Goal: Task Accomplishment & Management: Manage account settings

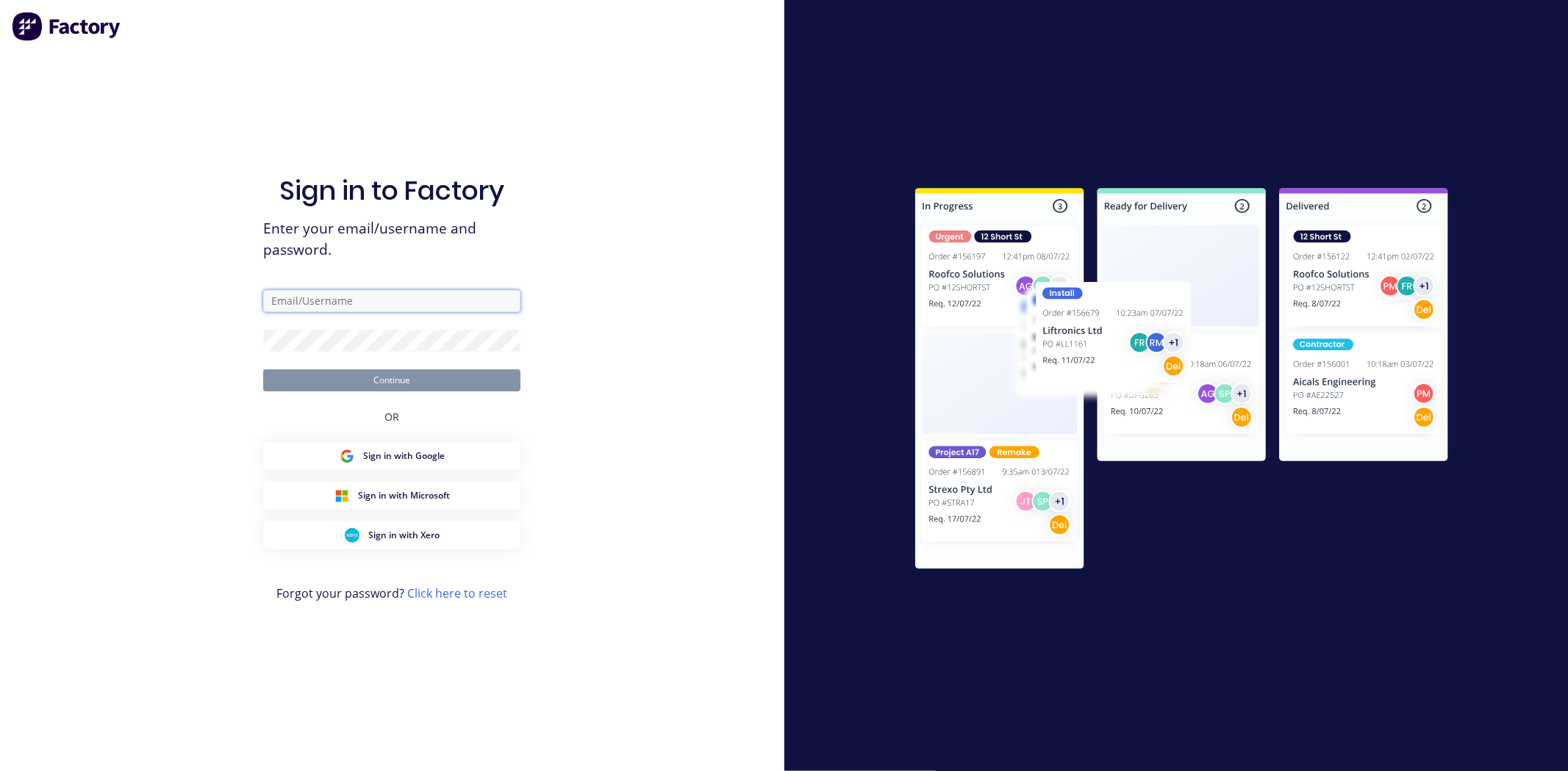
type input "[EMAIL_ADDRESS][DOMAIN_NAME]"
click at [429, 383] on button "Continue" at bounding box center [391, 380] width 257 height 22
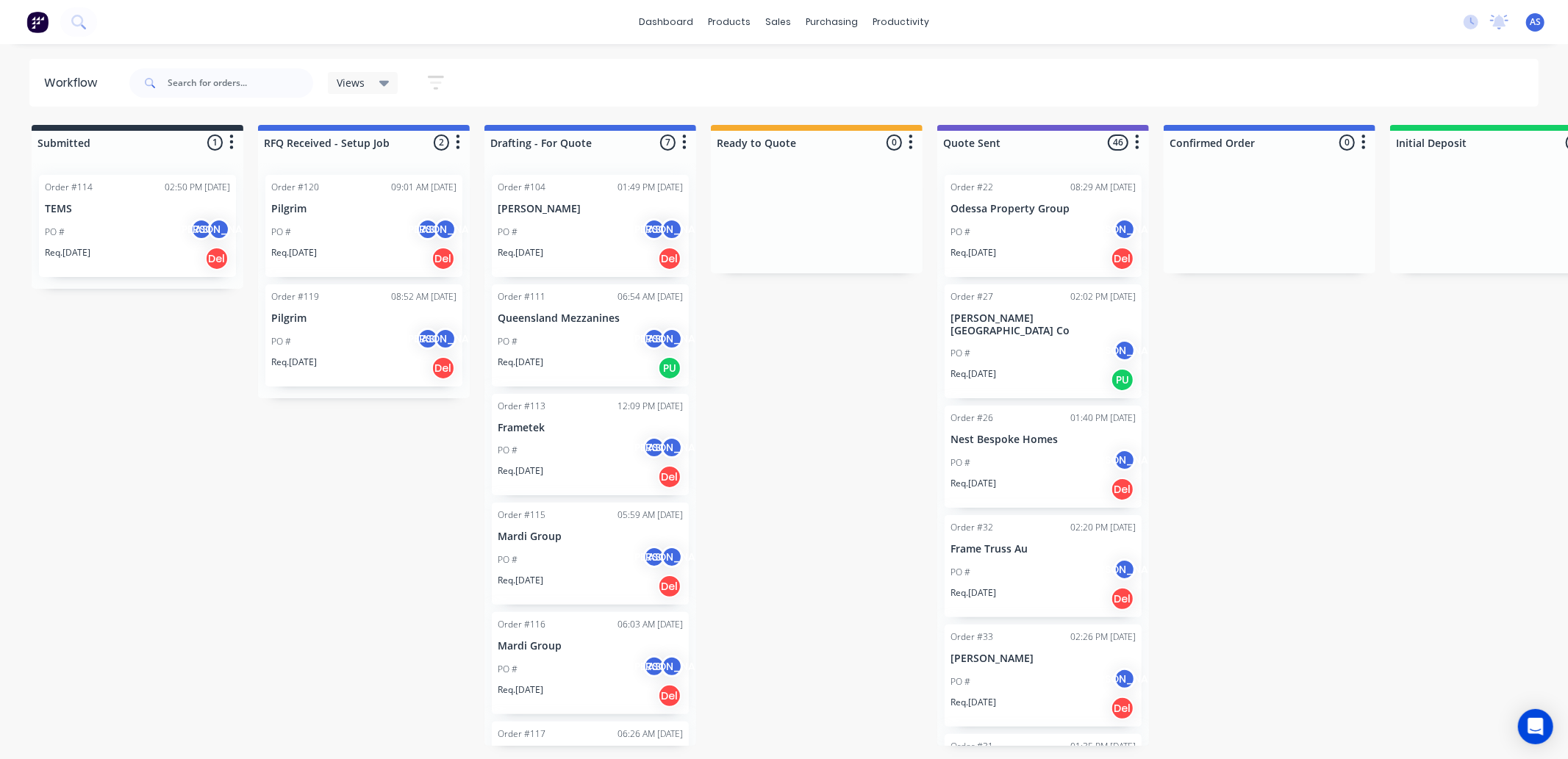
click at [336, 195] on div "Order #120 09:01 AM [DATE] Pilgrim PO # AS [PERSON_NAME]. [DATE] Del" at bounding box center [364, 226] width 197 height 102
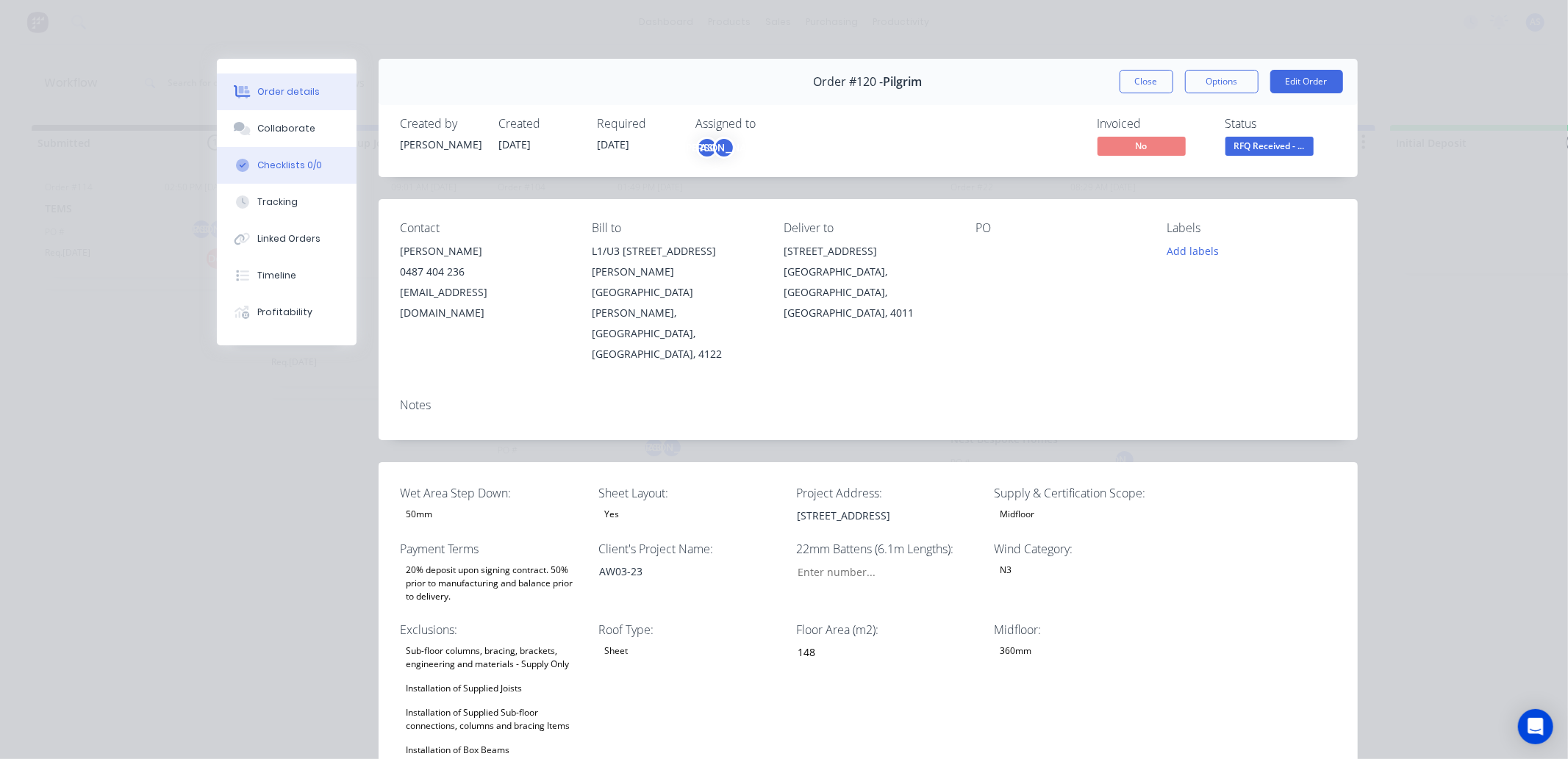
click at [295, 151] on button "Checklists 0/0" at bounding box center [286, 165] width 139 height 36
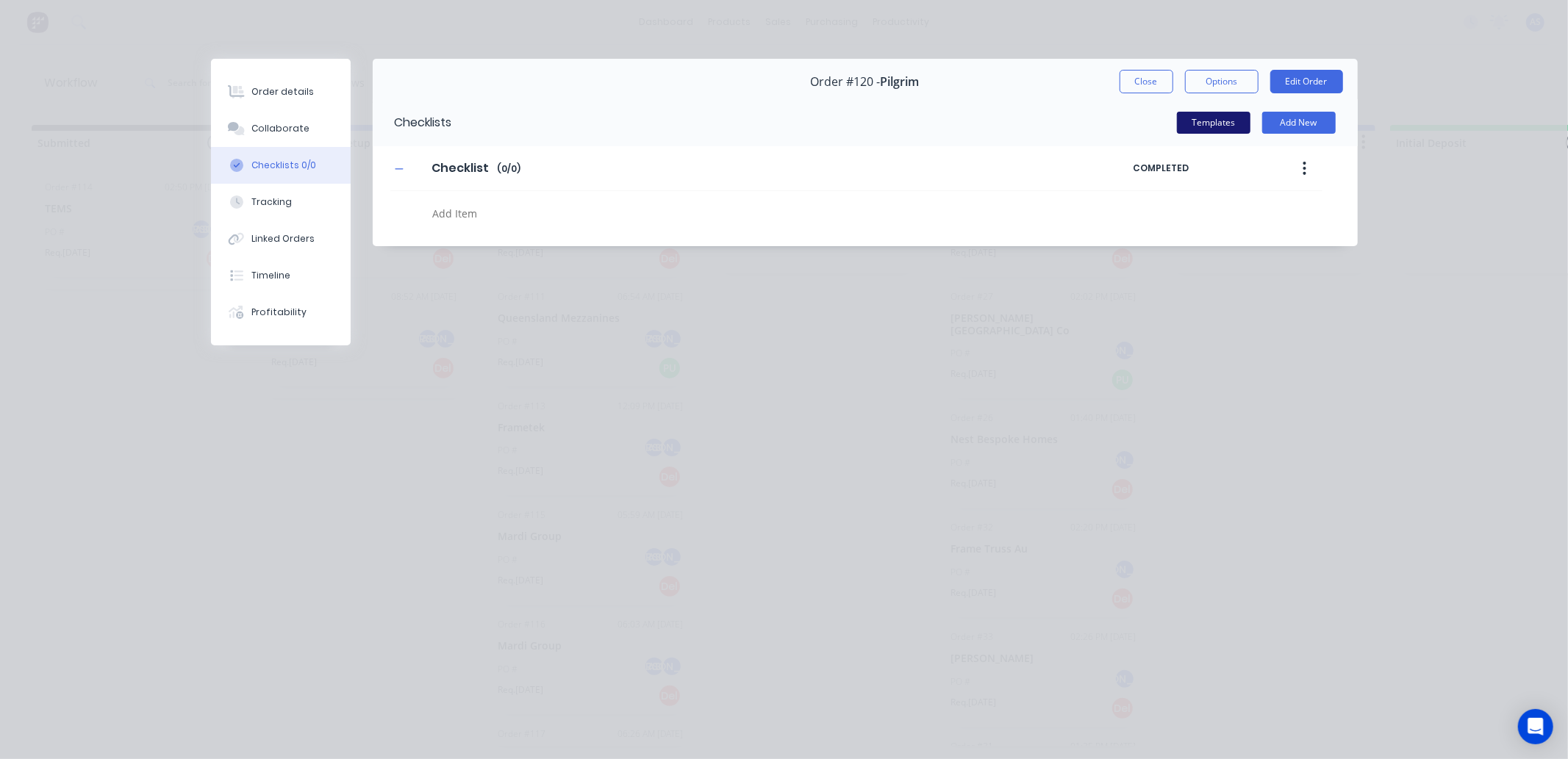
click at [1222, 118] on button "Templates" at bounding box center [1213, 122] width 74 height 22
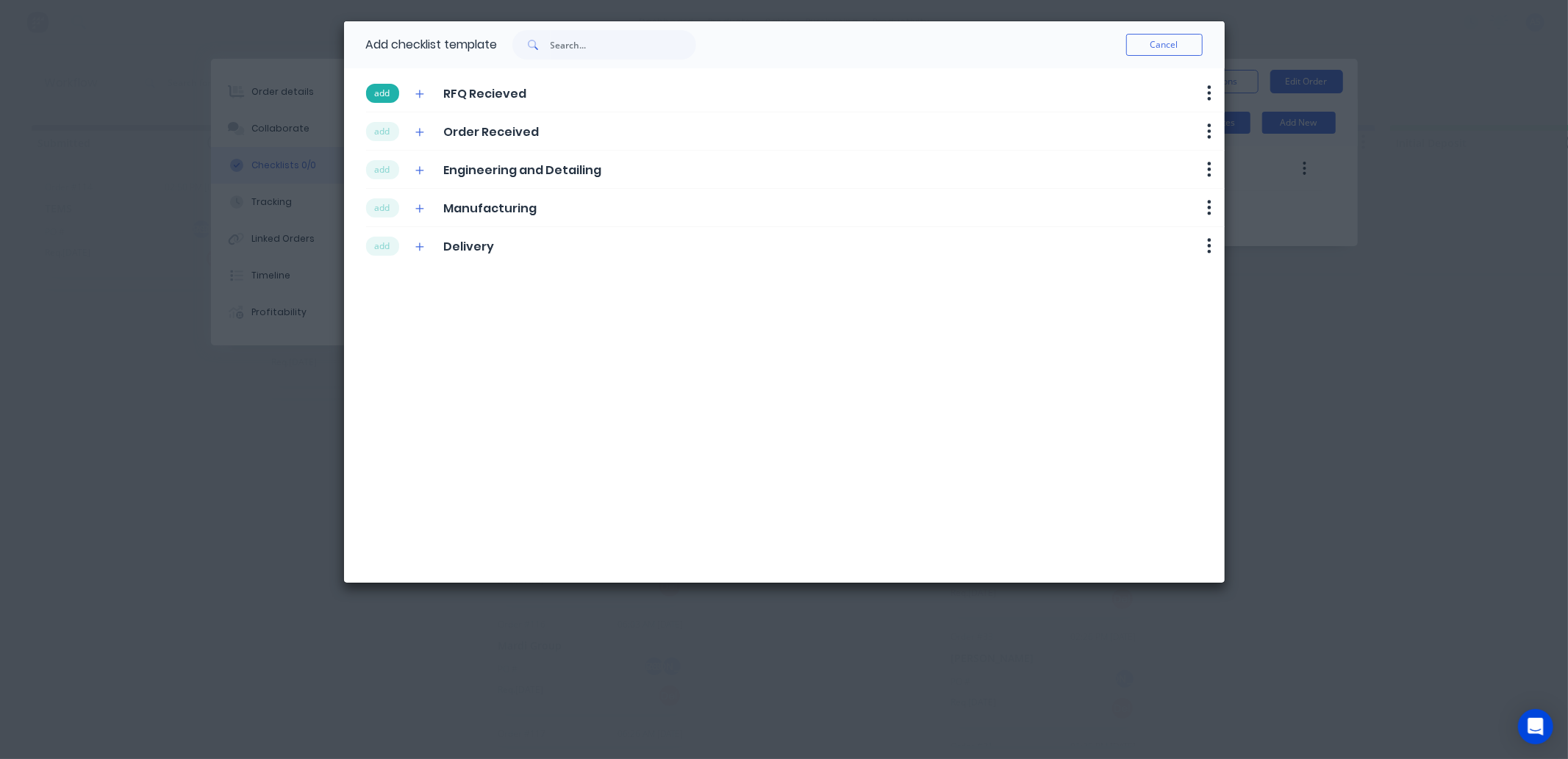
click at [379, 91] on button "add" at bounding box center [383, 93] width 33 height 19
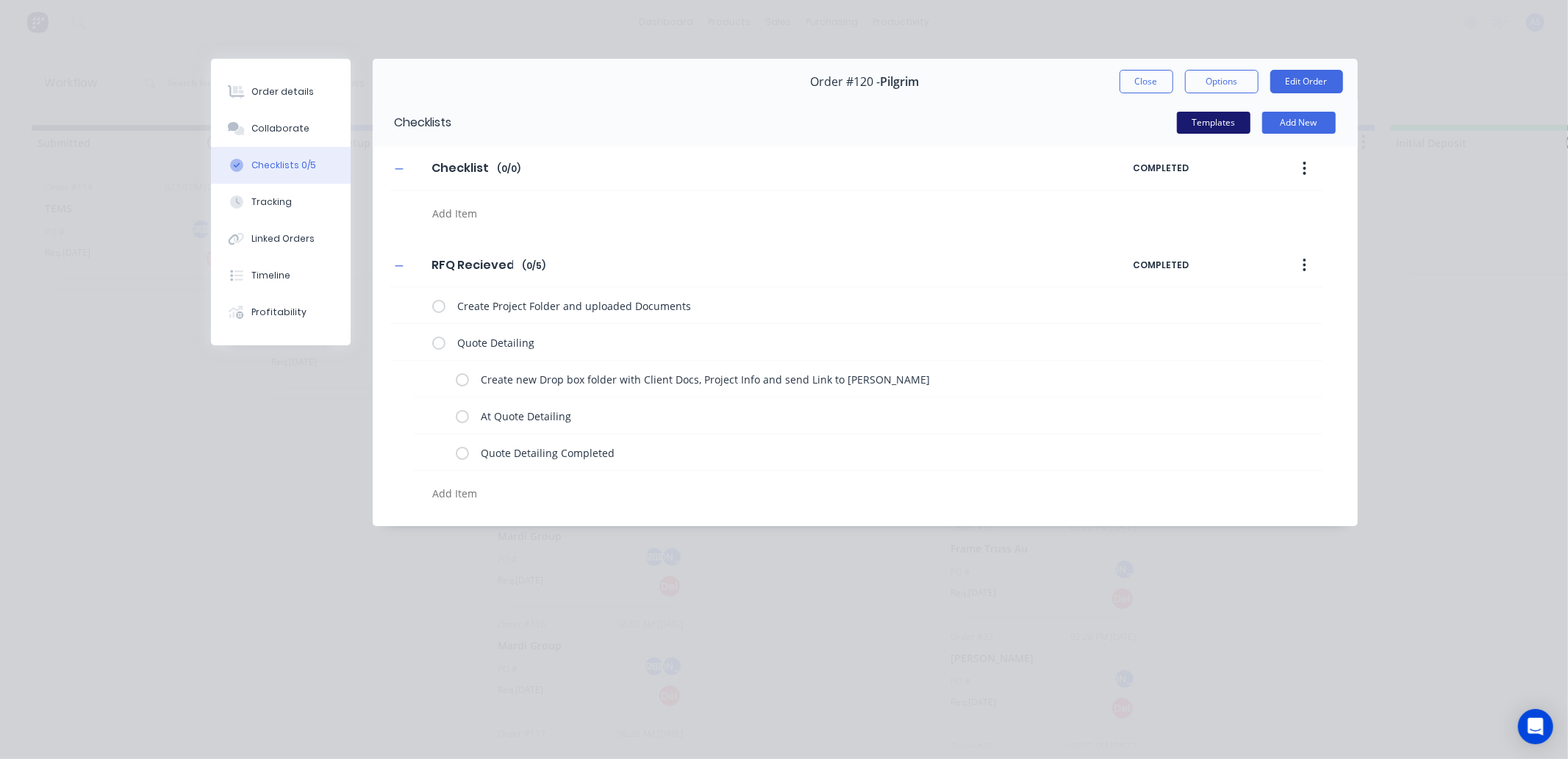
click at [1205, 130] on button "Templates" at bounding box center [1213, 122] width 74 height 22
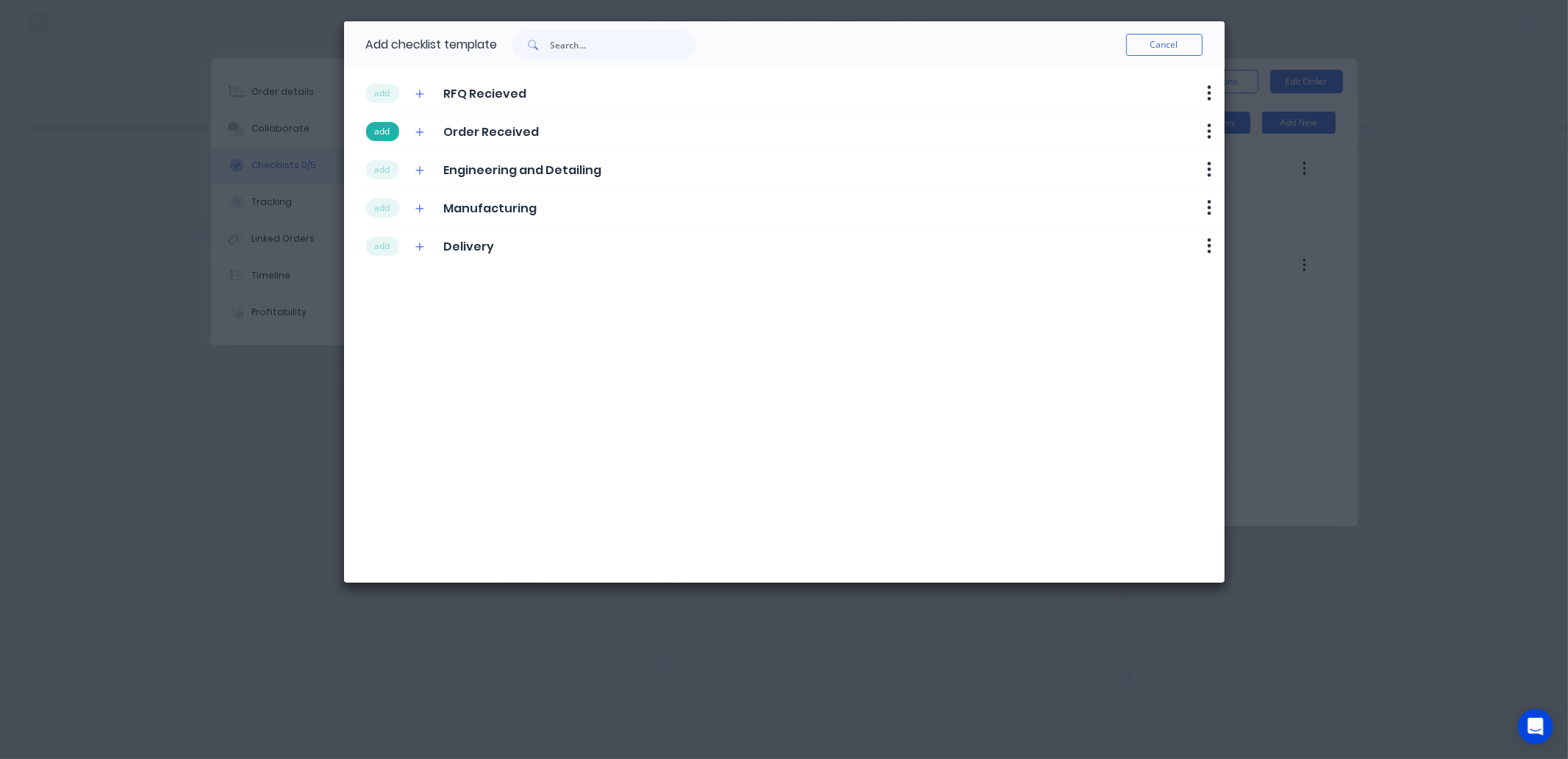
click at [390, 132] on button "add" at bounding box center [383, 132] width 33 height 19
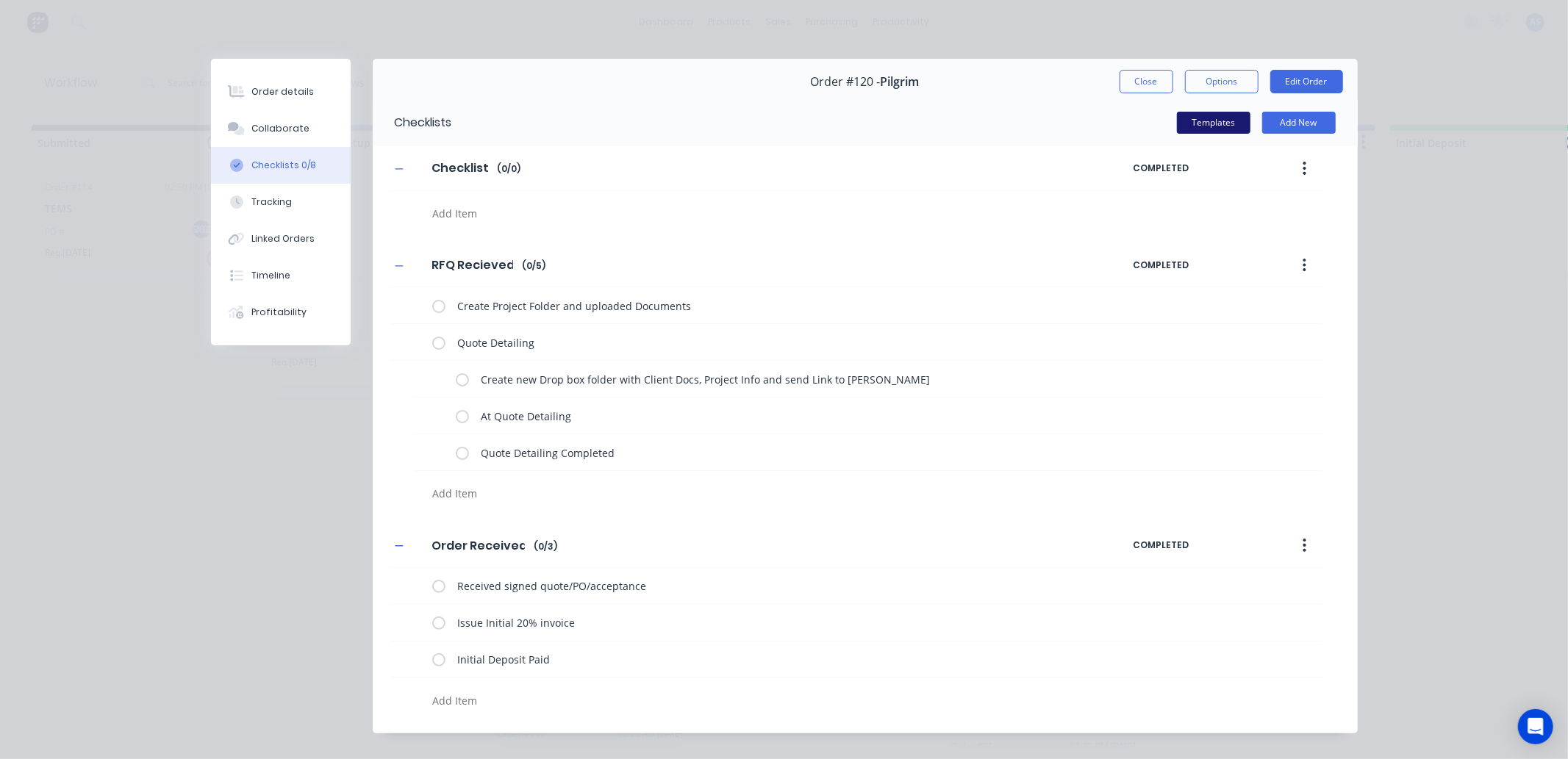
click at [1190, 125] on button "Templates" at bounding box center [1213, 122] width 74 height 22
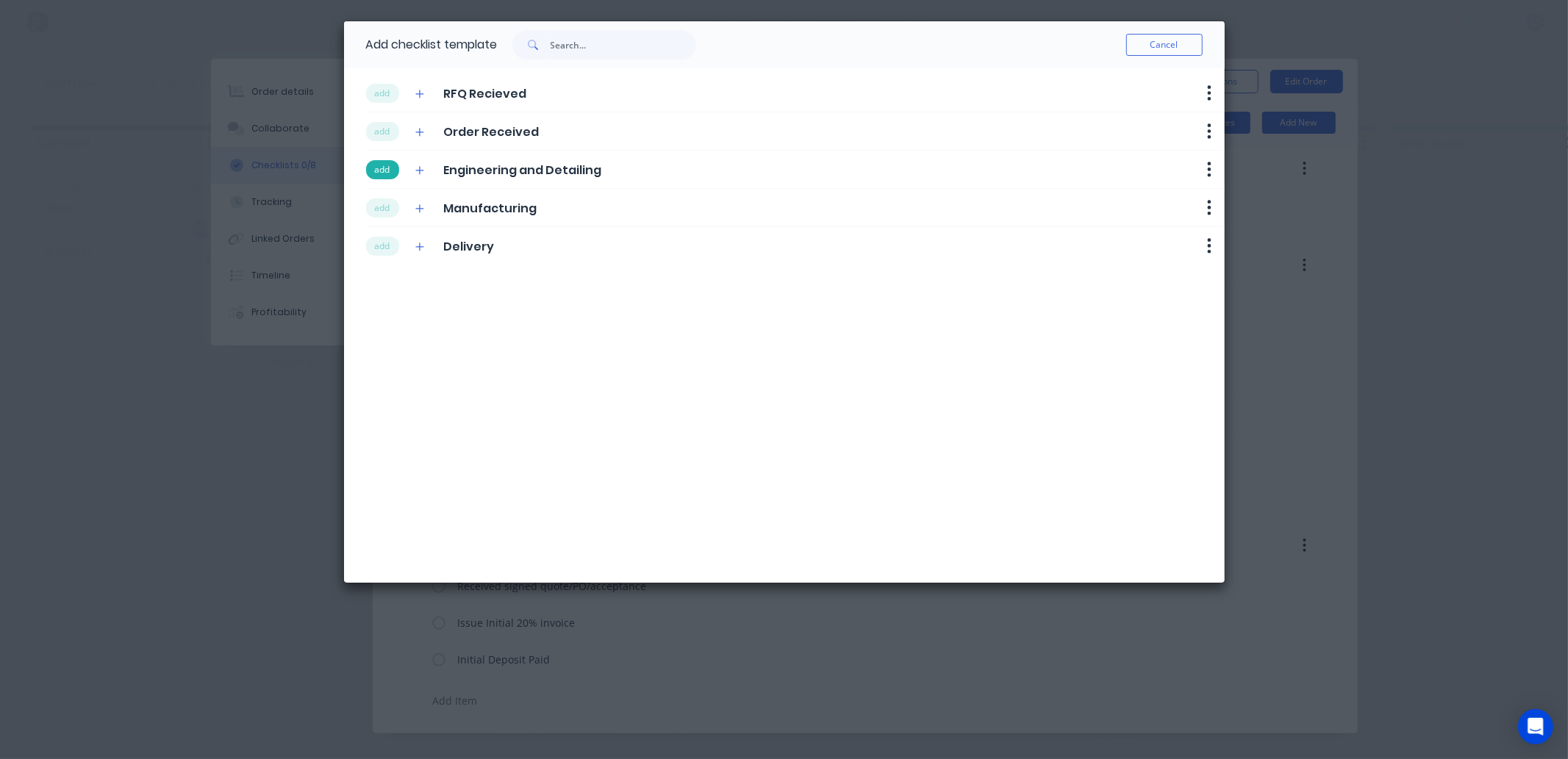
click at [385, 177] on button "add" at bounding box center [383, 170] width 33 height 19
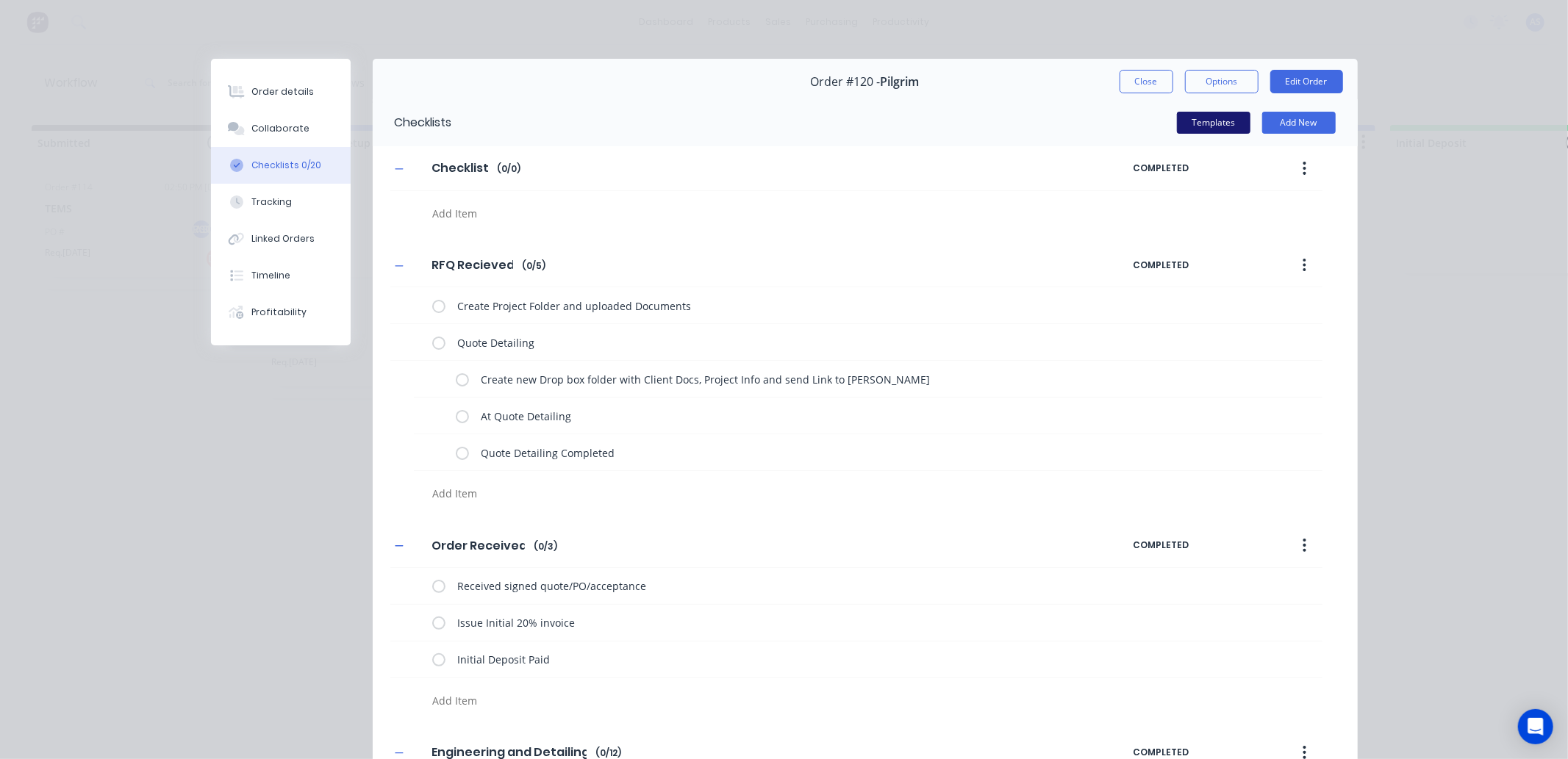
click at [1211, 131] on button "Templates" at bounding box center [1213, 122] width 74 height 22
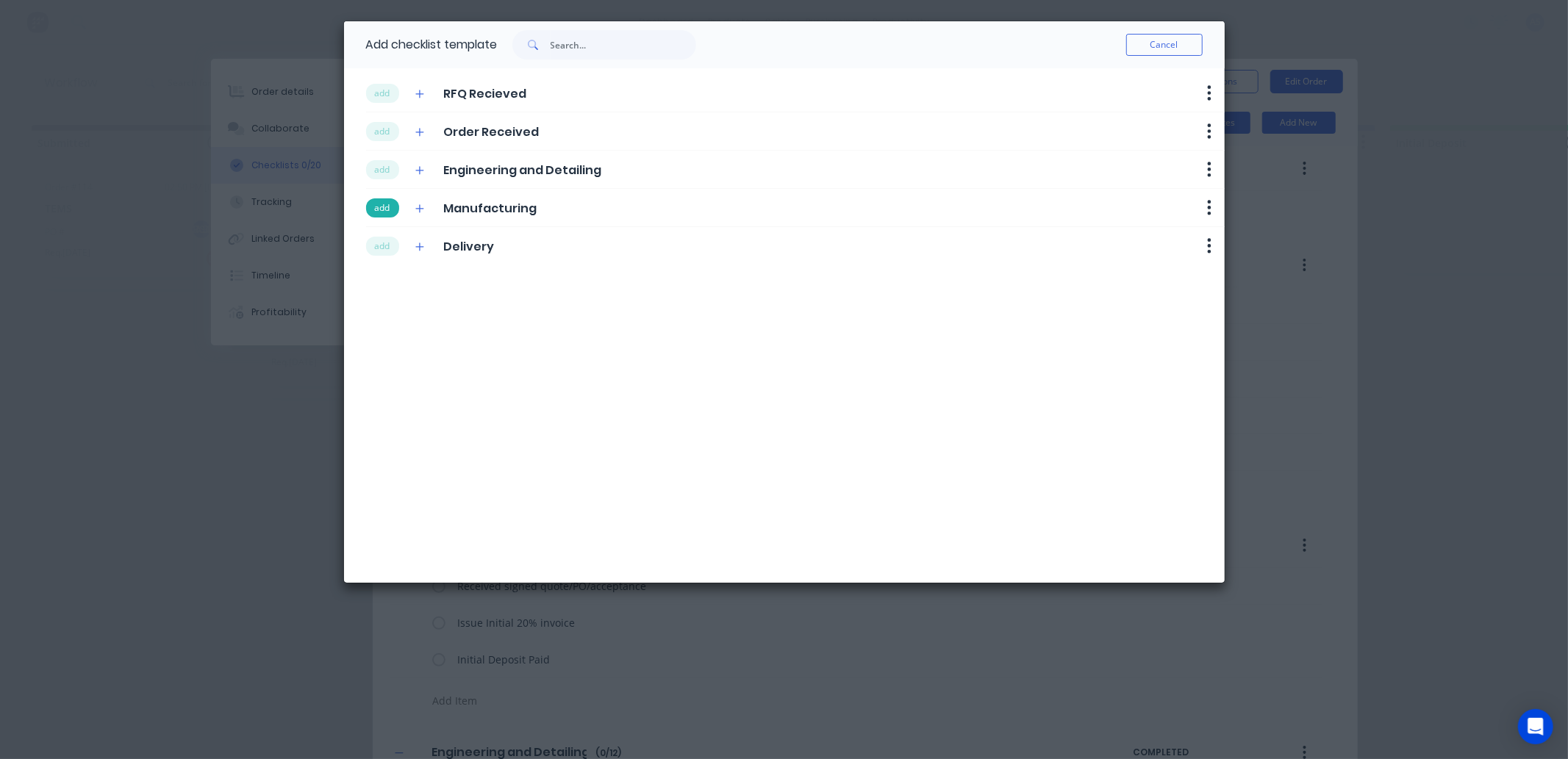
click at [390, 209] on button "add" at bounding box center [383, 208] width 33 height 19
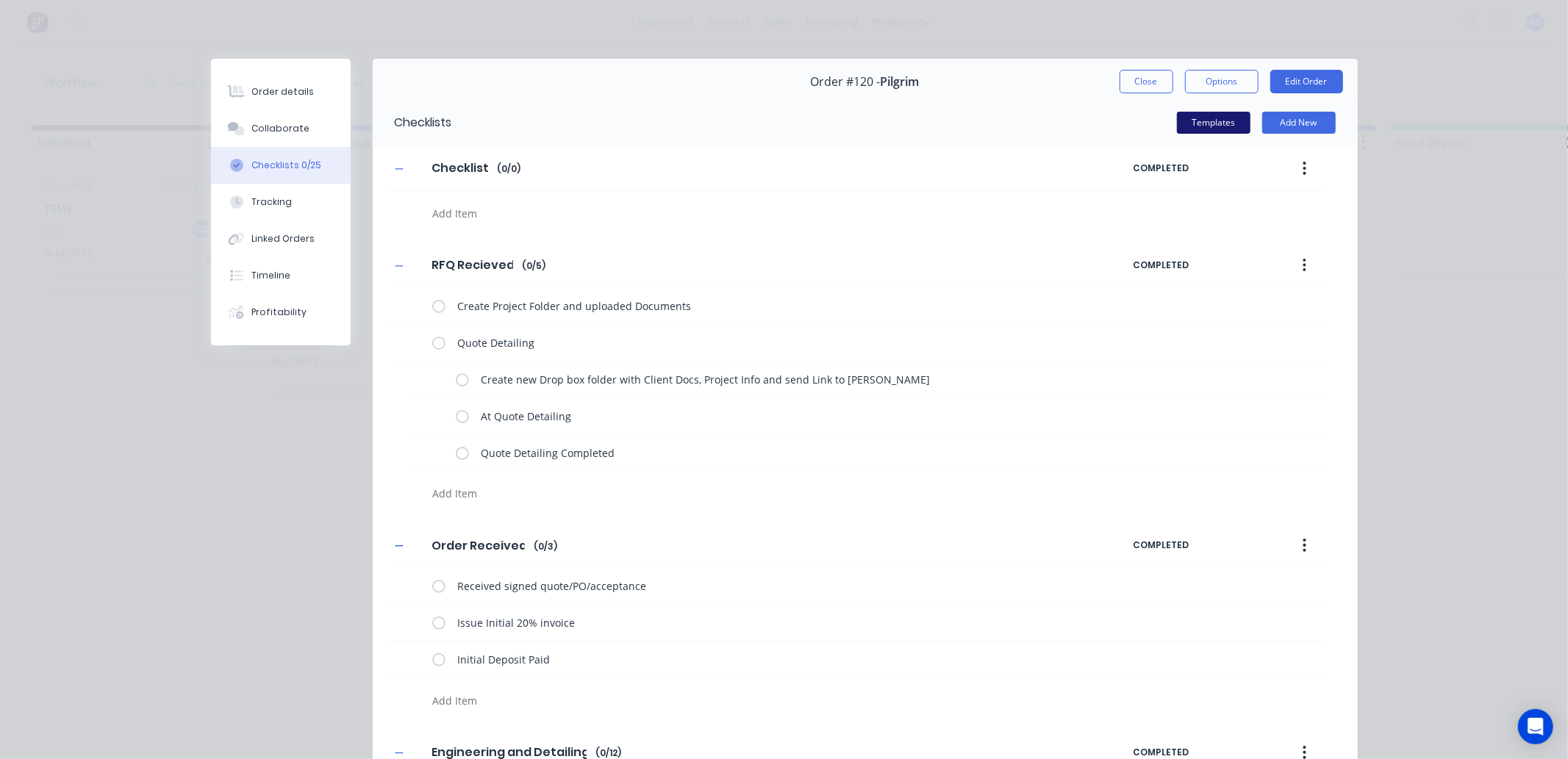
click at [1203, 113] on button "Templates" at bounding box center [1213, 122] width 74 height 22
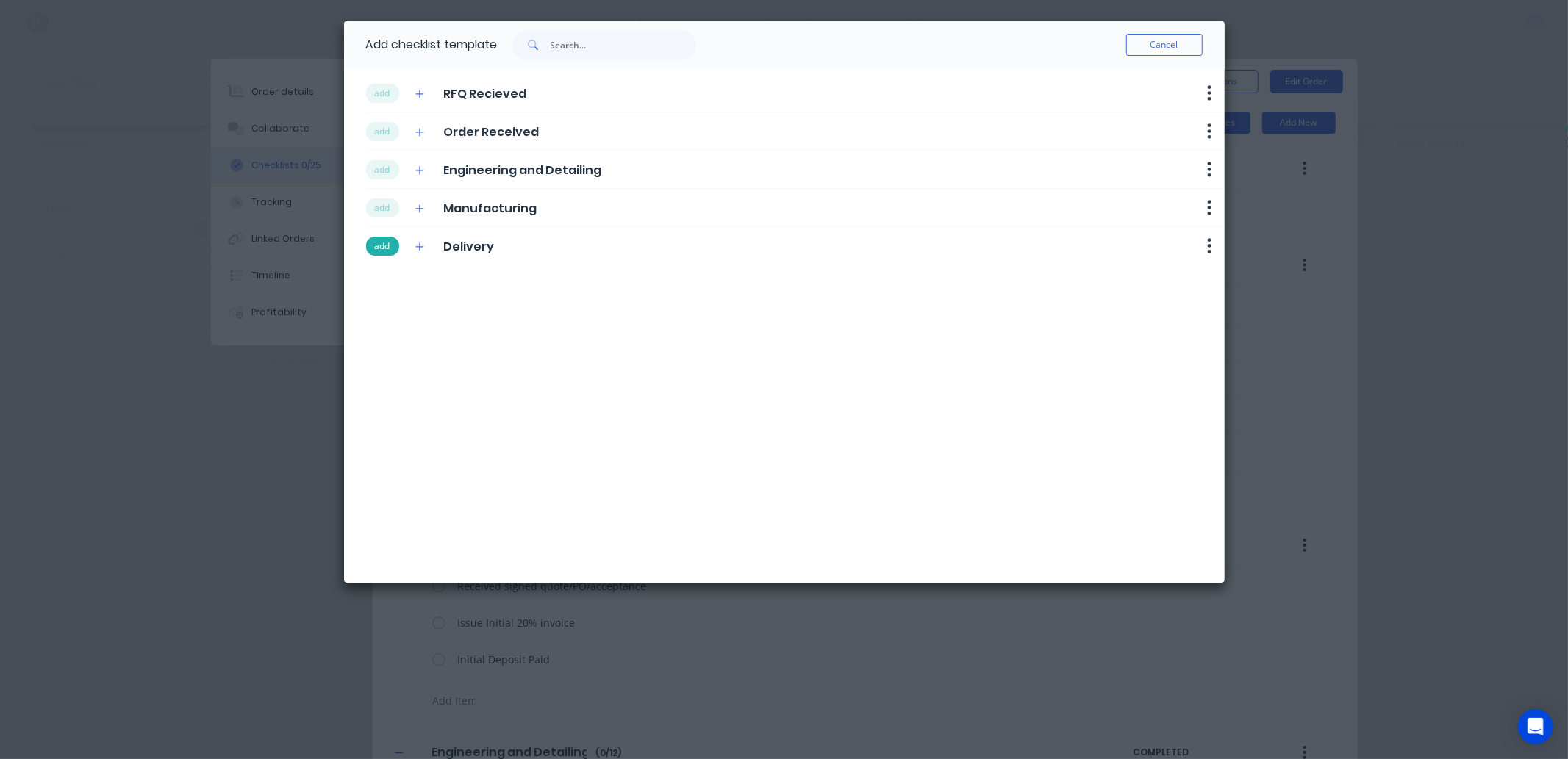
click at [380, 241] on button "add" at bounding box center [383, 246] width 33 height 19
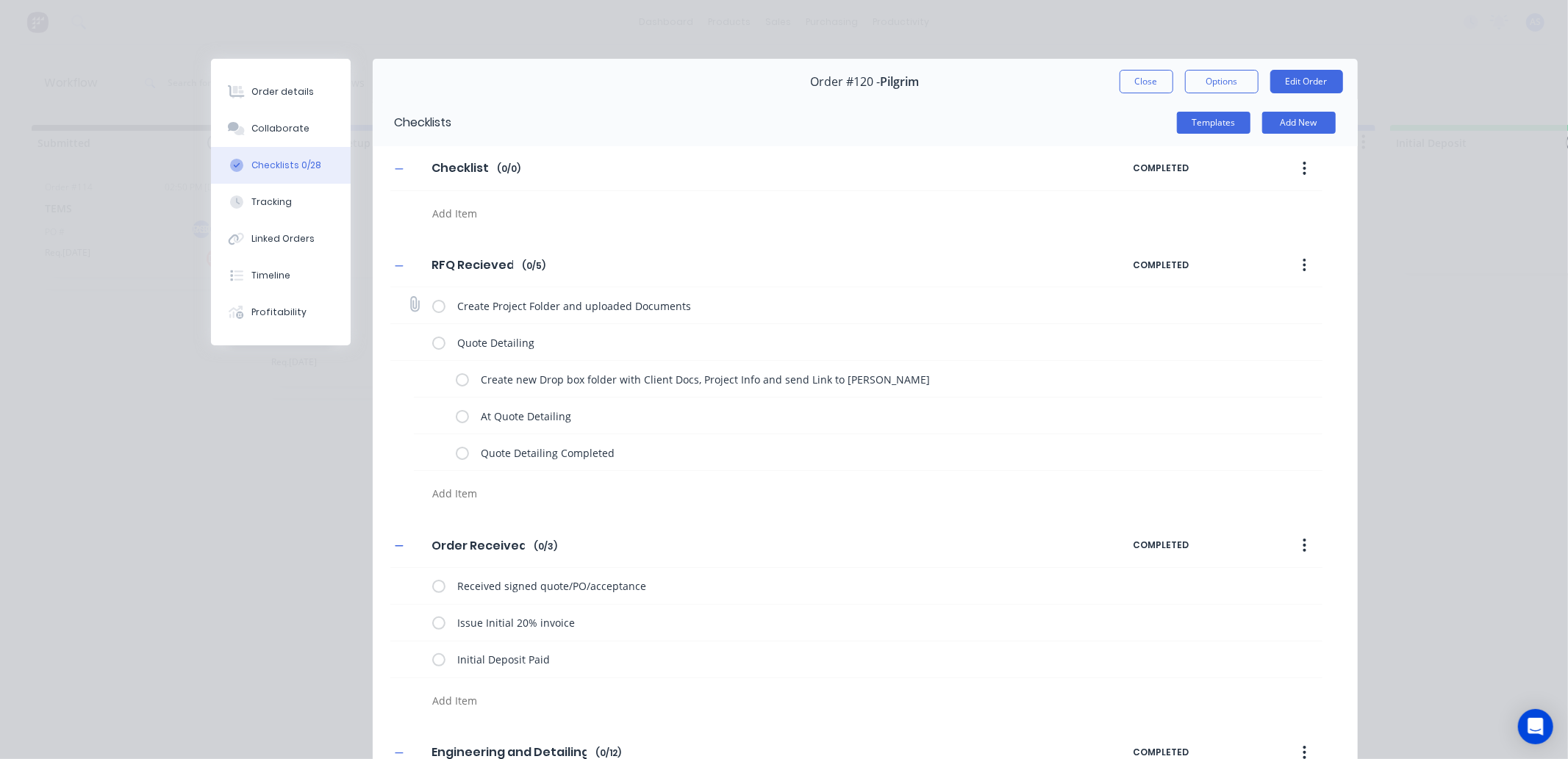
click at [432, 304] on label at bounding box center [438, 306] width 13 height 16
click at [0, 0] on input "checkbox" at bounding box center [0, 0] width 0 height 0
click at [461, 381] on label at bounding box center [461, 379] width 13 height 16
click at [0, 0] on input "checkbox" at bounding box center [0, 0] width 0 height 0
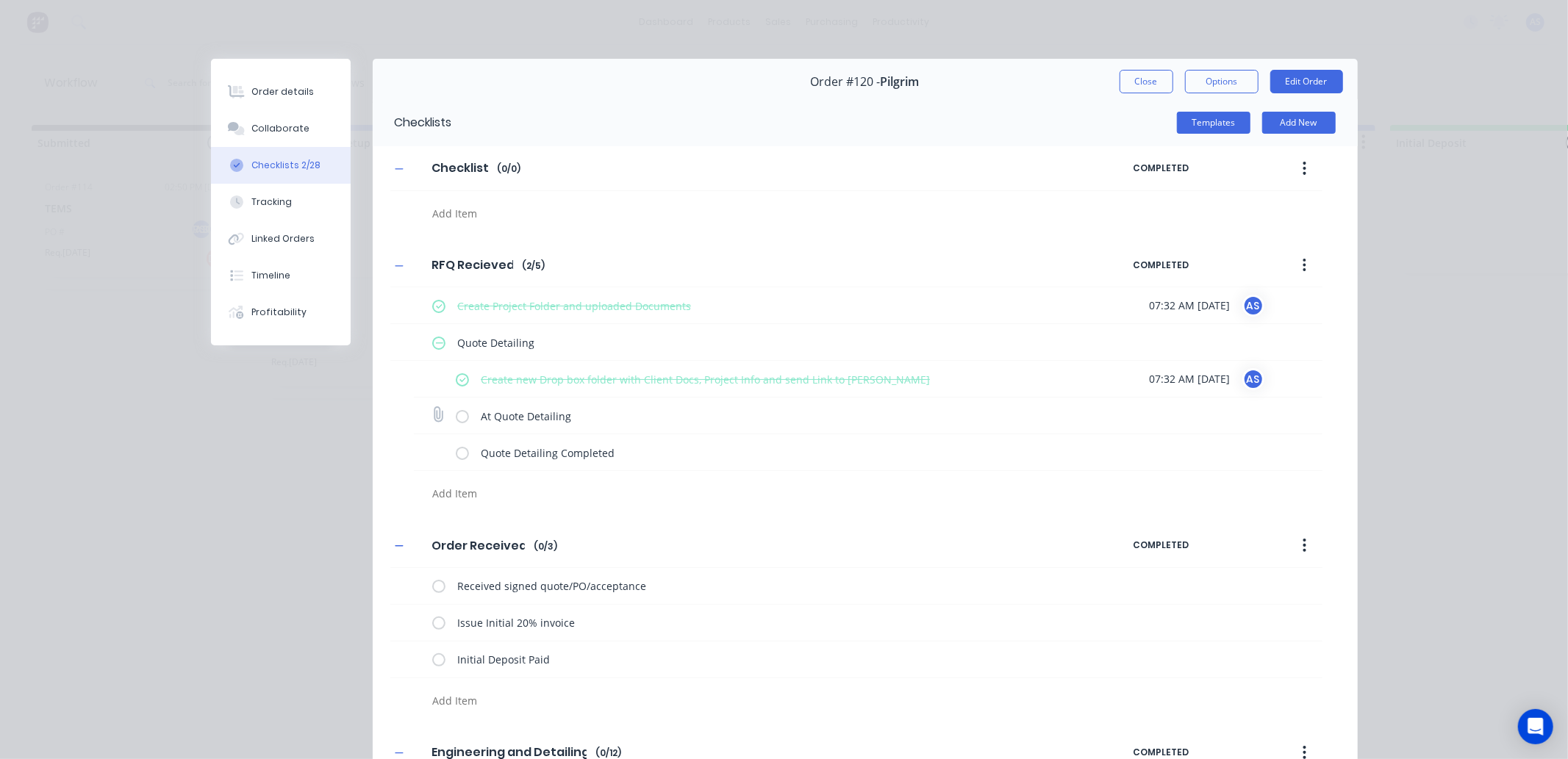
click at [460, 415] on label at bounding box center [461, 415] width 13 height 16
click at [0, 0] on input "checkbox" at bounding box center [0, 0] width 0 height 0
click at [263, 119] on button "Collaborate" at bounding box center [281, 128] width 139 height 36
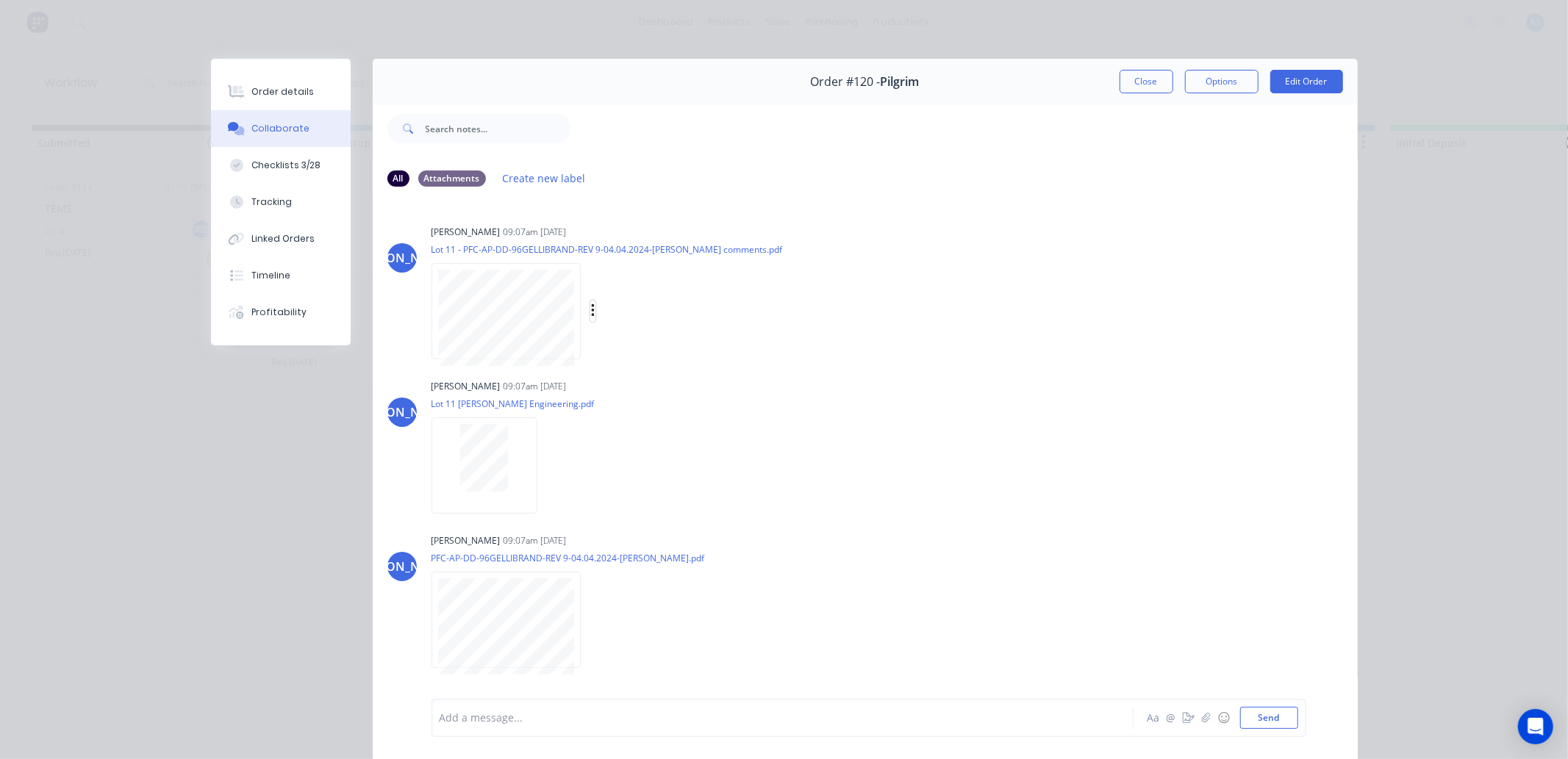
click at [591, 309] on icon "button" at bounding box center [593, 312] width 4 height 17
click at [648, 346] on button "Download" at bounding box center [688, 350] width 165 height 33
click at [547, 465] on div "Labels Download" at bounding box center [625, 465] width 165 height 22
click at [547, 466] on icon "button" at bounding box center [548, 465] width 3 height 13
click at [596, 498] on button "Download" at bounding box center [645, 505] width 165 height 33
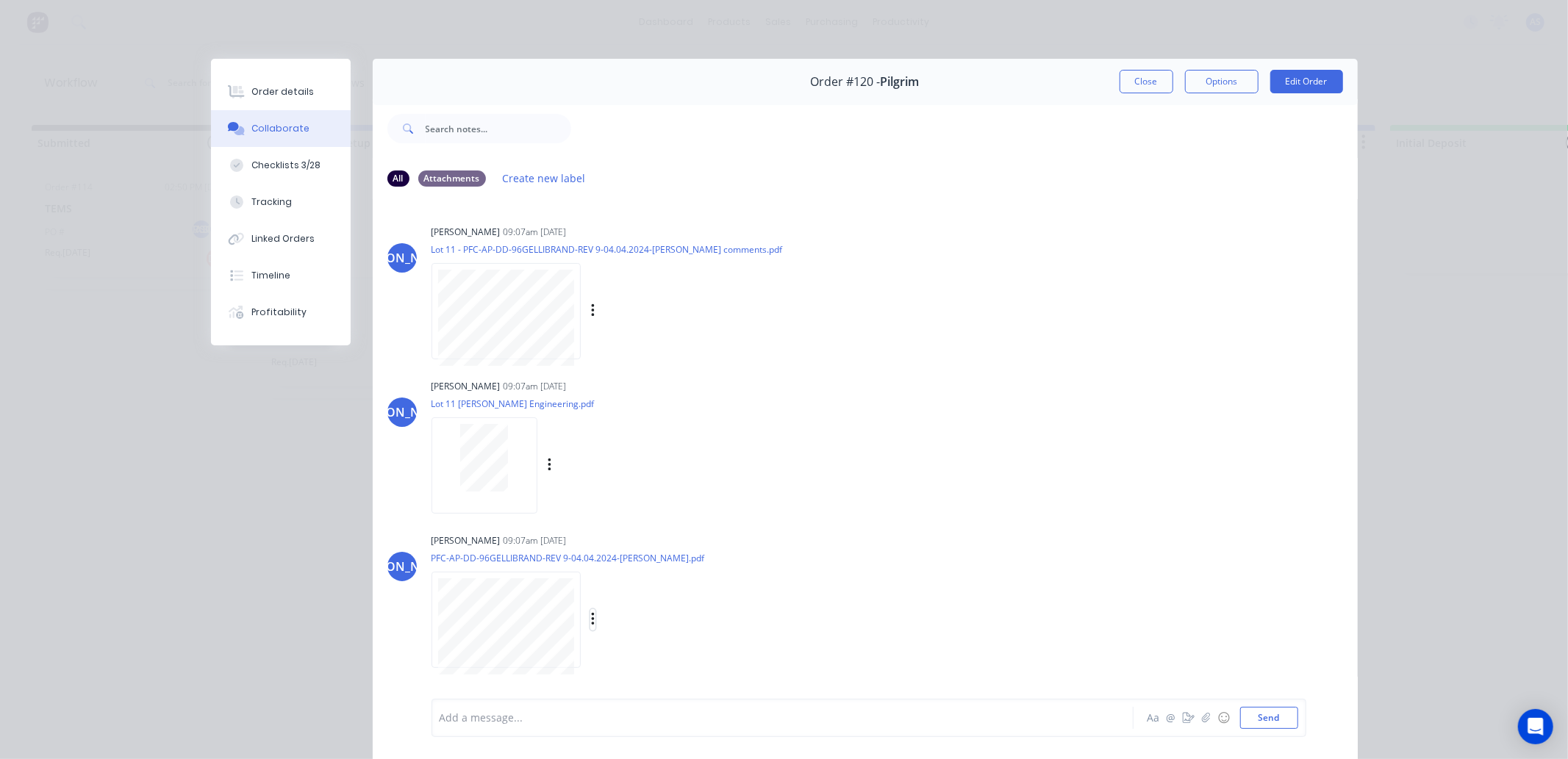
click at [591, 623] on icon "button" at bounding box center [592, 619] width 3 height 13
click at [629, 662] on button "Download" at bounding box center [688, 659] width 165 height 33
click at [251, 89] on div "Order details" at bounding box center [282, 91] width 62 height 13
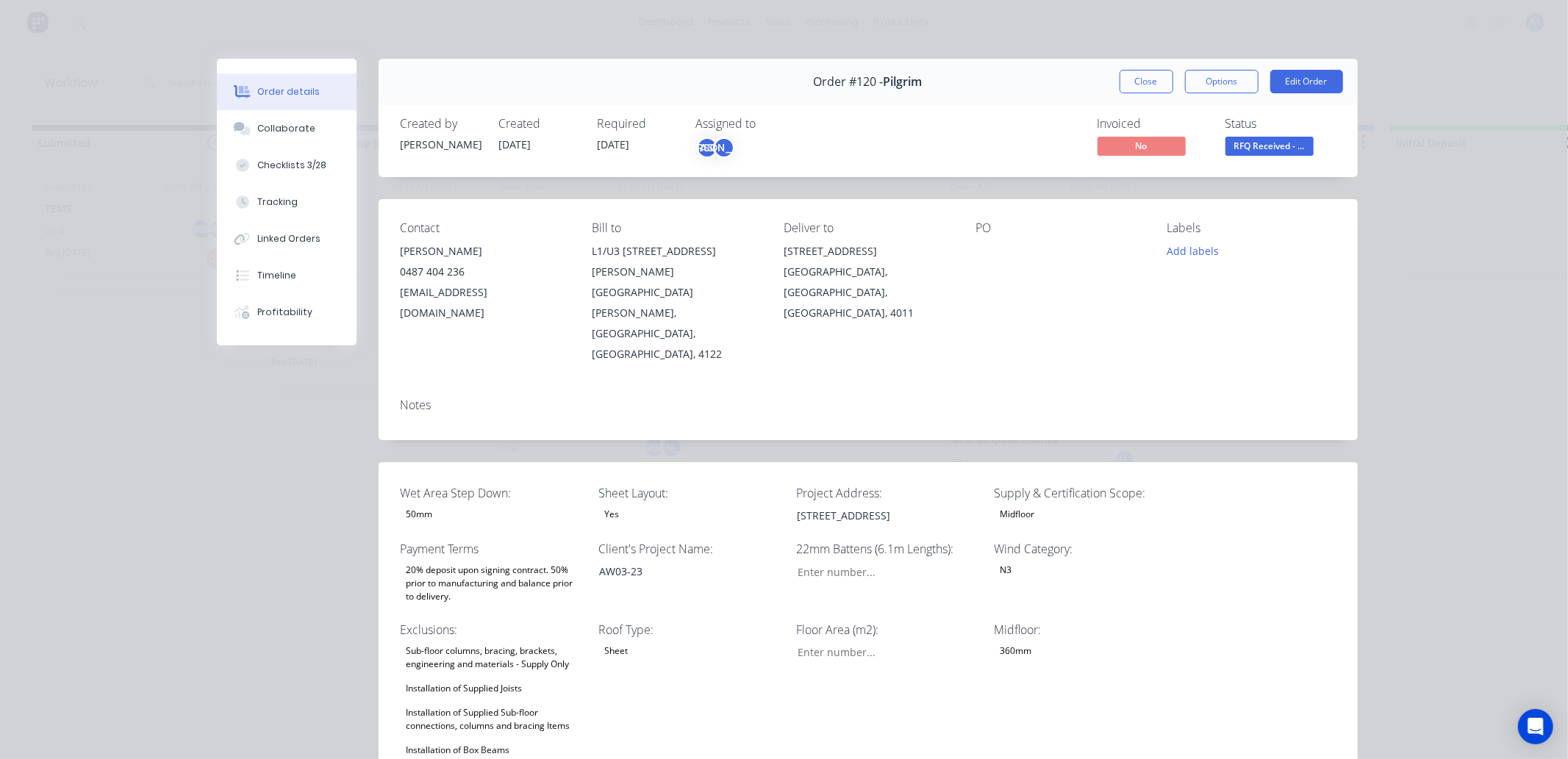
type input "148"
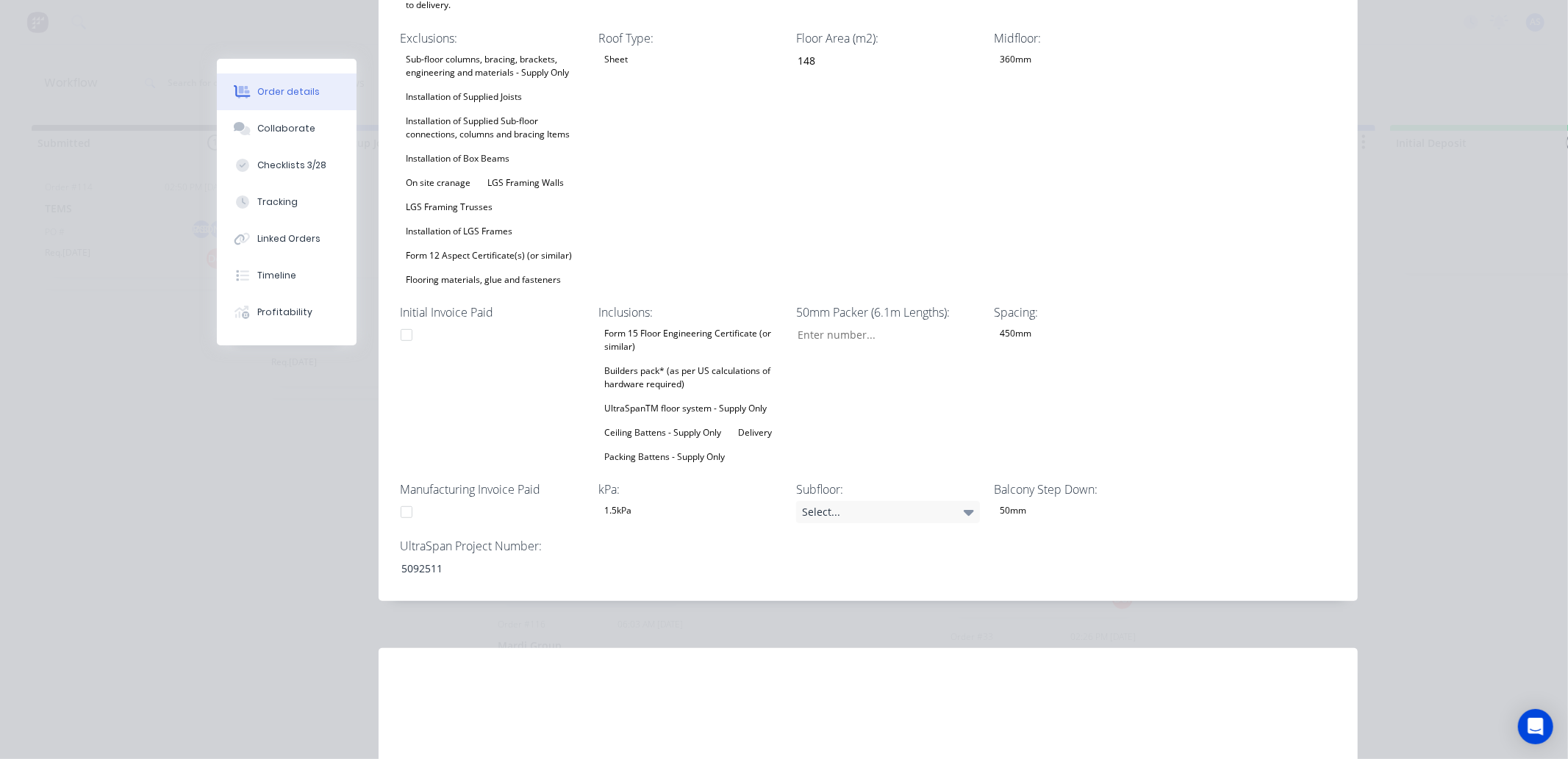
scroll to position [653, 0]
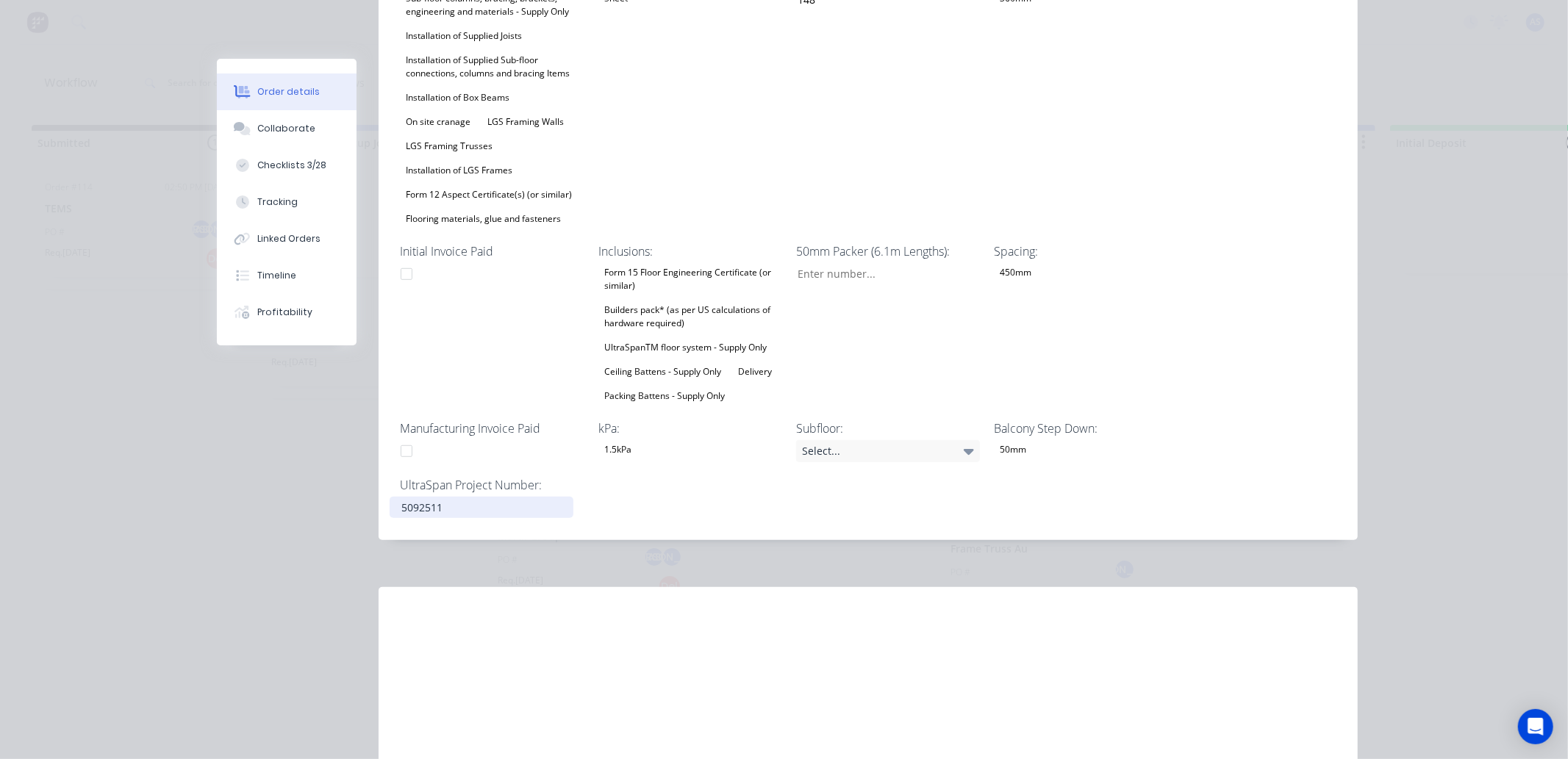
click at [397, 497] on div "5092511" at bounding box center [481, 507] width 184 height 22
copy div "5092511"
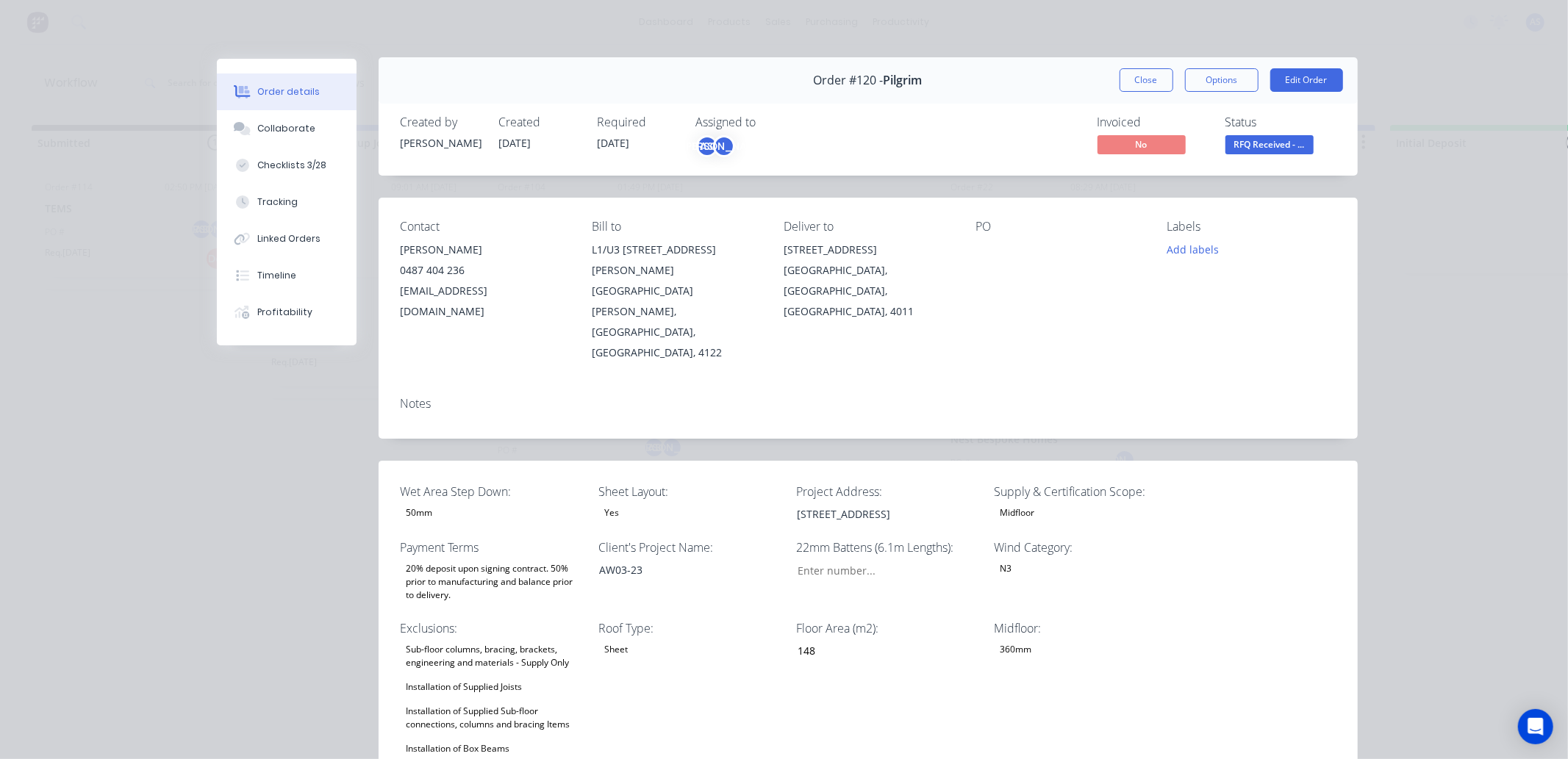
scroll to position [0, 0]
click at [809, 505] on div "[STREET_ADDRESS]" at bounding box center [877, 515] width 184 height 22
drag, startPoint x: 961, startPoint y: 448, endPoint x: 397, endPoint y: 464, distance: 564.2
copy div "[STREET_ADDRESS]"
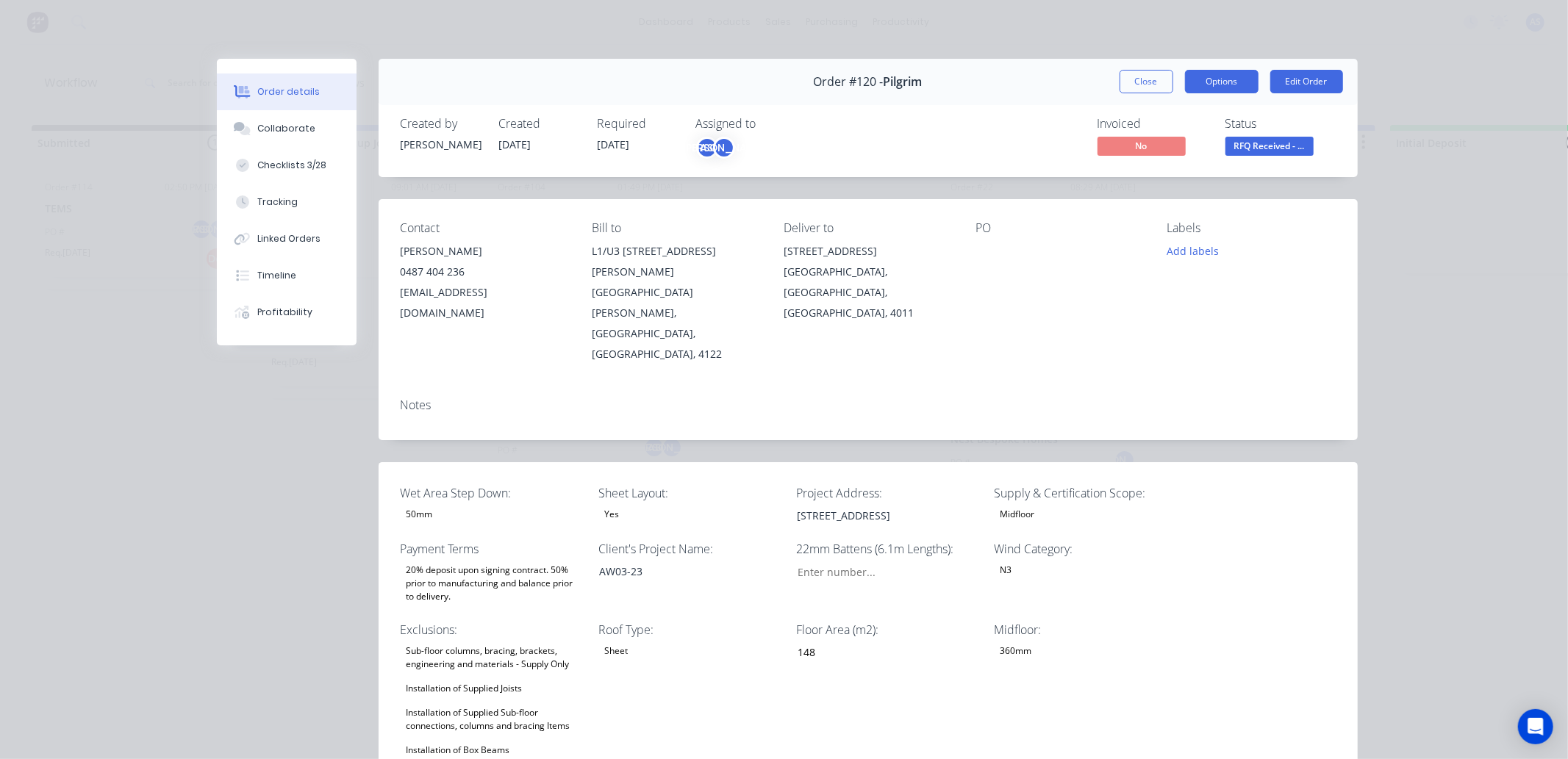
click at [1214, 74] on button "Options" at bounding box center [1221, 81] width 74 height 23
click at [1141, 147] on div "Work Order" at bounding box center [1181, 149] width 128 height 22
click at [1149, 177] on div "Standard" at bounding box center [1181, 178] width 128 height 22
click at [1149, 70] on button "Close" at bounding box center [1146, 81] width 54 height 23
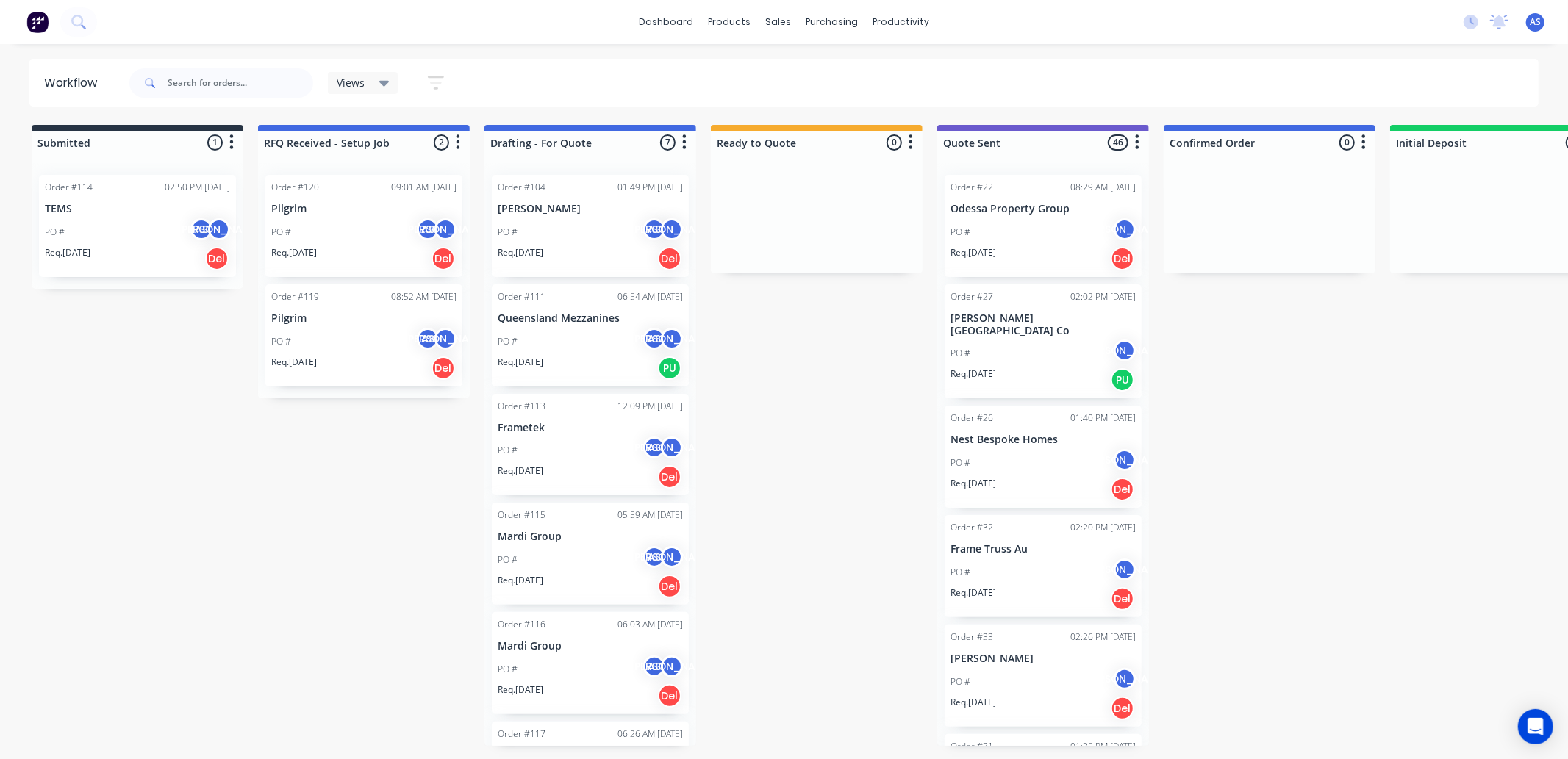
click at [378, 172] on div "Order #120 09:01 AM 25/09/25 Pilgrim PO # AS JO Req. 25/09/25 Del Order #119 08…" at bounding box center [364, 280] width 211 height 235
click at [352, 201] on div "Order #120 09:01 AM 25/09/25 Pilgrim PO # AS JO Req. 25/09/25 Del" at bounding box center [364, 226] width 197 height 102
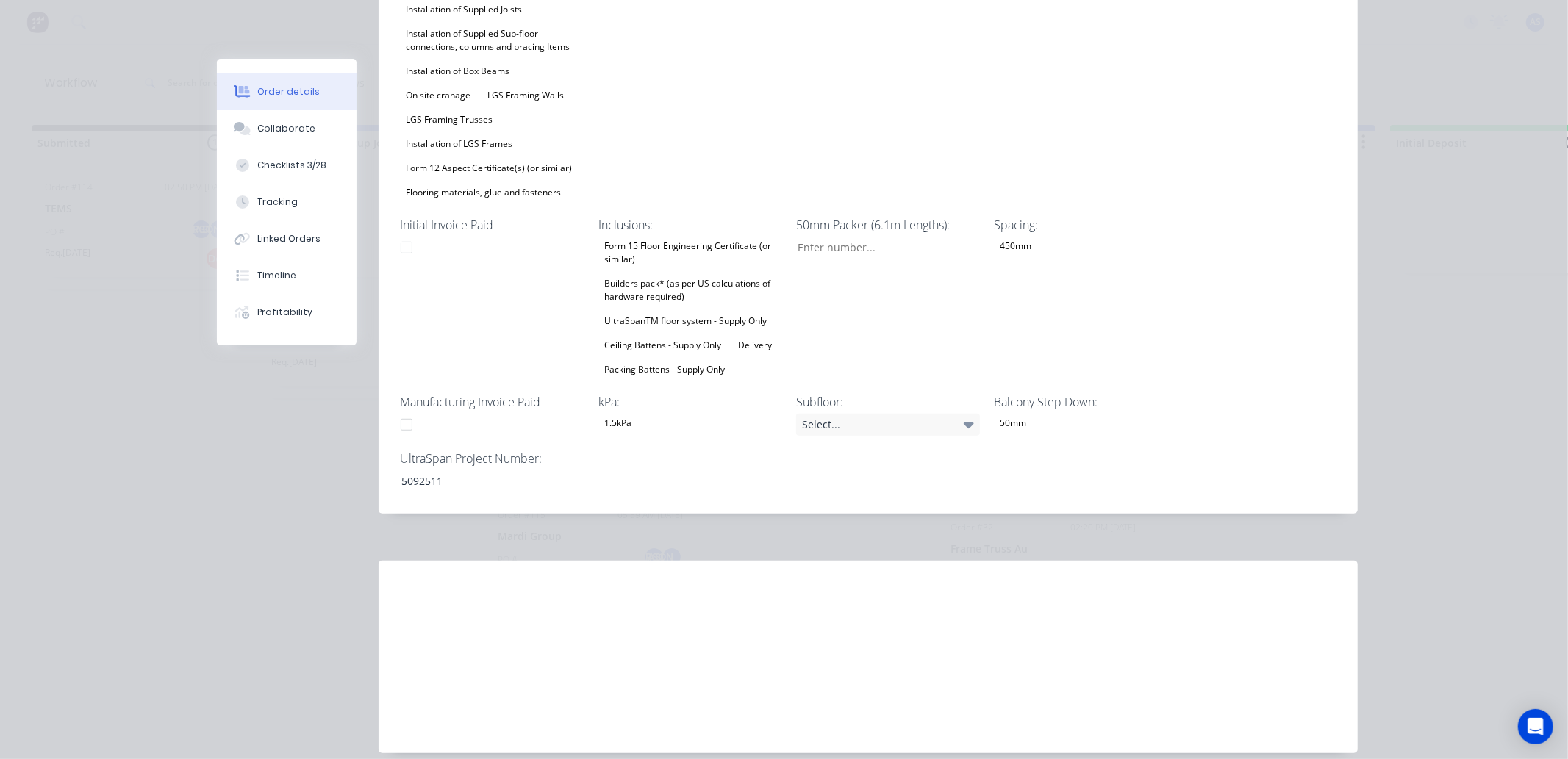
scroll to position [679, 0]
click at [423, 469] on div "5092511" at bounding box center [481, 479] width 184 height 22
copy div "5092511"
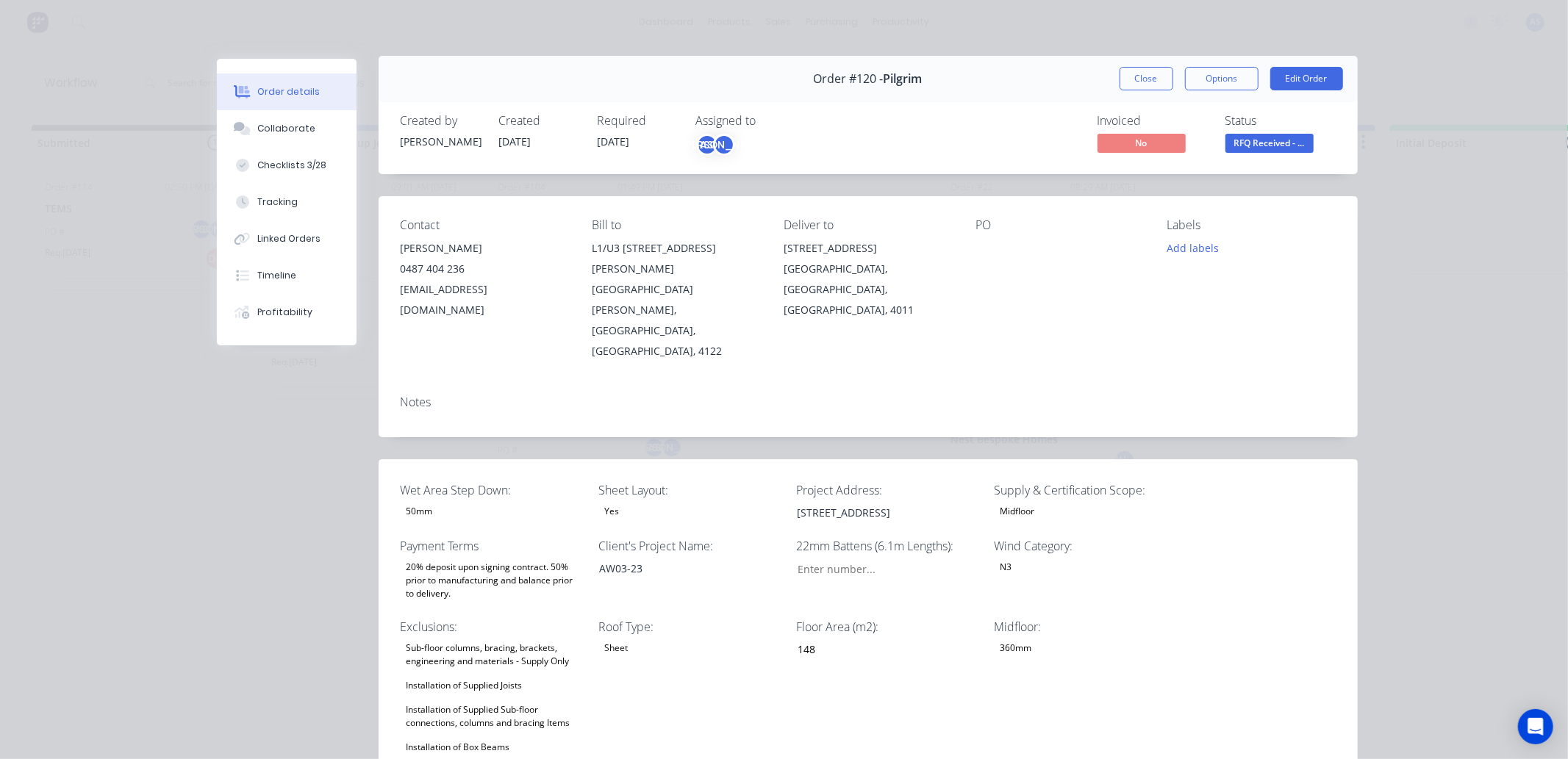
scroll to position [0, 0]
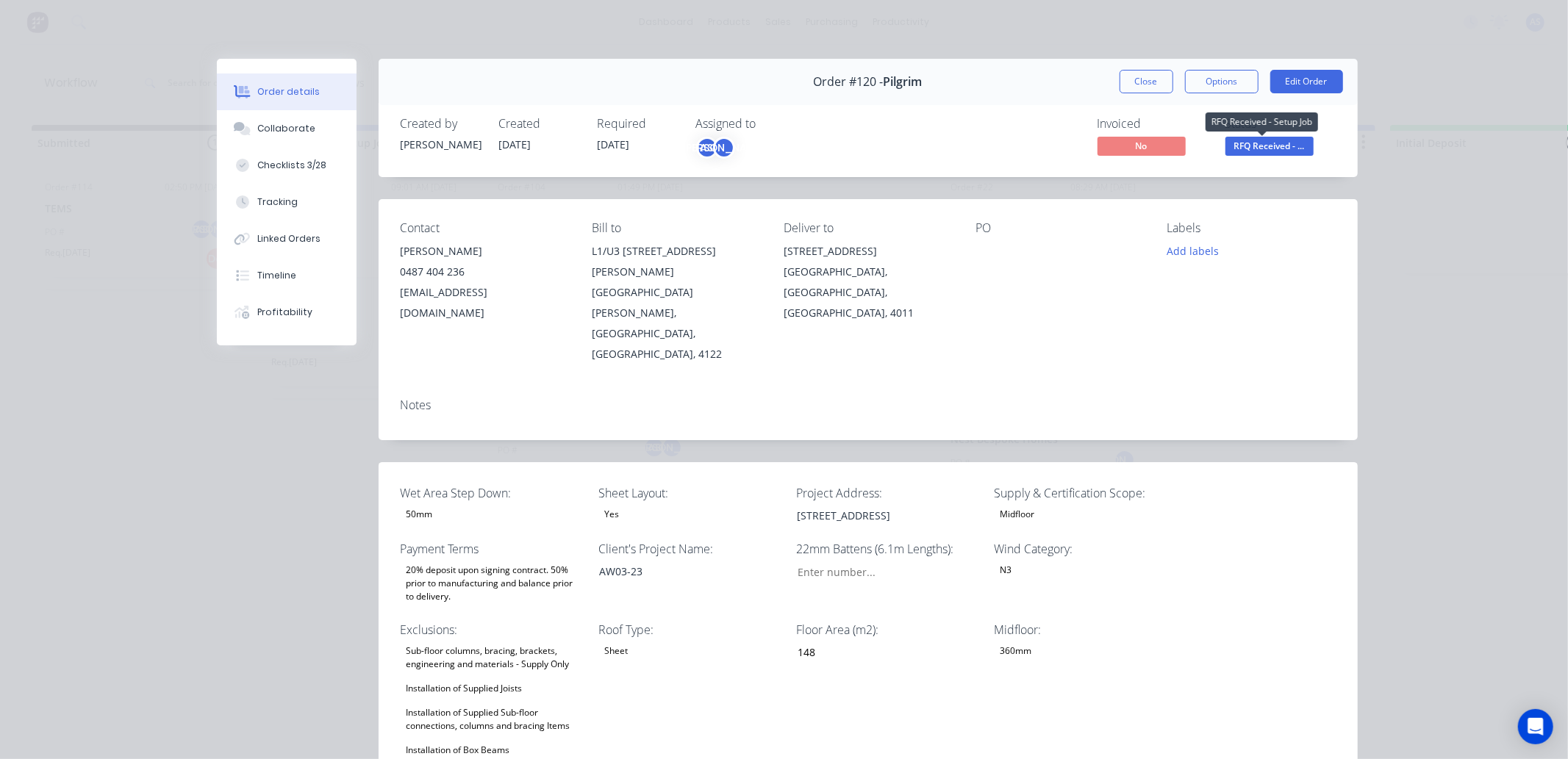
click at [1250, 138] on span "RFQ Received - ..." at bounding box center [1269, 145] width 88 height 18
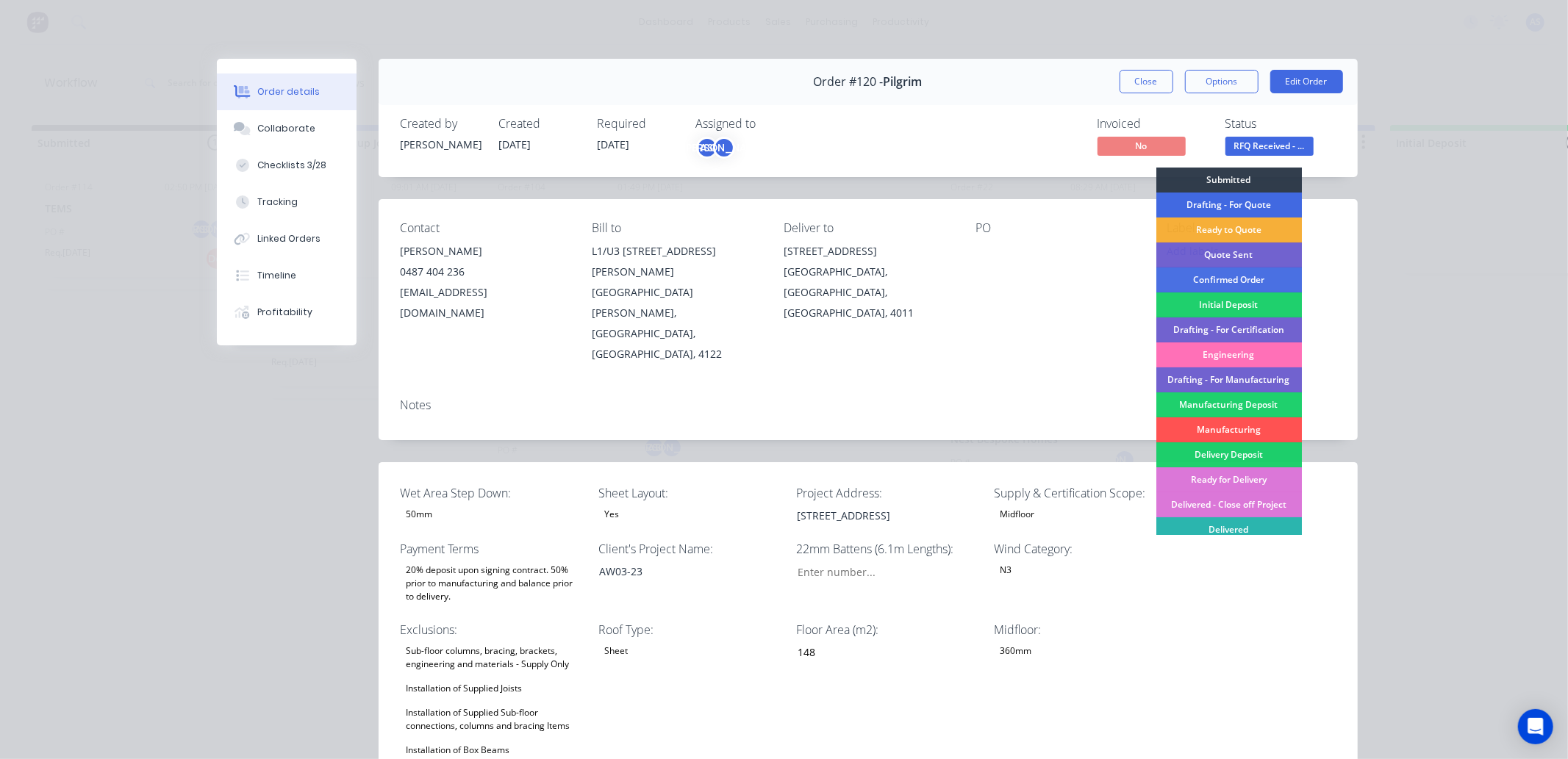
click at [1238, 209] on div "Drafting - For Quote" at bounding box center [1229, 204] width 145 height 25
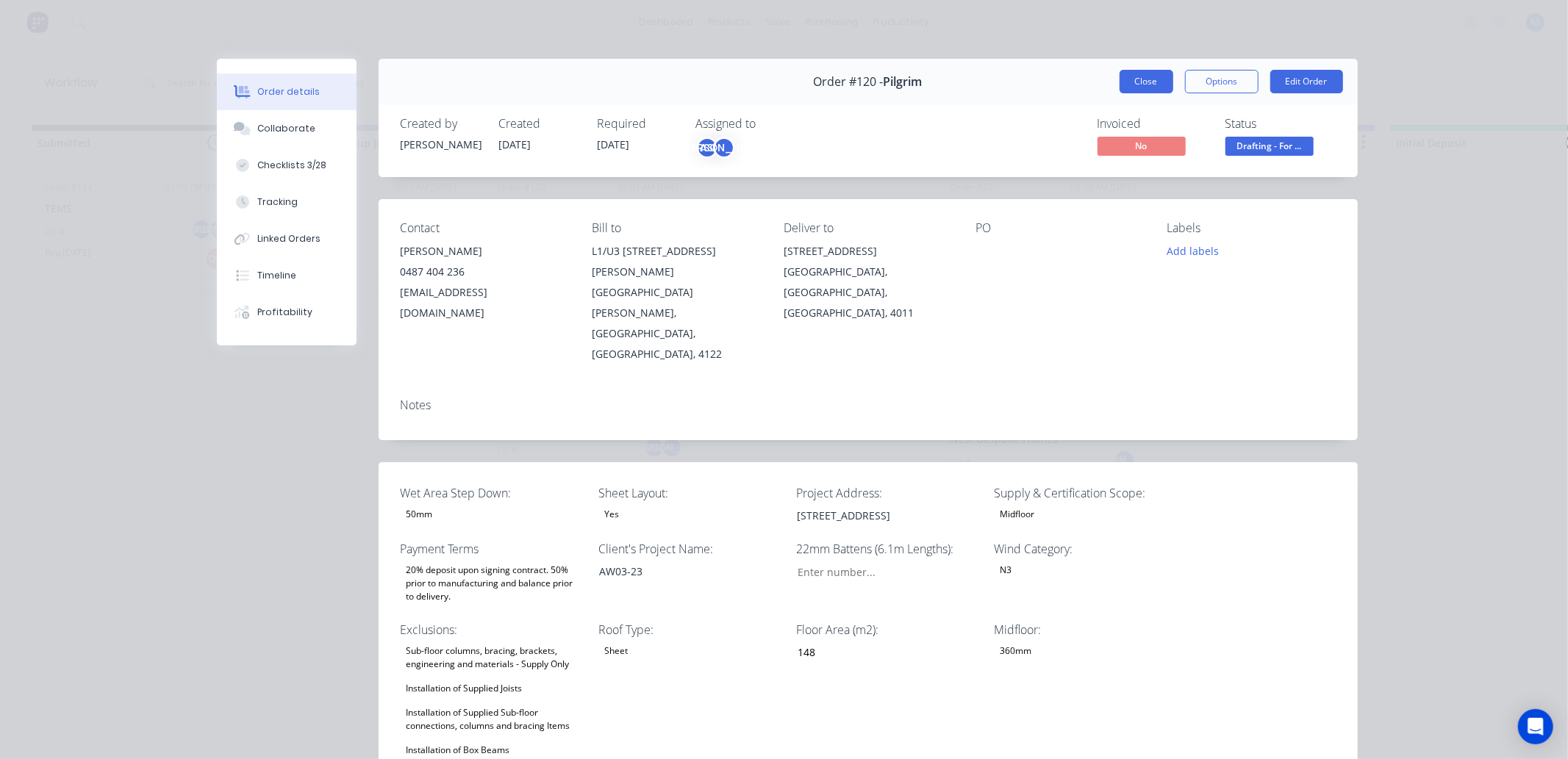
click at [1142, 70] on button "Close" at bounding box center [1146, 81] width 54 height 23
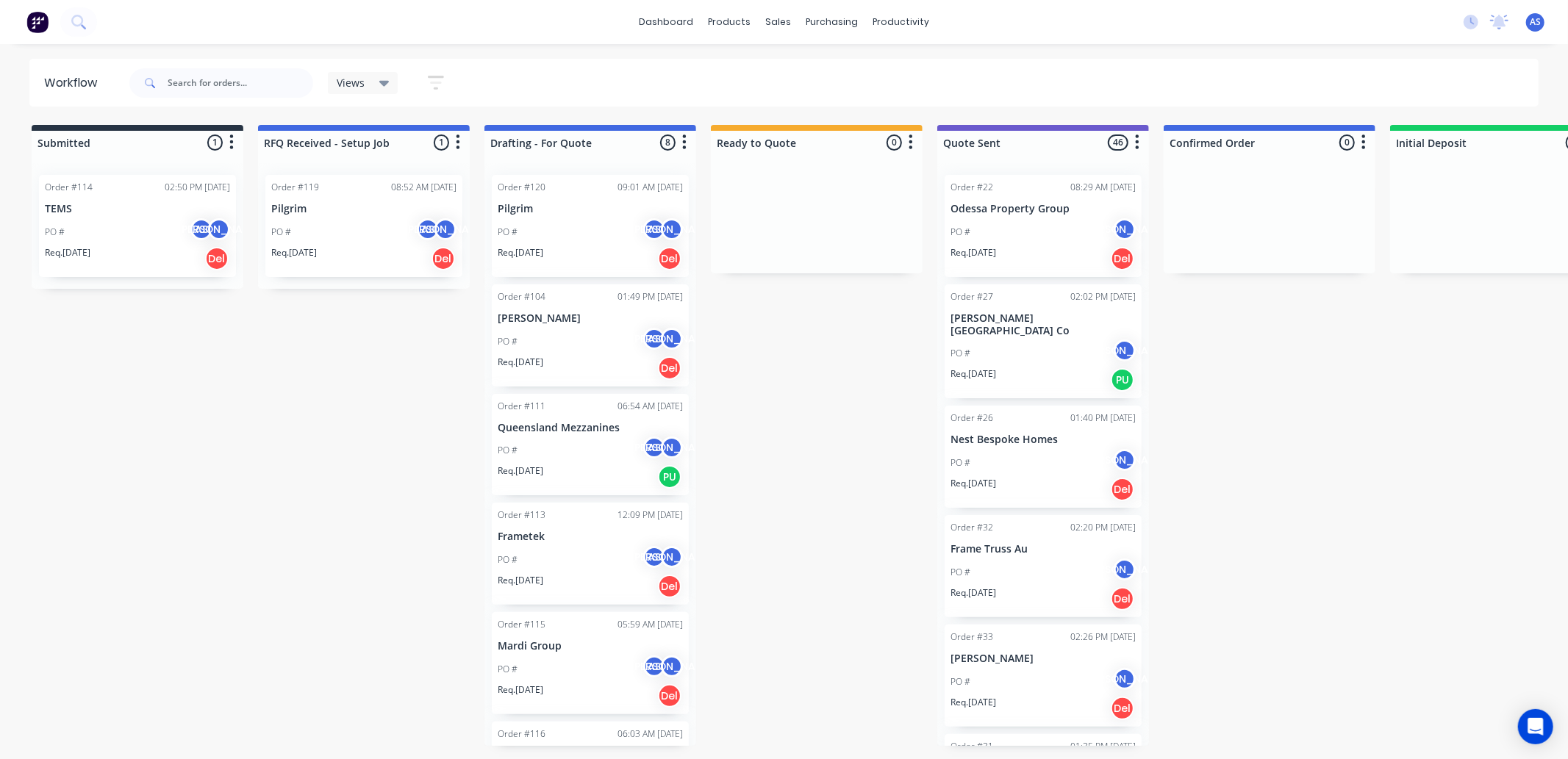
click at [348, 211] on p "Pilgrim" at bounding box center [364, 209] width 185 height 12
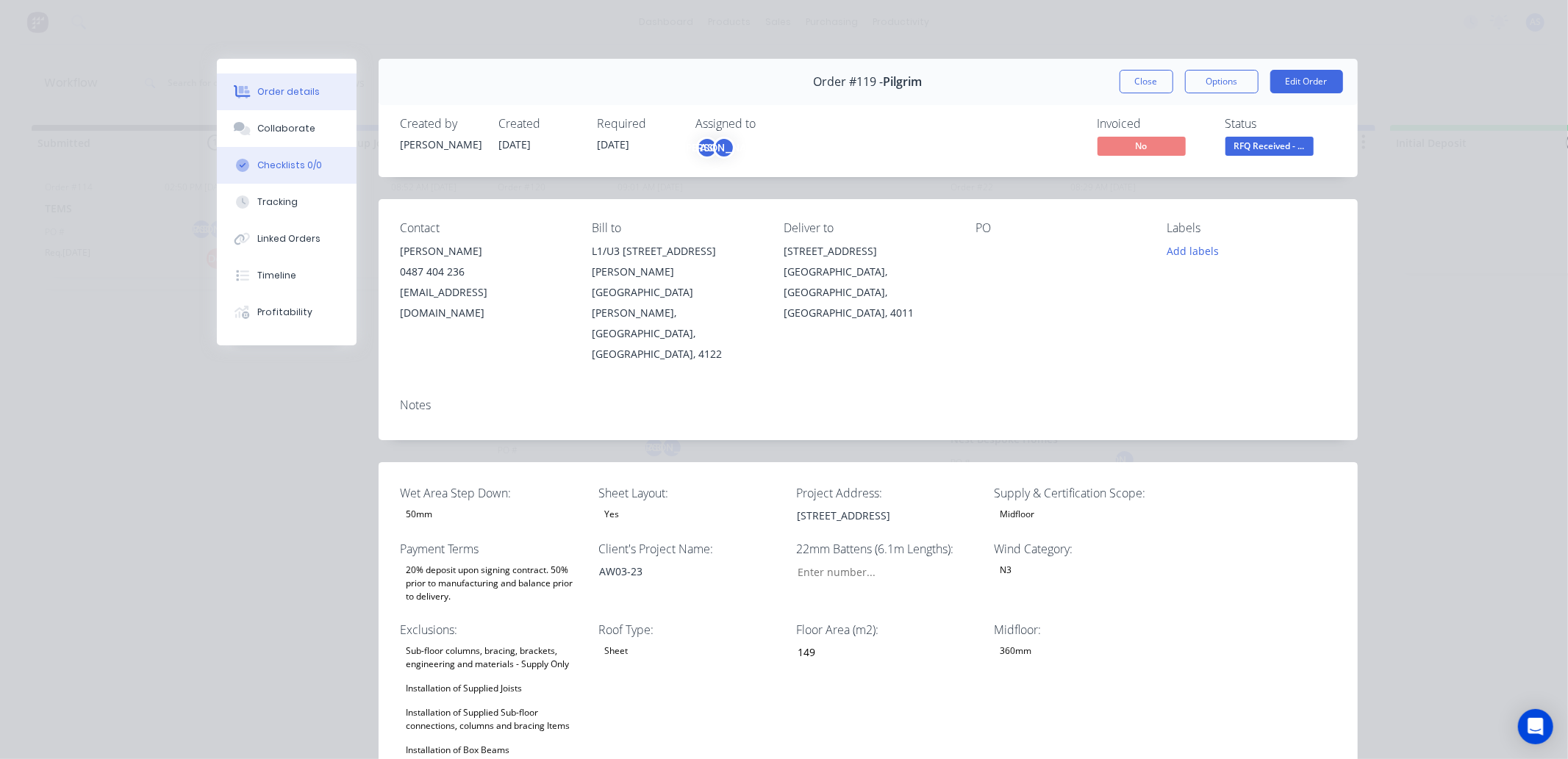
click at [297, 159] on div "Checklists 0/0" at bounding box center [289, 164] width 65 height 13
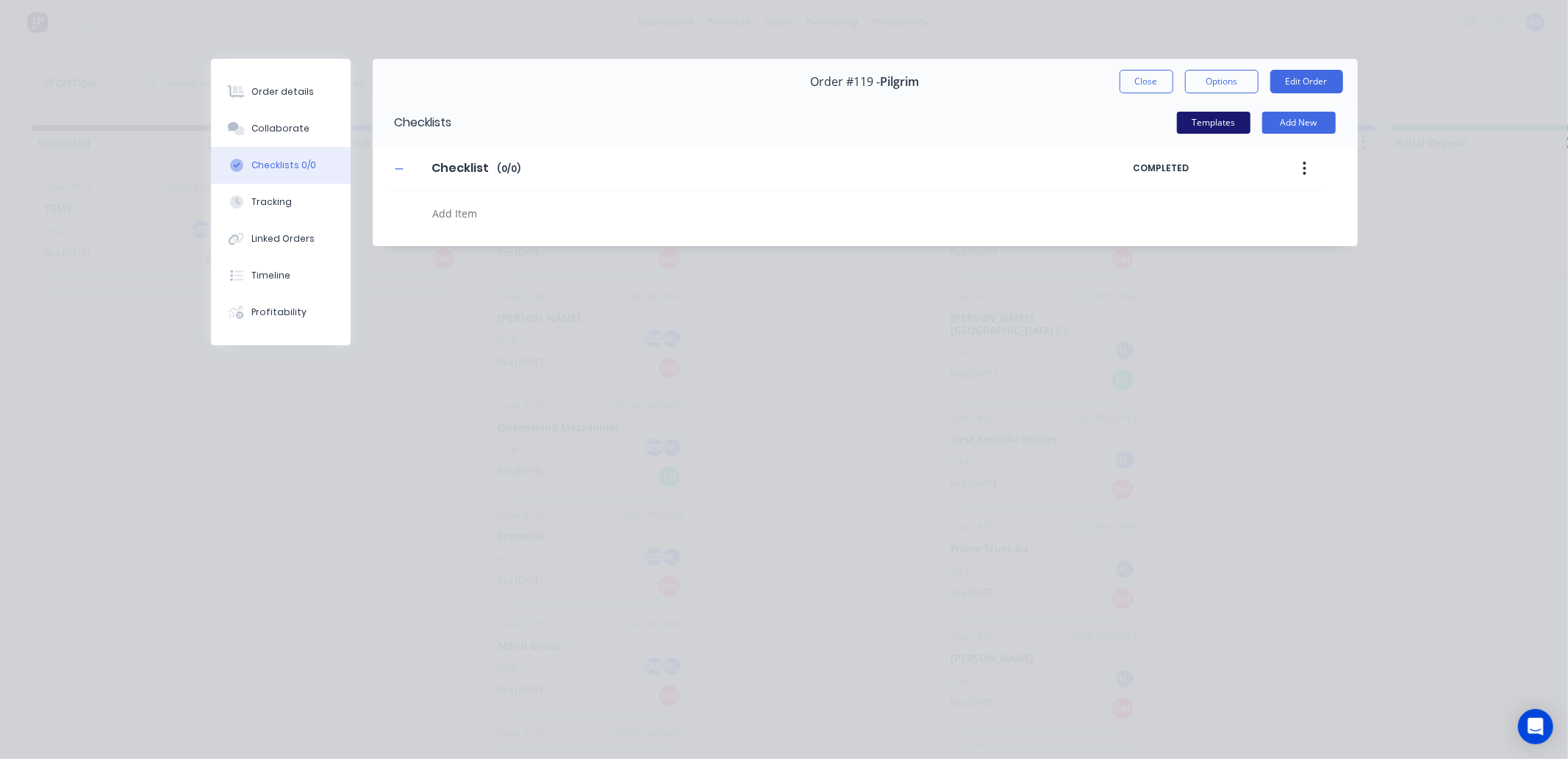
click at [1238, 129] on button "Templates" at bounding box center [1213, 122] width 74 height 22
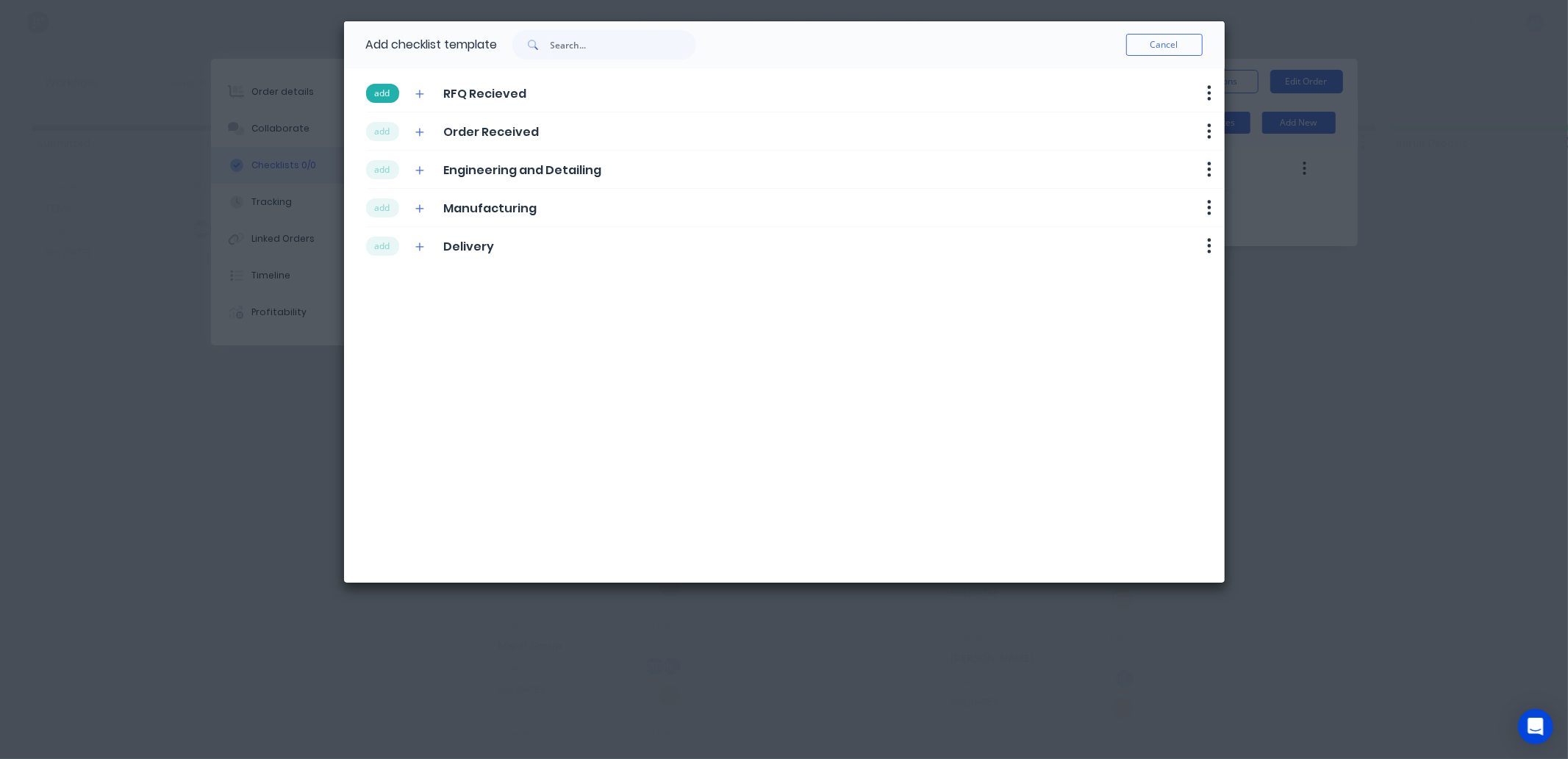
click at [384, 92] on button "add" at bounding box center [383, 93] width 33 height 19
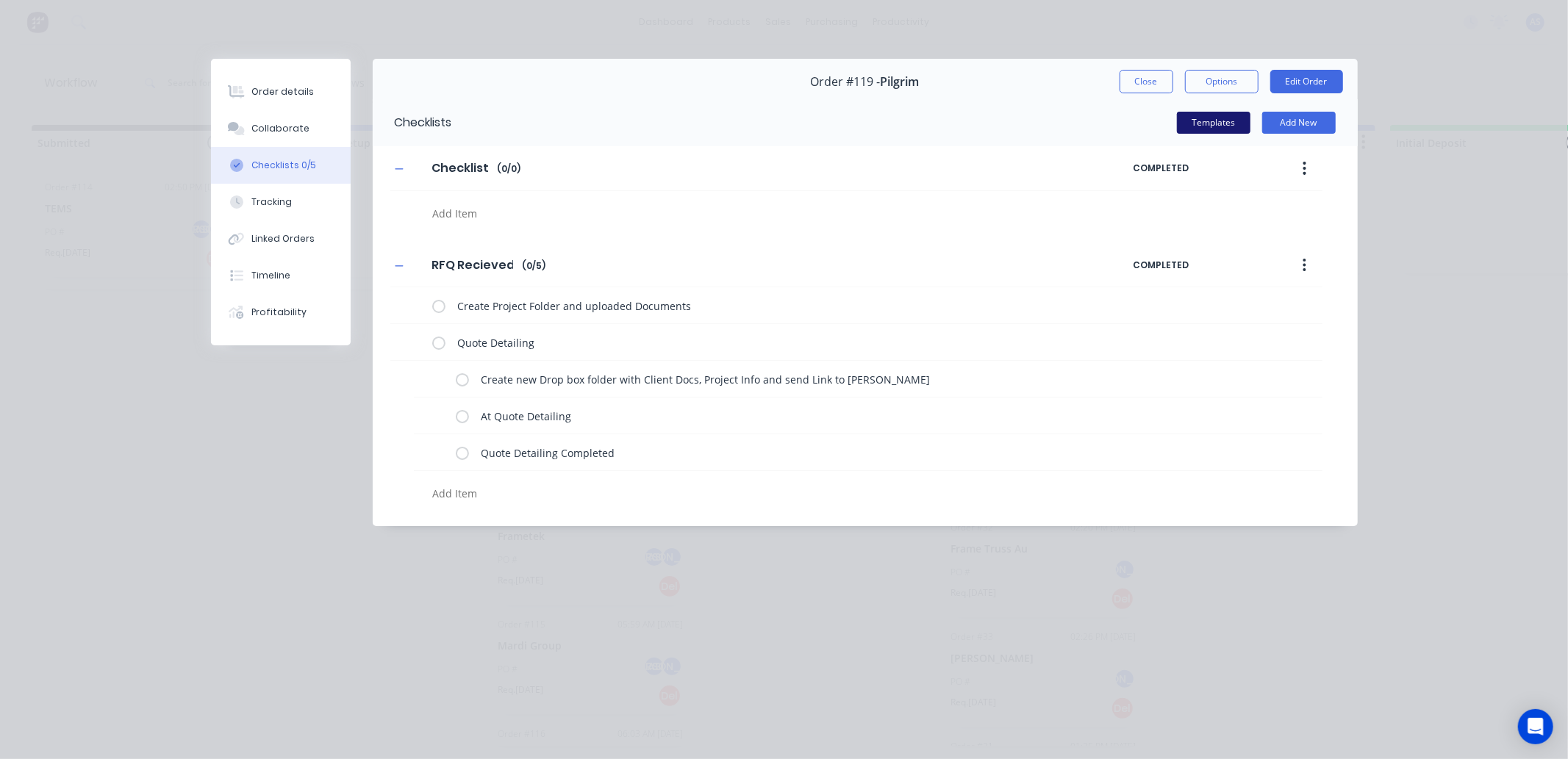
click at [1207, 119] on button "Templates" at bounding box center [1213, 122] width 74 height 22
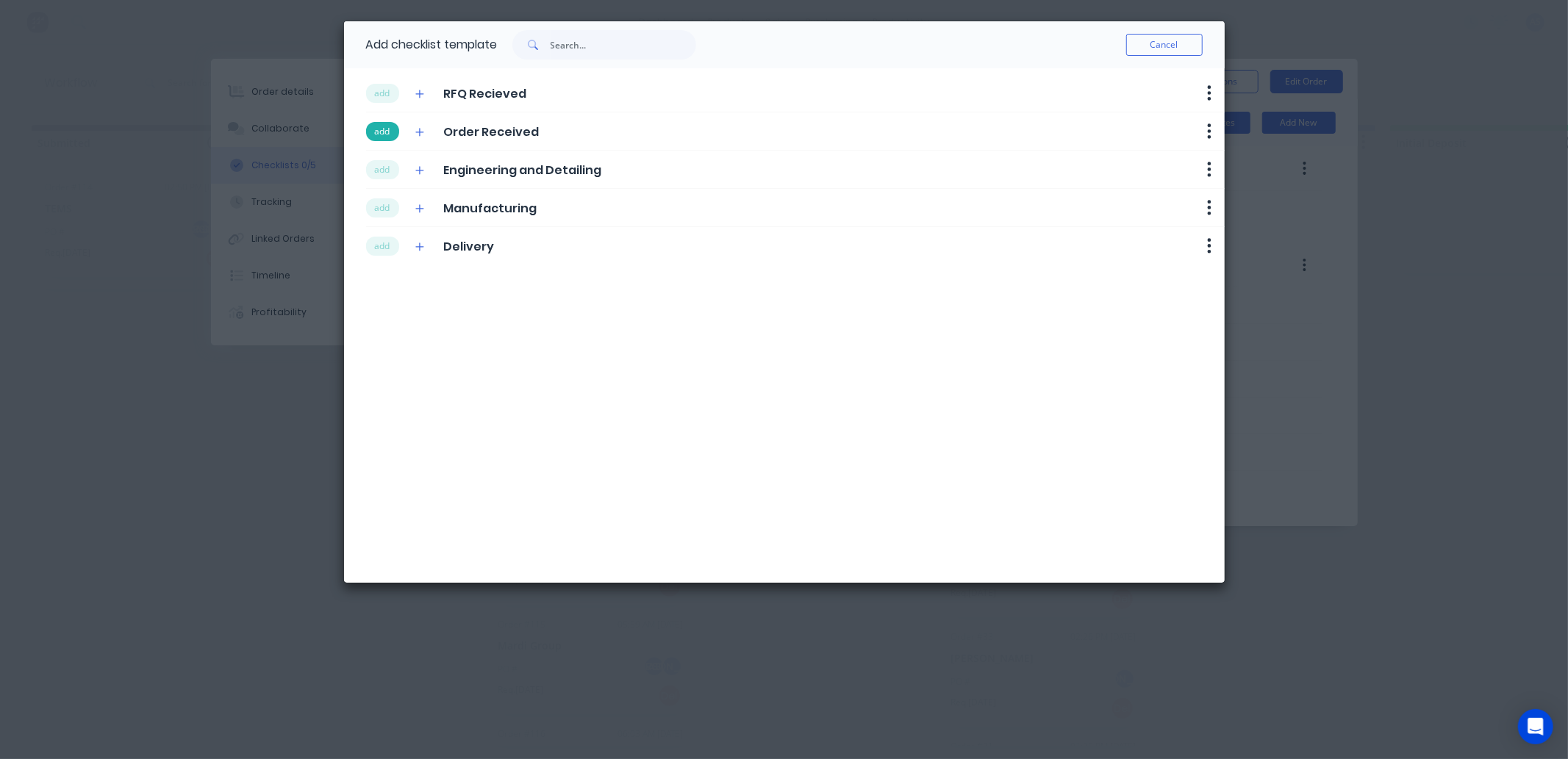
click at [384, 136] on button "add" at bounding box center [383, 132] width 33 height 19
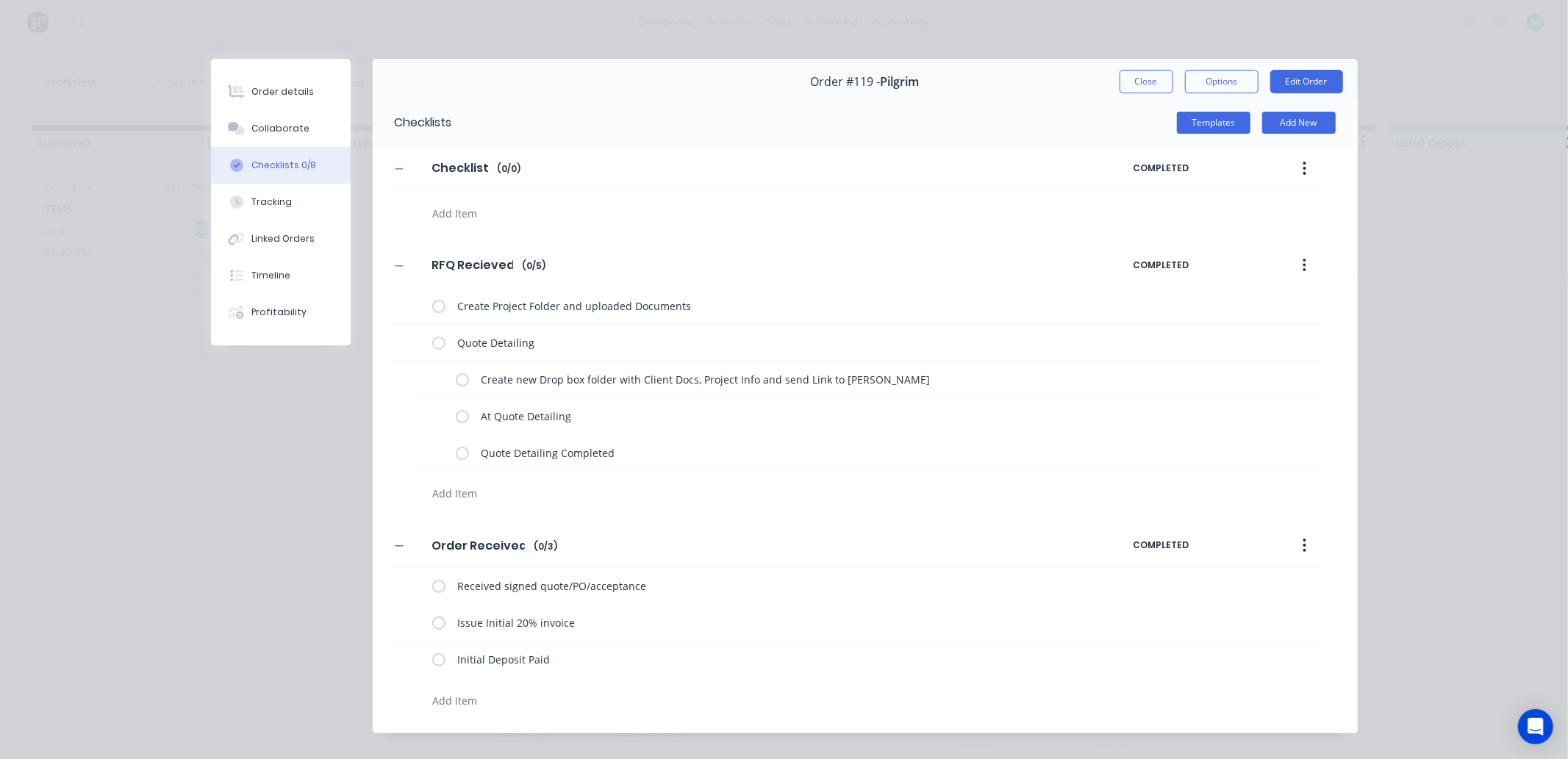
click at [390, 160] on div "Checklist Checklist Enter Checklist name ( 0 / 0 )" at bounding box center [762, 168] width 743 height 27
click at [1228, 119] on button "Templates" at bounding box center [1213, 122] width 74 height 22
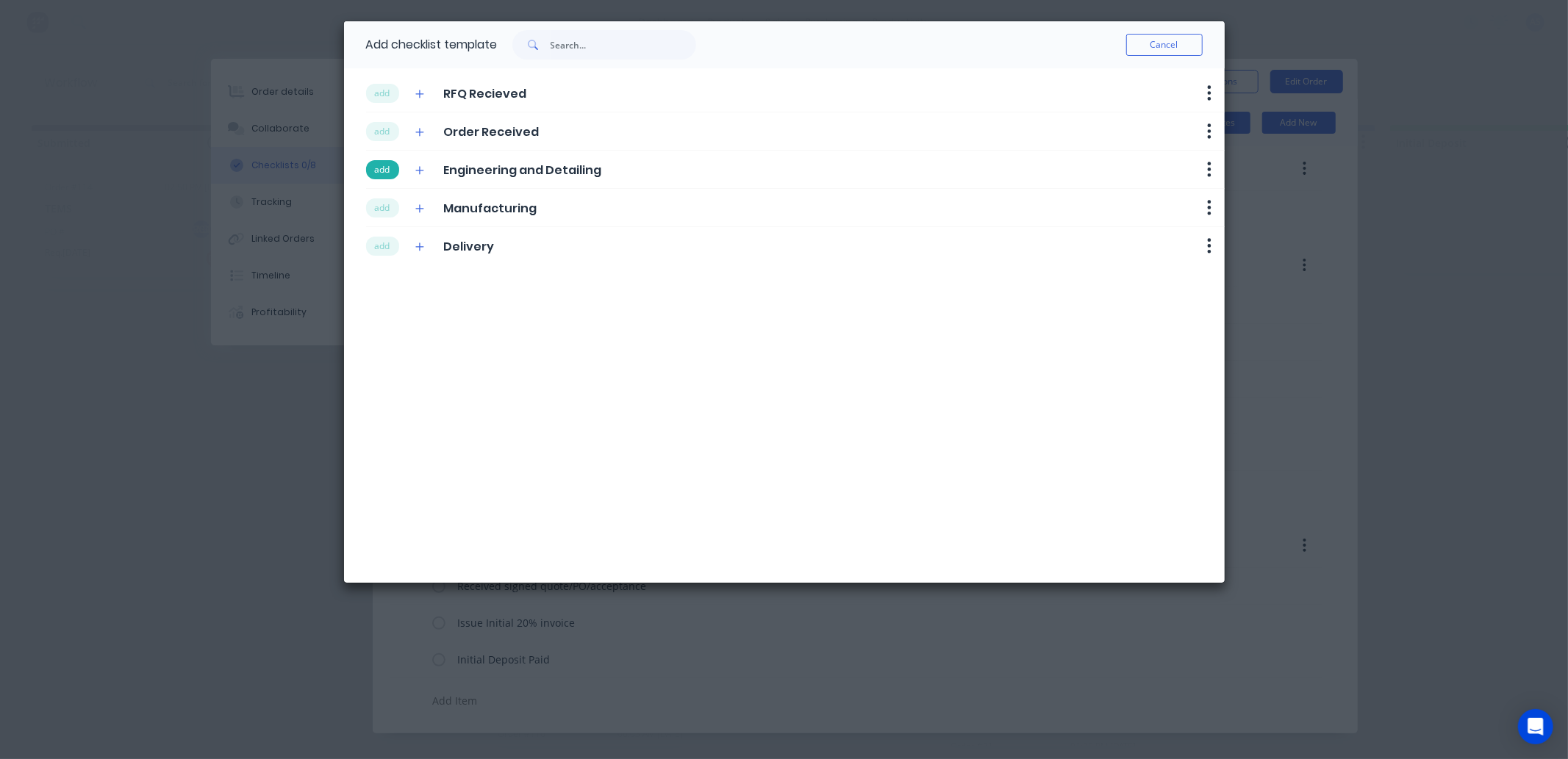
click at [377, 177] on button "add" at bounding box center [383, 170] width 33 height 19
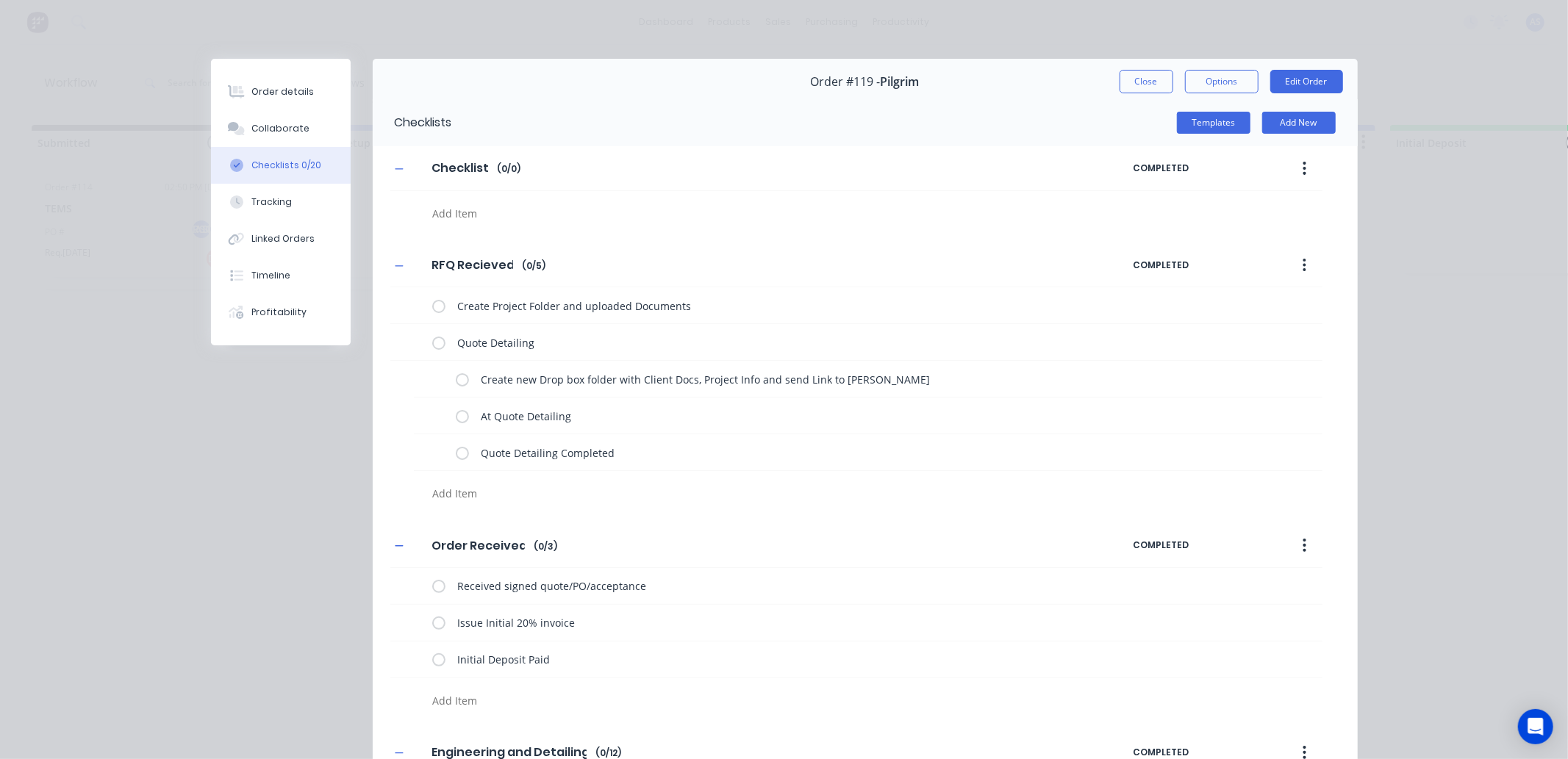
click at [1251, 126] on div "Templates Add New" at bounding box center [905, 122] width 906 height 22
click at [1224, 130] on button "Templates" at bounding box center [1213, 122] width 74 height 22
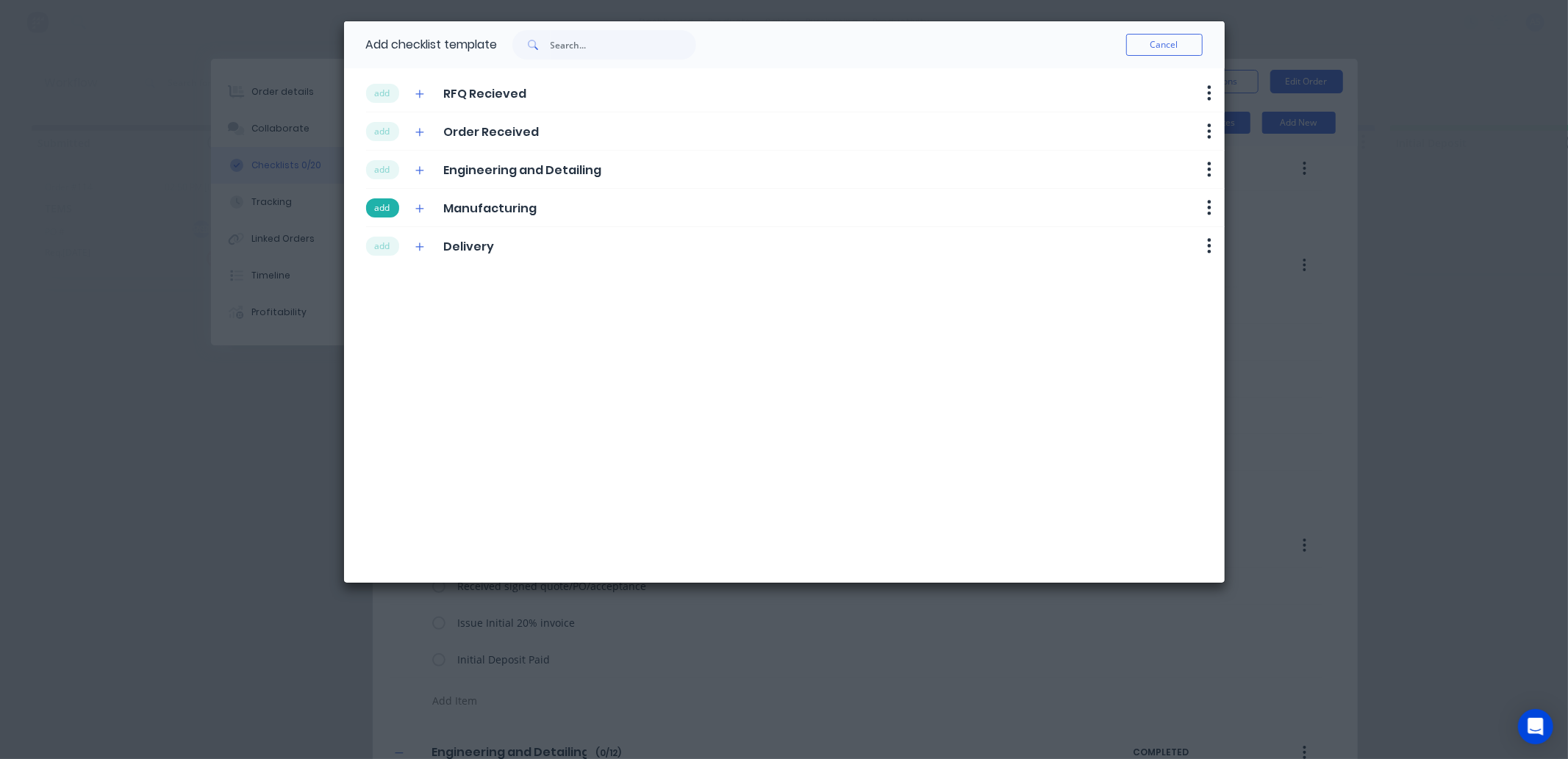
click at [372, 208] on button "add" at bounding box center [383, 208] width 33 height 19
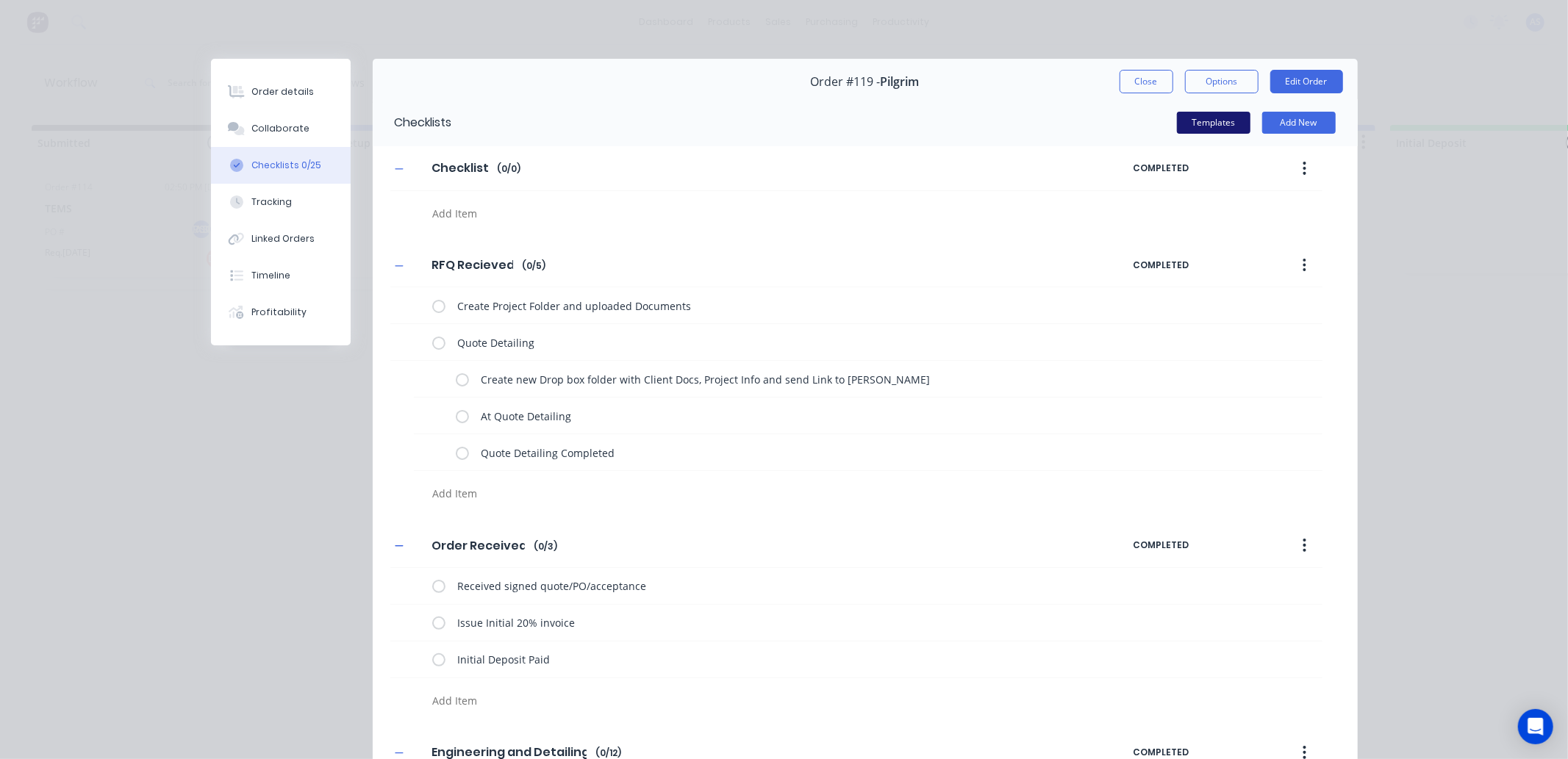
click at [1211, 126] on button "Templates" at bounding box center [1213, 122] width 74 height 22
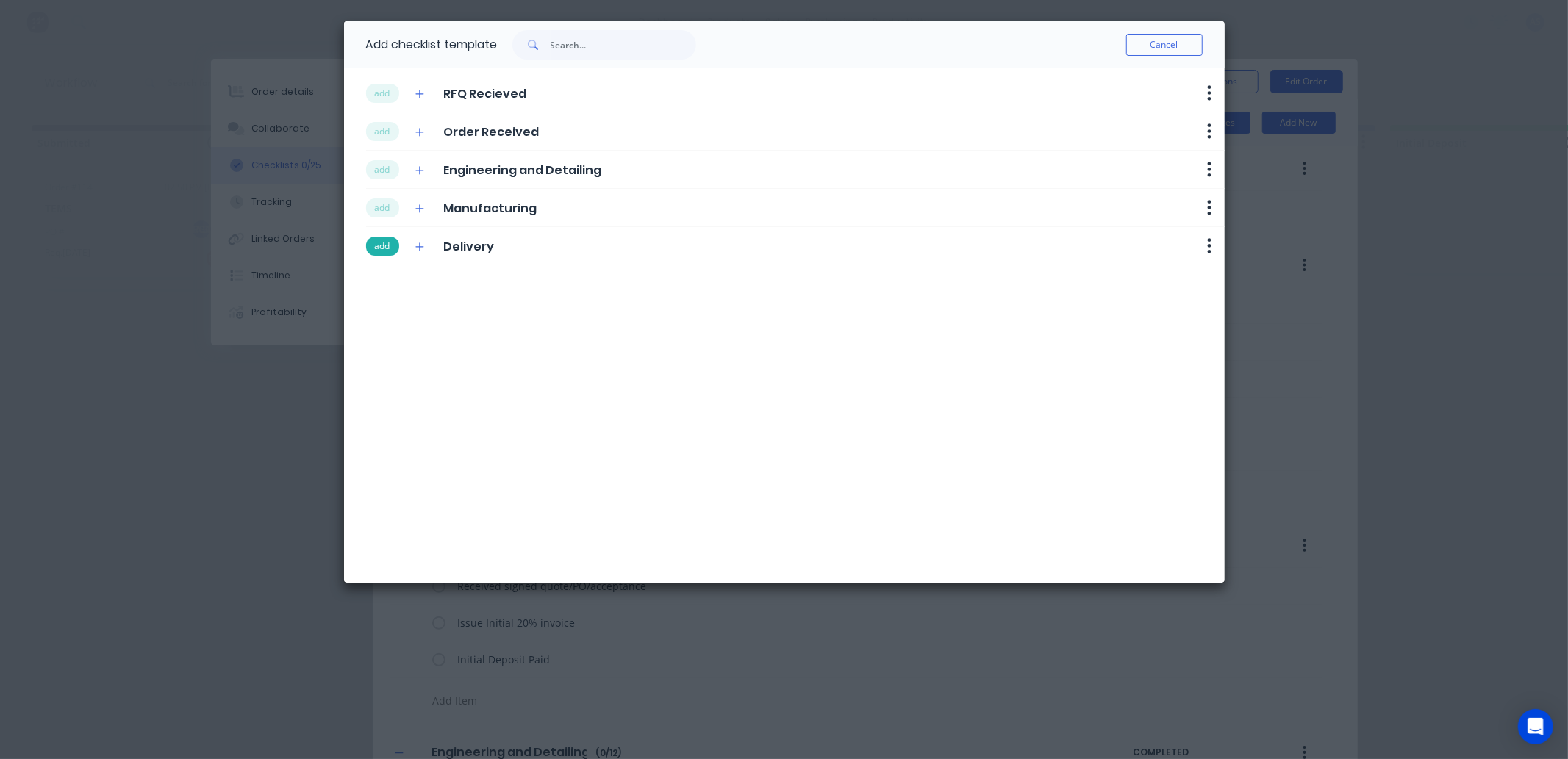
click at [386, 246] on button "add" at bounding box center [383, 246] width 33 height 19
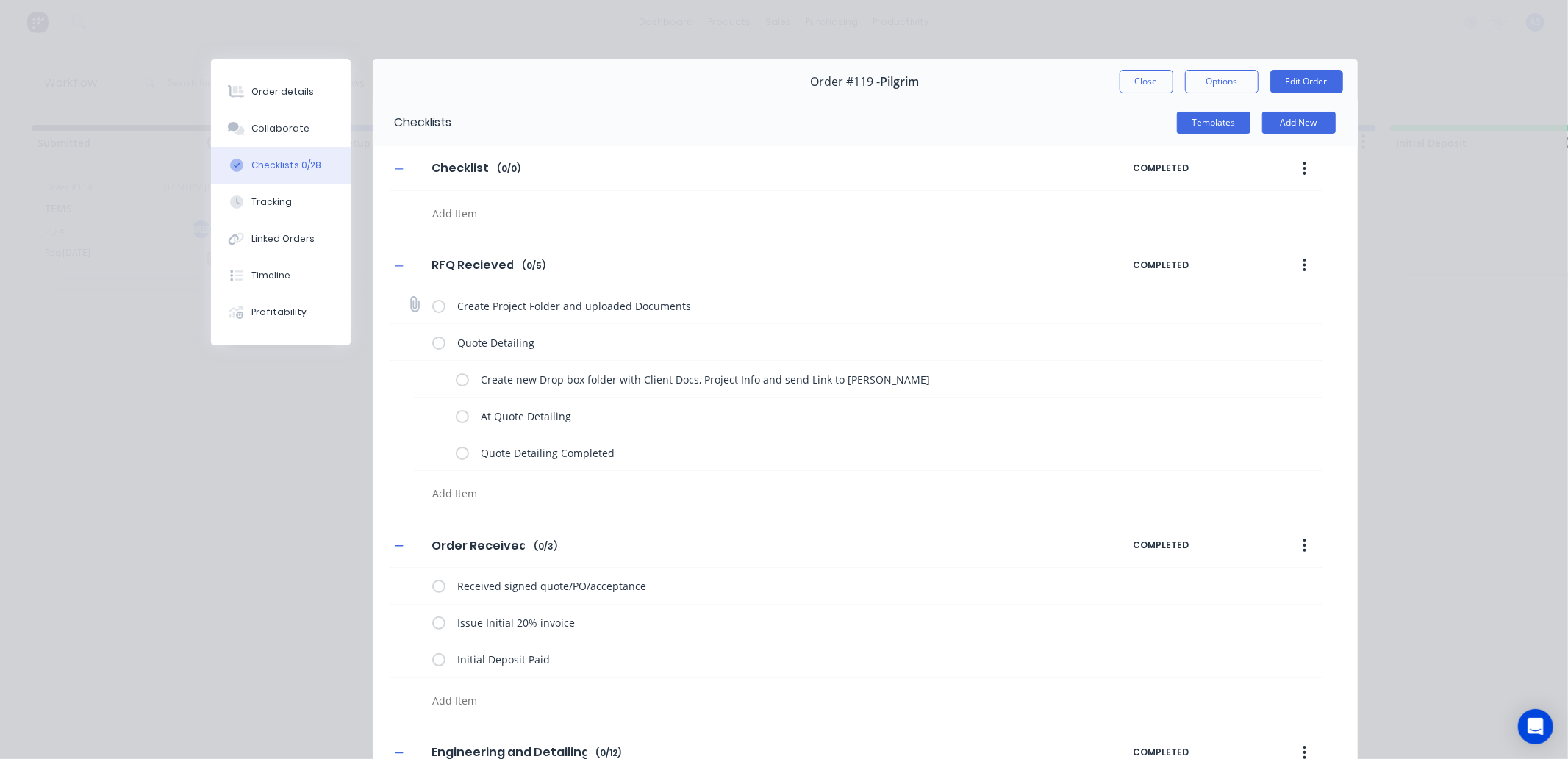
click at [432, 312] on label at bounding box center [438, 306] width 13 height 16
click at [0, 0] on input "checkbox" at bounding box center [0, 0] width 0 height 0
click at [457, 376] on label at bounding box center [461, 379] width 13 height 16
click at [0, 0] on input "checkbox" at bounding box center [0, 0] width 0 height 0
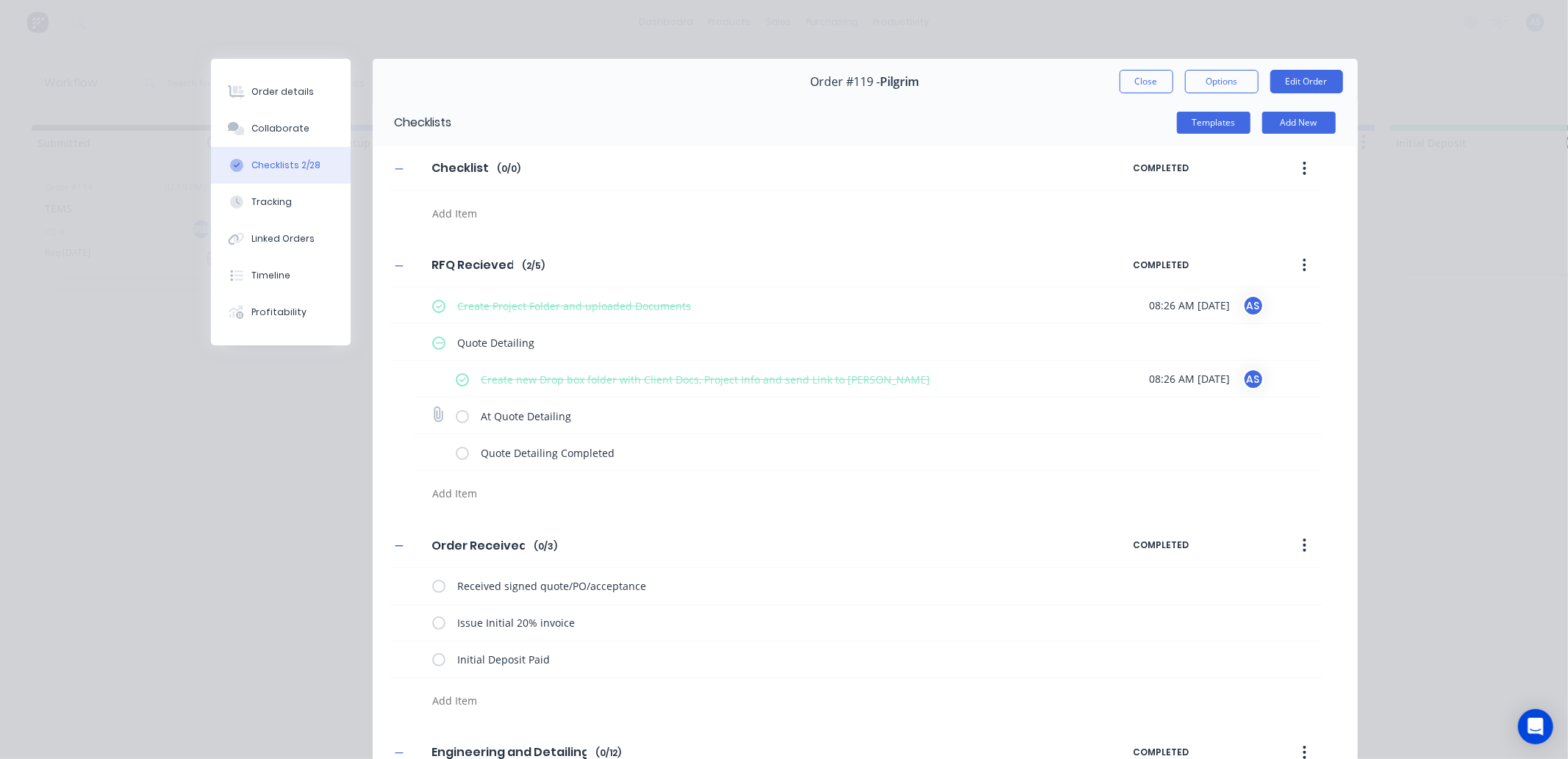
click at [458, 415] on label at bounding box center [461, 415] width 13 height 16
click at [0, 0] on input "checkbox" at bounding box center [0, 0] width 0 height 0
click at [292, 133] on div "Collaborate" at bounding box center [280, 128] width 58 height 13
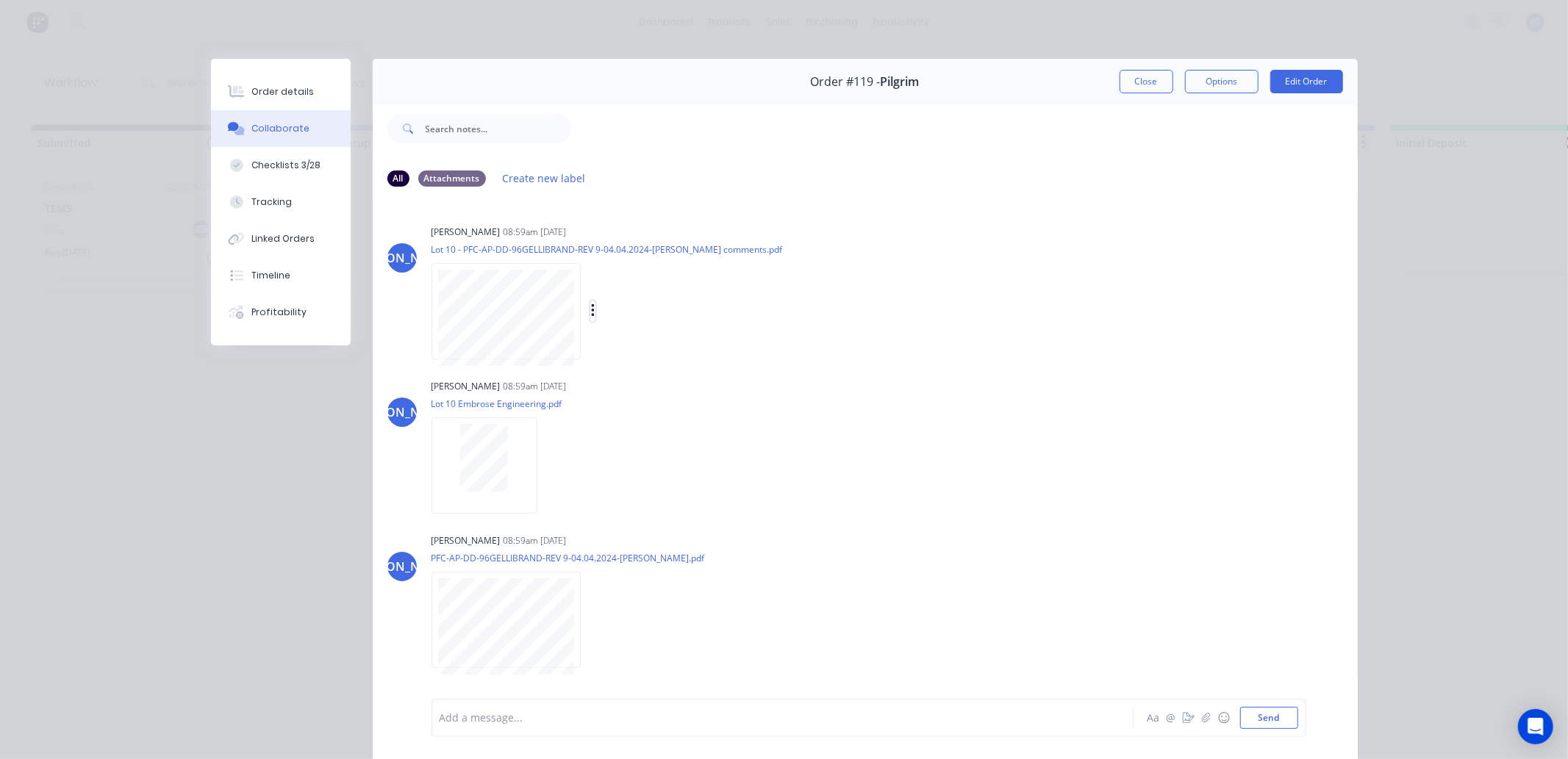
click at [591, 306] on icon "button" at bounding box center [593, 312] width 4 height 17
click at [671, 357] on button "Download" at bounding box center [688, 350] width 165 height 33
click at [547, 461] on icon "button" at bounding box center [549, 466] width 4 height 17
click at [582, 504] on button "Download" at bounding box center [645, 505] width 165 height 33
click at [591, 620] on icon "button" at bounding box center [592, 619] width 3 height 13
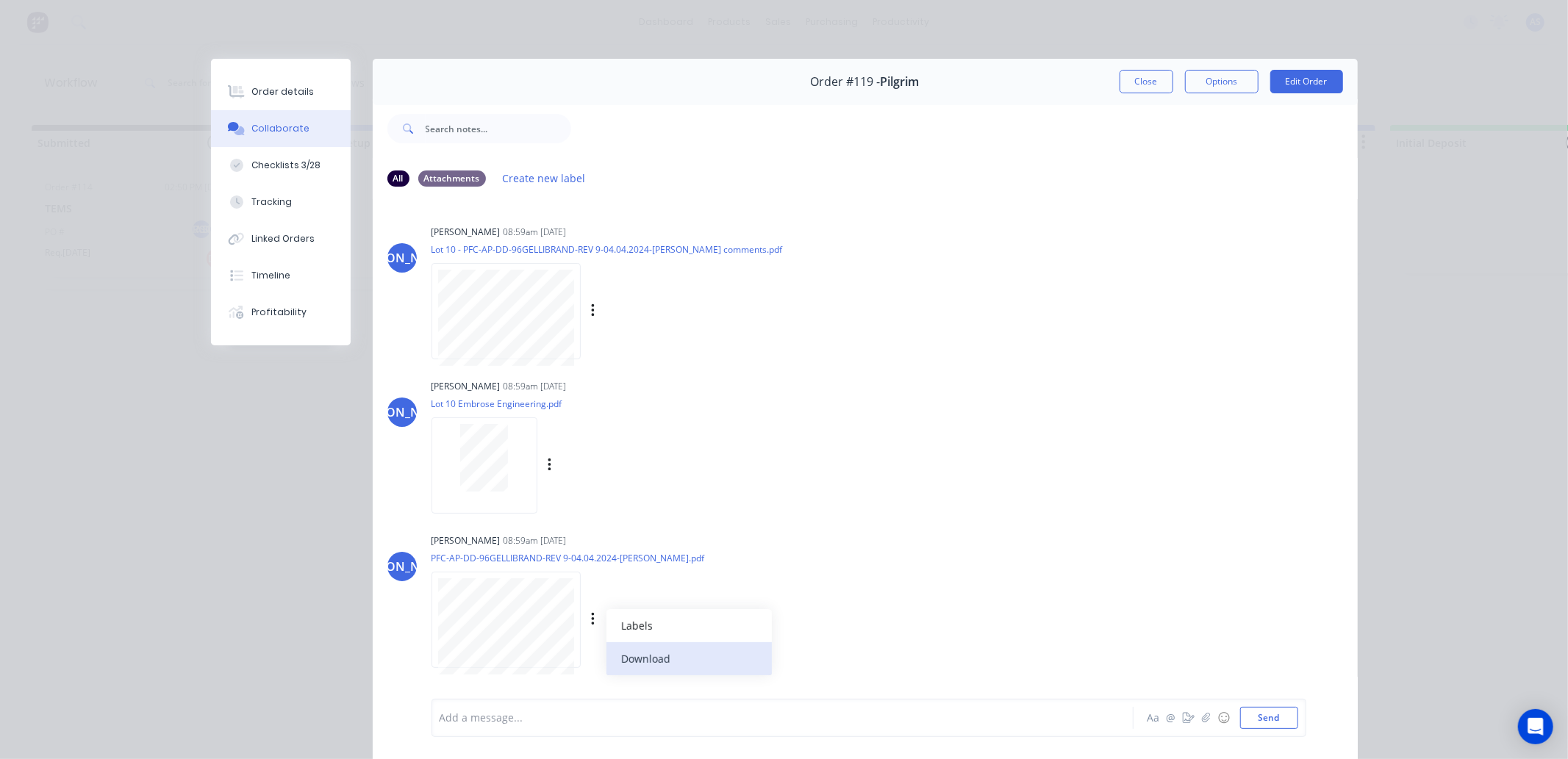
click at [635, 658] on button "Download" at bounding box center [688, 659] width 165 height 33
click at [302, 79] on button "Order details" at bounding box center [281, 92] width 139 height 36
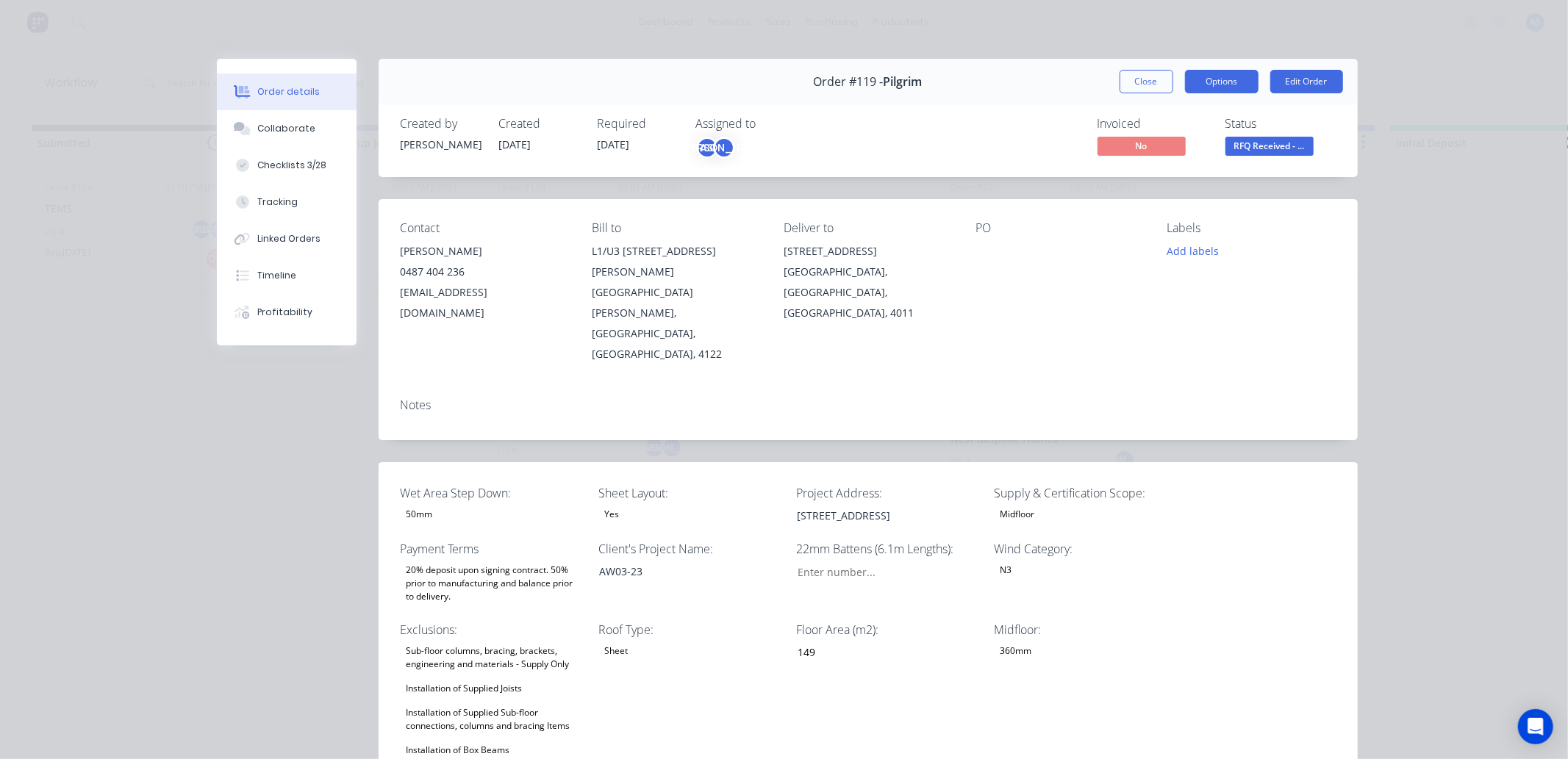
click at [1237, 82] on button "Options" at bounding box center [1221, 81] width 74 height 23
click at [1162, 152] on div "Work Order" at bounding box center [1181, 149] width 128 height 22
click at [1145, 186] on div "Standard" at bounding box center [1181, 178] width 128 height 22
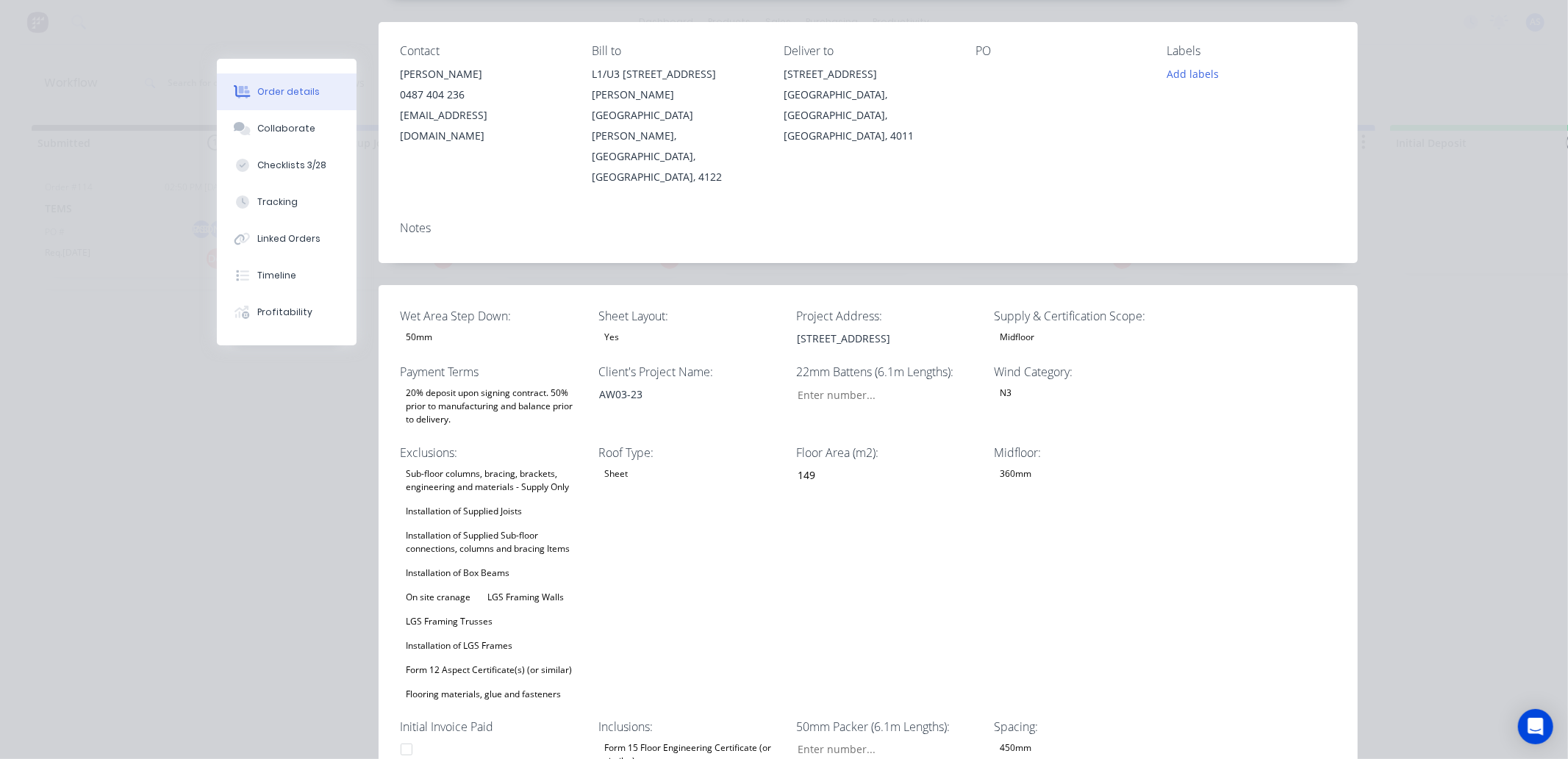
scroll to position [571, 0]
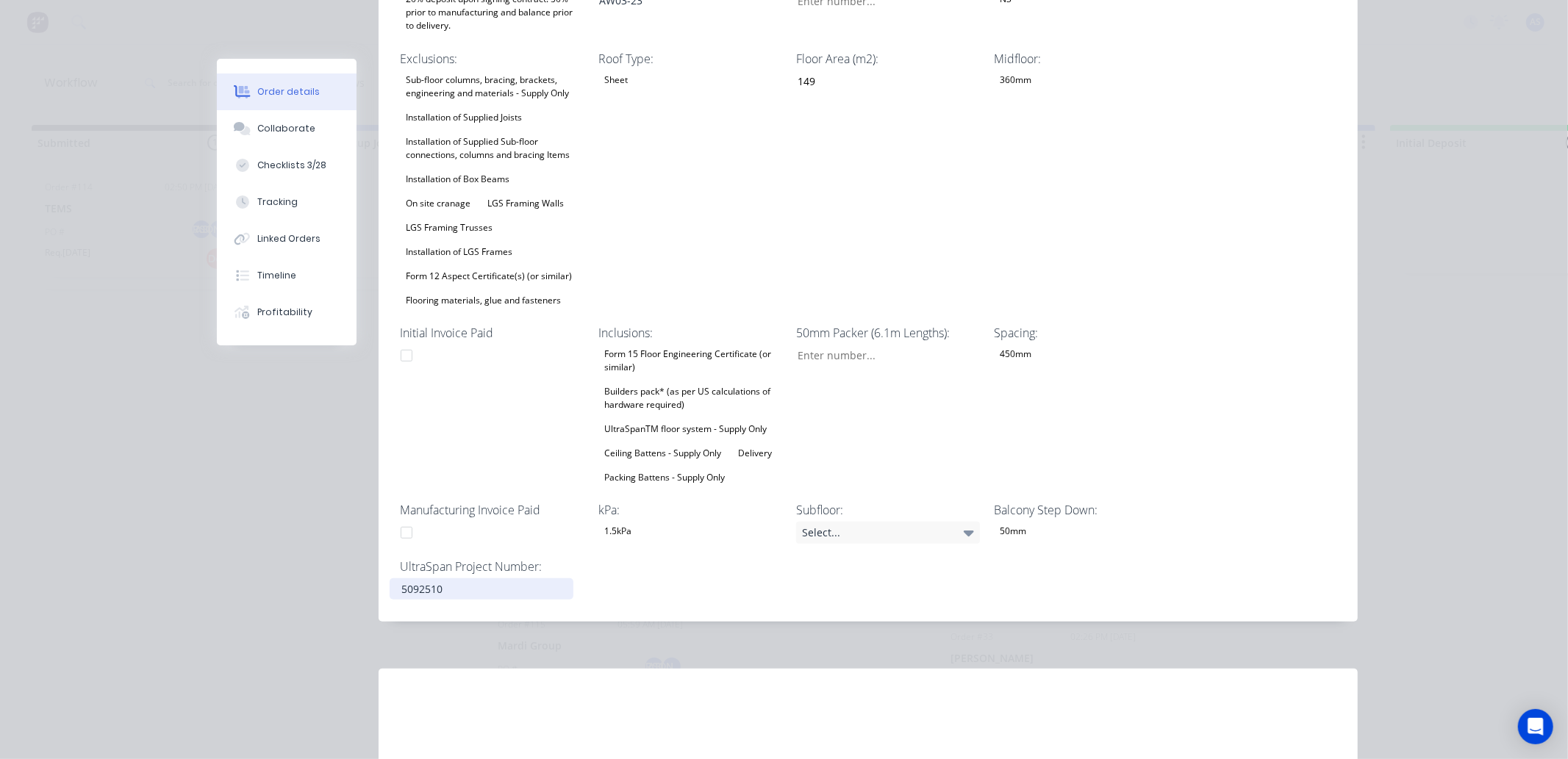
click at [409, 578] on div "5092510" at bounding box center [481, 589] width 184 height 22
copy div "5092510"
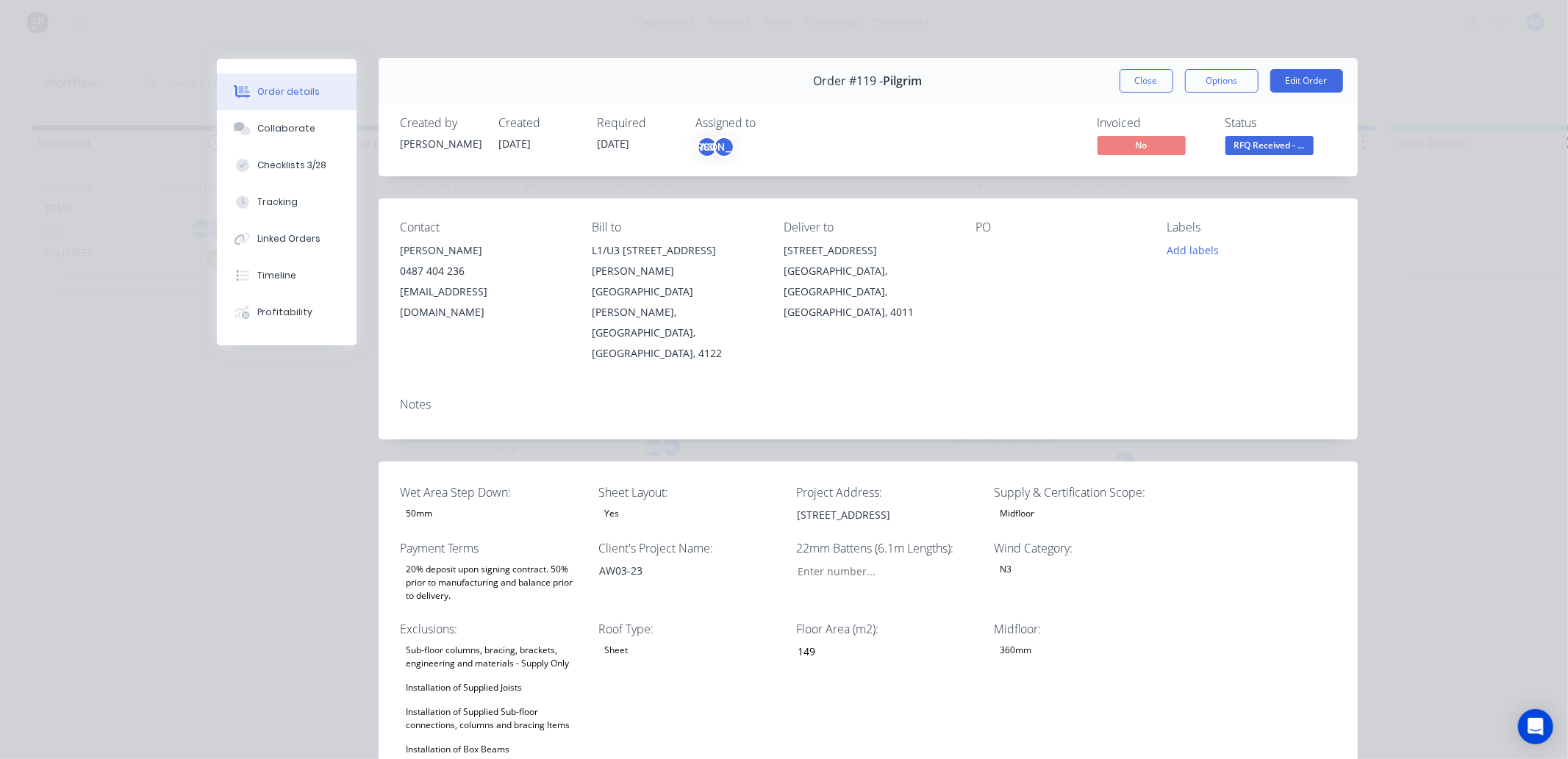
scroll to position [0, 0]
drag, startPoint x: 790, startPoint y: 450, endPoint x: 990, endPoint y: 452, distance: 200.0
copy div "[STREET_ADDRESS]"
click at [1120, 74] on button "Close" at bounding box center [1146, 81] width 54 height 23
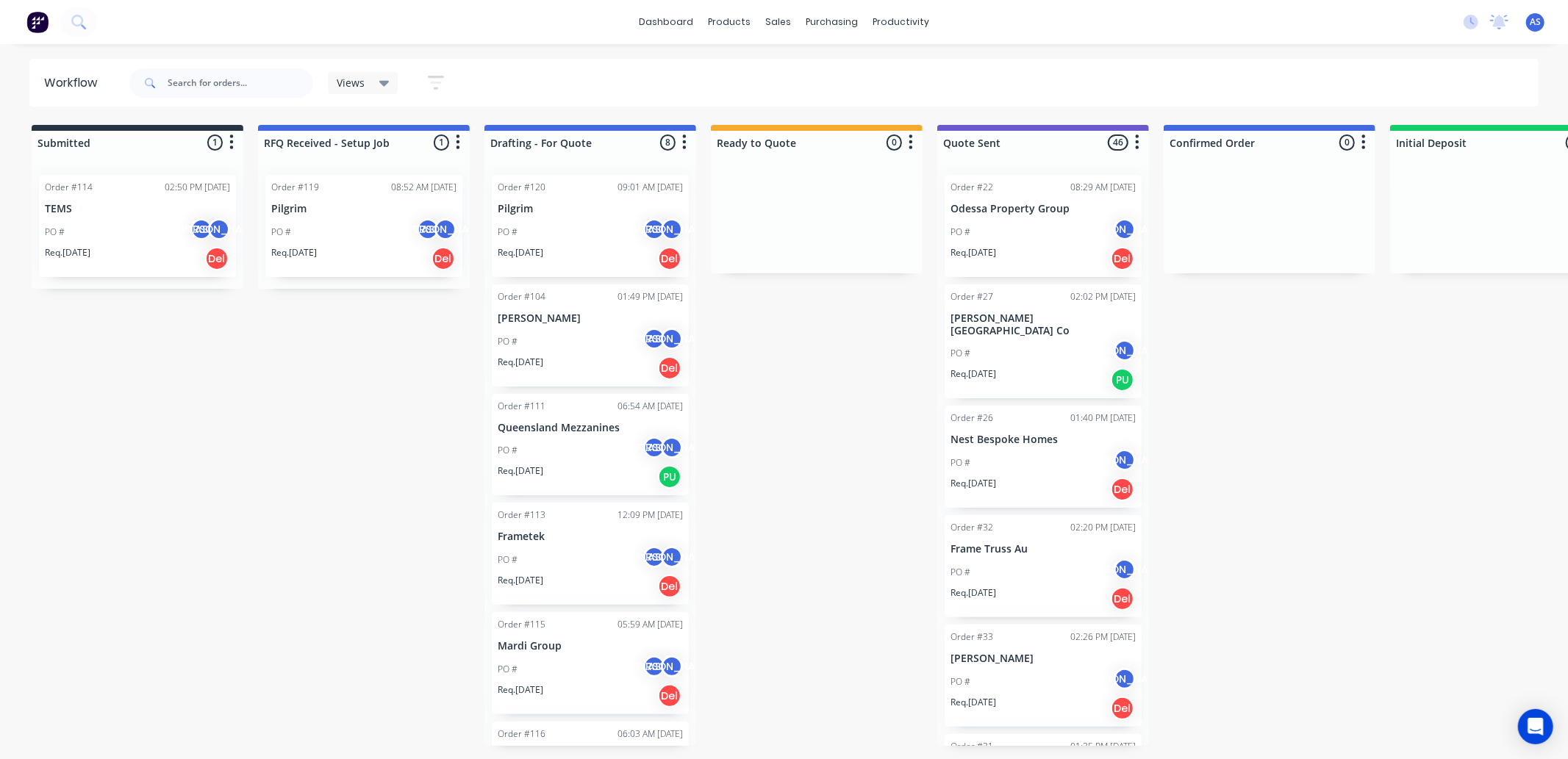
click at [348, 192] on div "Order #119 08:52 AM 25/09/25" at bounding box center [364, 187] width 185 height 13
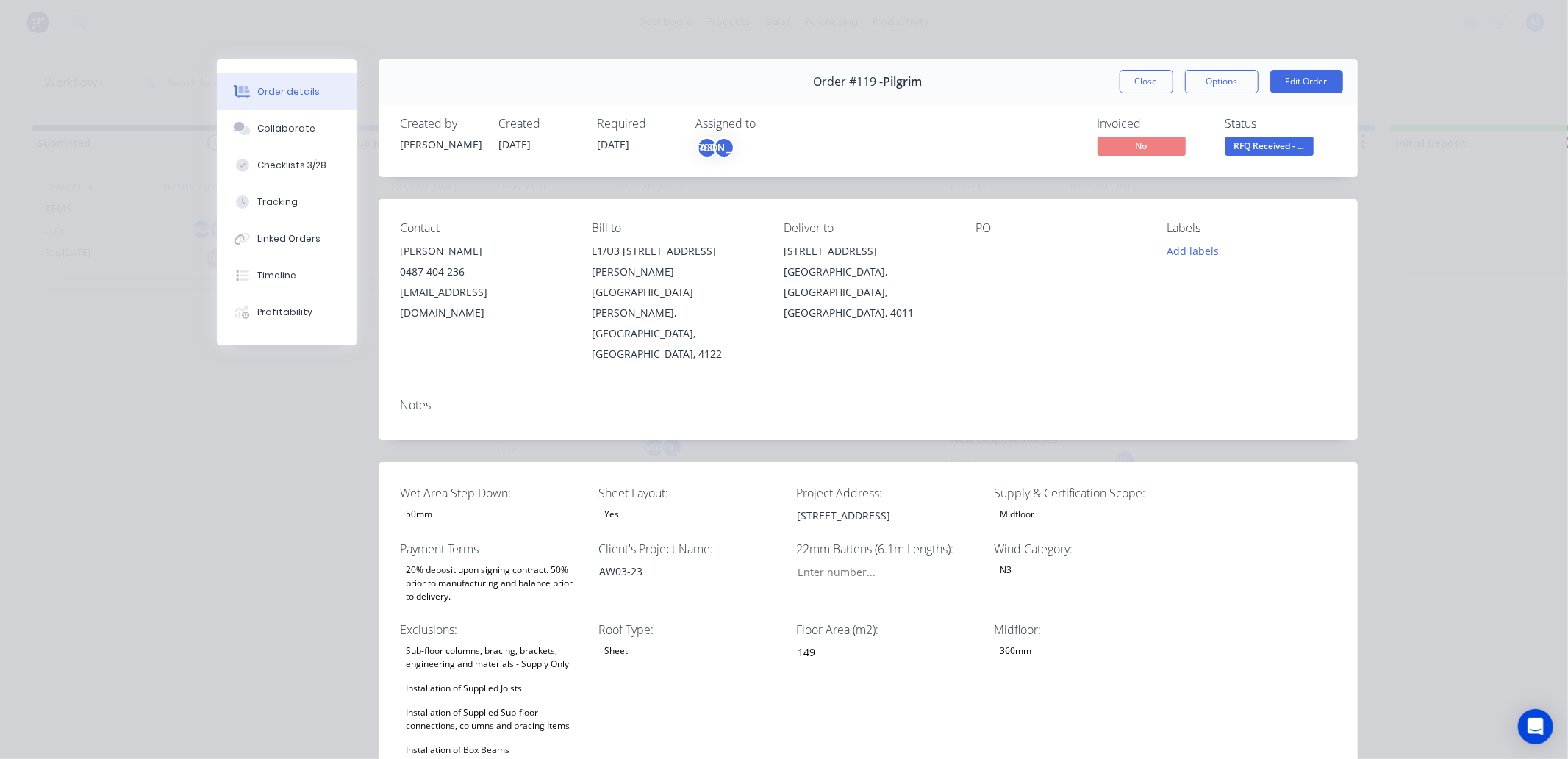
click at [1297, 141] on span "RFQ Received - ..." at bounding box center [1269, 145] width 88 height 18
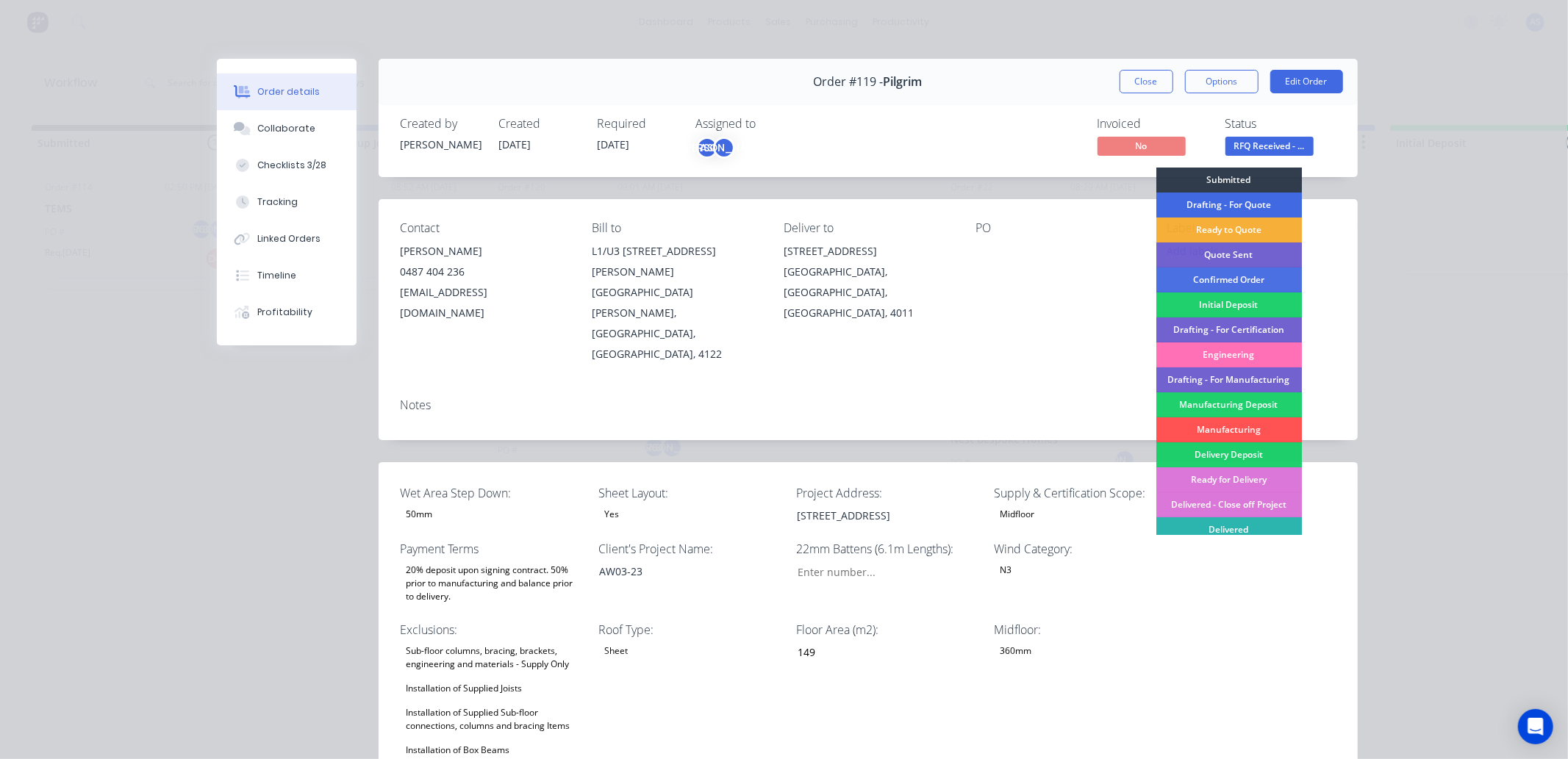
click at [1236, 203] on div "Drafting - For Quote" at bounding box center [1229, 204] width 145 height 25
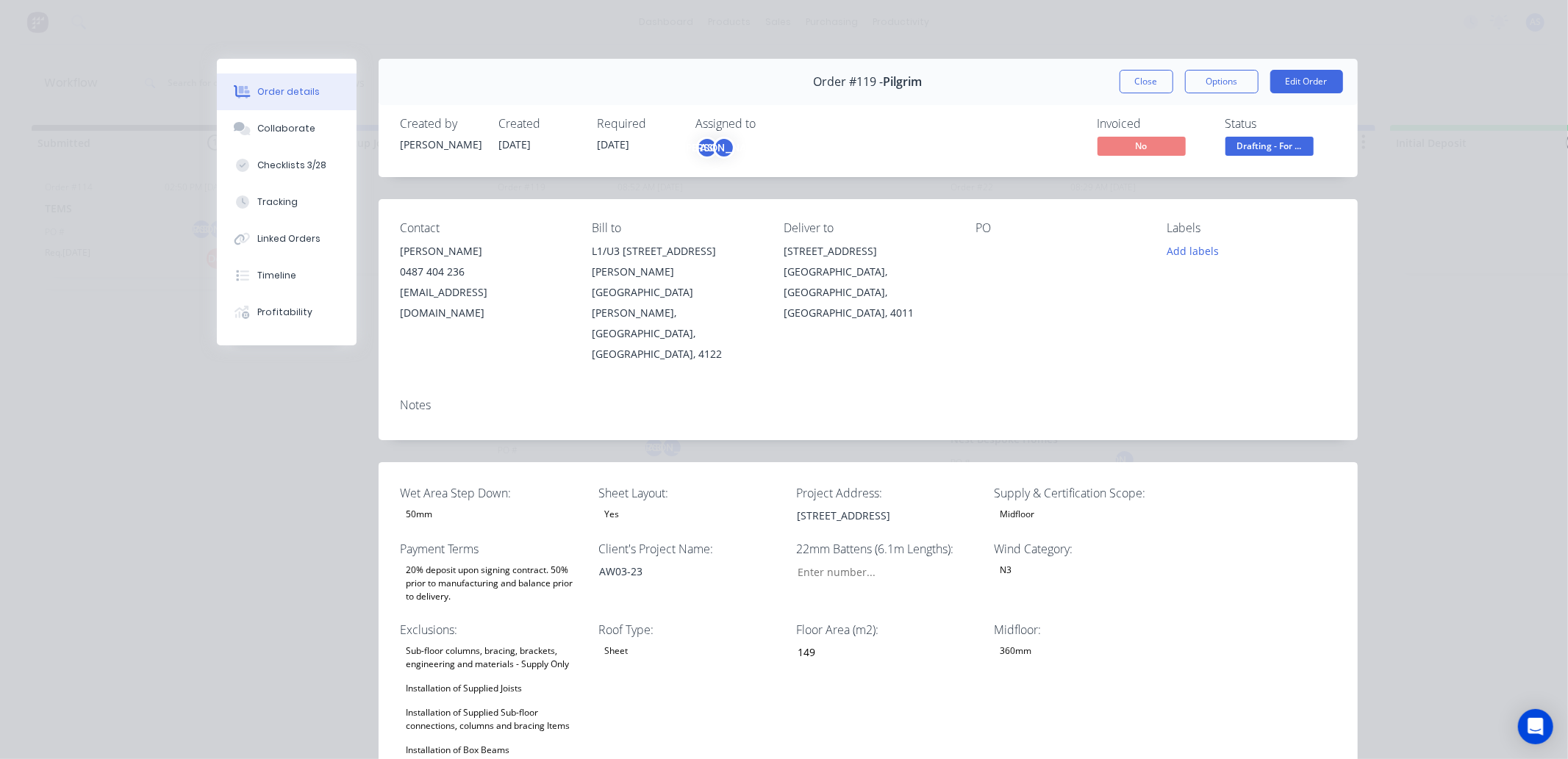
click at [1136, 68] on div "Order #119 - Pilgrim Close Options Edit Order" at bounding box center [868, 81] width 979 height 46
click at [1136, 79] on button "Close" at bounding box center [1146, 81] width 54 height 23
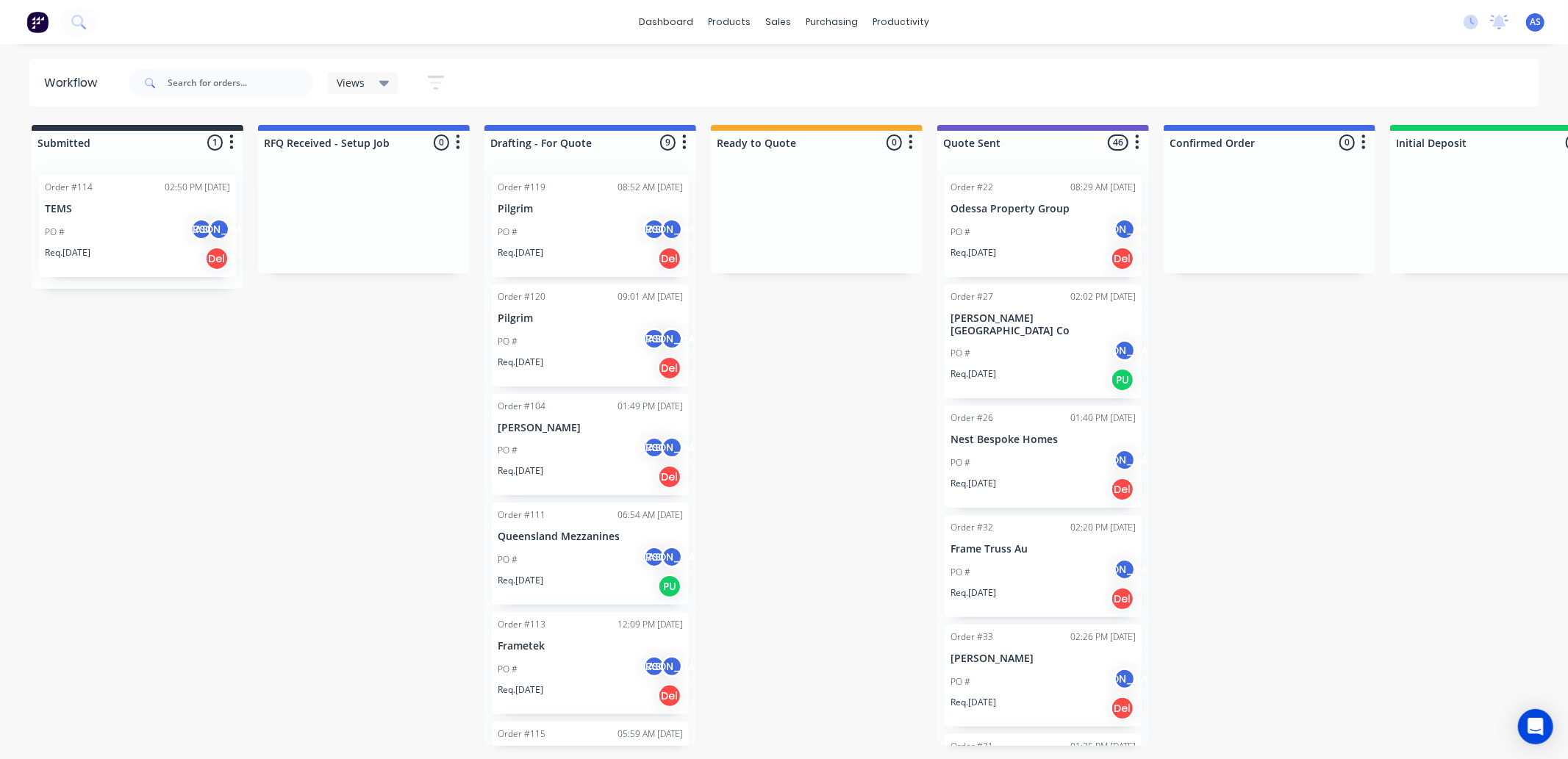
click at [555, 232] on div "PO # AS JO" at bounding box center [590, 232] width 185 height 28
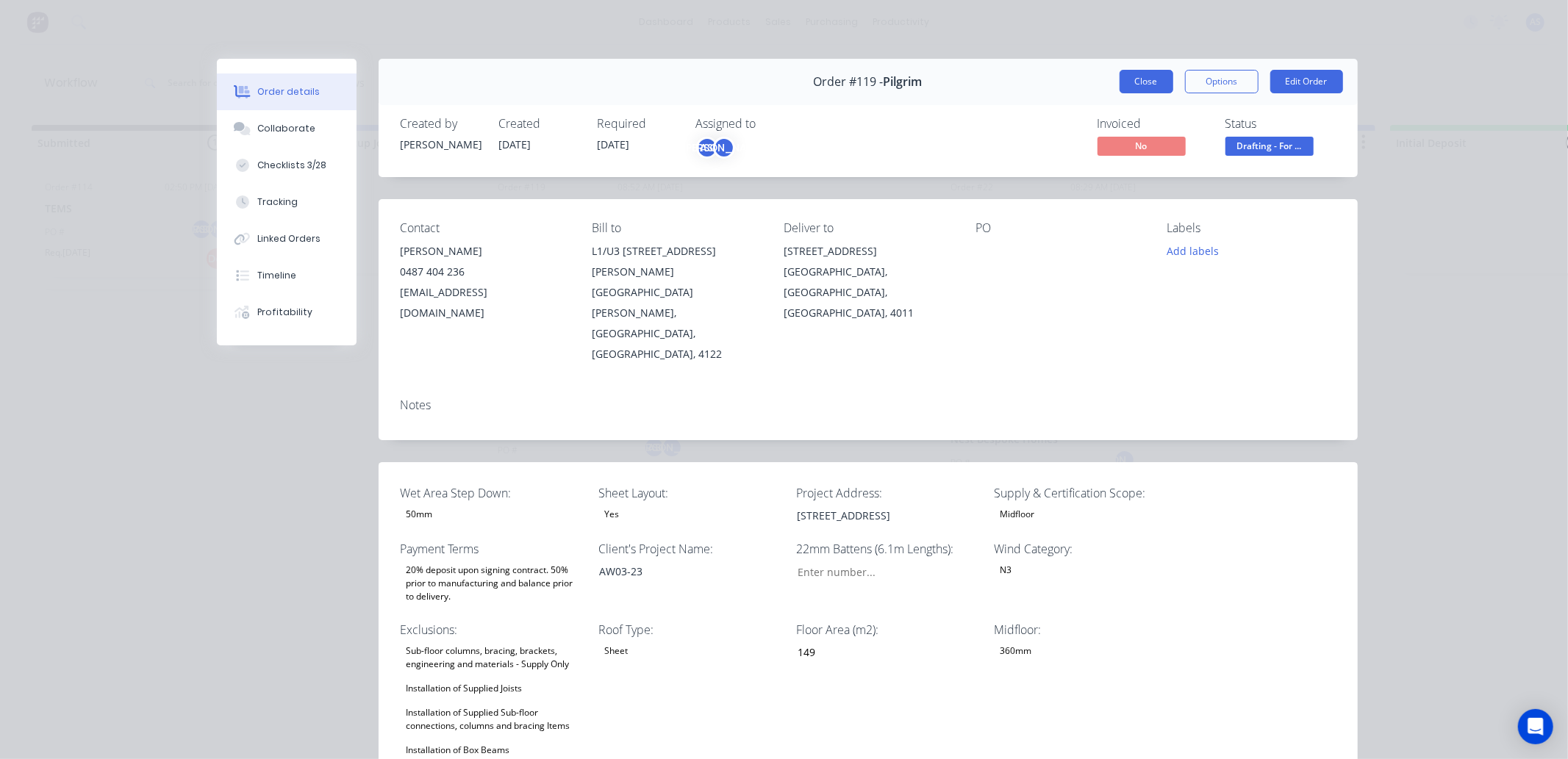
click at [1120, 85] on button "Close" at bounding box center [1146, 81] width 54 height 23
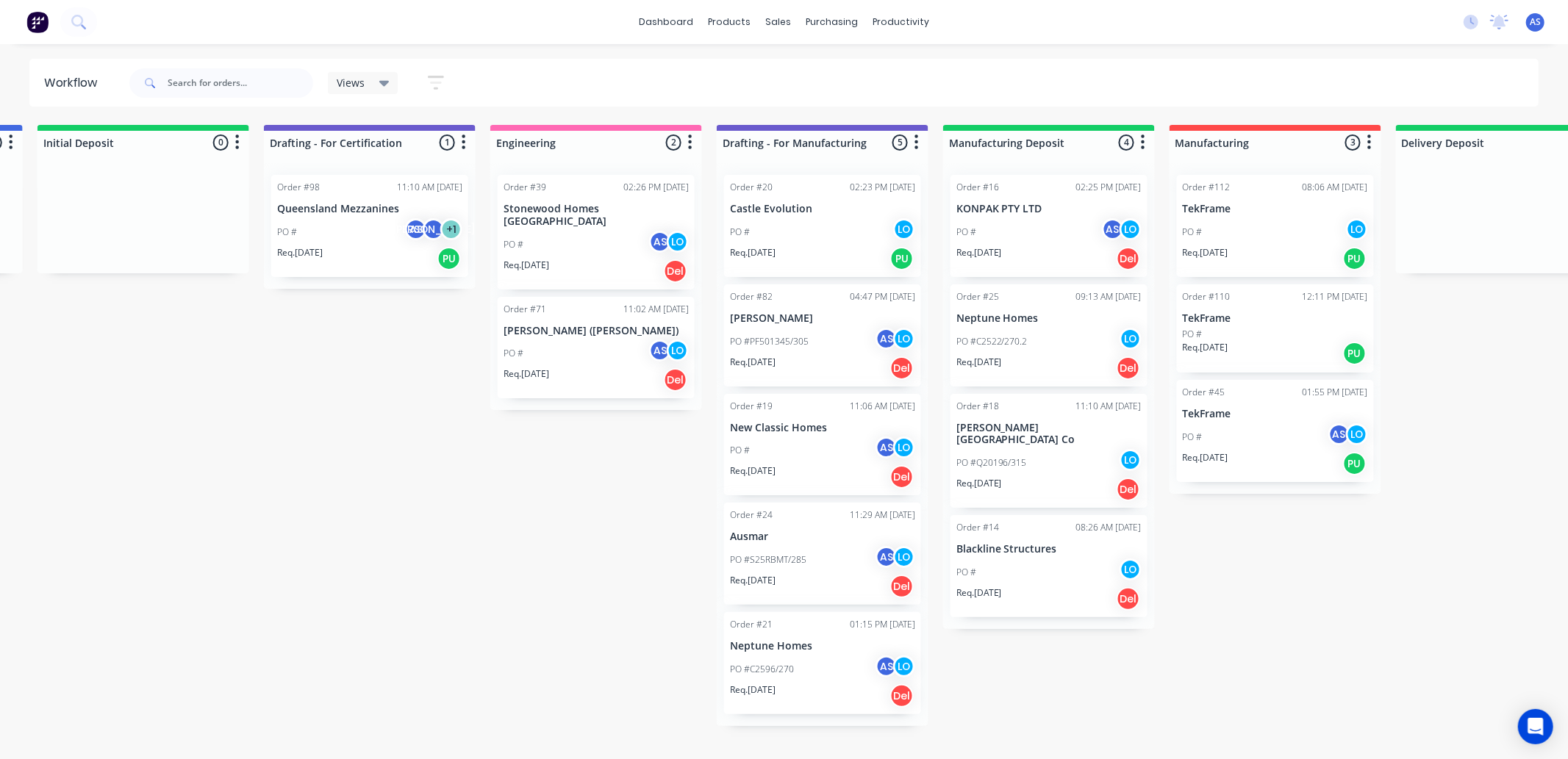
scroll to position [0, 1371]
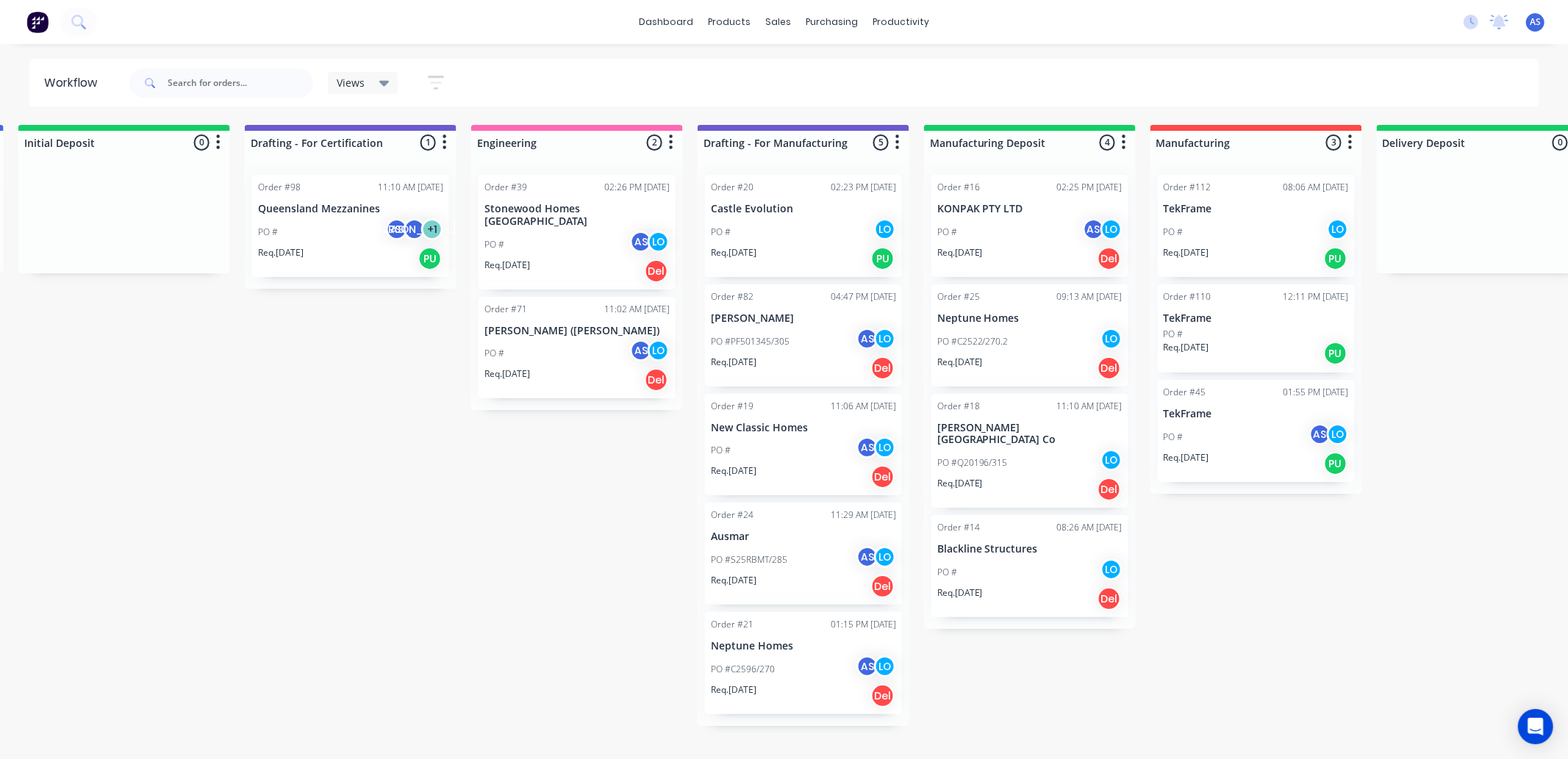
click at [732, 348] on div "PO #PF501345/305 AS LO" at bounding box center [803, 342] width 185 height 28
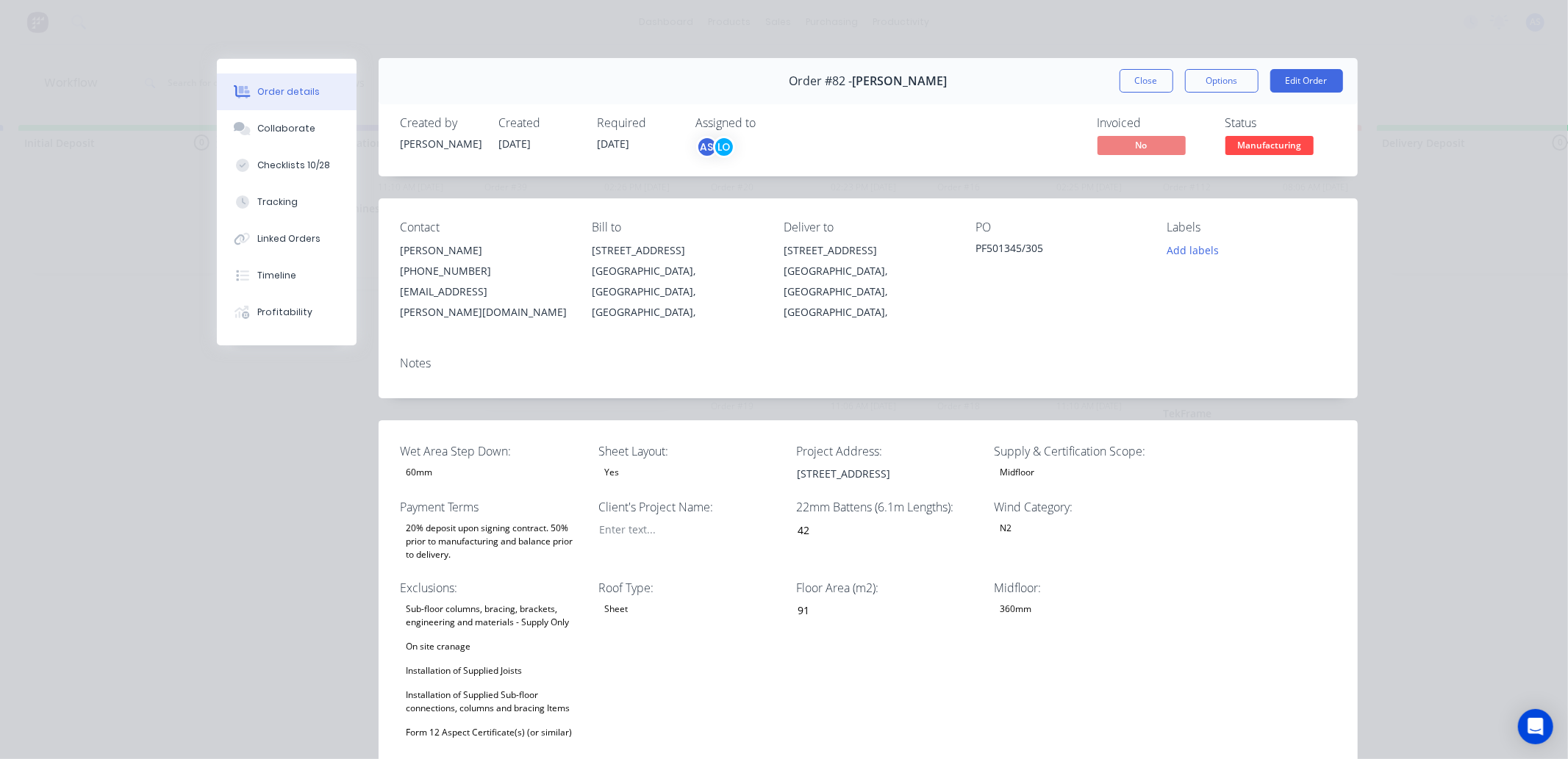
scroll to position [0, 0]
click at [1323, 74] on button "Edit Order" at bounding box center [1307, 81] width 73 height 23
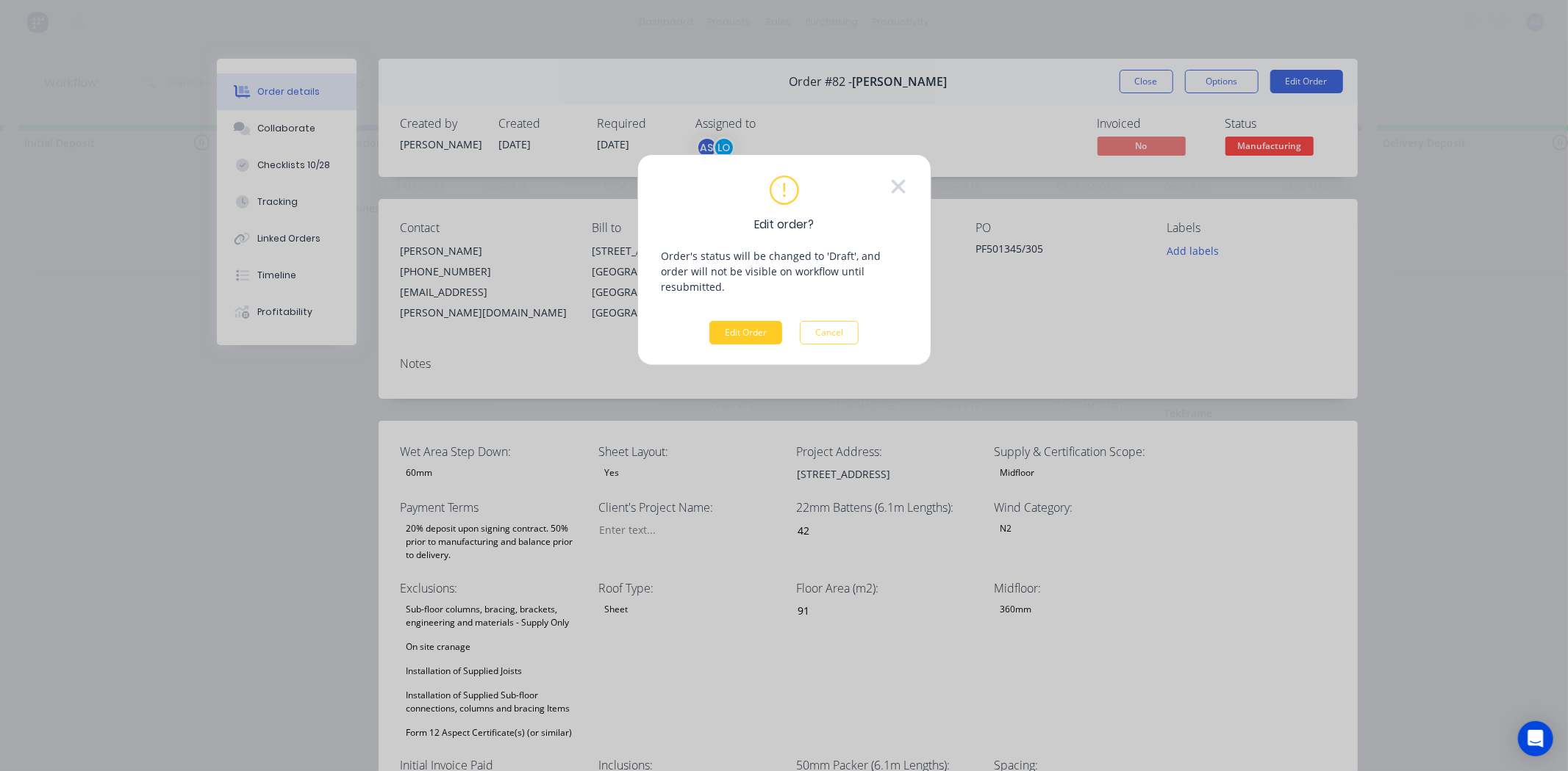
click at [751, 321] on button "Edit Order" at bounding box center [745, 332] width 73 height 23
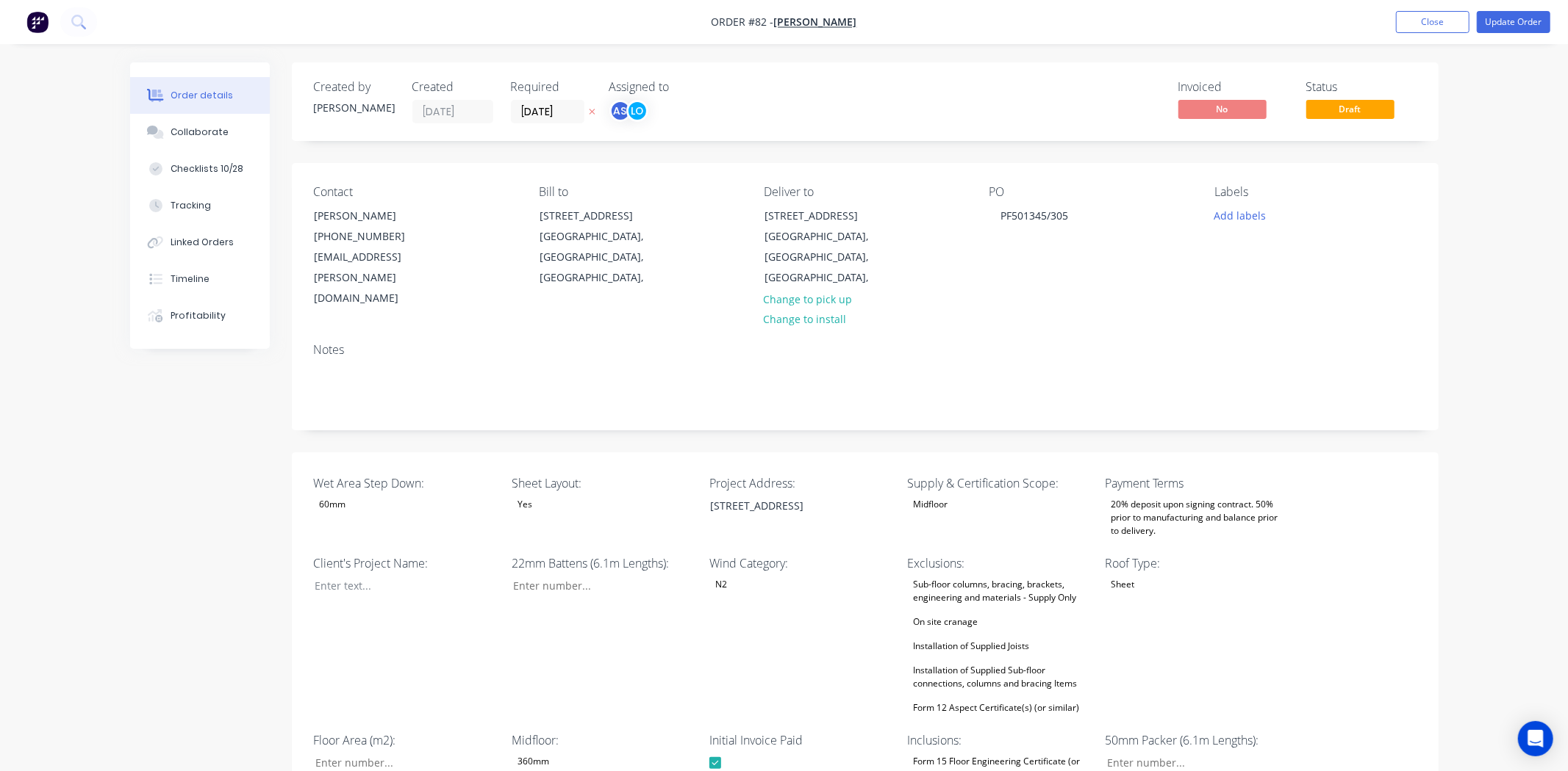
type input "42"
type input "91"
type input "1"
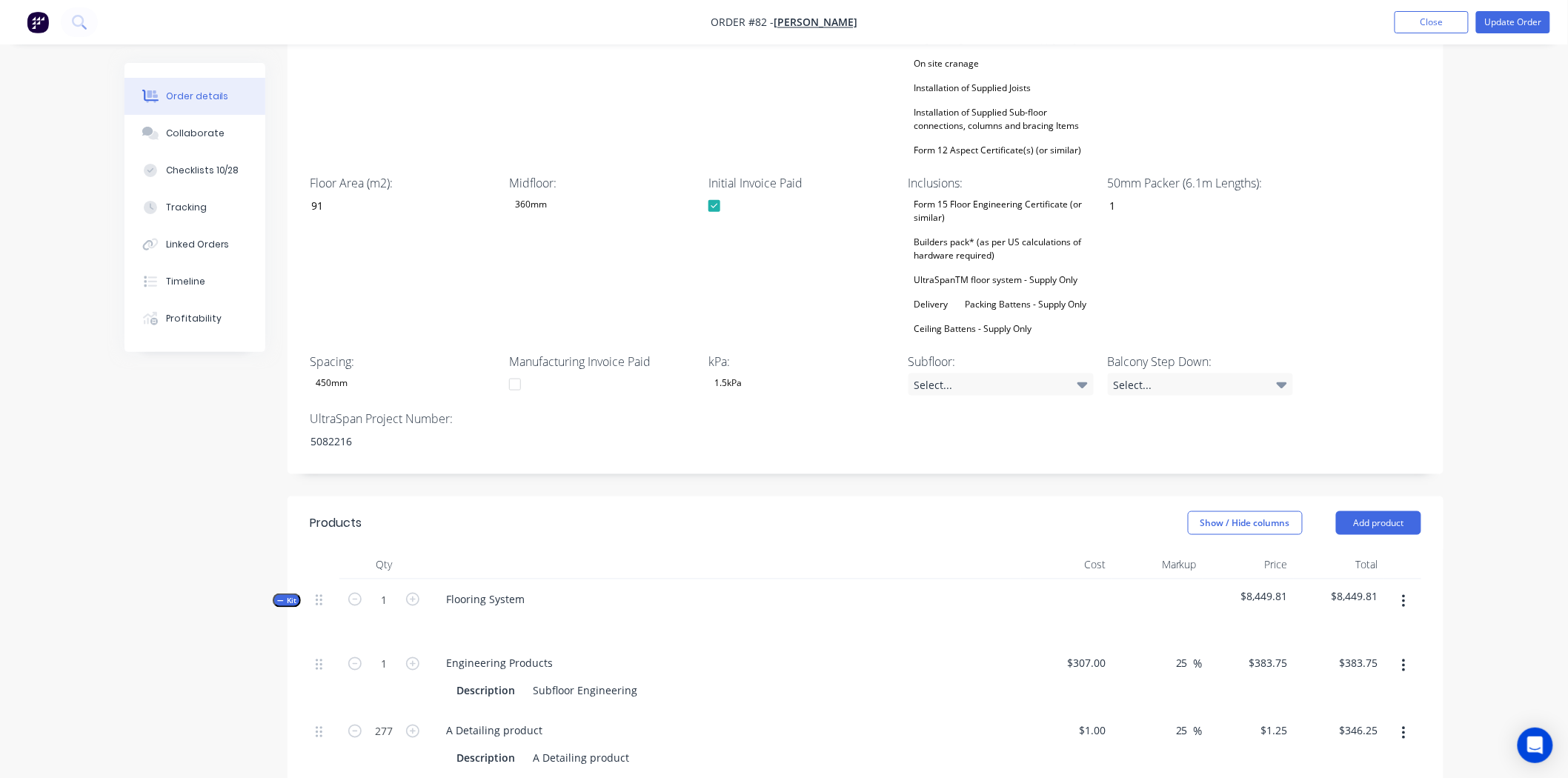
scroll to position [547, 0]
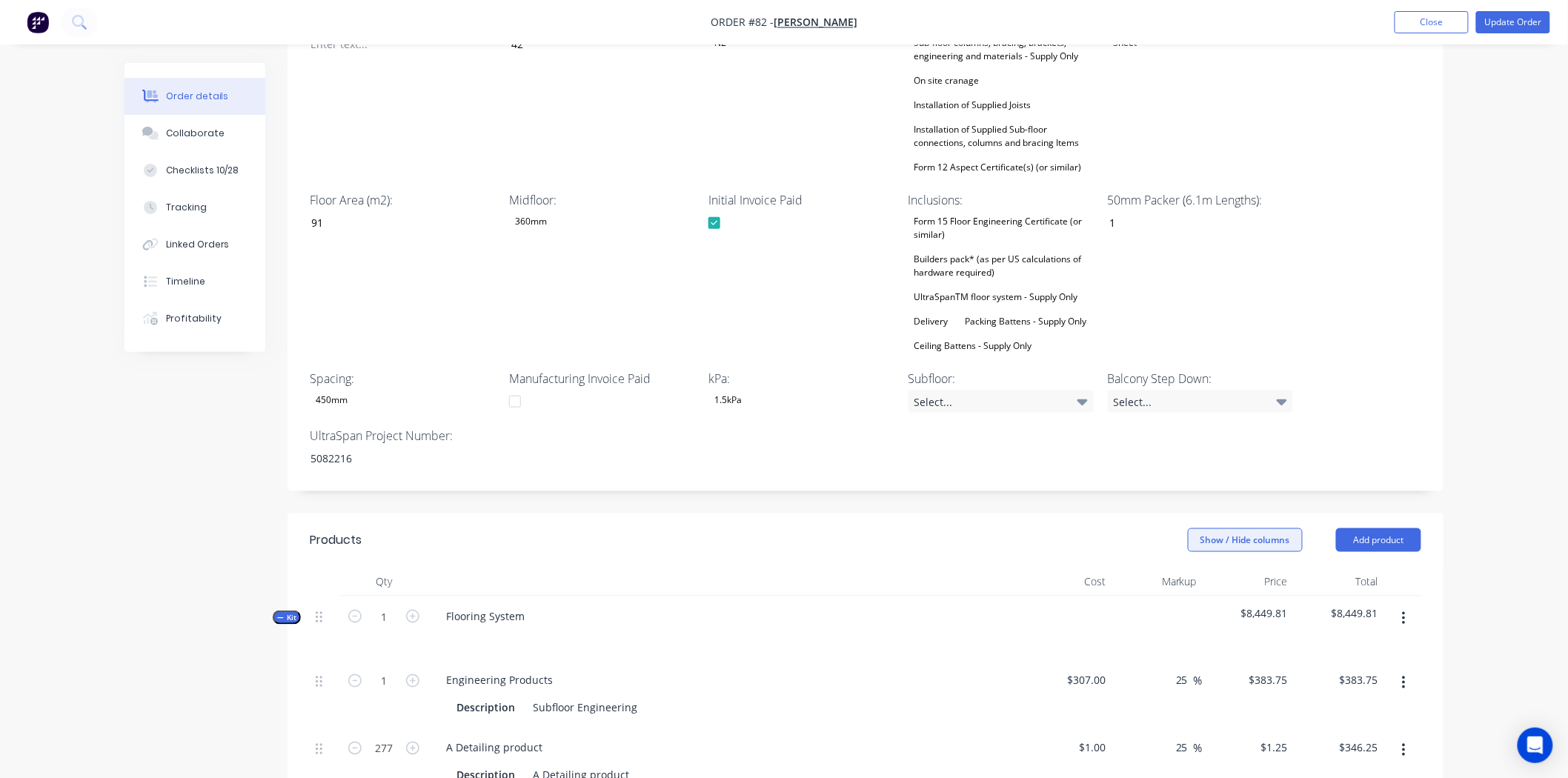
click at [1221, 528] on button "Show / Hide columns" at bounding box center [1246, 540] width 115 height 24
click at [751, 528] on div "Show / Hide columns Add product" at bounding box center [984, 540] width 876 height 24
click at [1284, 528] on button "Show / Hide columns" at bounding box center [1246, 540] width 115 height 24
click at [984, 528] on div "Show / Hide columns Add product" at bounding box center [984, 540] width 876 height 24
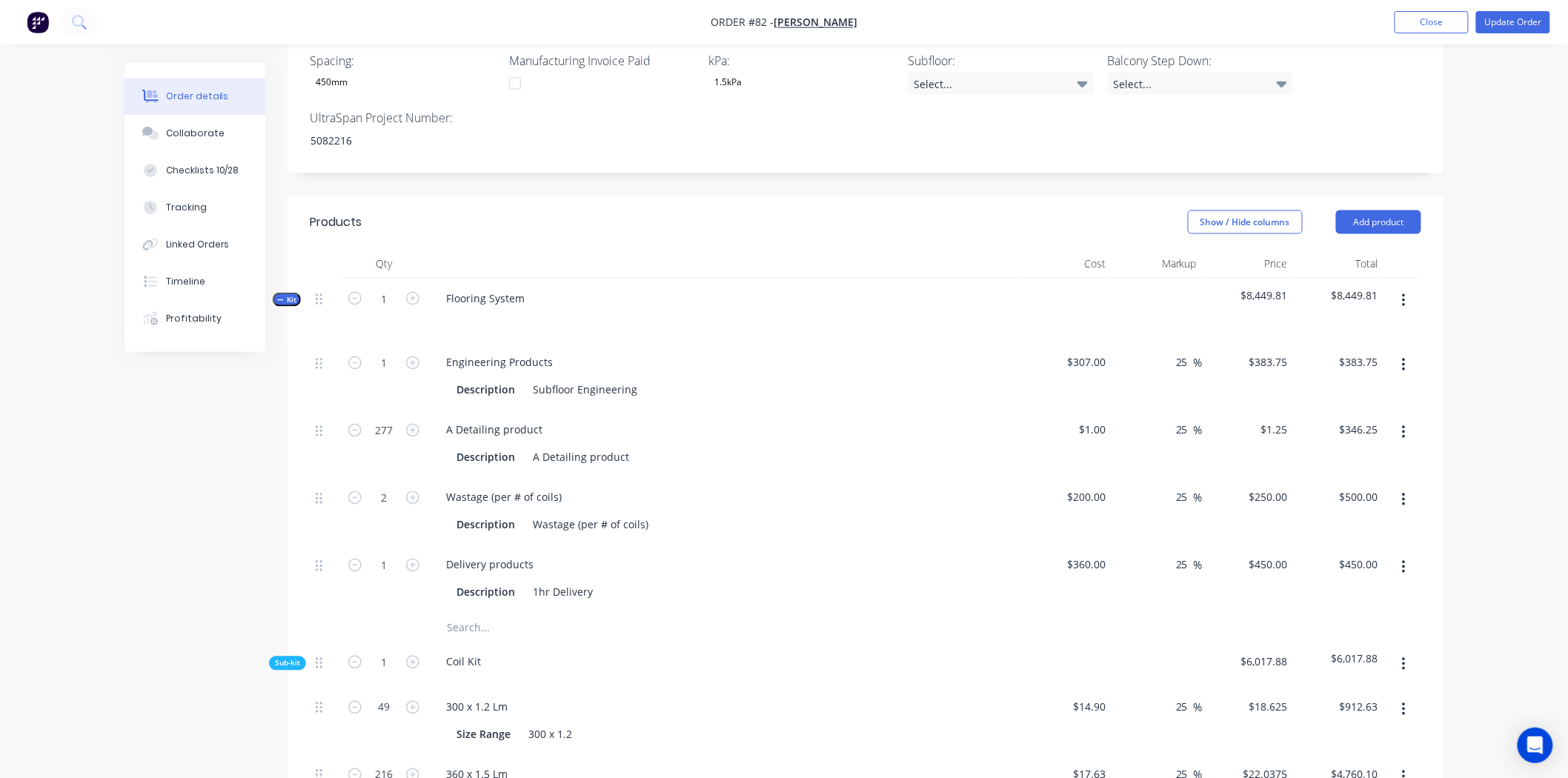
scroll to position [877, 0]
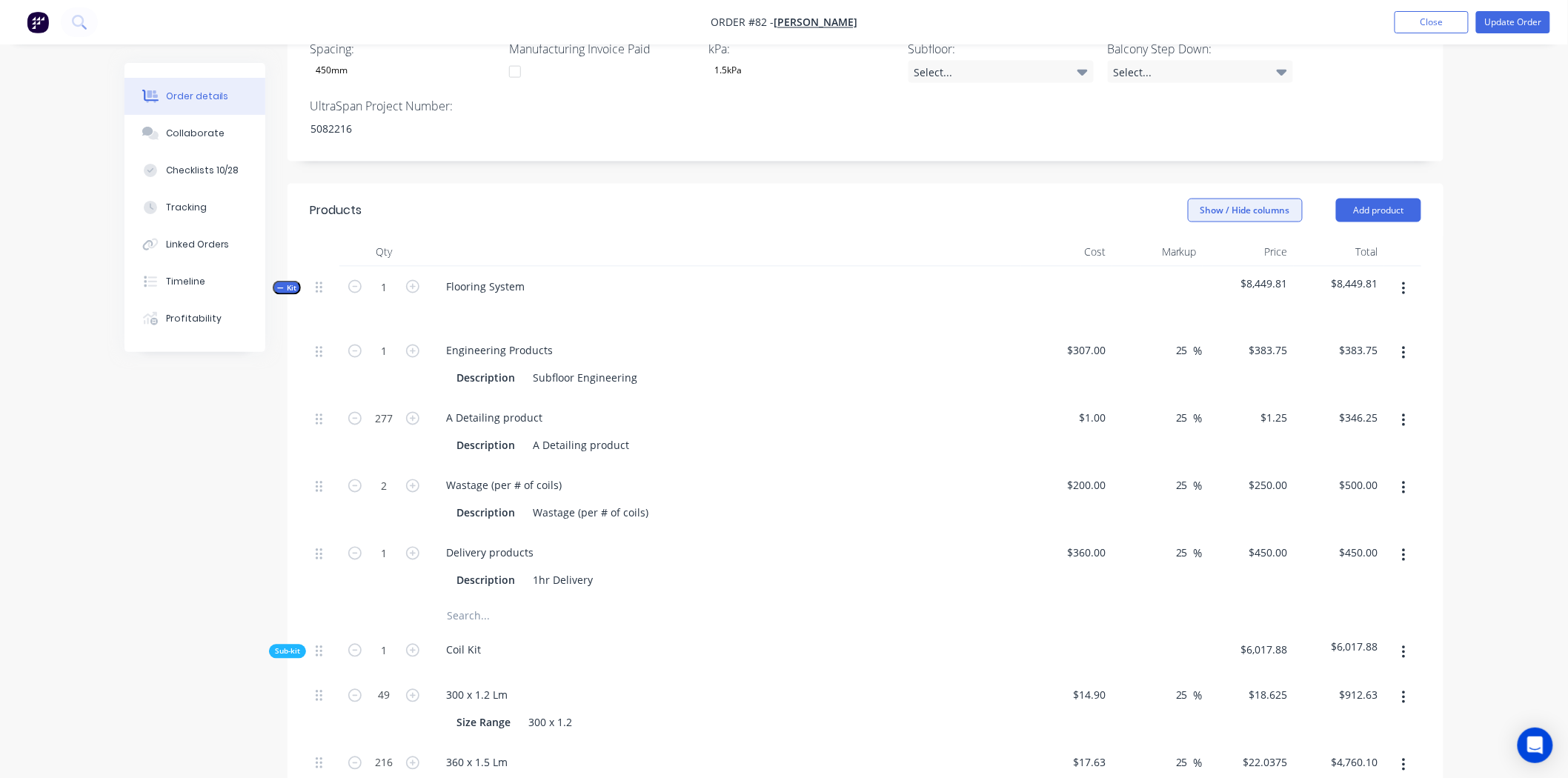
click at [1225, 199] on button "Show / Hide columns" at bounding box center [1246, 210] width 115 height 24
click at [1041, 184] on header "Products Show / Hide columns Add product" at bounding box center [865, 210] width 1156 height 53
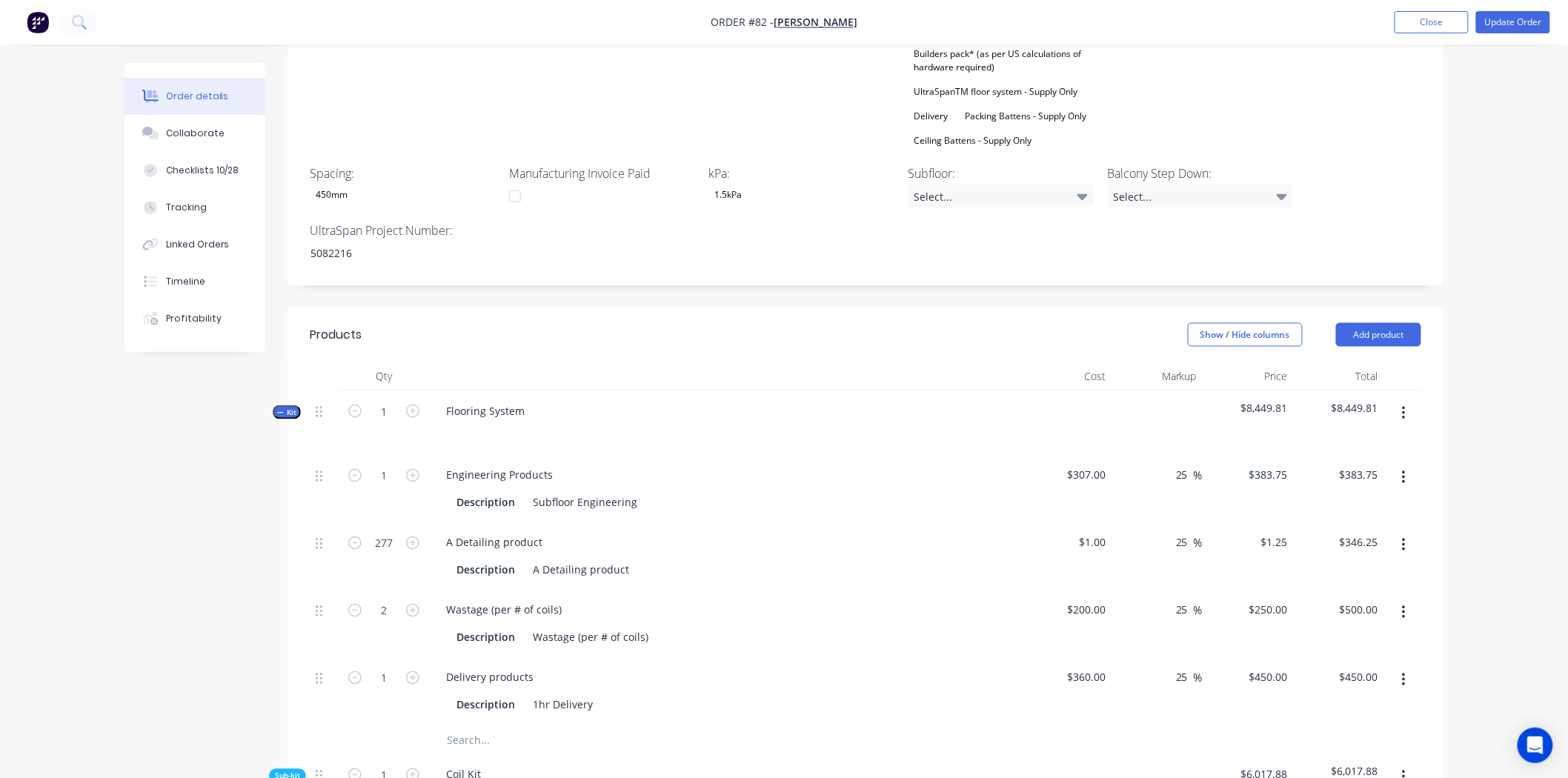
scroll to position [713, 0]
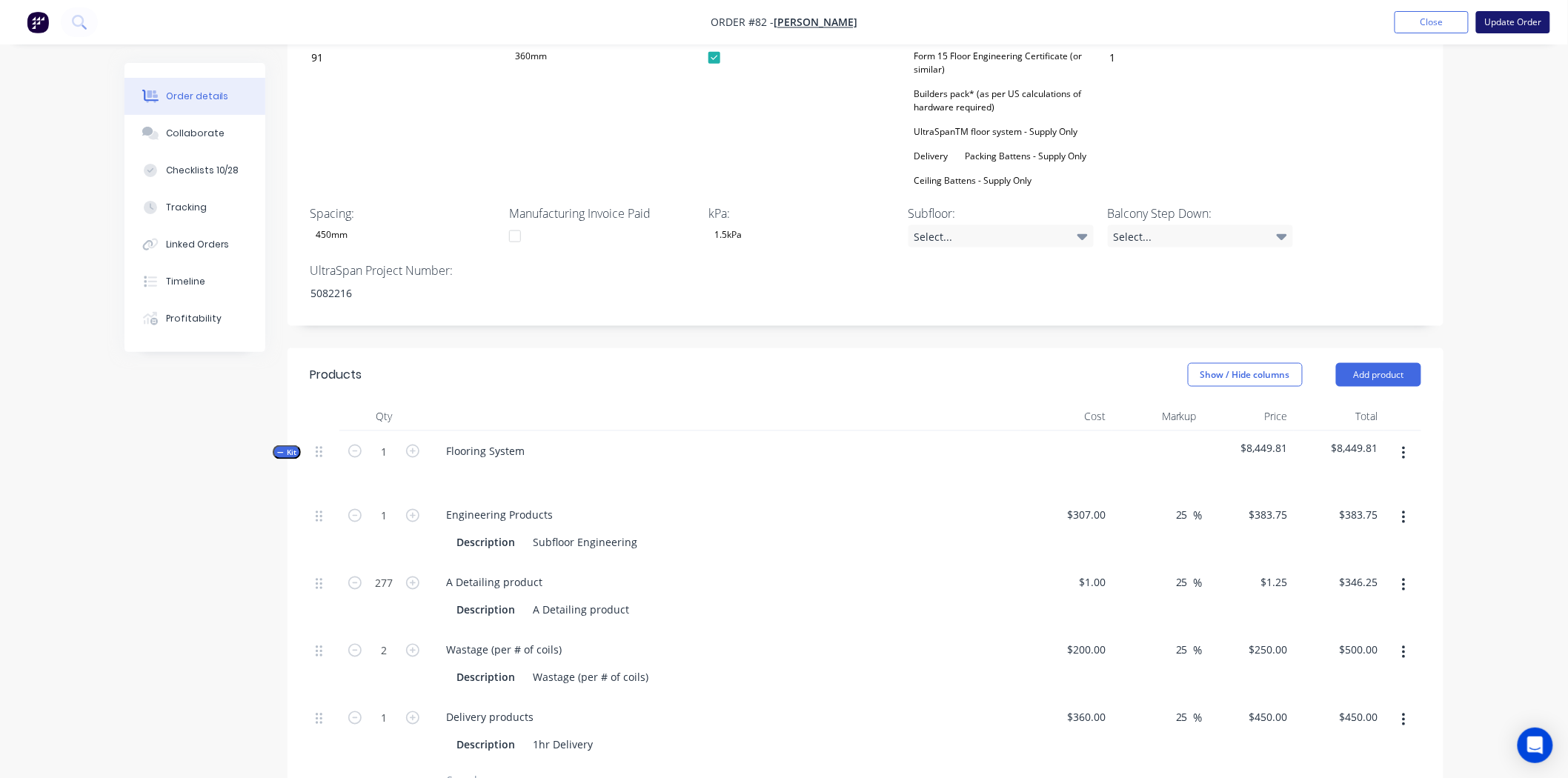
click at [1528, 25] on button "Update Order" at bounding box center [1513, 22] width 74 height 22
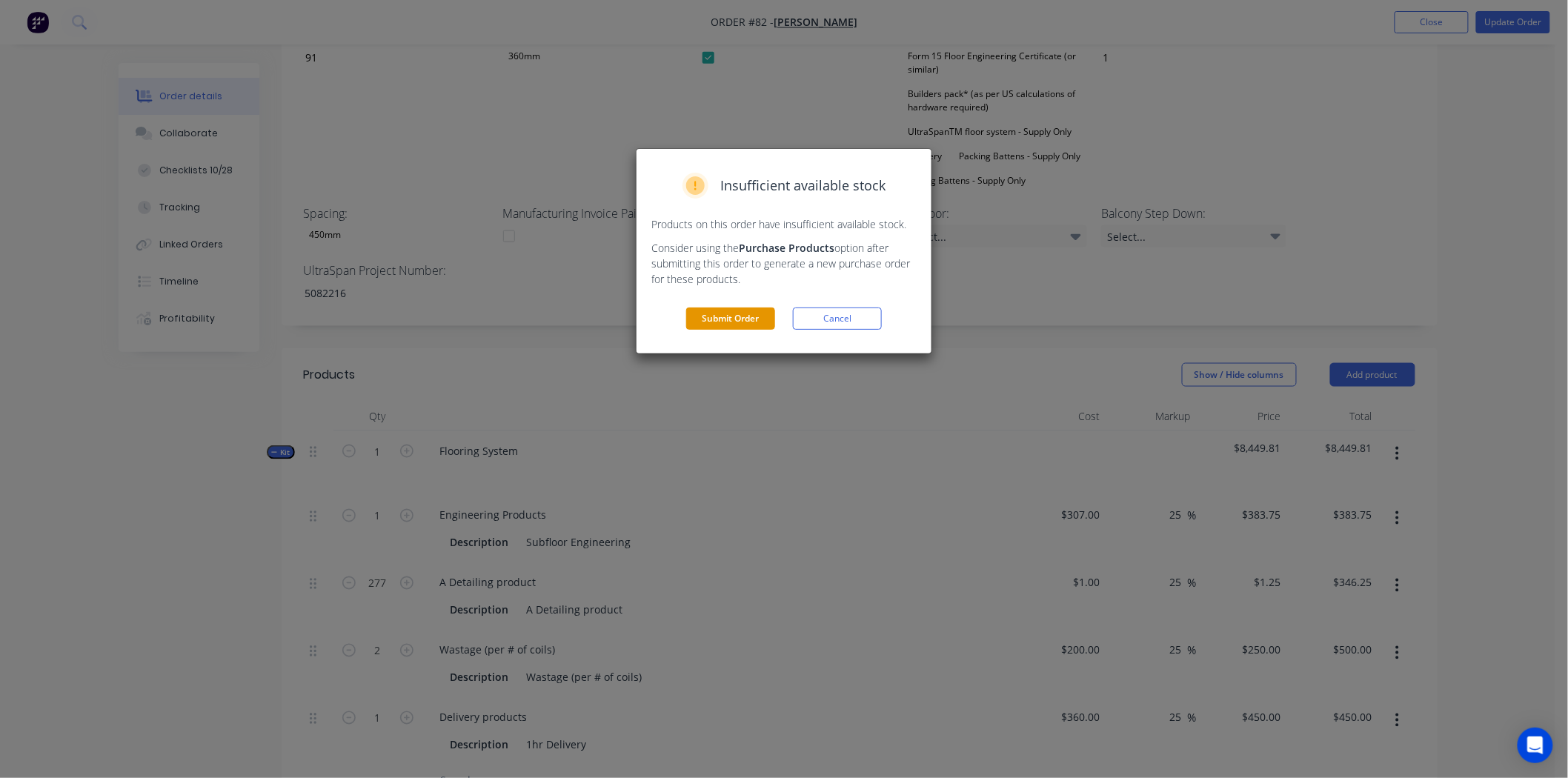
click at [720, 315] on button "Submit Order" at bounding box center [731, 318] width 89 height 22
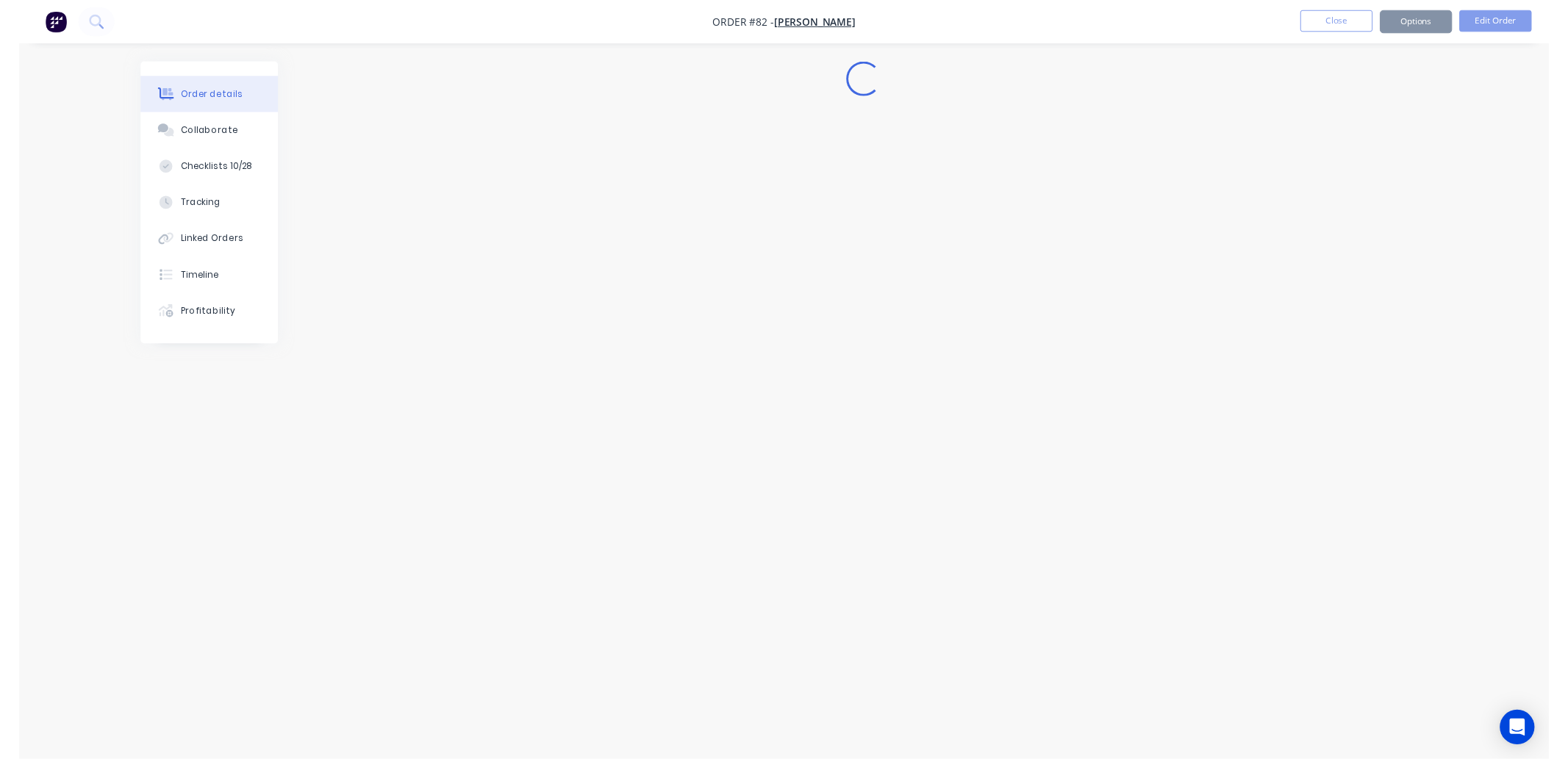
scroll to position [0, 0]
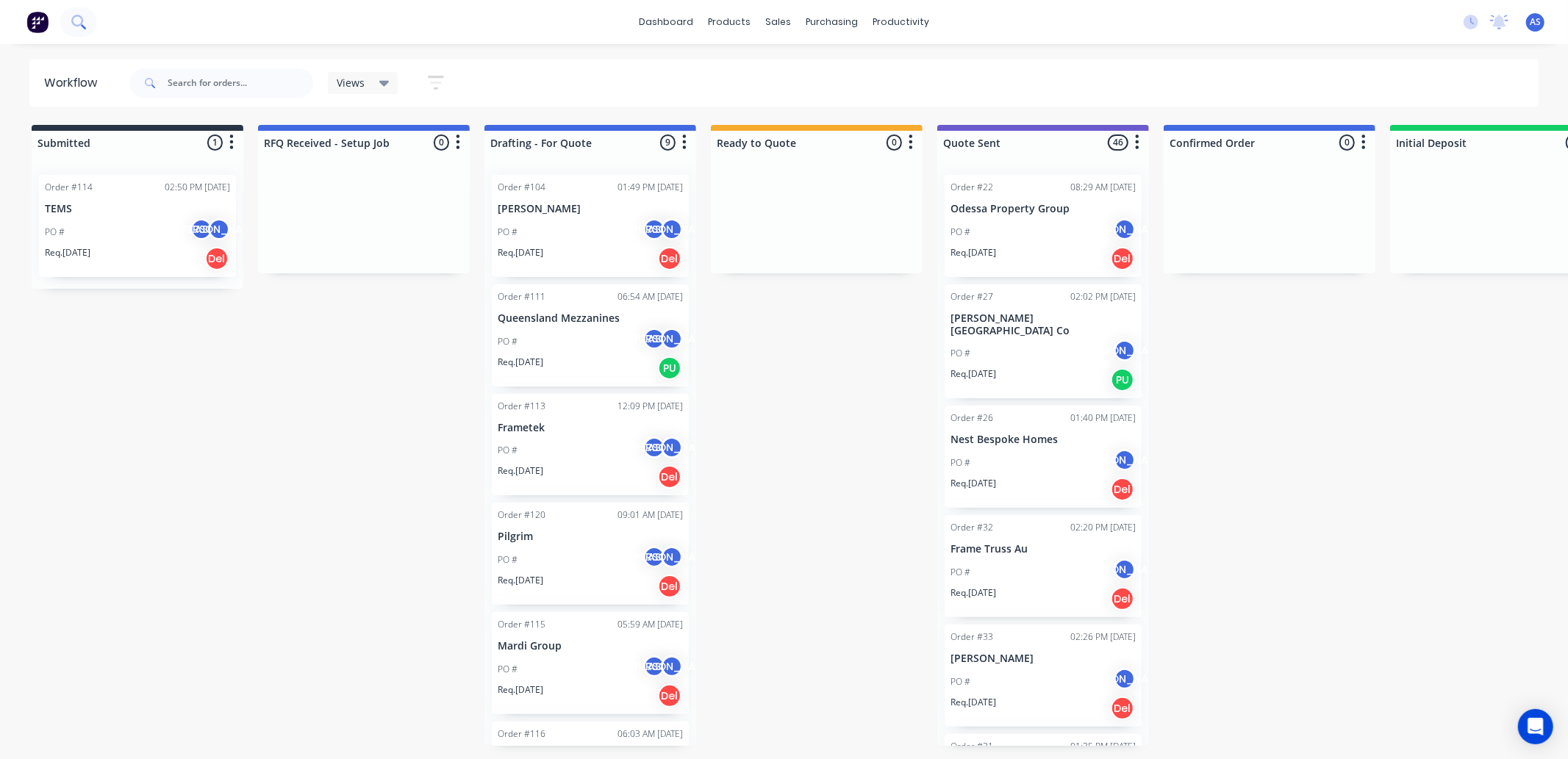
click at [68, 16] on button at bounding box center [79, 22] width 36 height 29
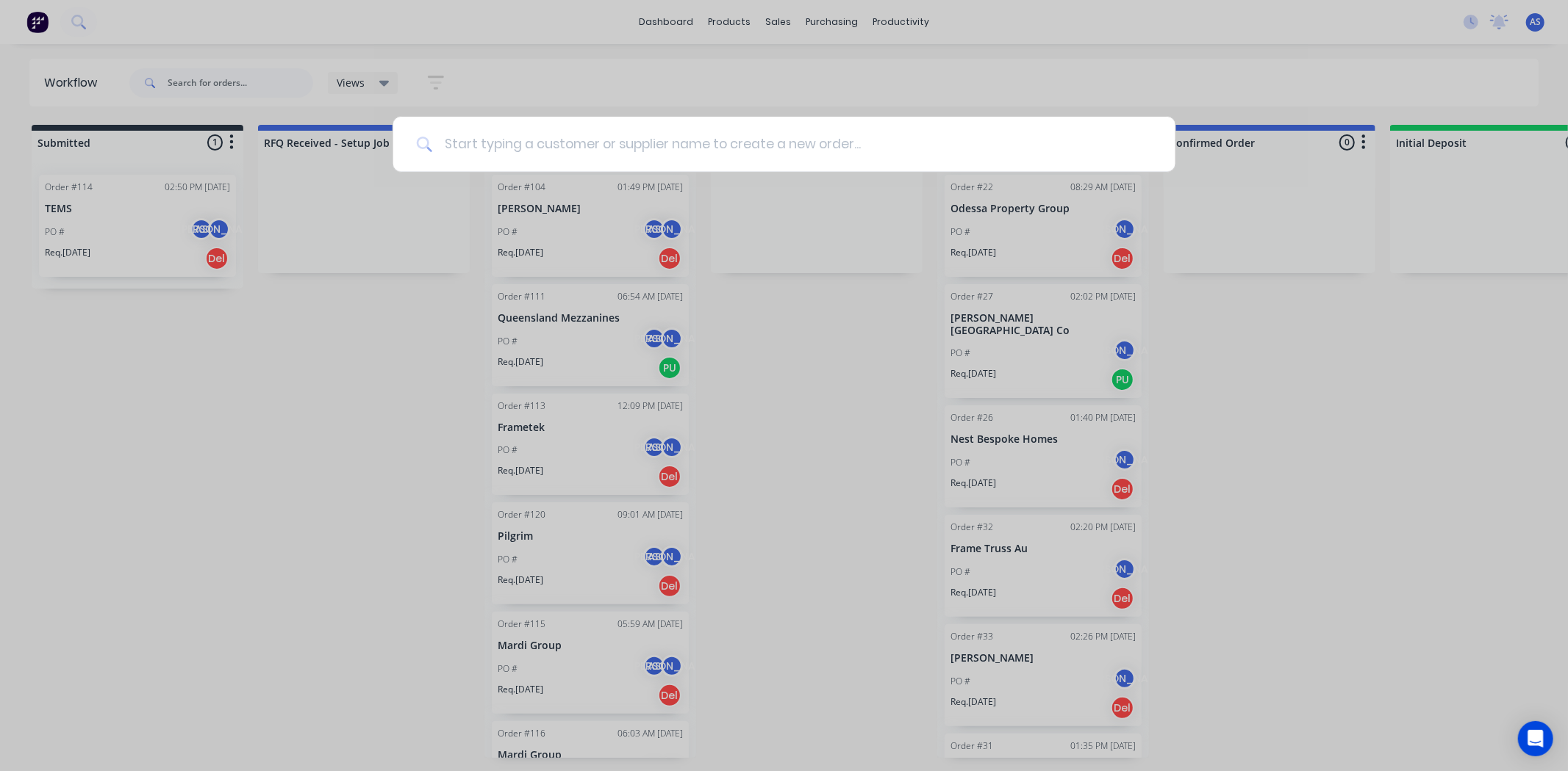
click at [481, 141] on input at bounding box center [791, 145] width 719 height 55
click at [365, 378] on div at bounding box center [784, 385] width 1568 height 771
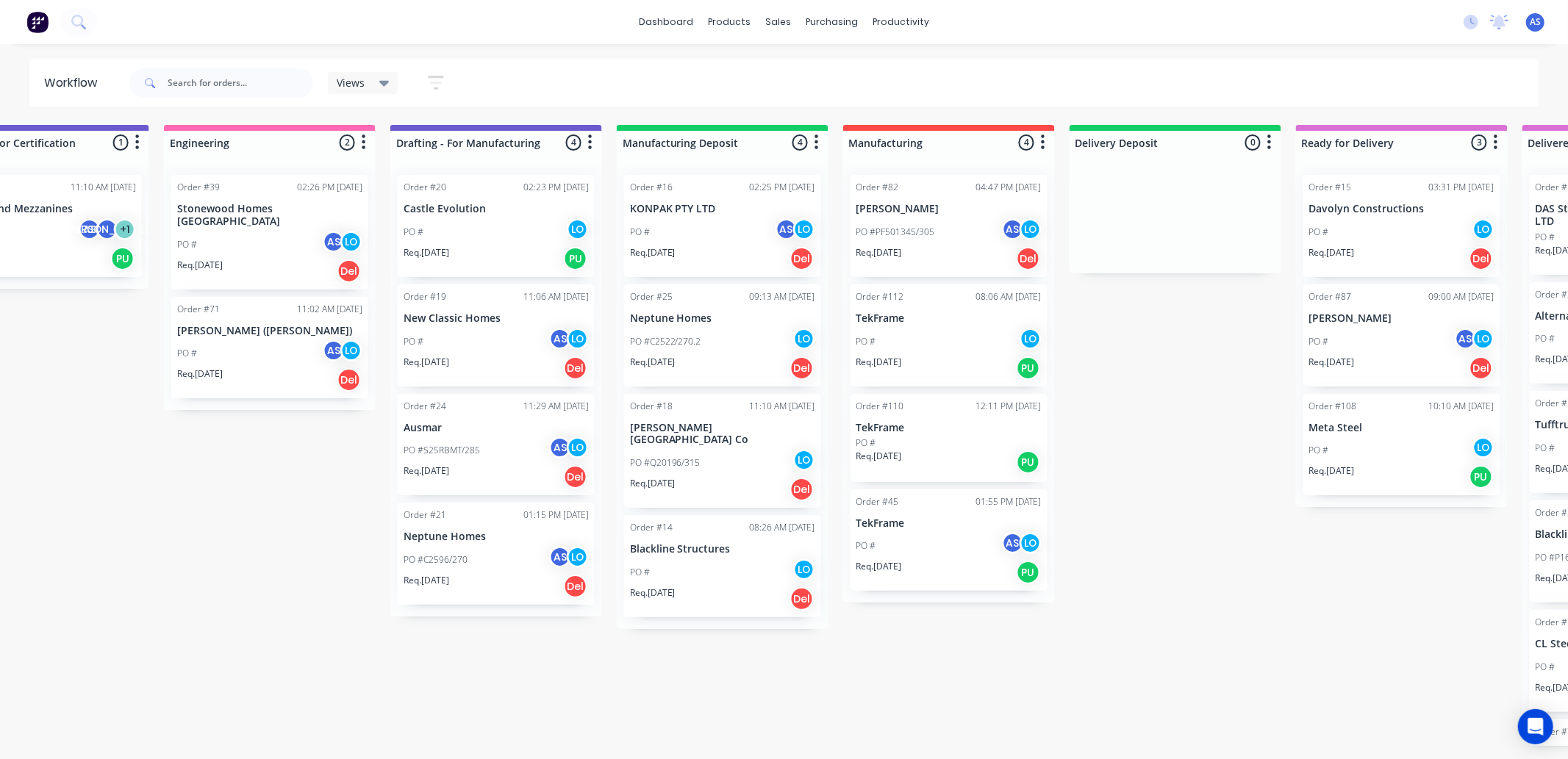
scroll to position [0, 1730]
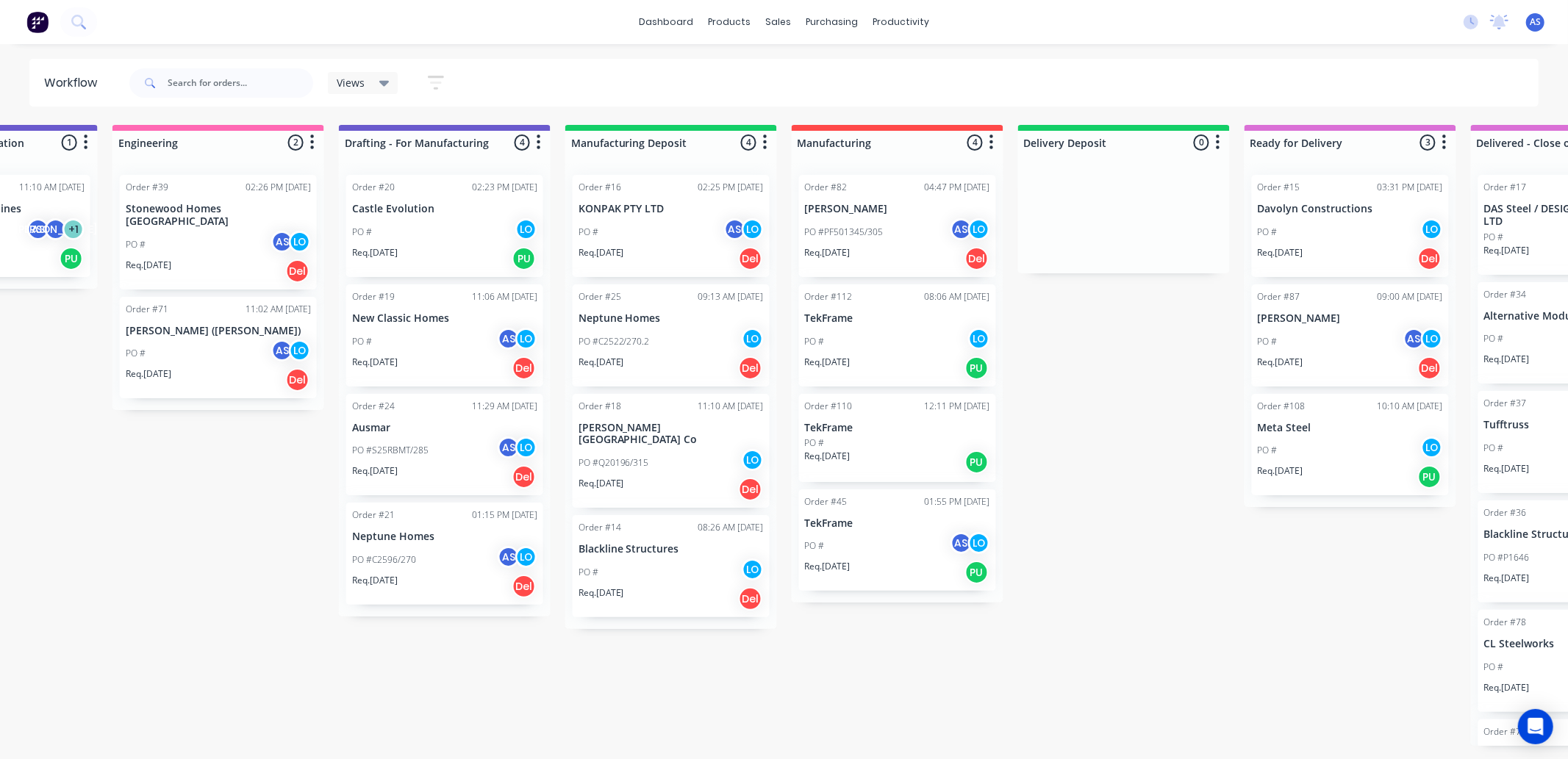
drag, startPoint x: 1318, startPoint y: 732, endPoint x: 1371, endPoint y: 736, distance: 53.2
click at [1371, 736] on div "Submitted 1 Sort By Created date Required date Order number Customer name Most …" at bounding box center [124, 434] width 3730 height 621
click at [861, 235] on p "PO #PF501345/305" at bounding box center [844, 232] width 79 height 13
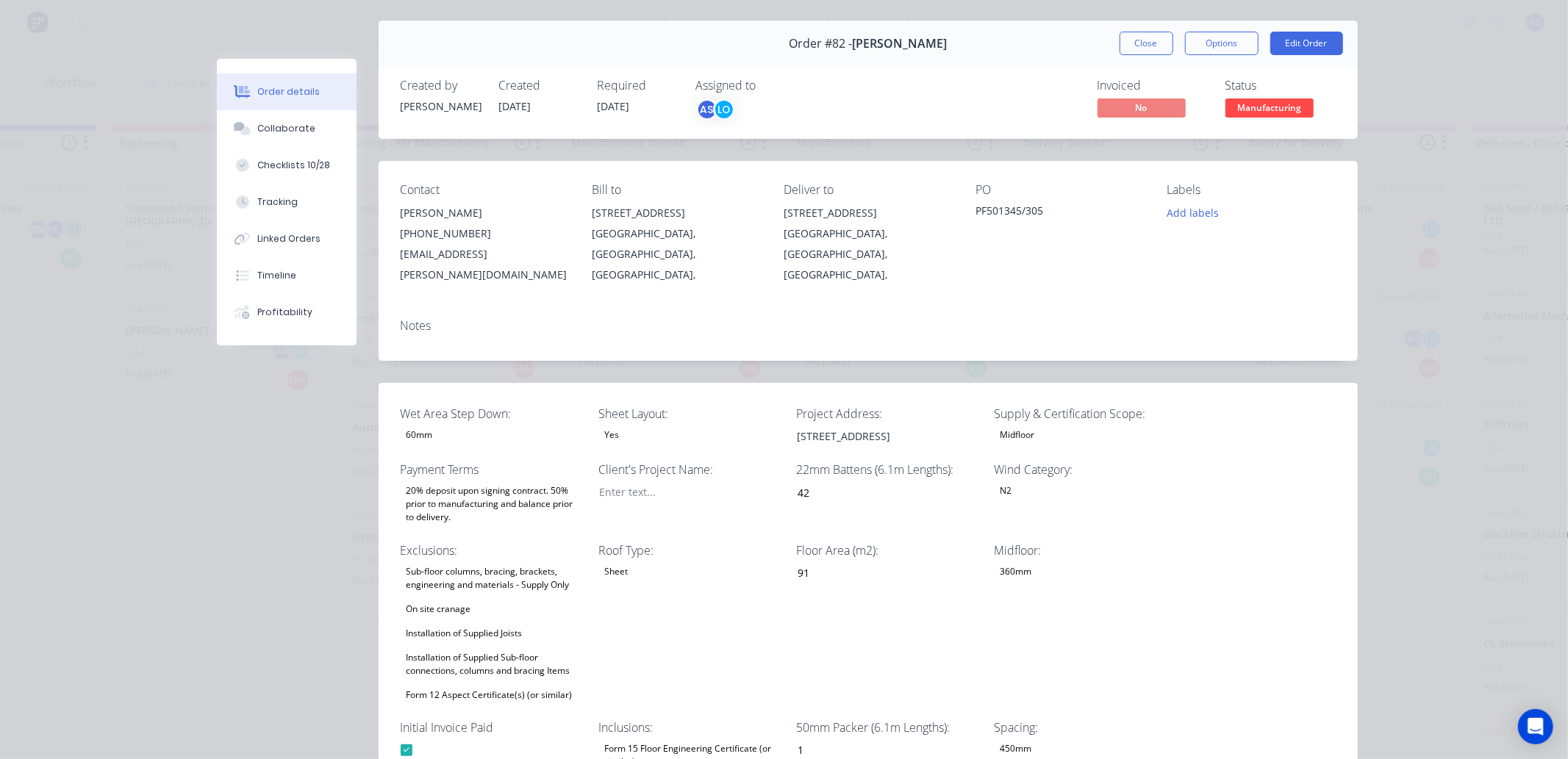
scroll to position [0, 0]
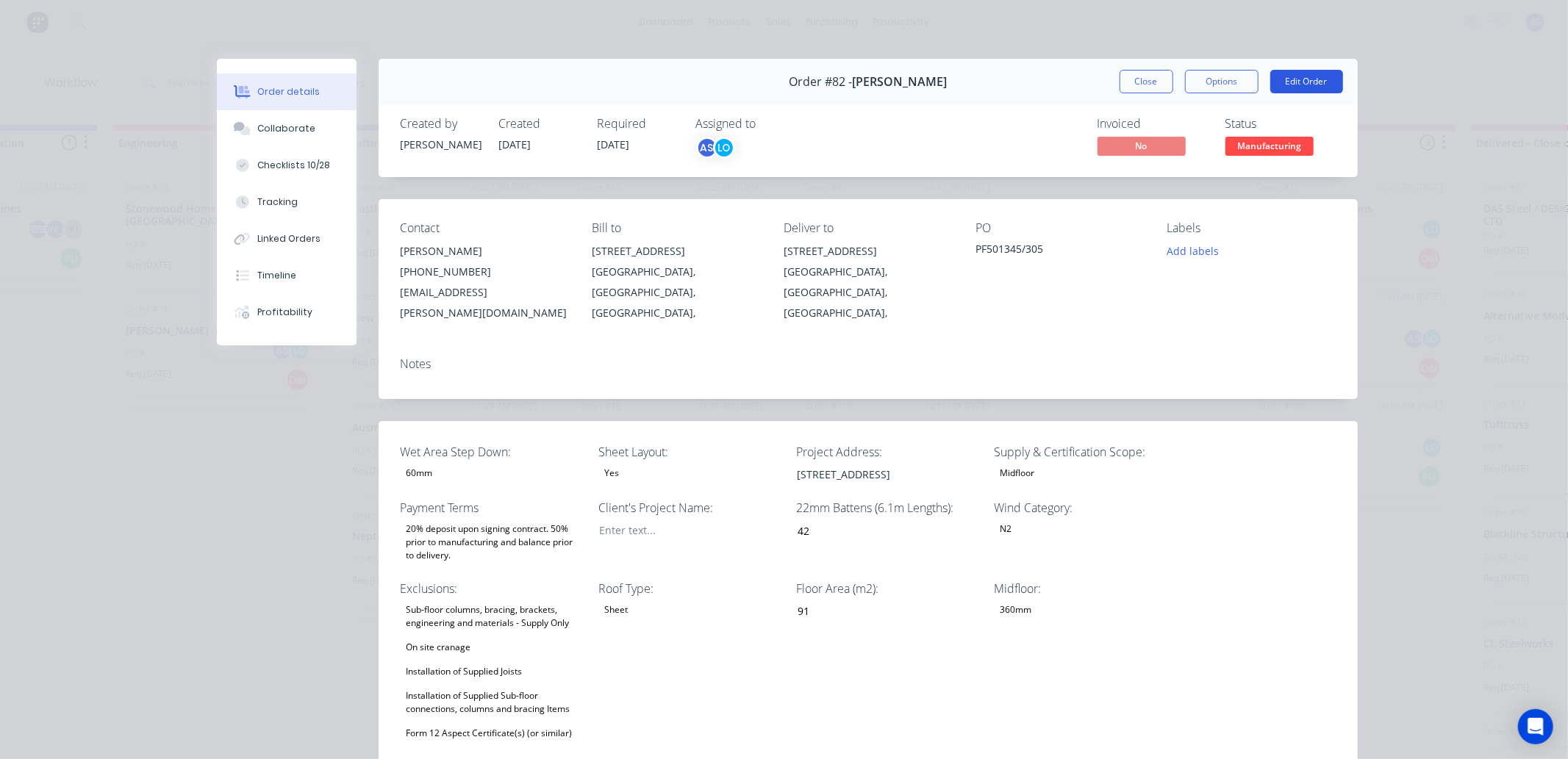
click at [1309, 74] on button "Edit Order" at bounding box center [1307, 81] width 73 height 23
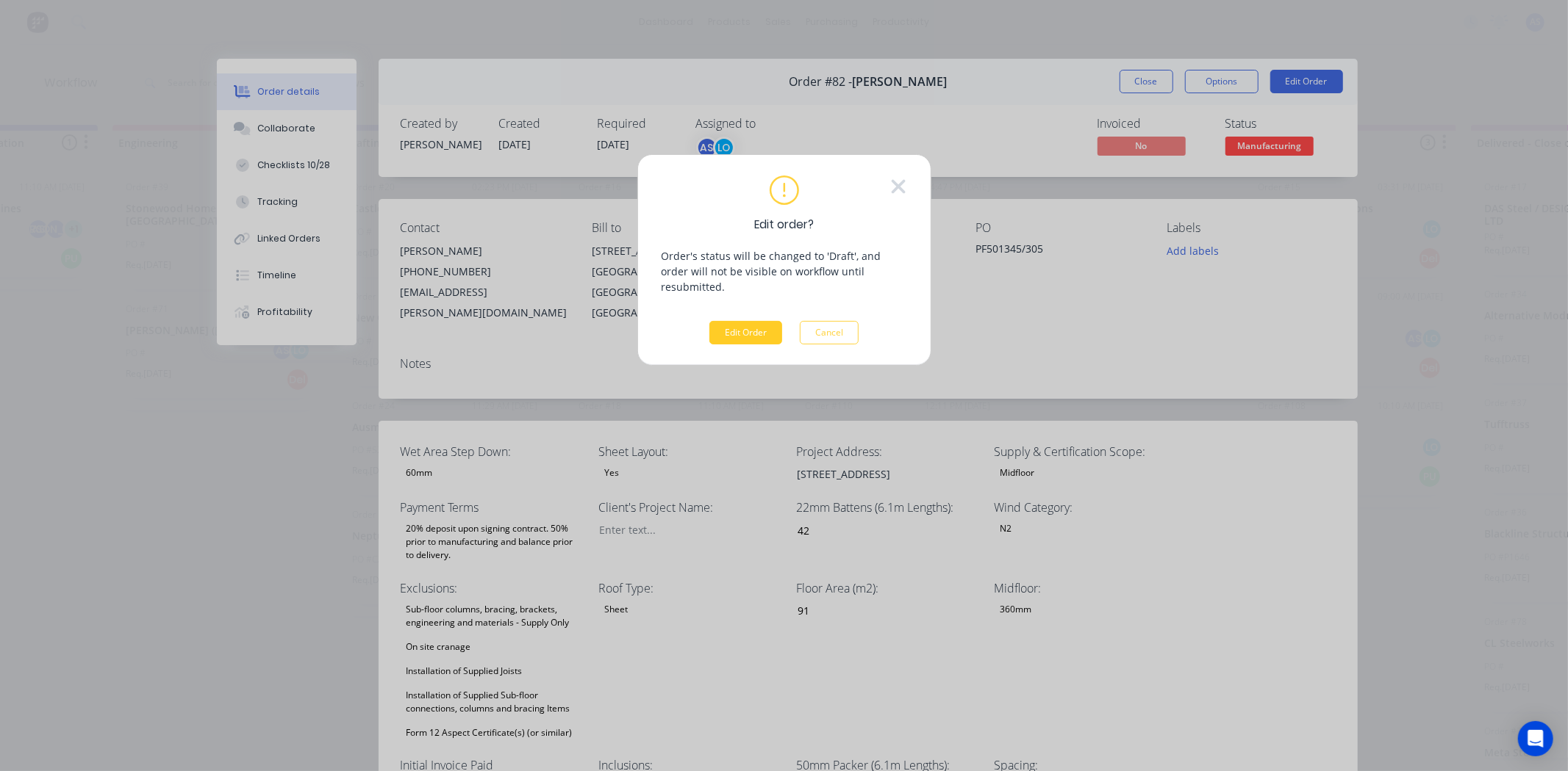
click at [767, 322] on button "Edit Order" at bounding box center [745, 332] width 73 height 23
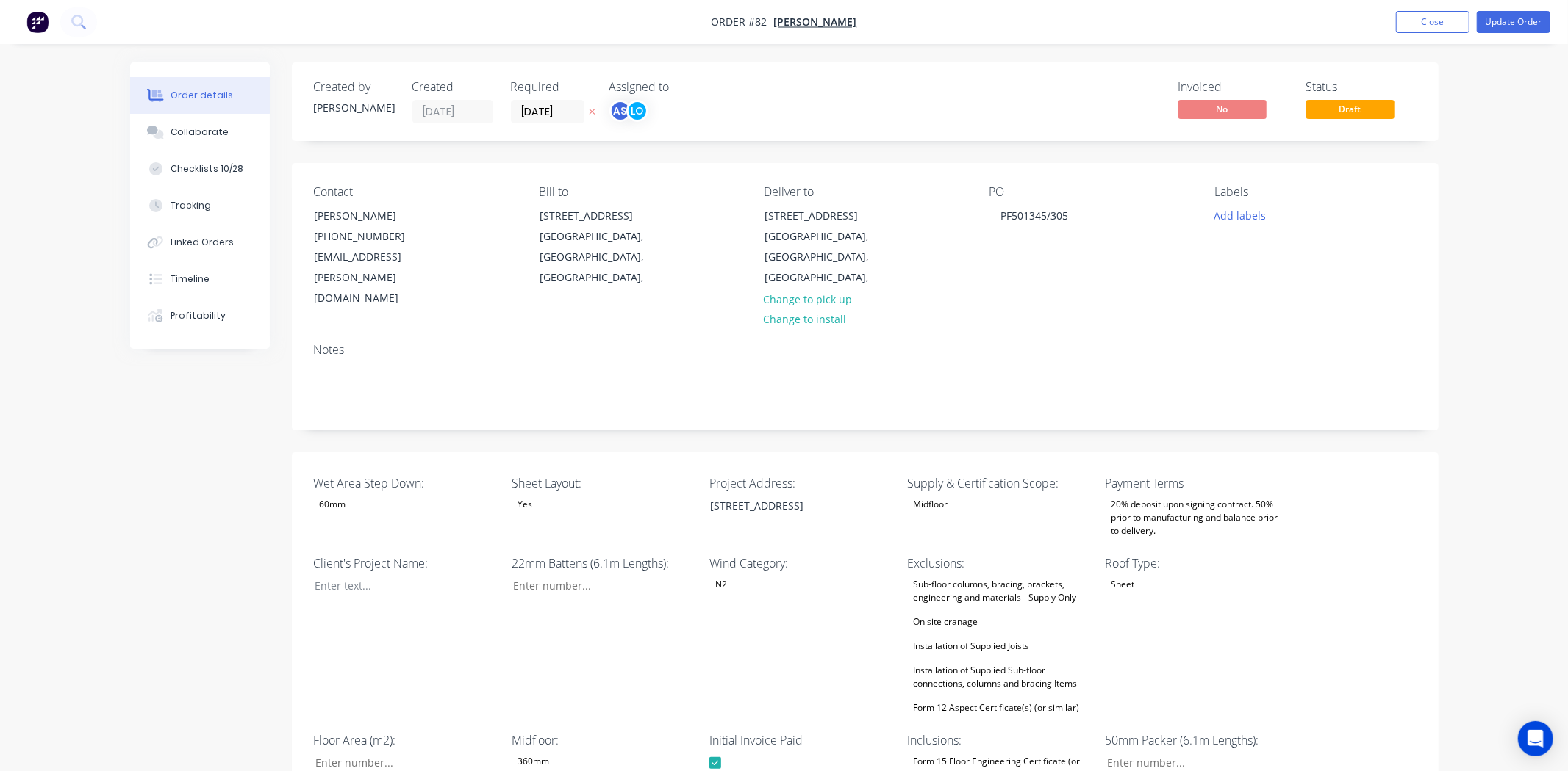
type input "42"
type input "91"
type input "1"
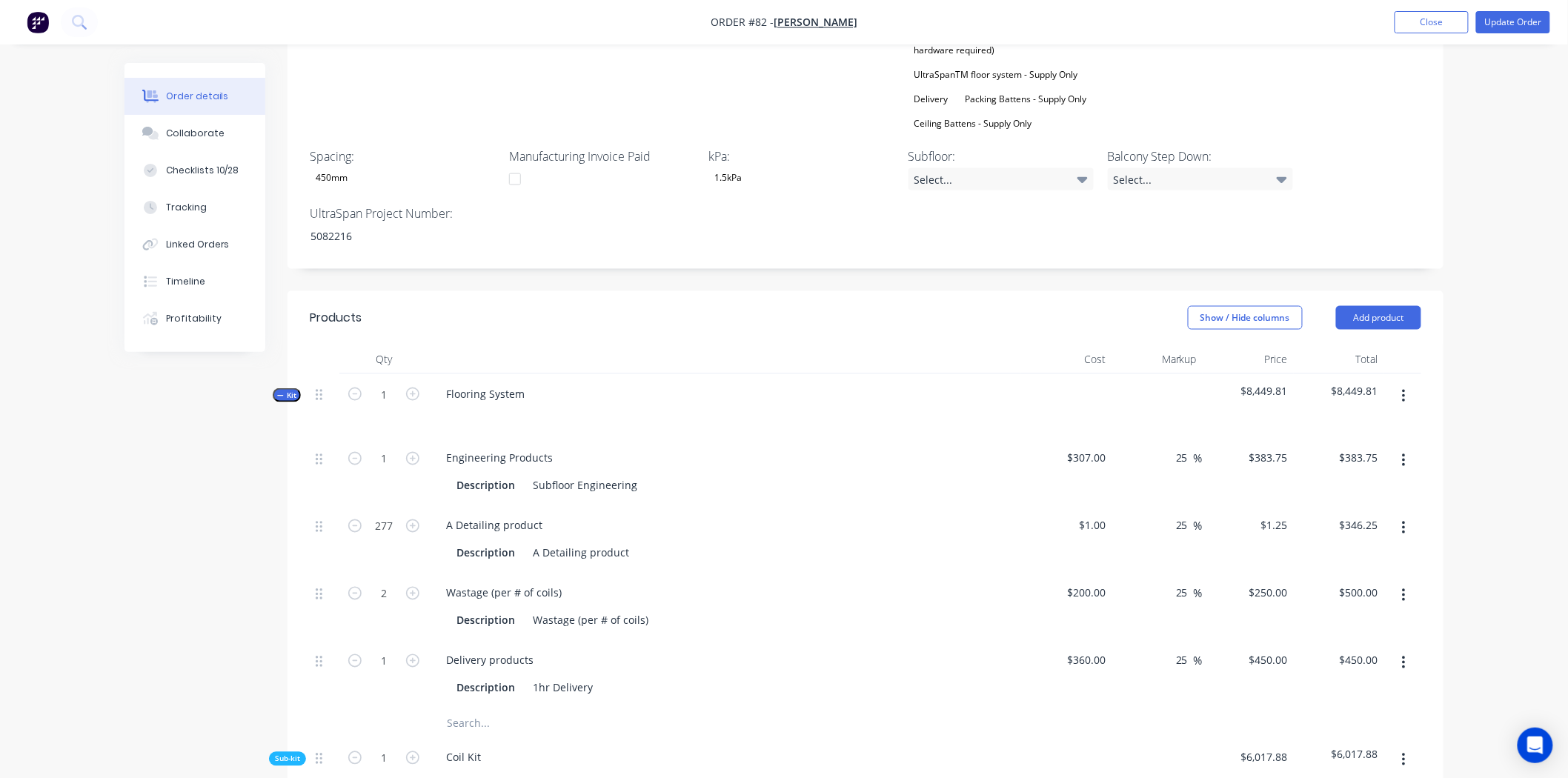
scroll to position [741, 0]
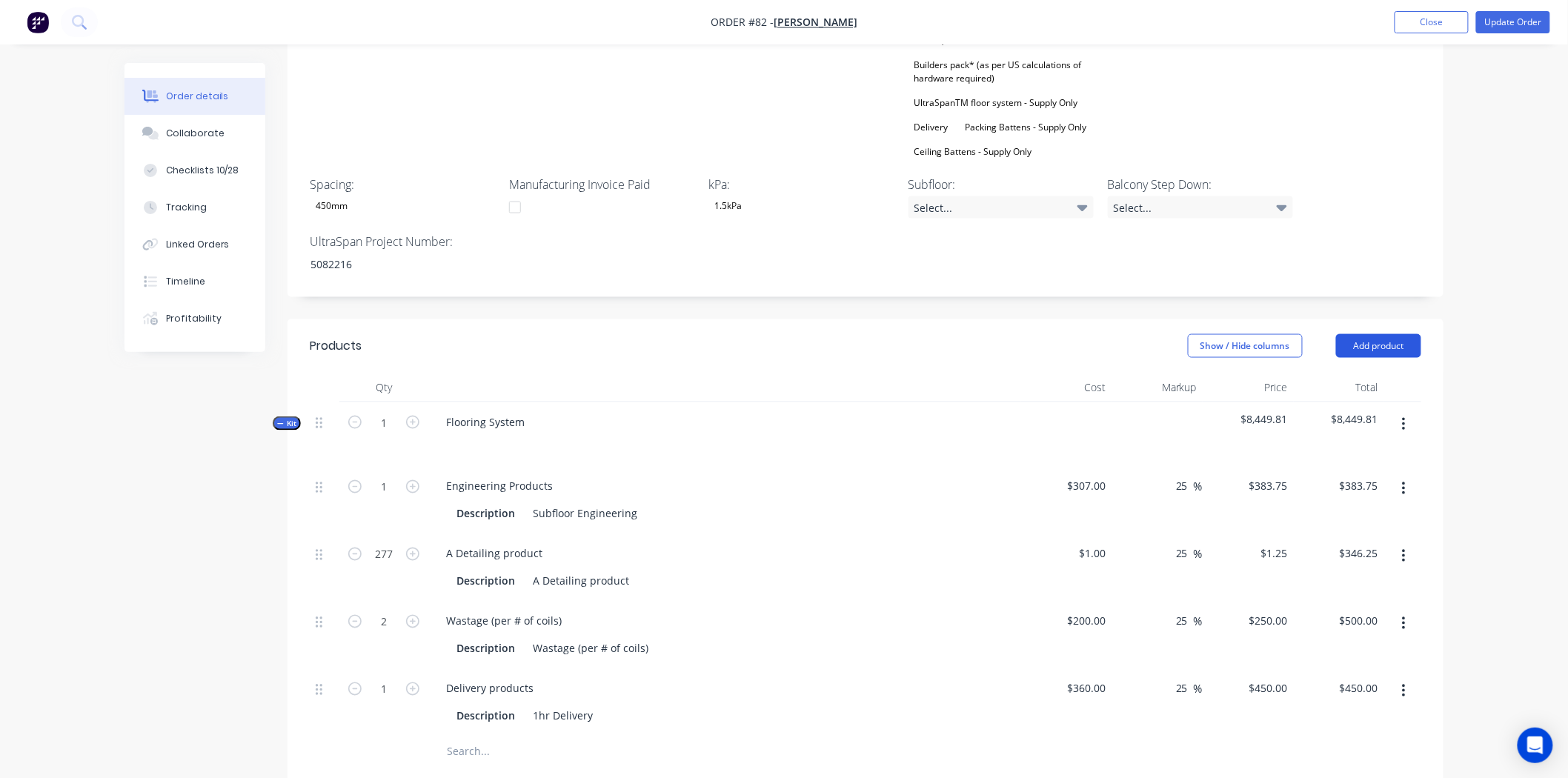
click at [1389, 334] on button "Add product" at bounding box center [1379, 346] width 86 height 24
click at [1297, 334] on button "Show / Hide columns" at bounding box center [1246, 346] width 115 height 24
click at [890, 334] on div "Show / Hide columns Add product" at bounding box center [984, 346] width 876 height 24
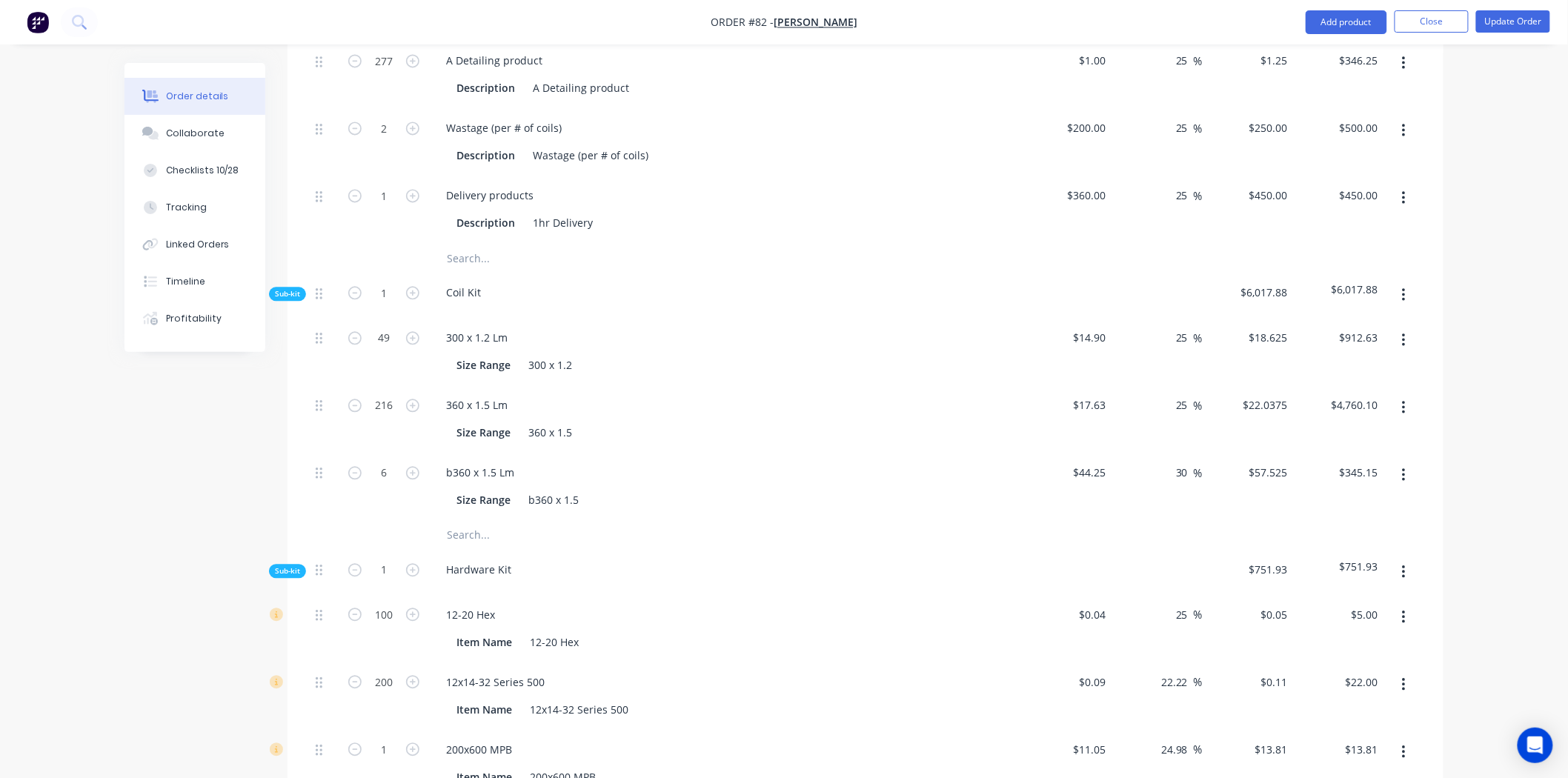
scroll to position [1153, 0]
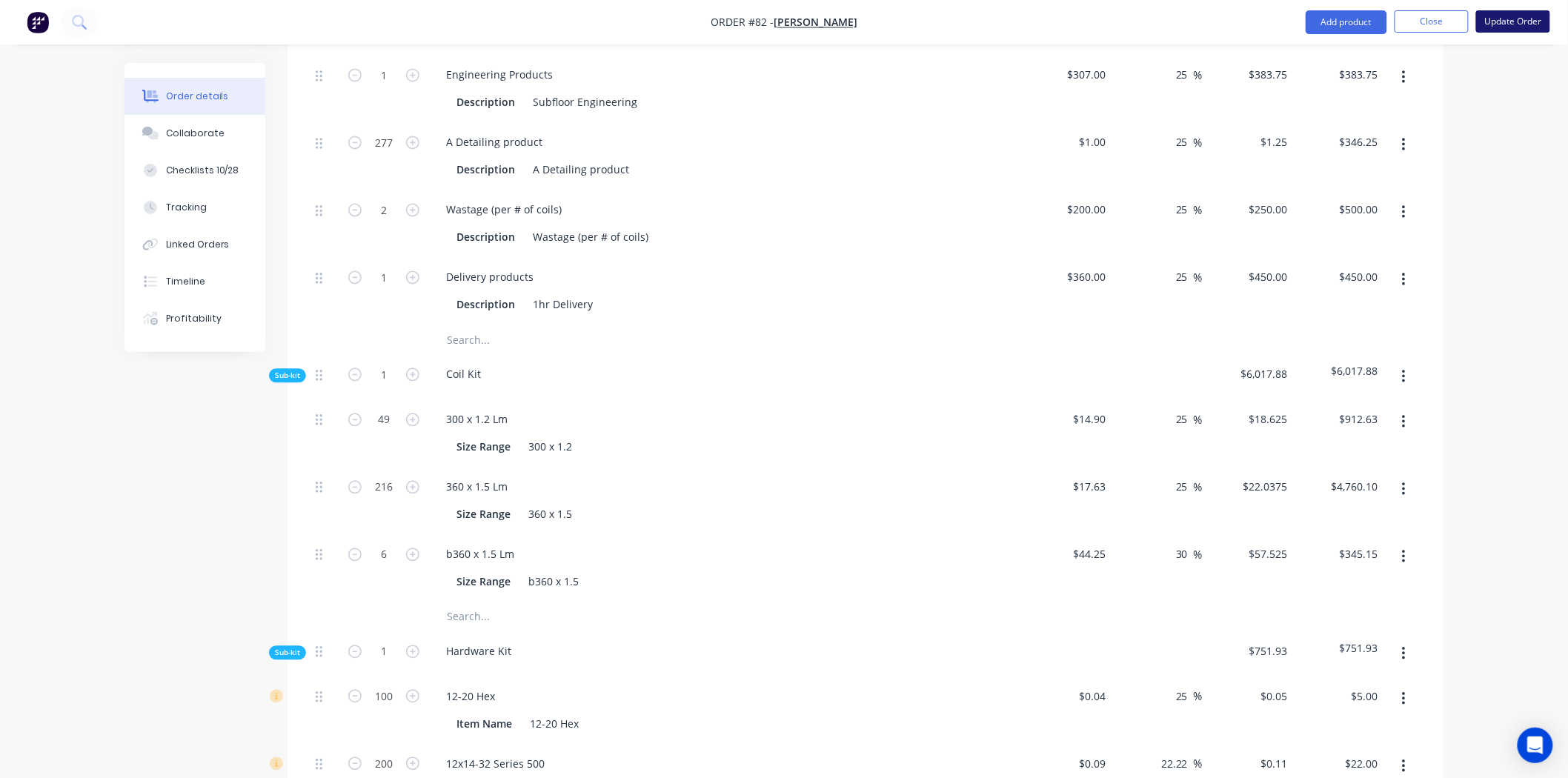
click at [1533, 15] on button "Update Order" at bounding box center [1513, 21] width 74 height 22
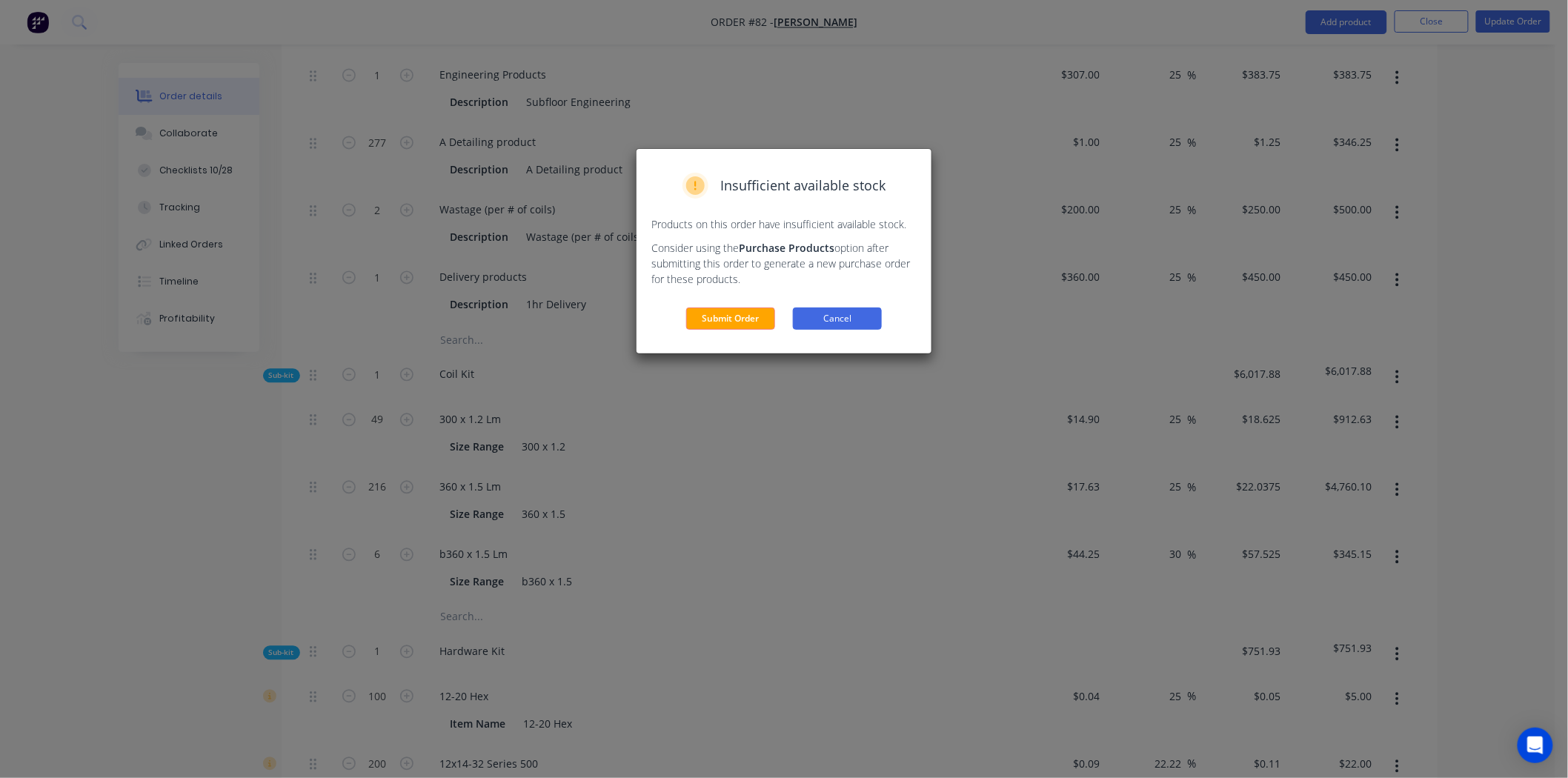
click at [815, 313] on button "Cancel" at bounding box center [837, 318] width 89 height 22
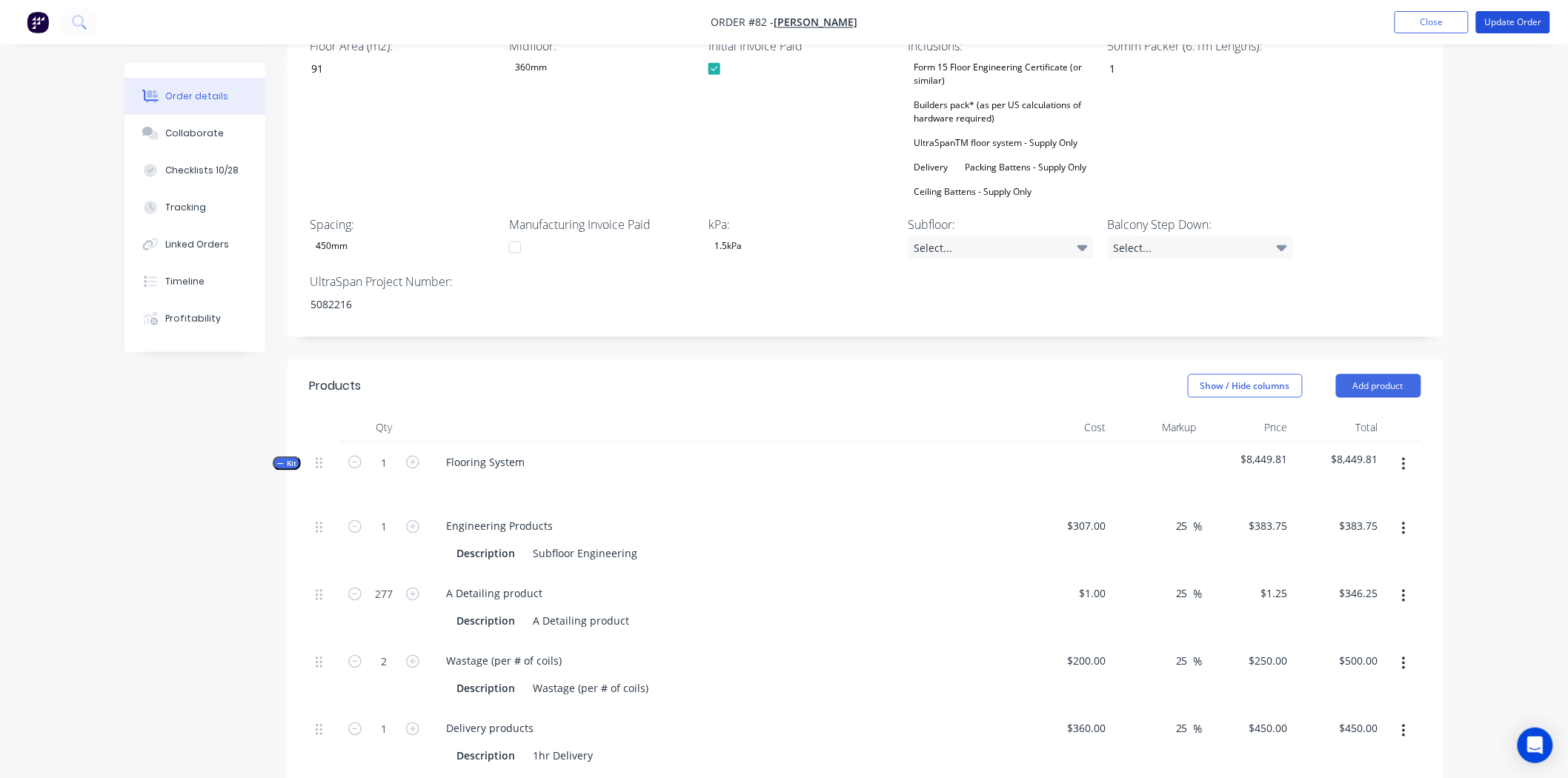
scroll to position [658, 0]
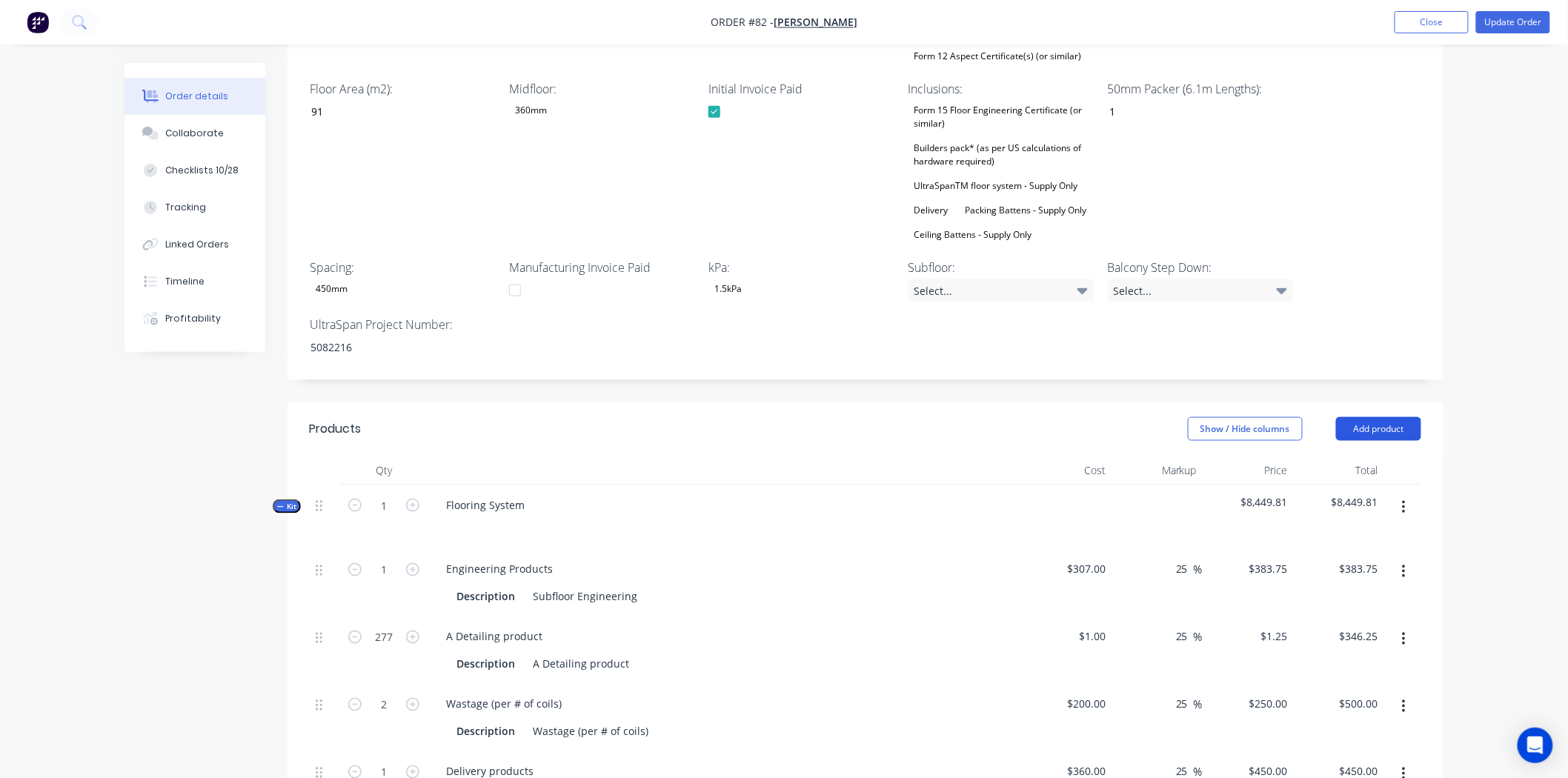
click at [1361, 417] on button "Add product" at bounding box center [1379, 429] width 86 height 24
click at [886, 417] on div "Show / Hide columns Add product" at bounding box center [984, 429] width 876 height 24
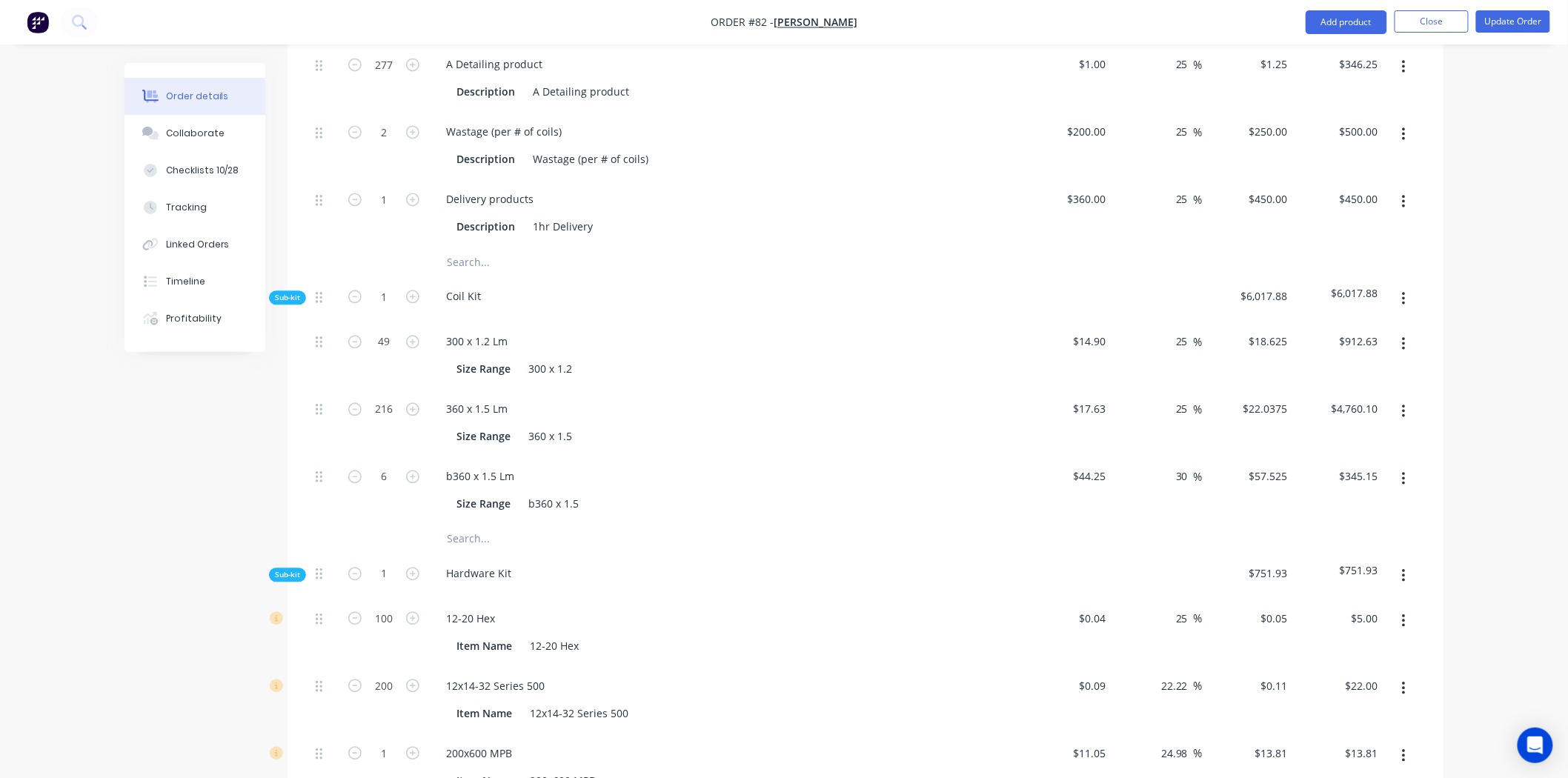
scroll to position [1235, 0]
click at [508, 520] on input "text" at bounding box center [595, 535] width 297 height 30
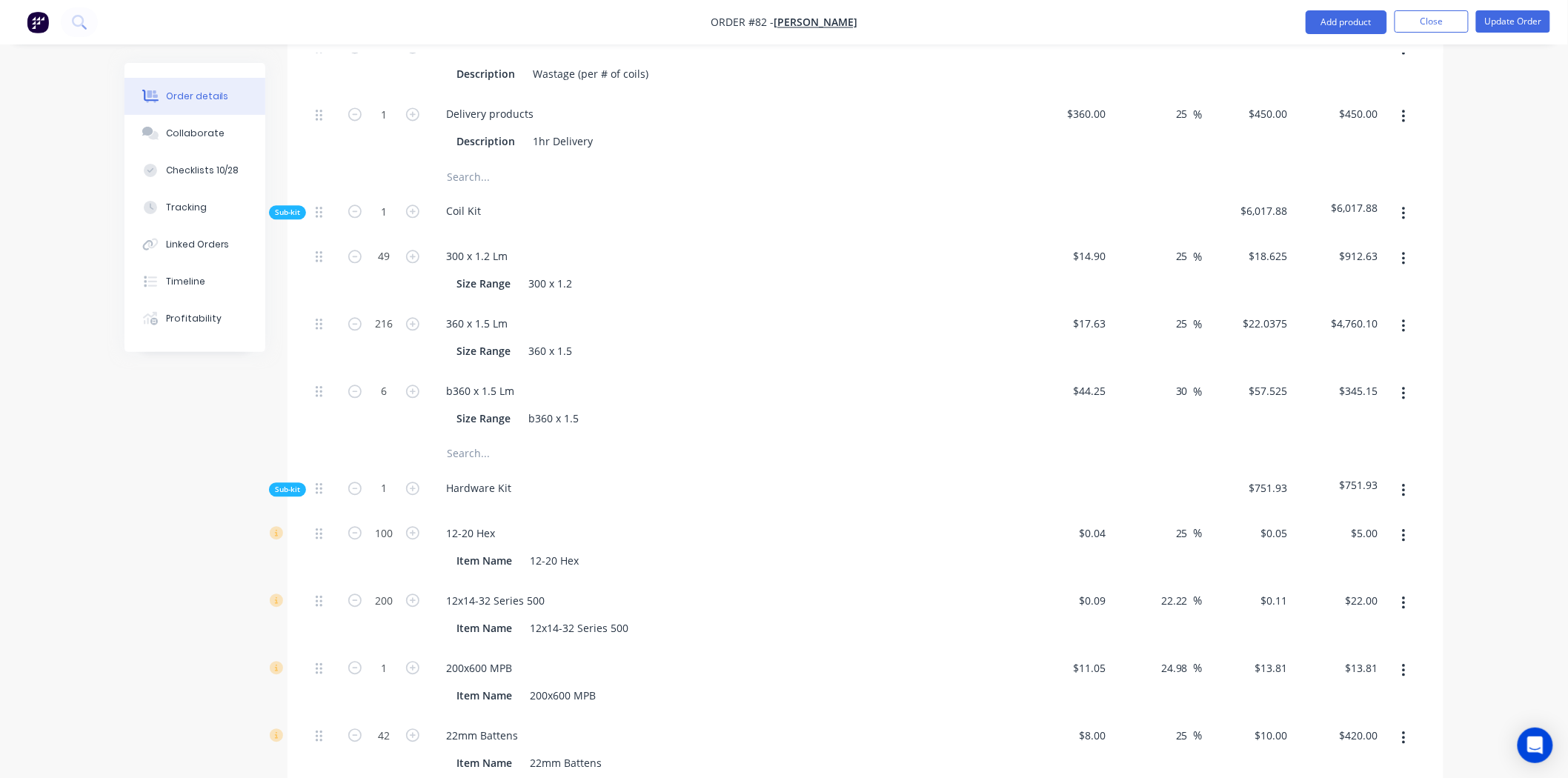
scroll to position [1318, 0]
click at [464, 438] on input "text" at bounding box center [595, 453] width 297 height 30
click at [461, 438] on input "text" at bounding box center [595, 453] width 297 height 30
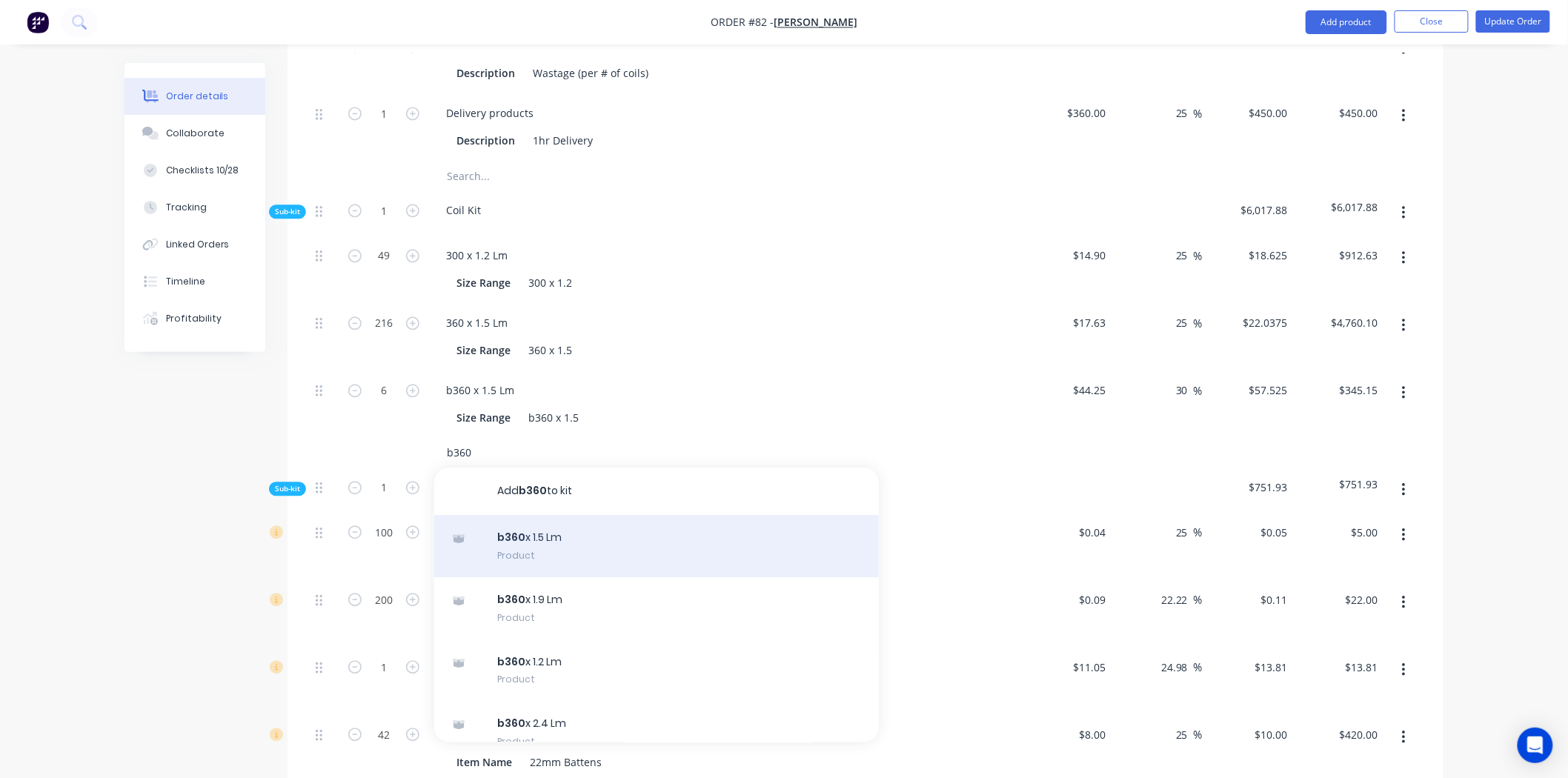
type input "b360"
click at [502, 515] on div "b360 x 1.5 Lm Product" at bounding box center [656, 546] width 444 height 62
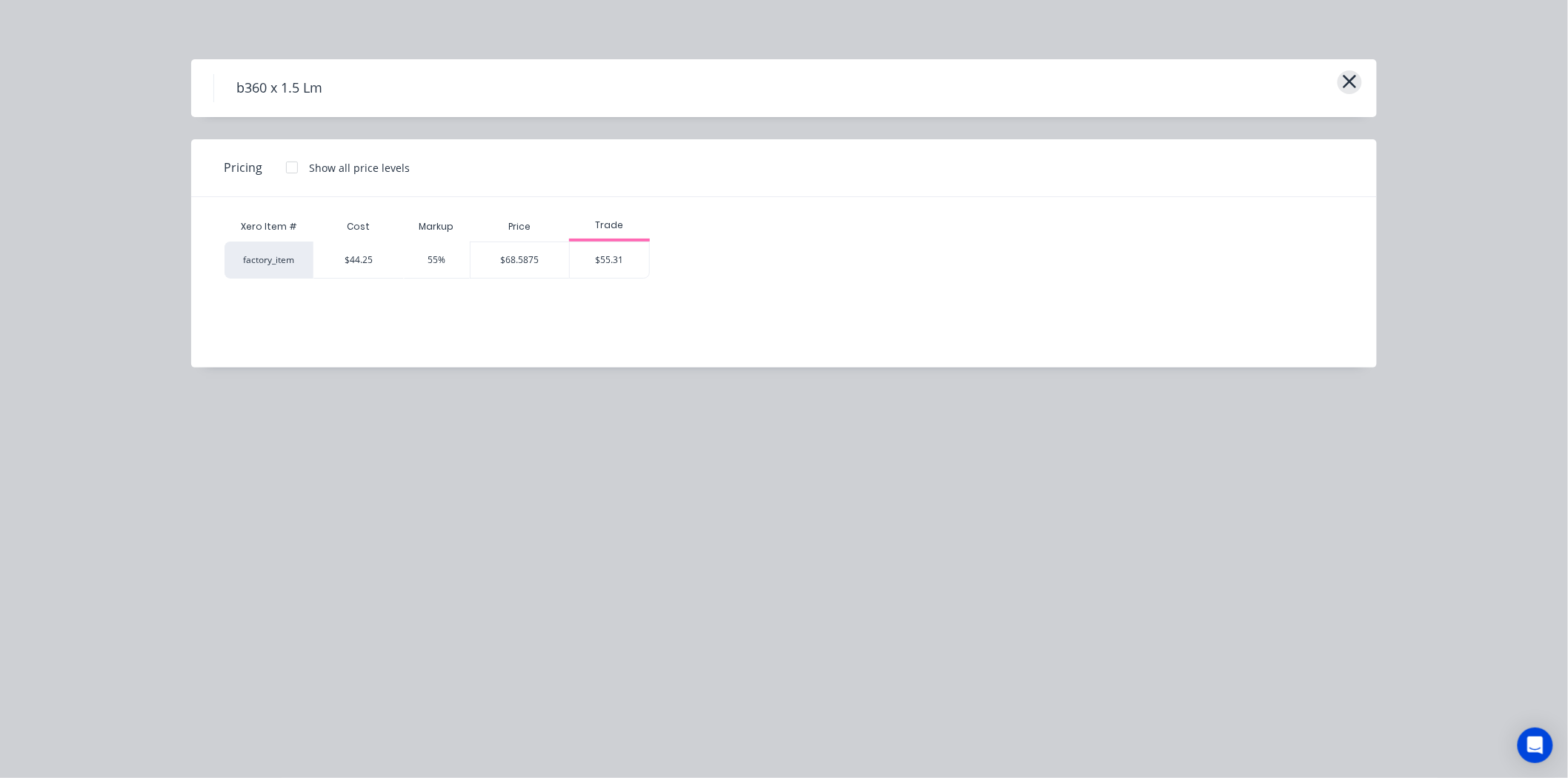
click at [1347, 77] on icon "button" at bounding box center [1350, 81] width 16 height 21
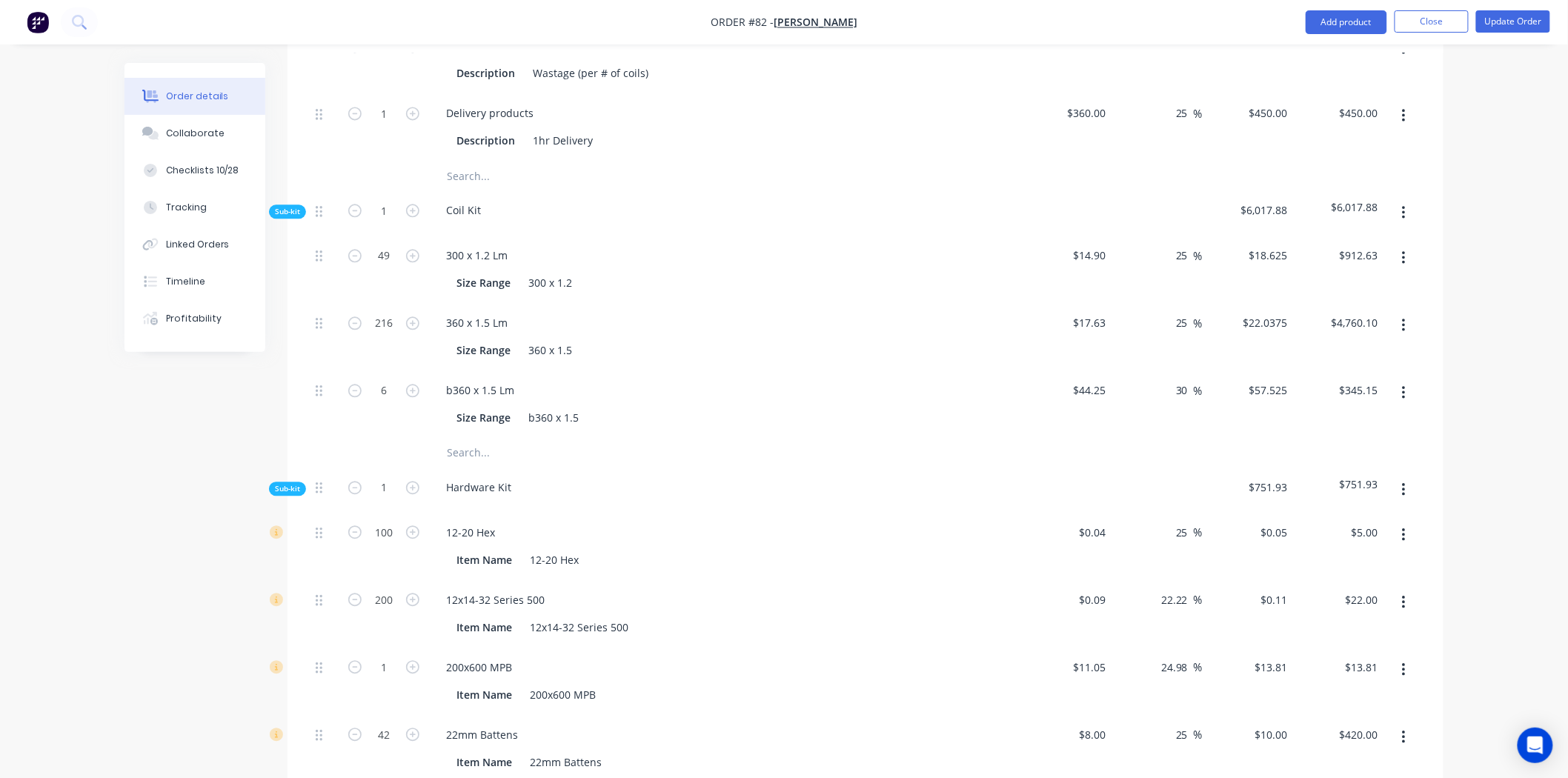
click at [467, 438] on input "text" at bounding box center [595, 453] width 297 height 30
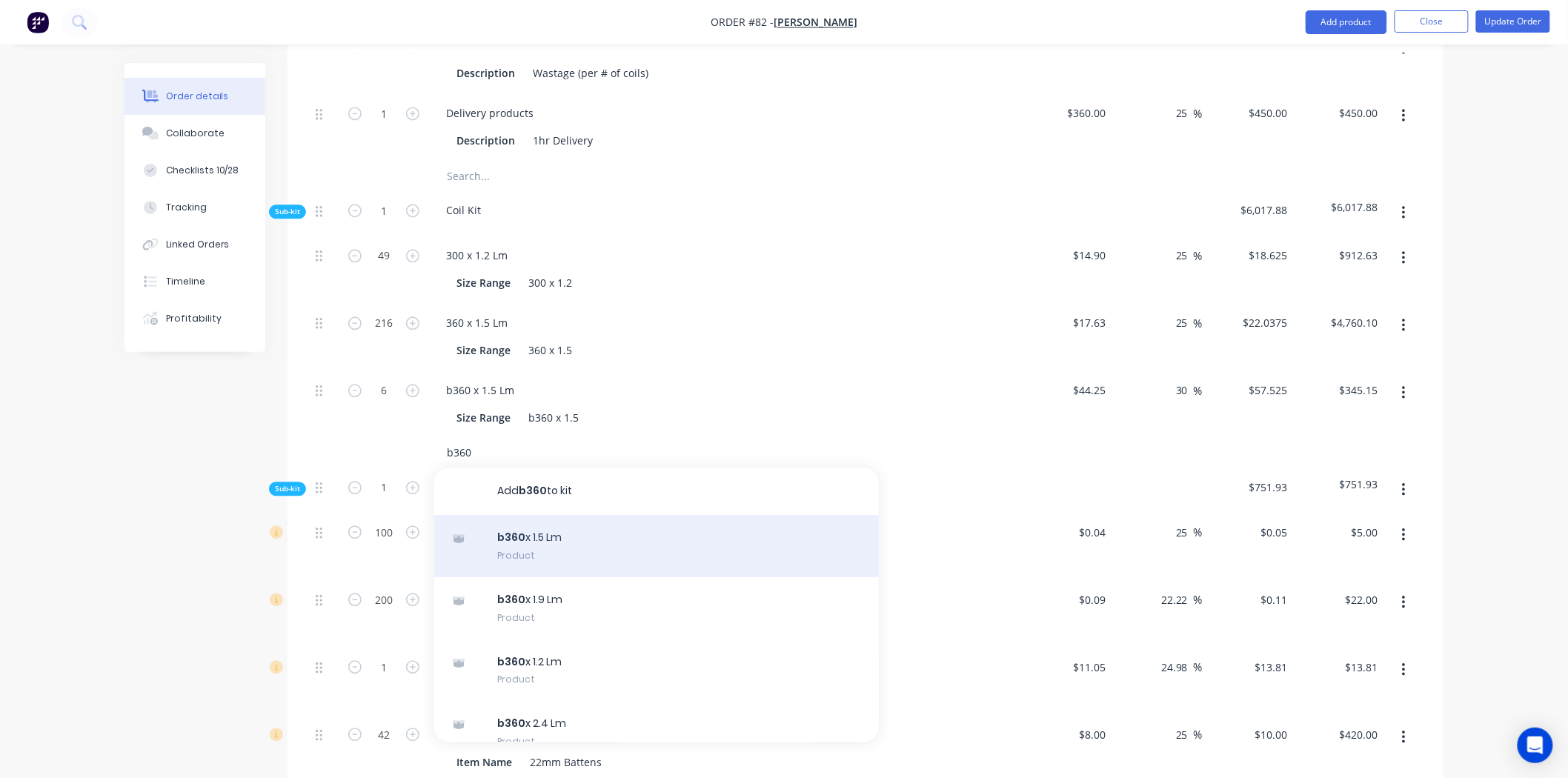
type input "b360"
click at [455, 530] on div at bounding box center [458, 539] width 17 height 17
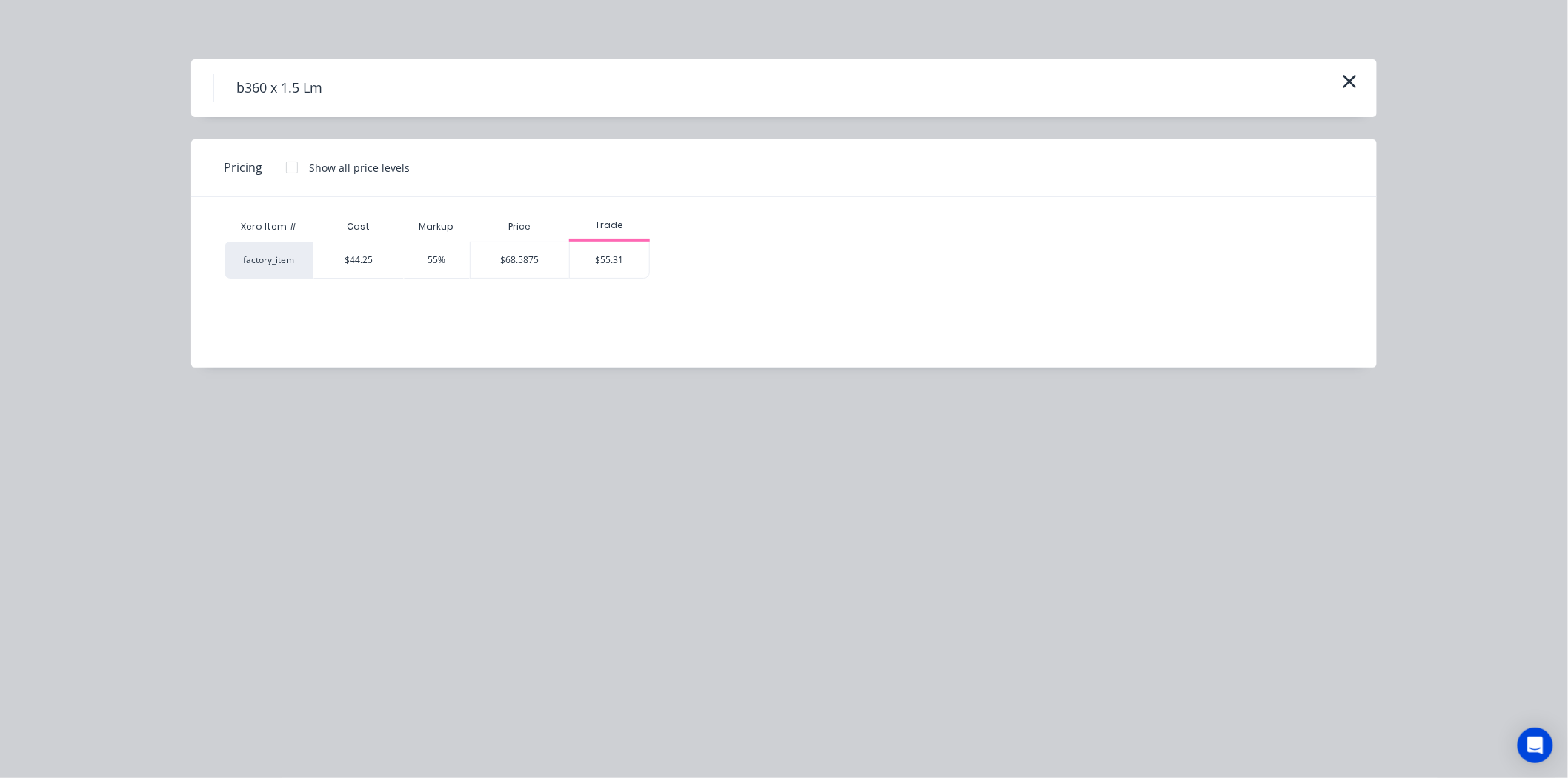
click at [324, 262] on div "$44.25" at bounding box center [359, 260] width 91 height 37
click at [300, 157] on div at bounding box center [292, 168] width 30 height 30
click at [1364, 76] on div "b360 x 1.5 Lm" at bounding box center [784, 88] width 1186 height 58
click at [1343, 76] on icon "button" at bounding box center [1350, 81] width 16 height 21
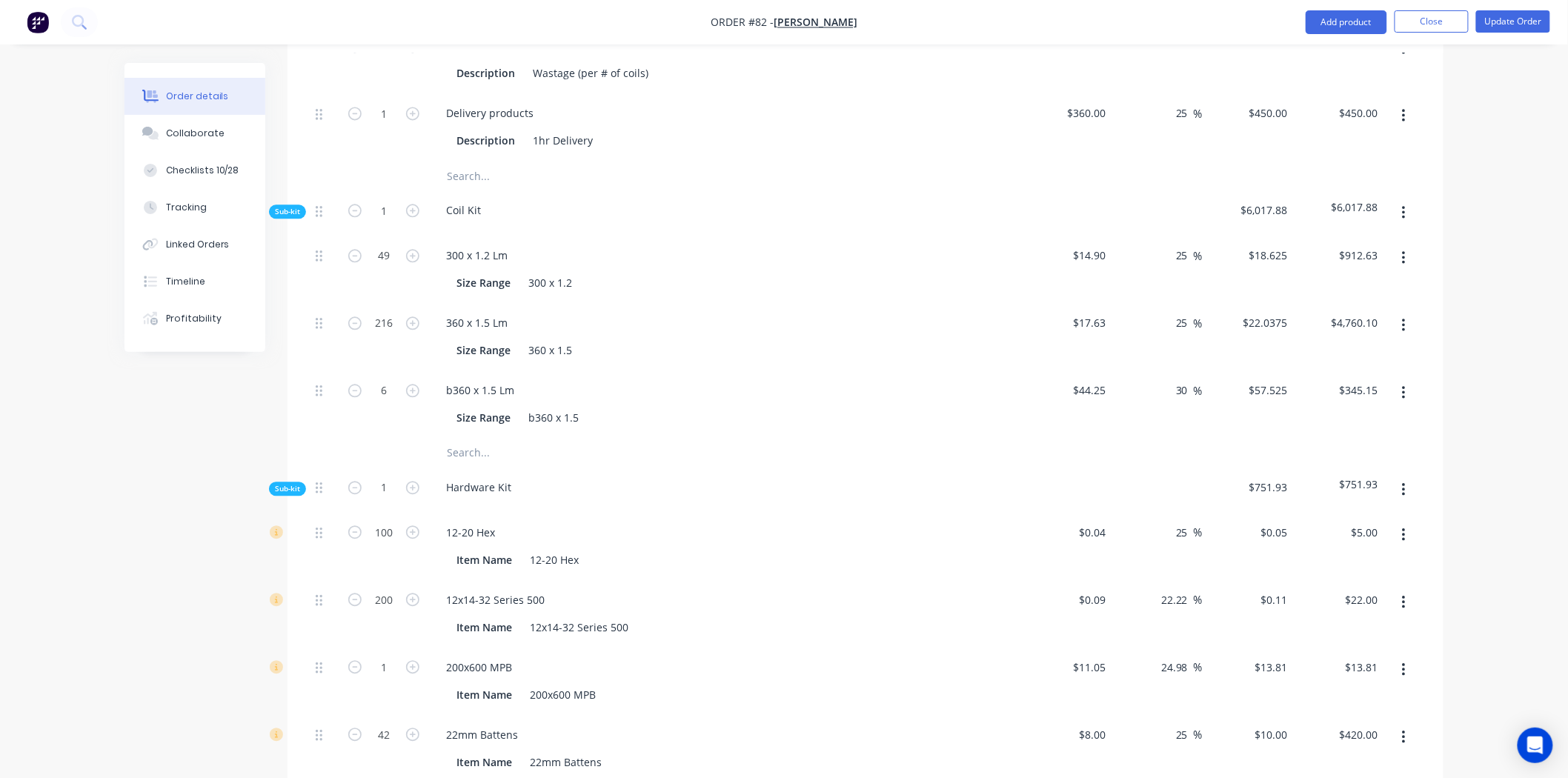
click at [478, 438] on input "text" at bounding box center [595, 453] width 297 height 30
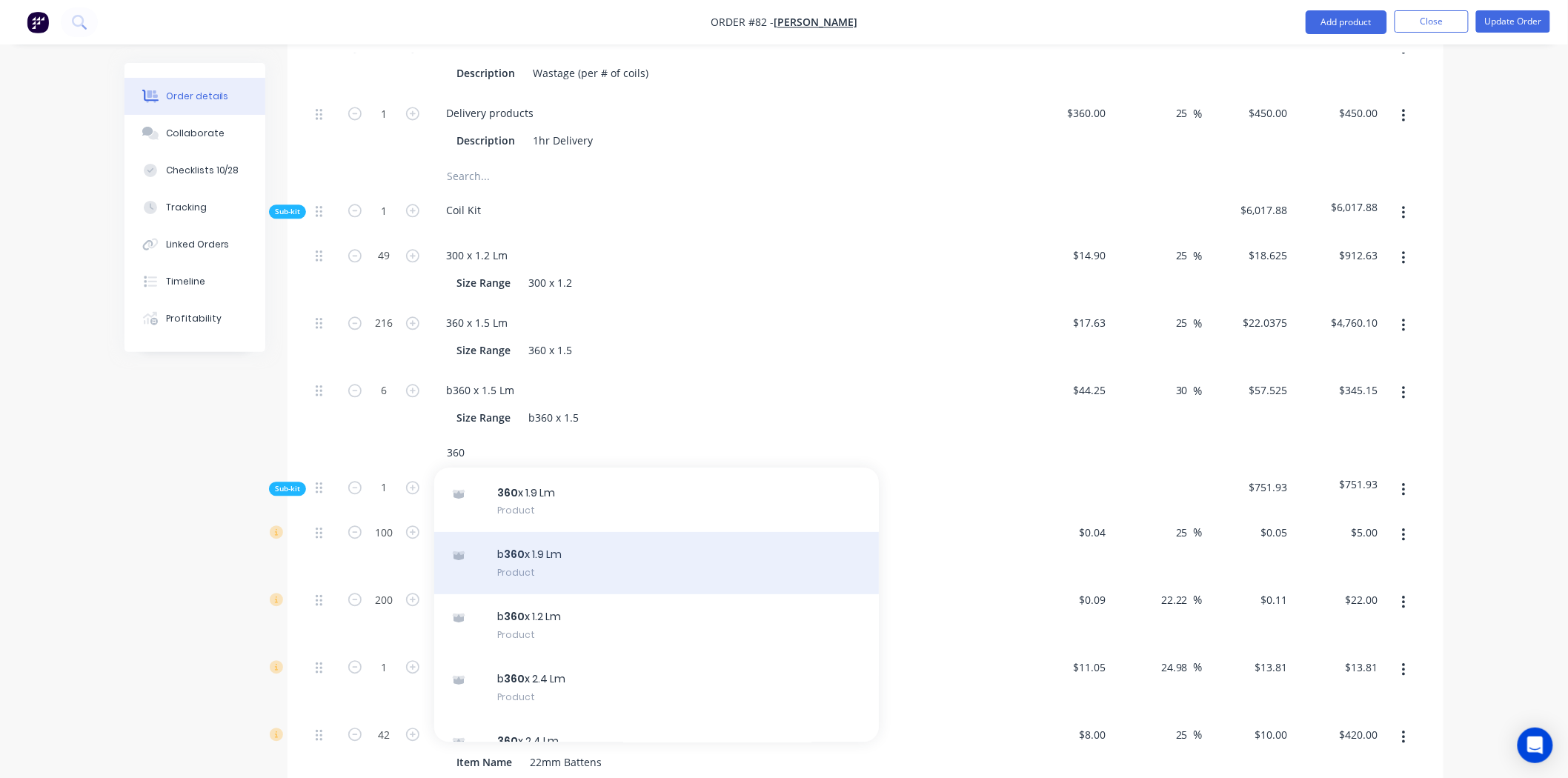
scroll to position [247, 0]
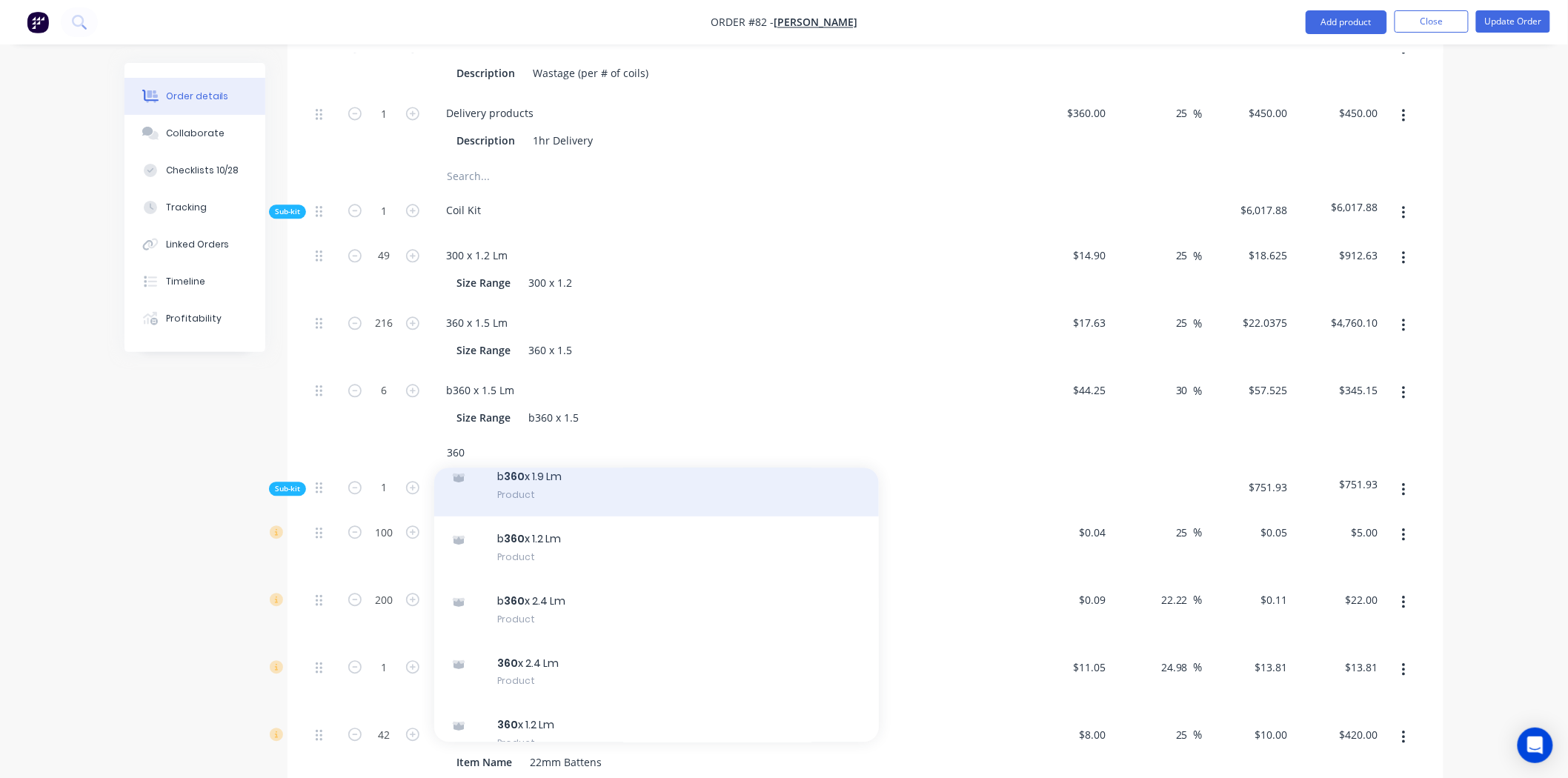
type input "360"
click at [519, 641] on div "360 x 2.4 Lm Product" at bounding box center [656, 671] width 444 height 62
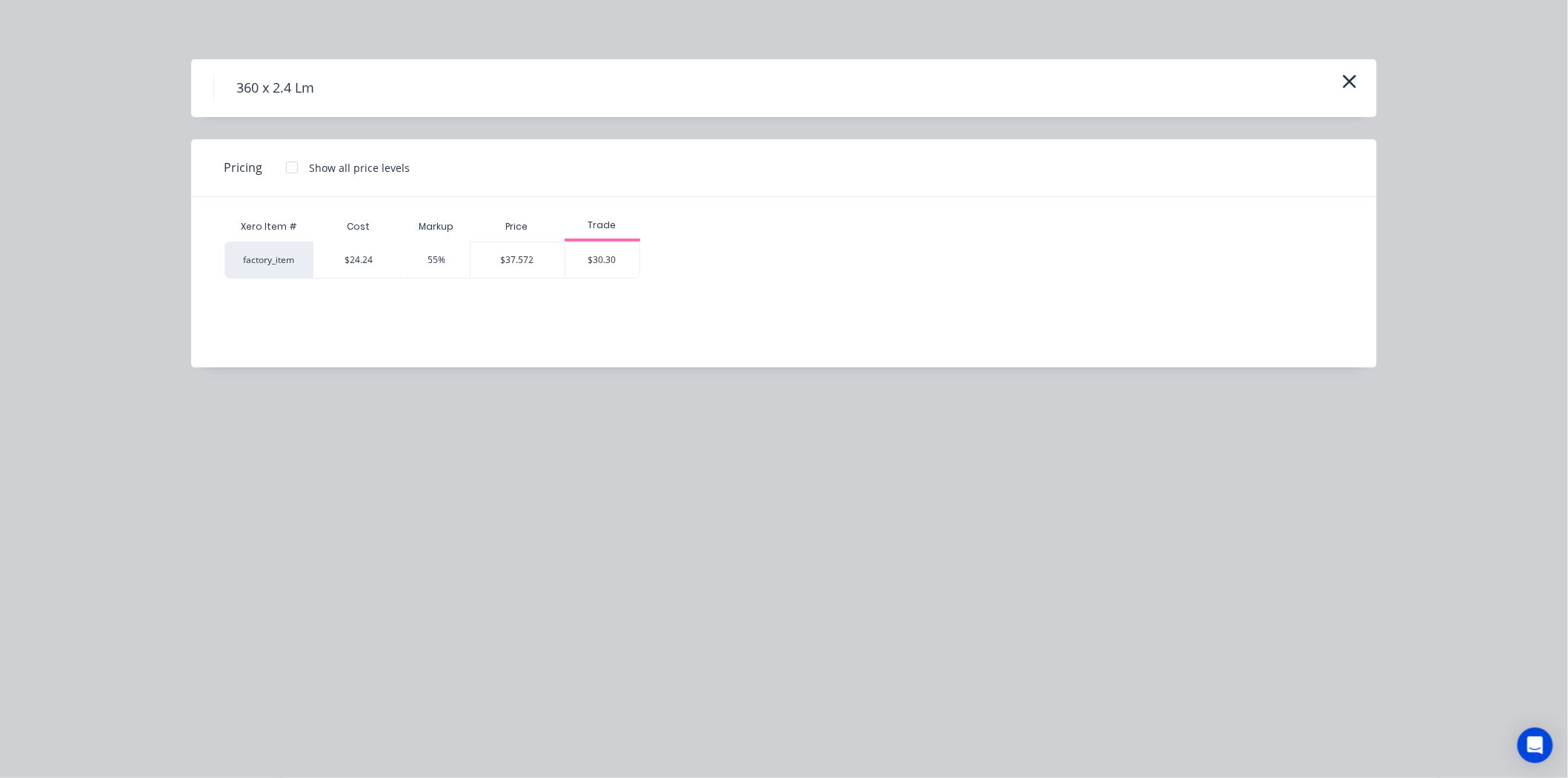
click at [337, 261] on div "$24.24" at bounding box center [359, 260] width 91 height 37
click at [287, 261] on div "factory_item" at bounding box center [269, 260] width 89 height 37
click at [375, 261] on div "$24.24" at bounding box center [359, 260] width 91 height 37
click at [301, 81] on h4 "360 x 2.4 Lm" at bounding box center [274, 88] width 123 height 28
click at [199, 89] on div "360 x 2.4 Lm" at bounding box center [784, 88] width 1186 height 58
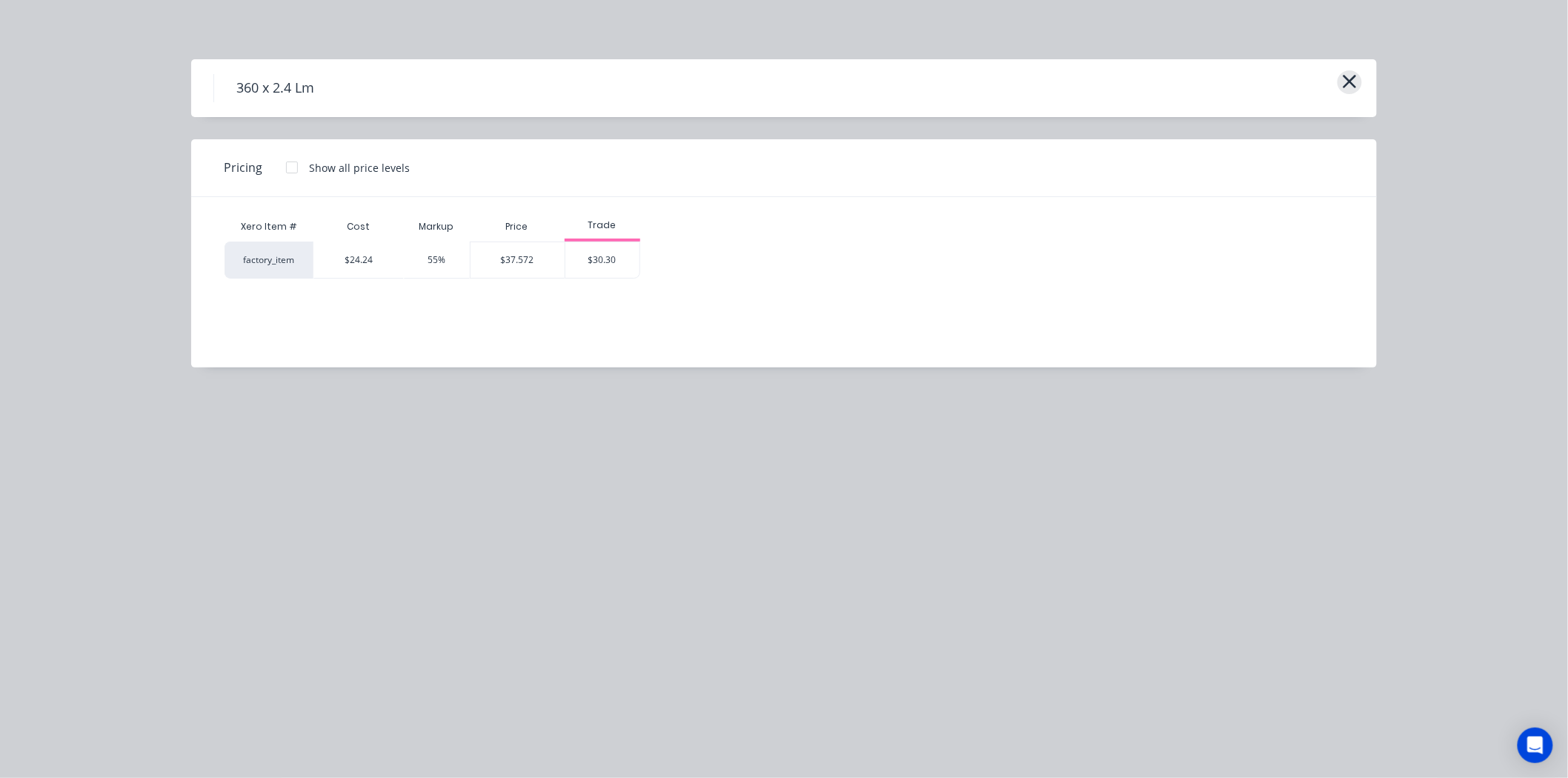
click at [1357, 83] on icon "button" at bounding box center [1350, 81] width 16 height 21
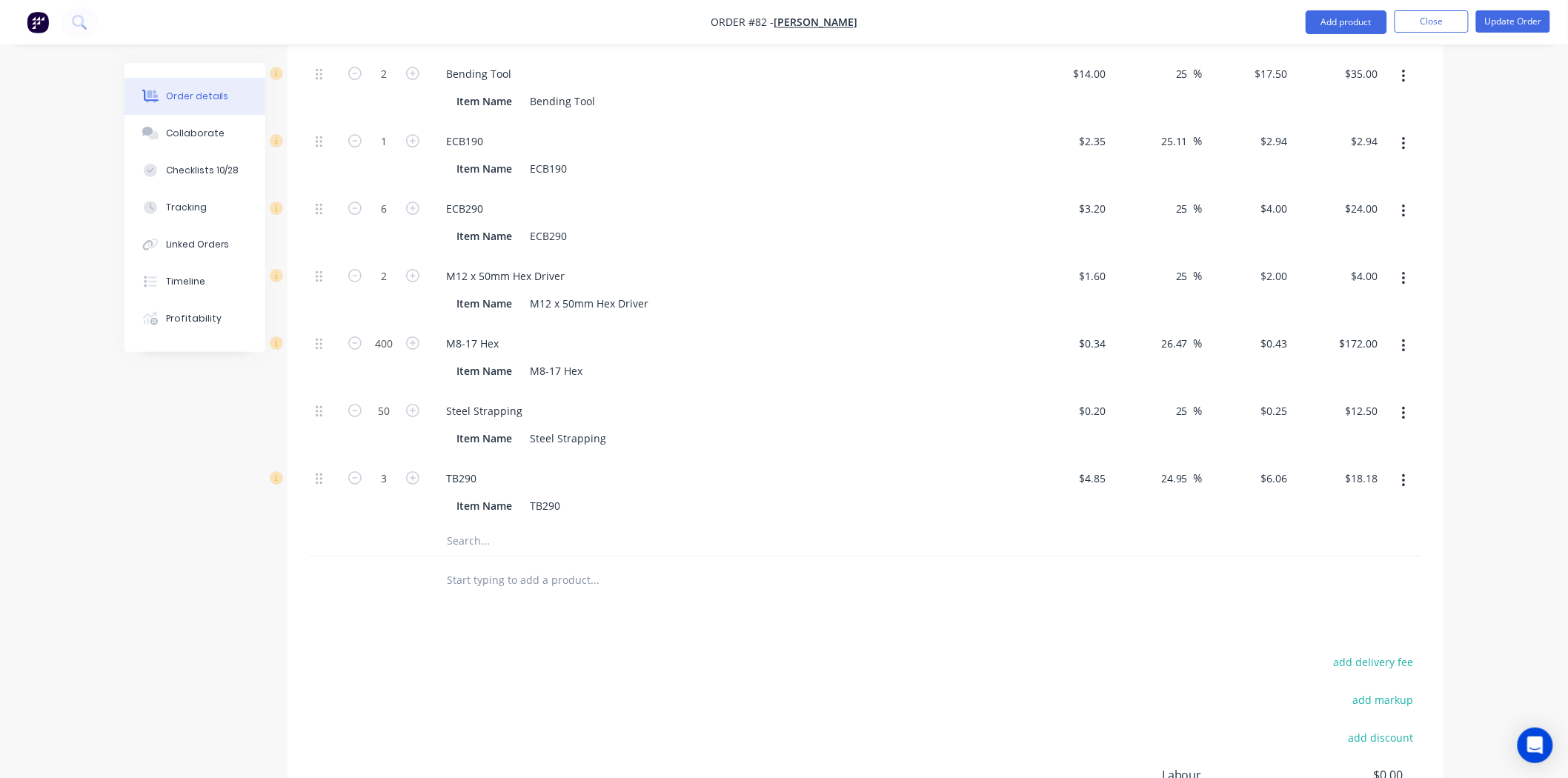
scroll to position [2277, 0]
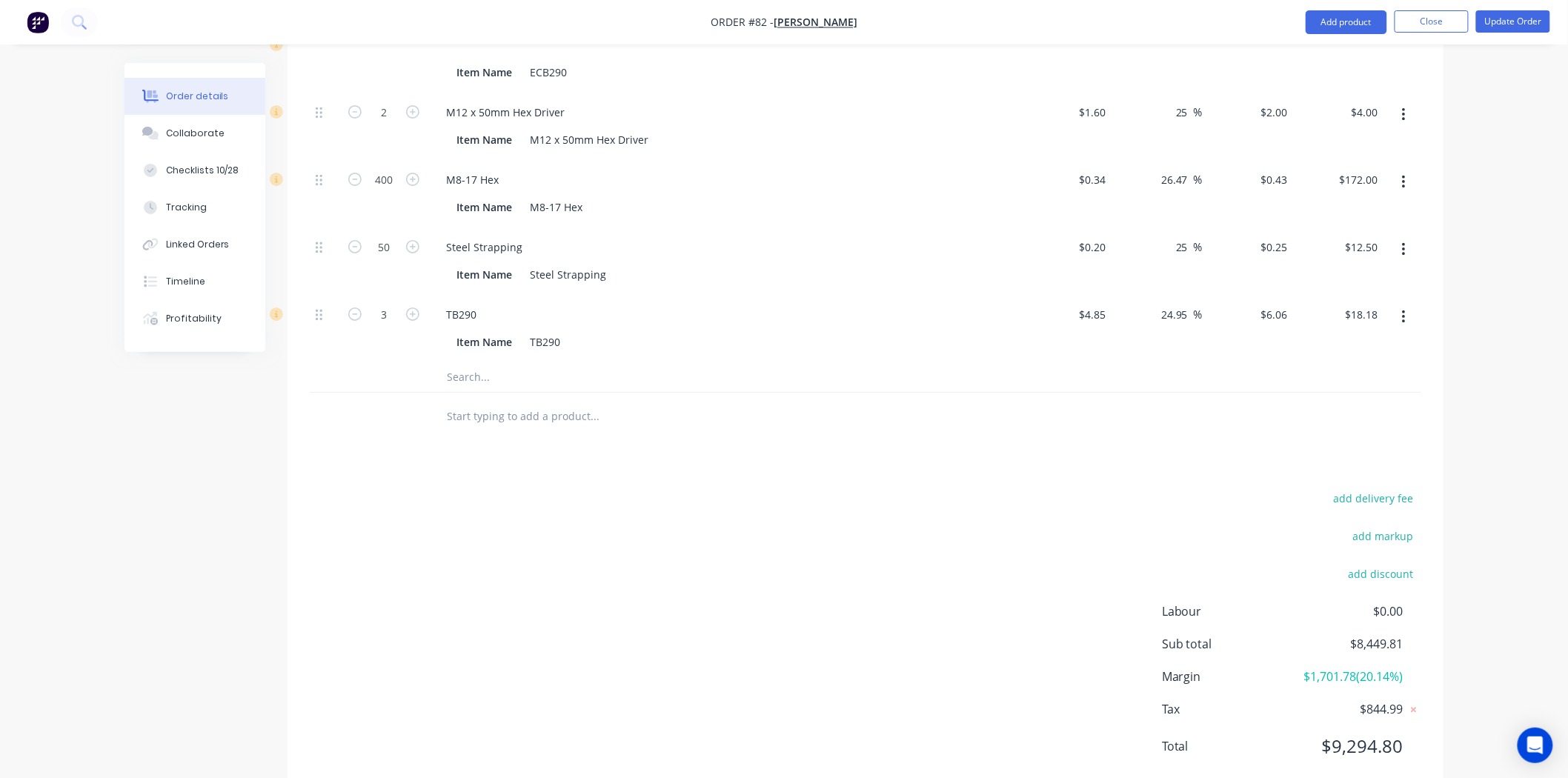
click at [522, 402] on input "text" at bounding box center [595, 417] width 297 height 30
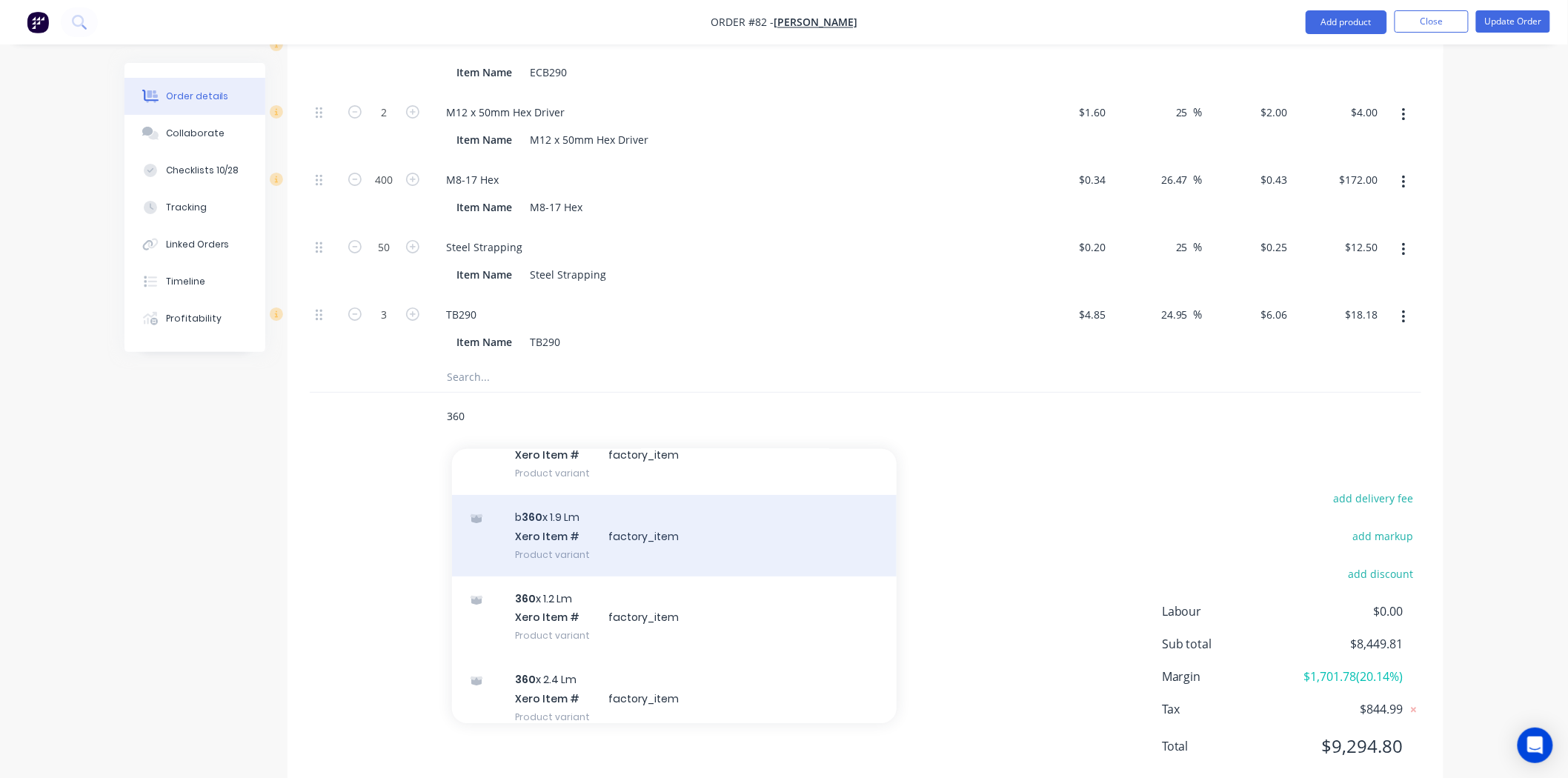
scroll to position [164, 0]
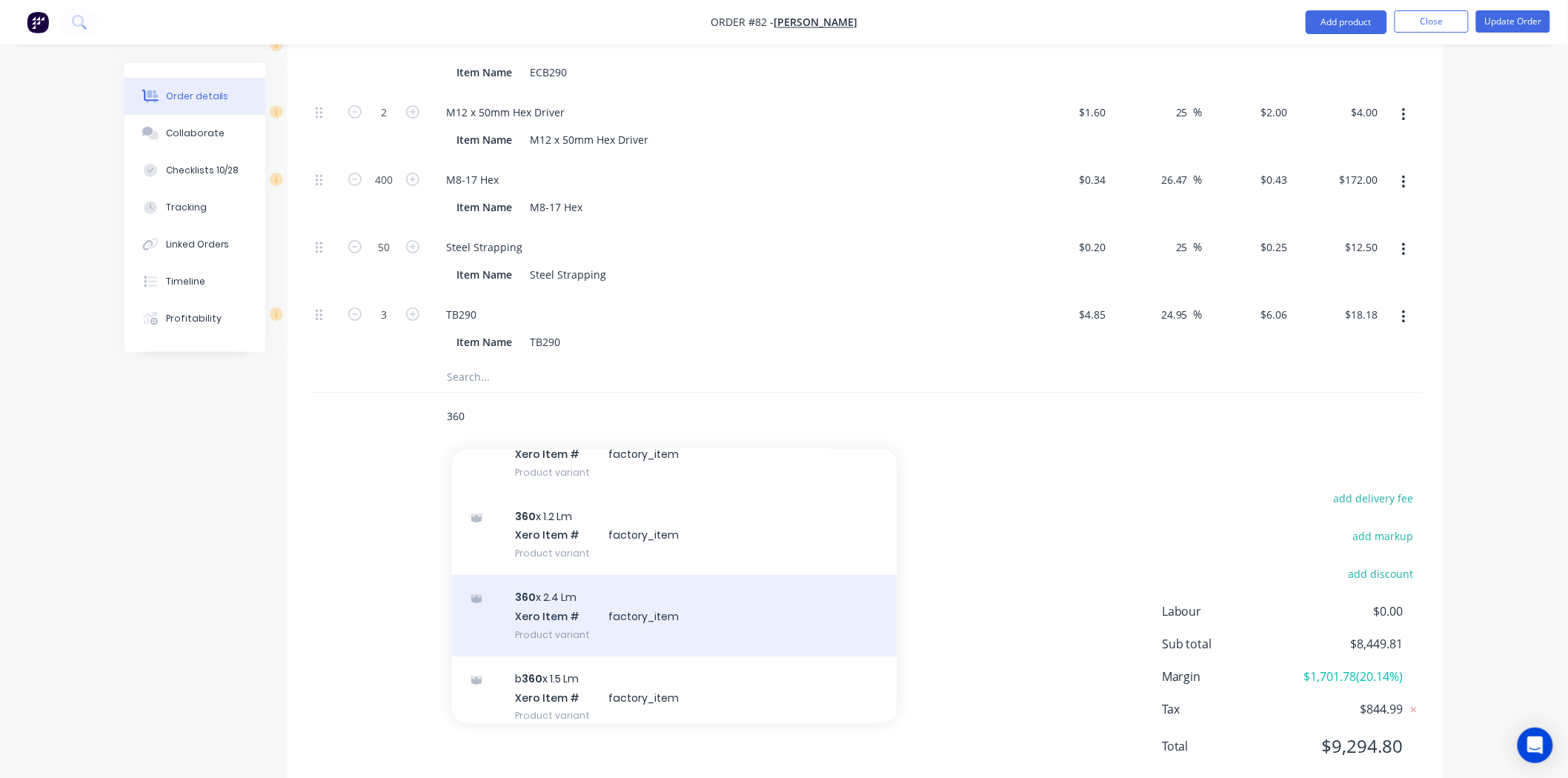
type input "360"
click at [564, 575] on div "360 x 2.4 Lm Xero Item # factory_item Product variant" at bounding box center [674, 616] width 444 height 81
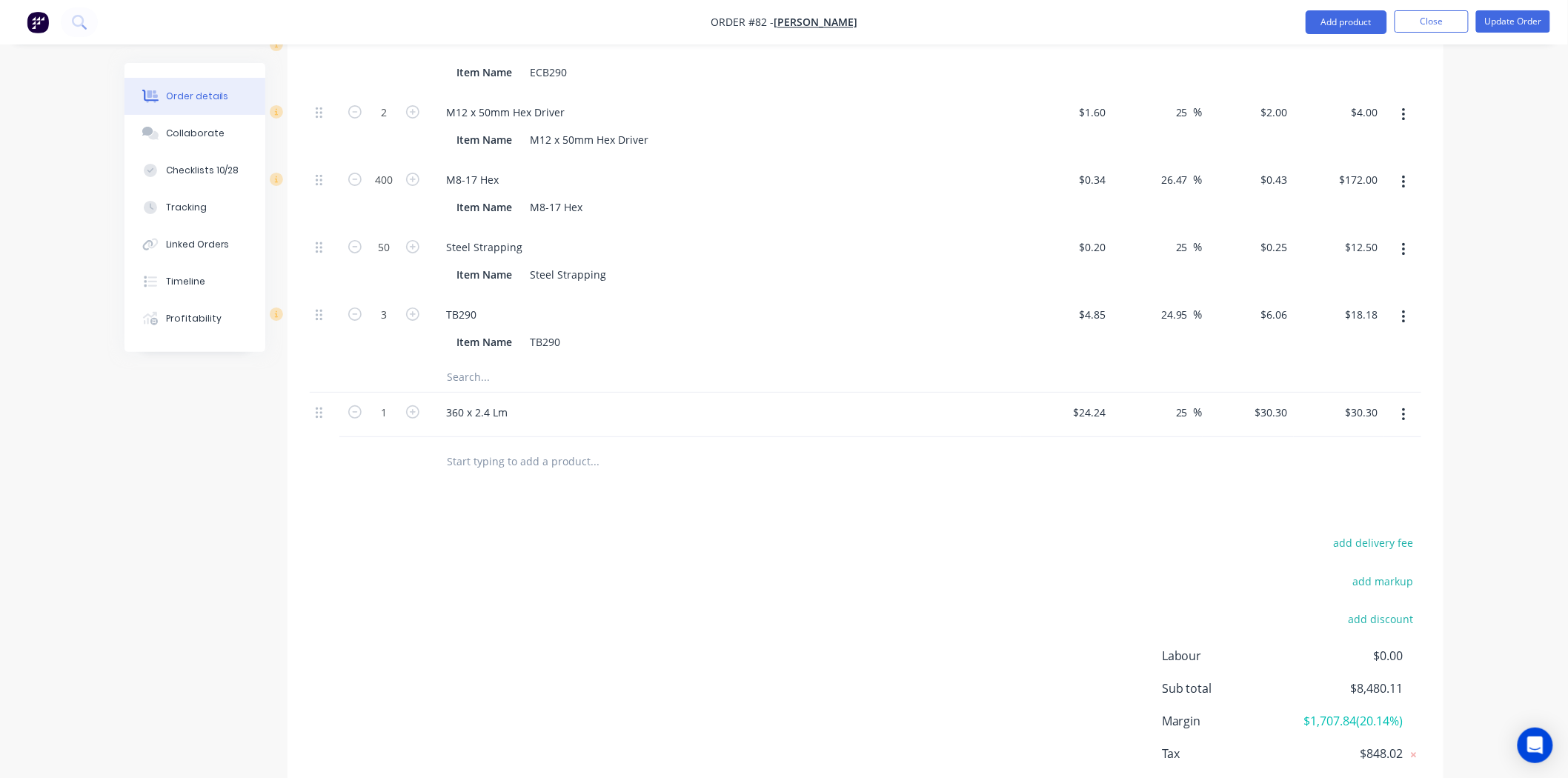
click at [478, 446] on input "text" at bounding box center [595, 461] width 297 height 30
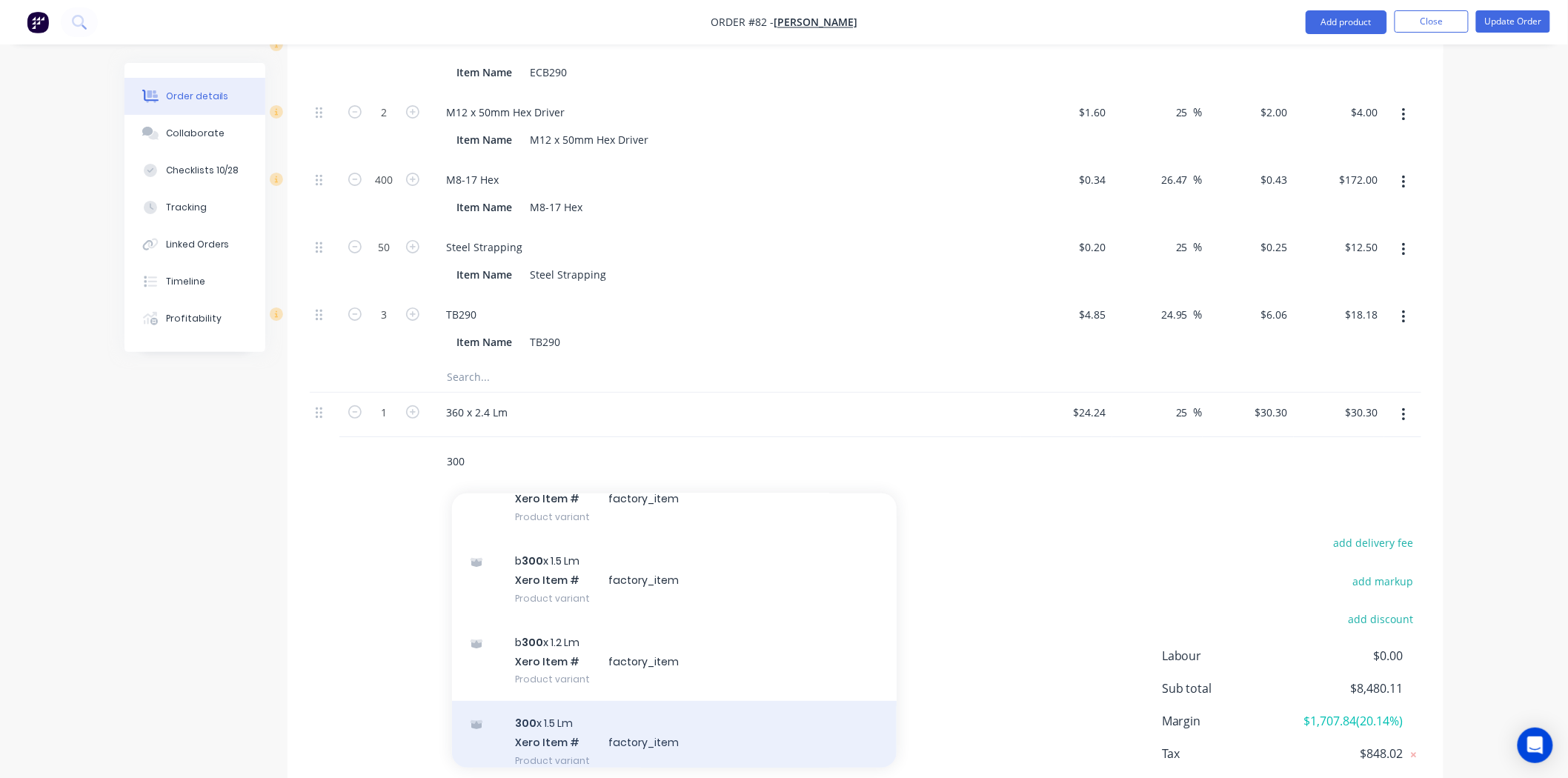
scroll to position [247, 0]
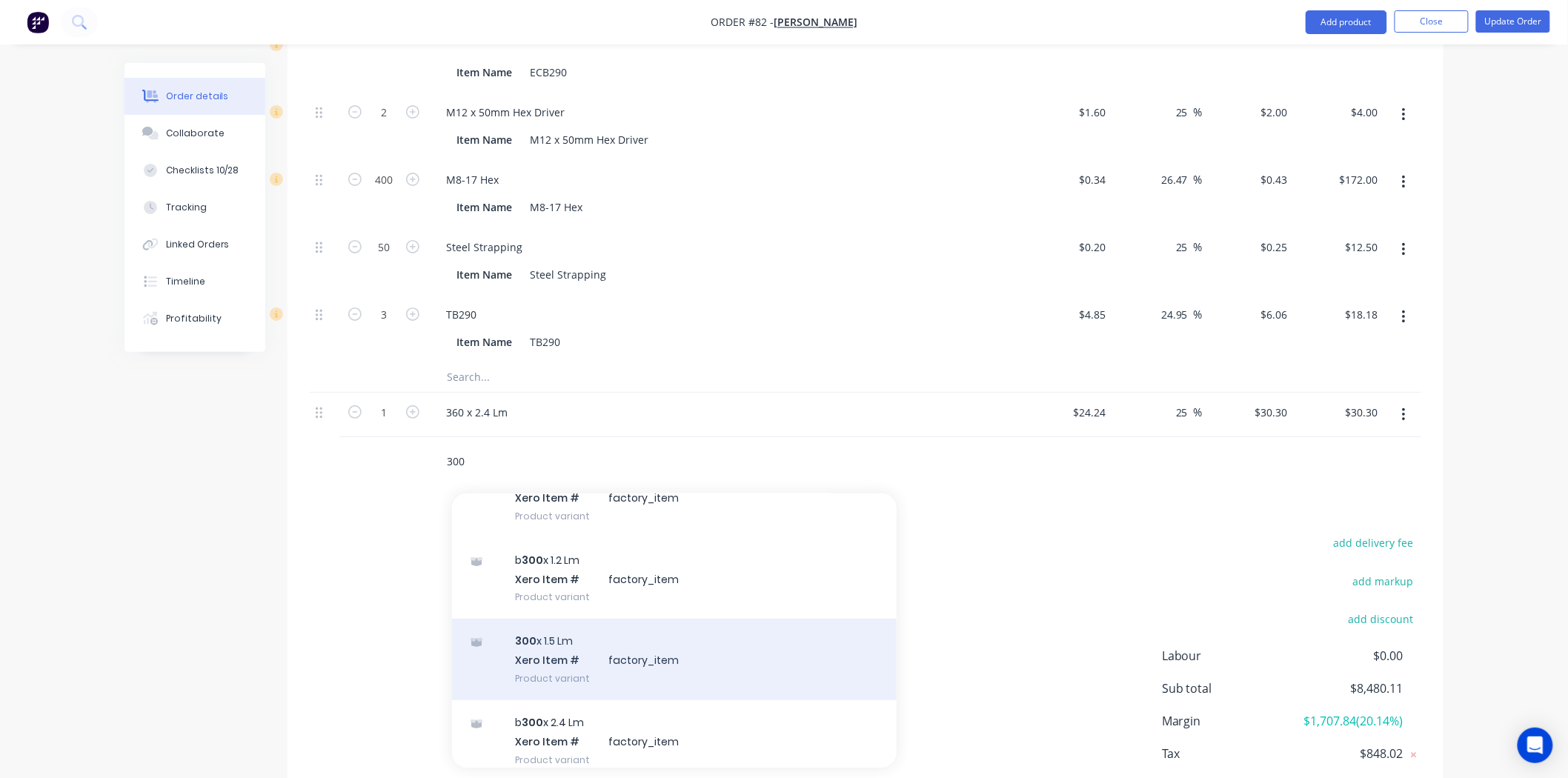
type input "300"
click at [551, 636] on div "300 x 1.5 Lm Xero Item # factory_item Product variant" at bounding box center [674, 659] width 444 height 81
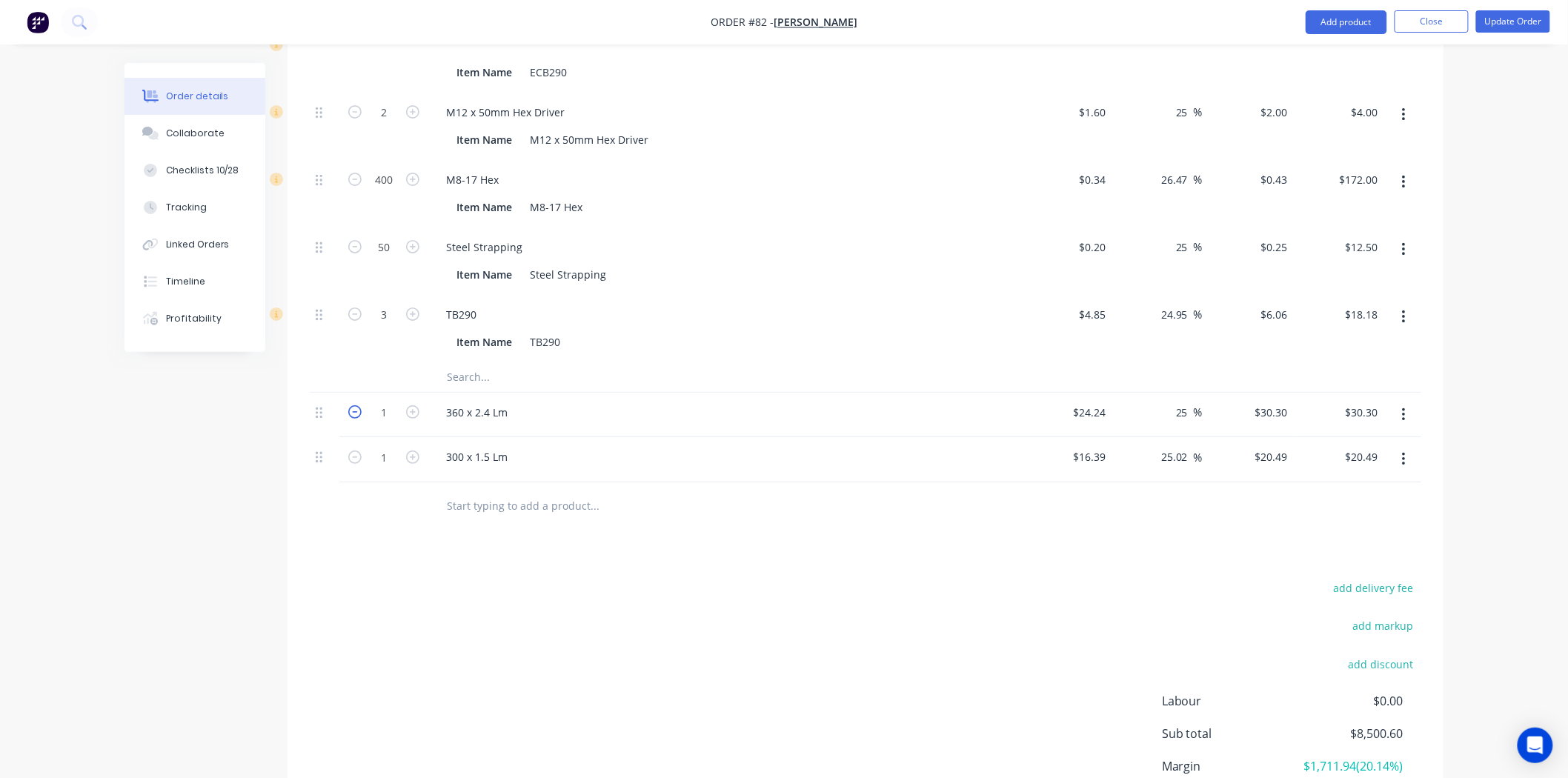
click at [351, 405] on icon "button" at bounding box center [354, 411] width 13 height 13
type input "0"
type input "$0.00"
click at [354, 451] on icon "button" at bounding box center [354, 457] width 13 height 13
type input "0"
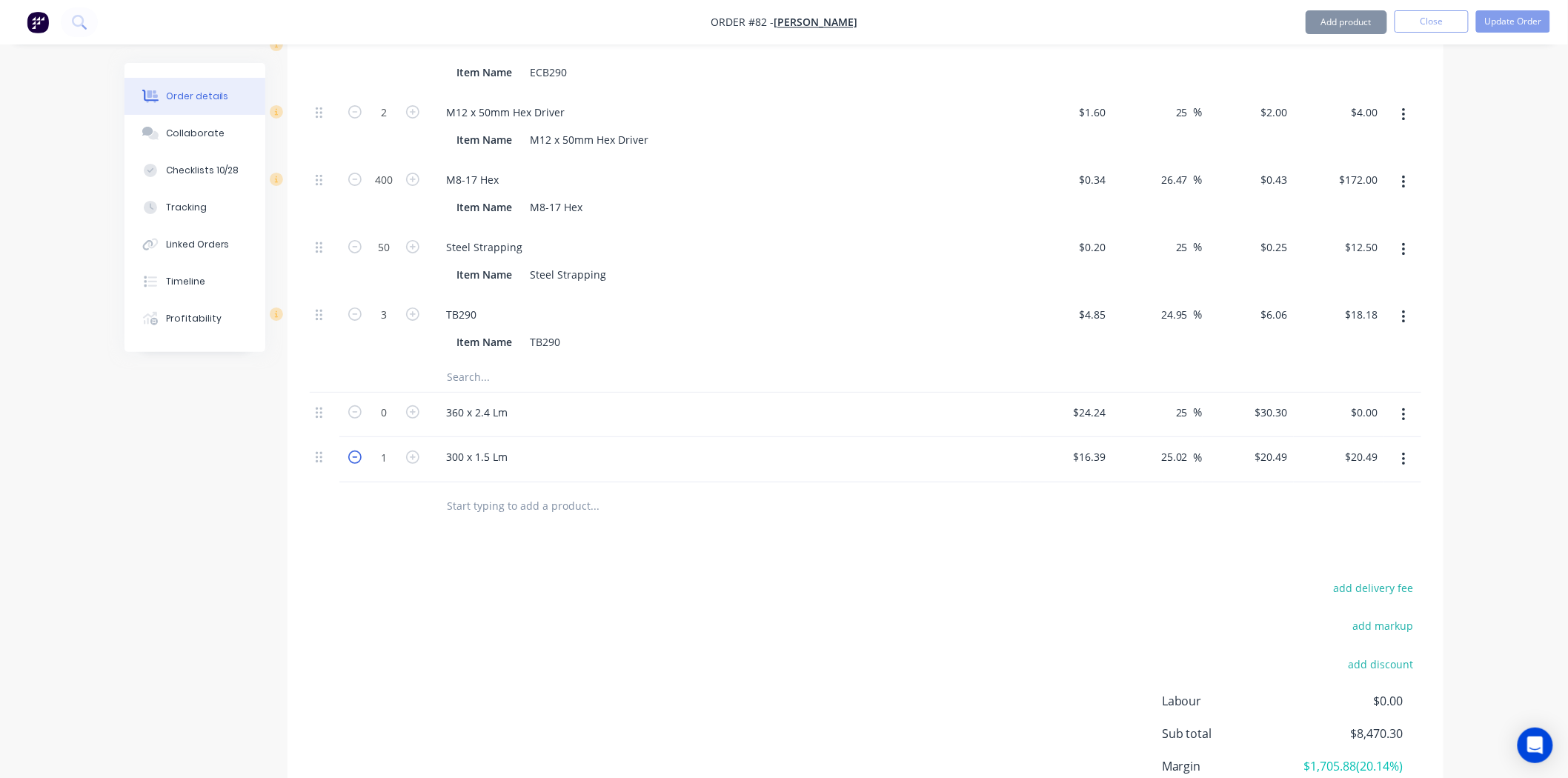
type input "$0.00"
click at [517, 492] on input "text" at bounding box center [595, 506] width 297 height 30
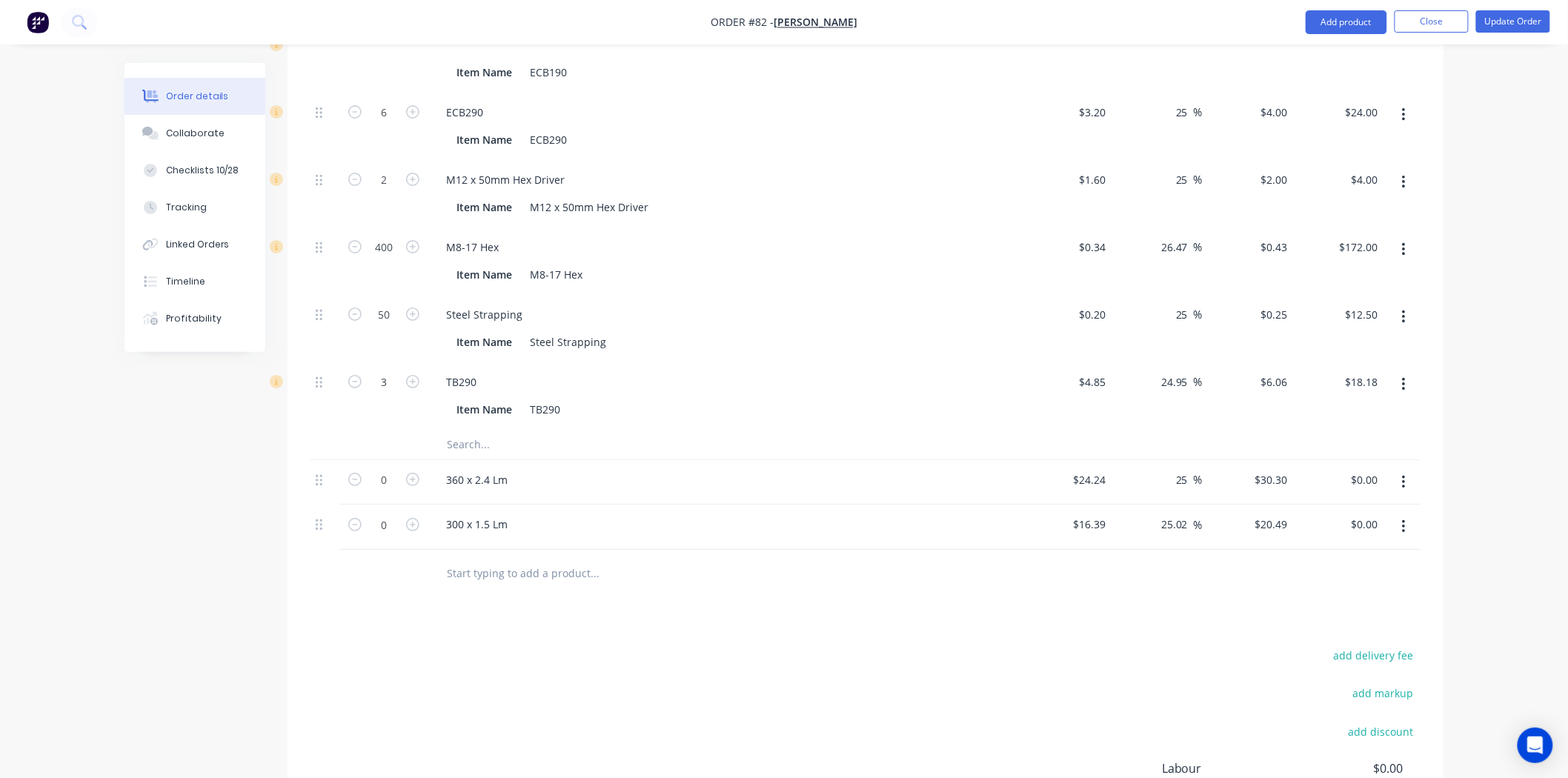
scroll to position [2367, 0]
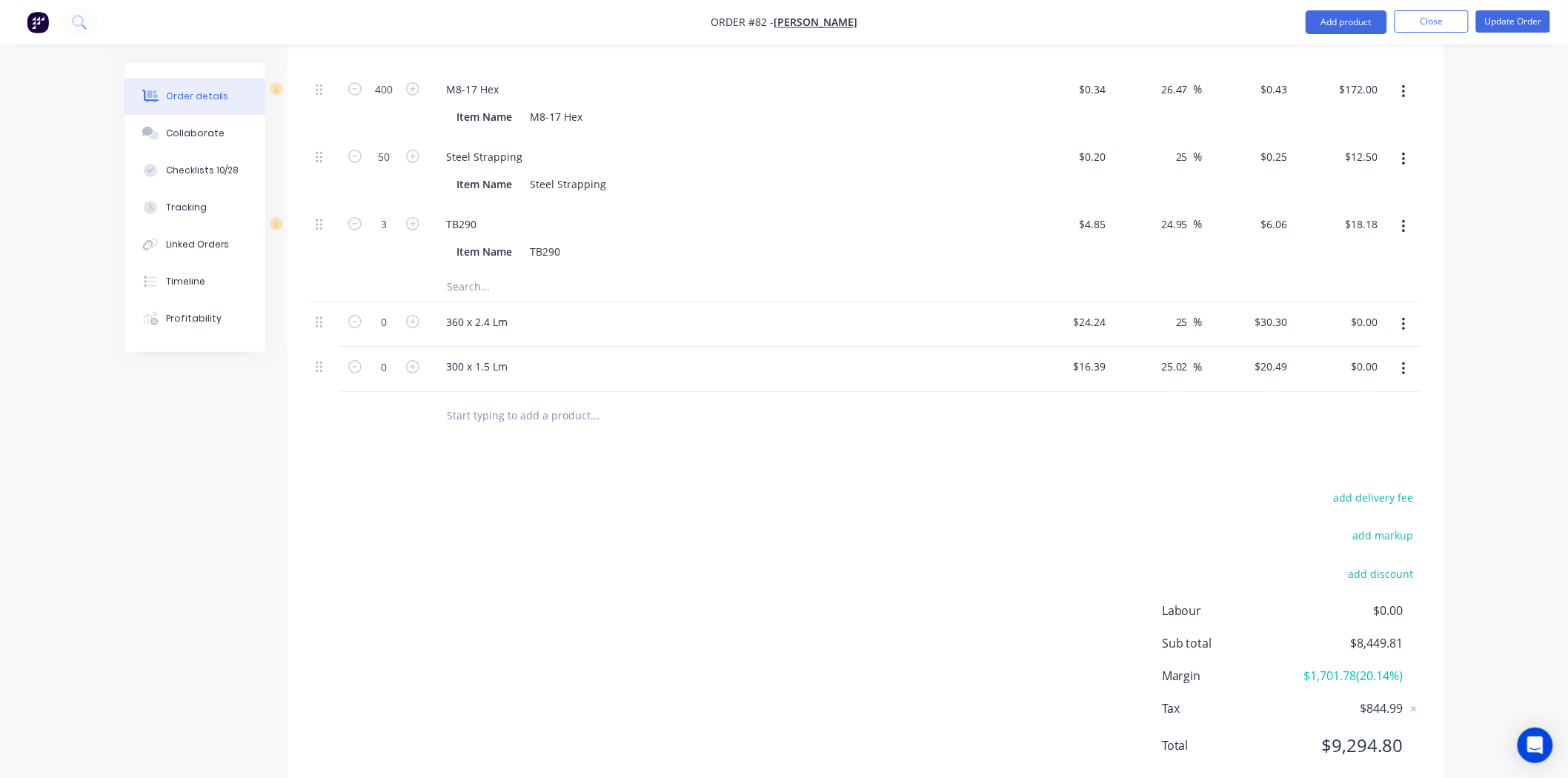
click at [1399, 312] on button "button" at bounding box center [1404, 325] width 35 height 27
click at [1320, 442] on div "Delete" at bounding box center [1351, 452] width 114 height 22
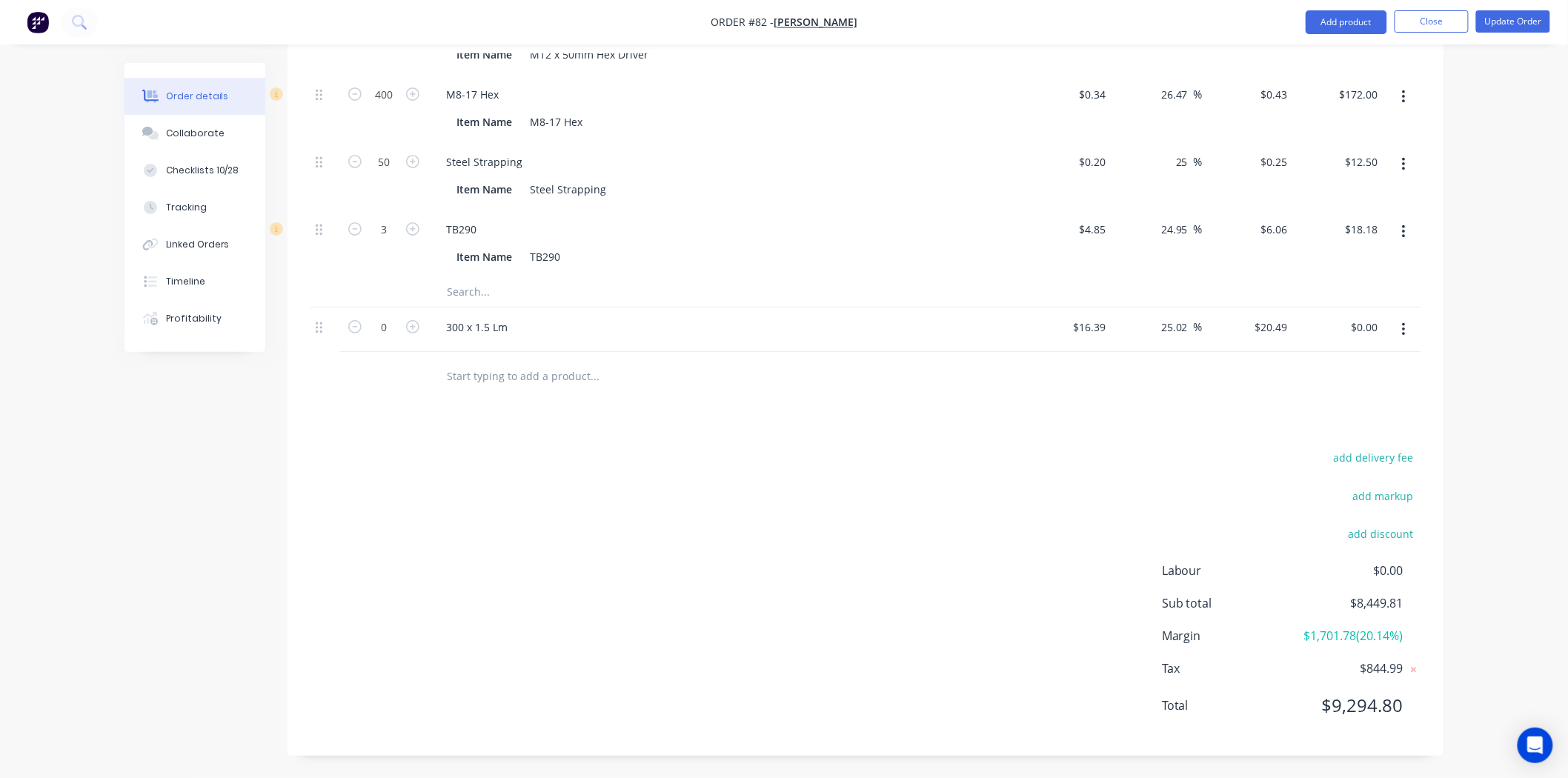
scroll to position [2323, 0]
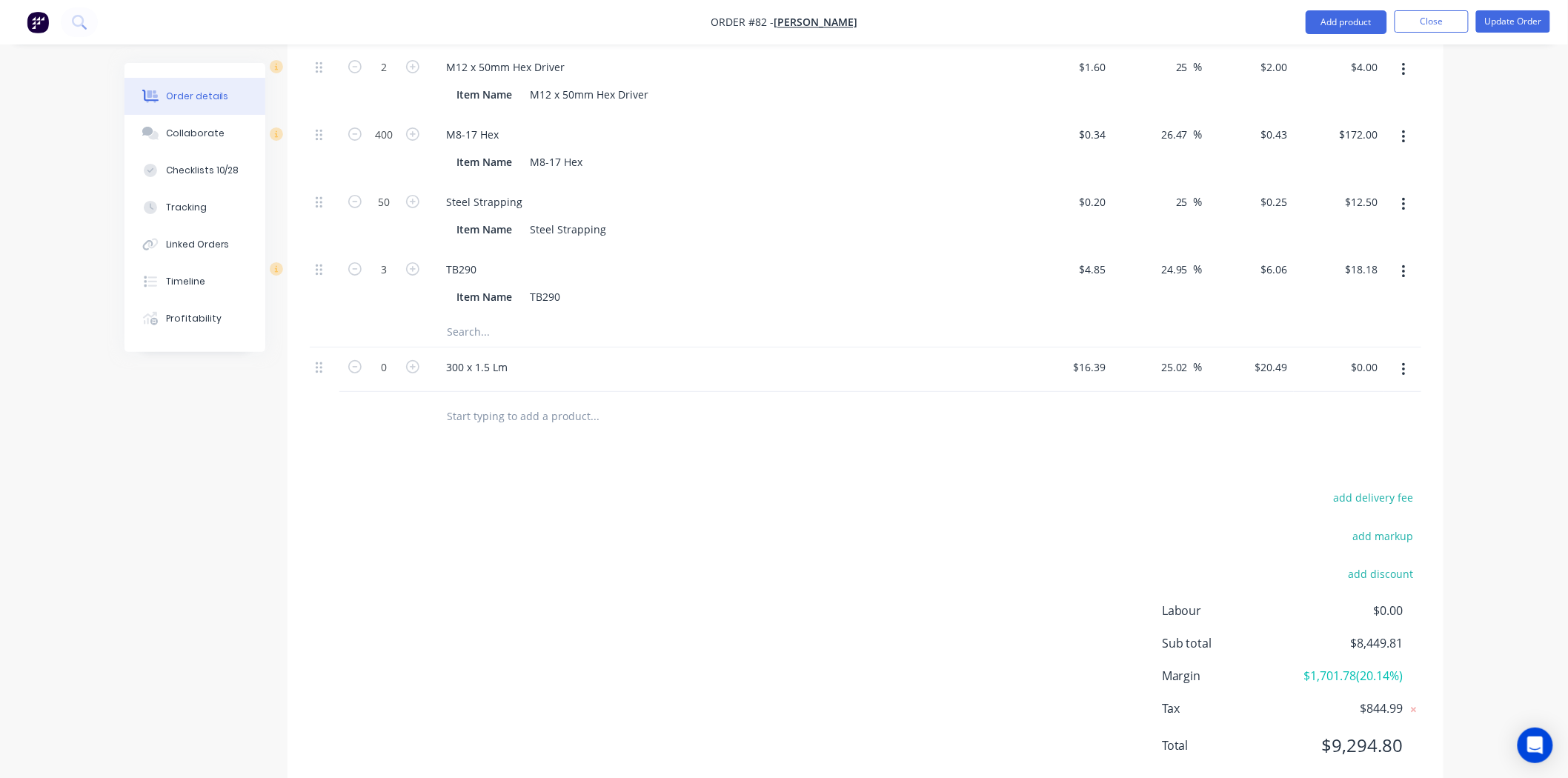
click at [498, 401] on input "text" at bounding box center [595, 416] width 297 height 30
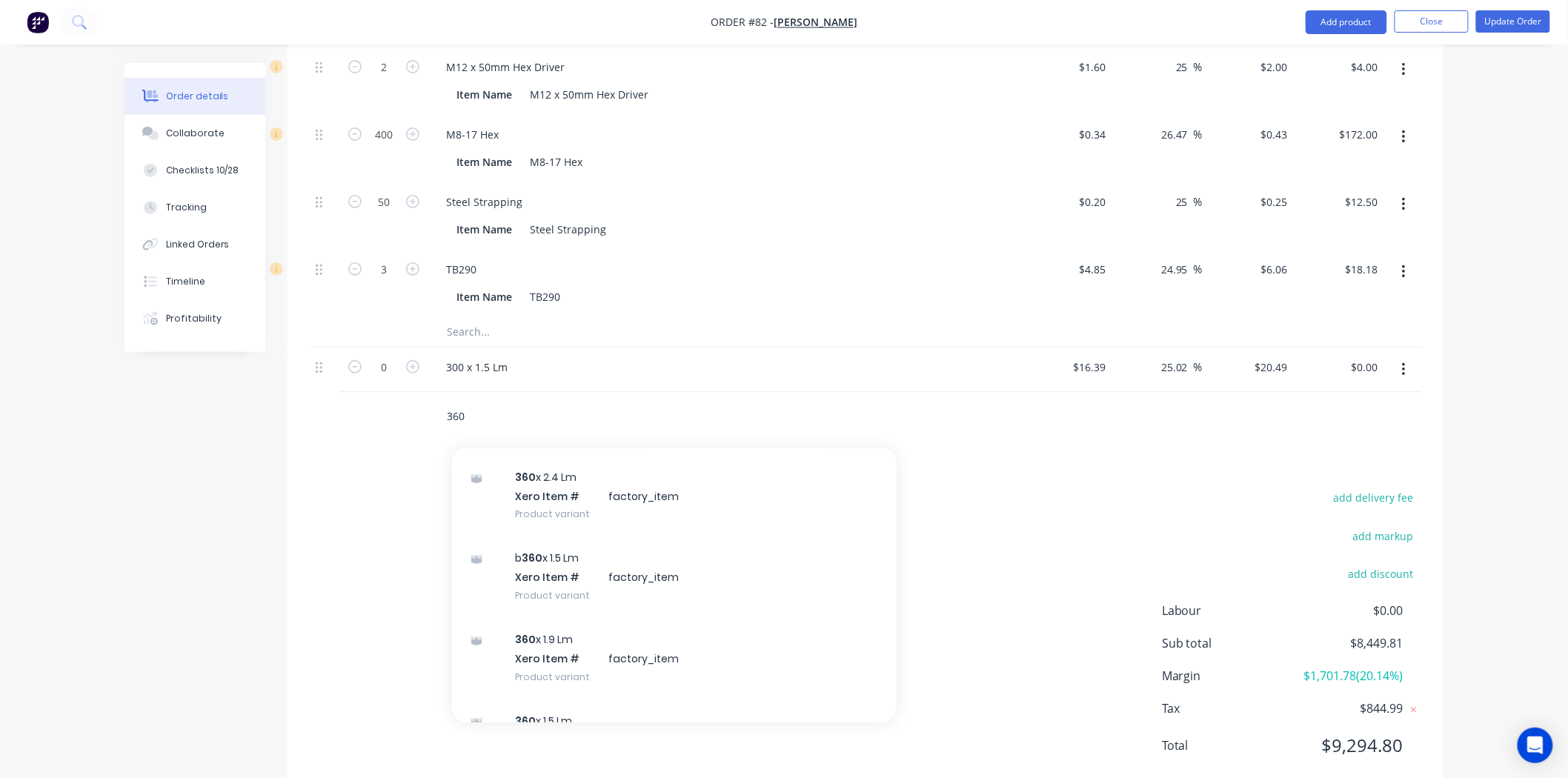
scroll to position [329, 0]
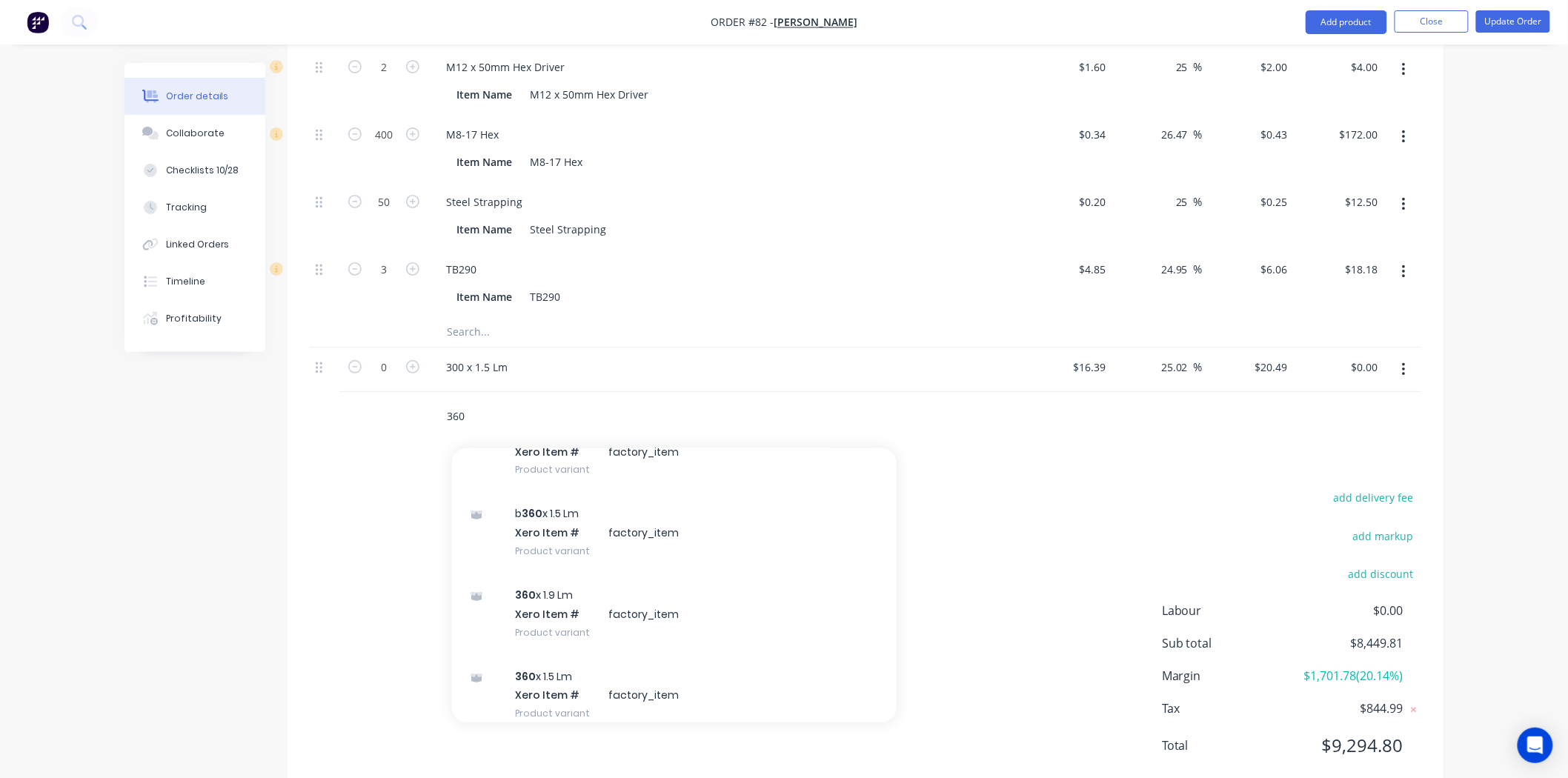
type input "360"
click at [572, 575] on div "360 x 1.9 Lm Xero Item # factory_item Product variant" at bounding box center [674, 613] width 444 height 81
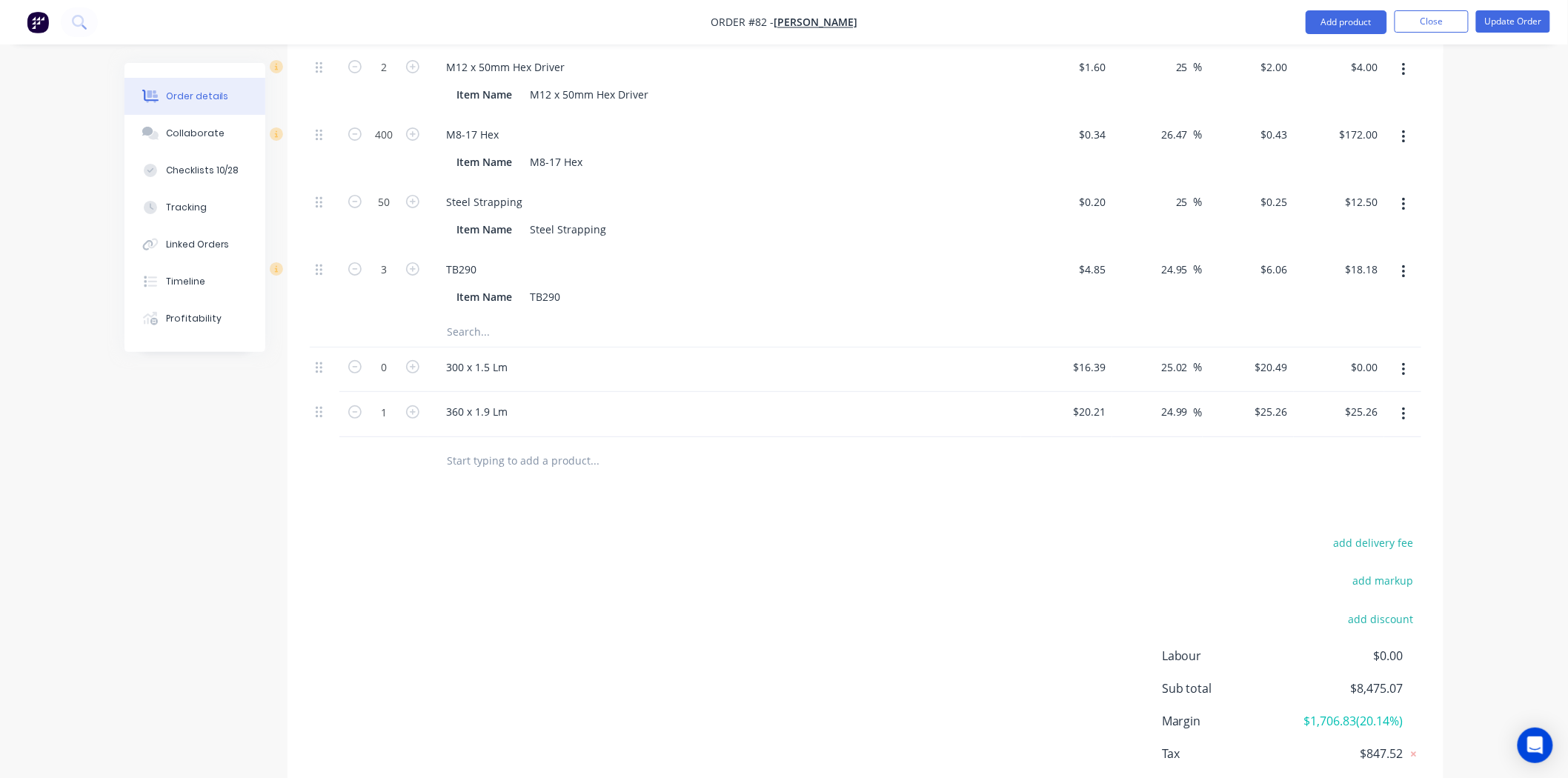
click at [470, 446] on input "text" at bounding box center [595, 461] width 297 height 30
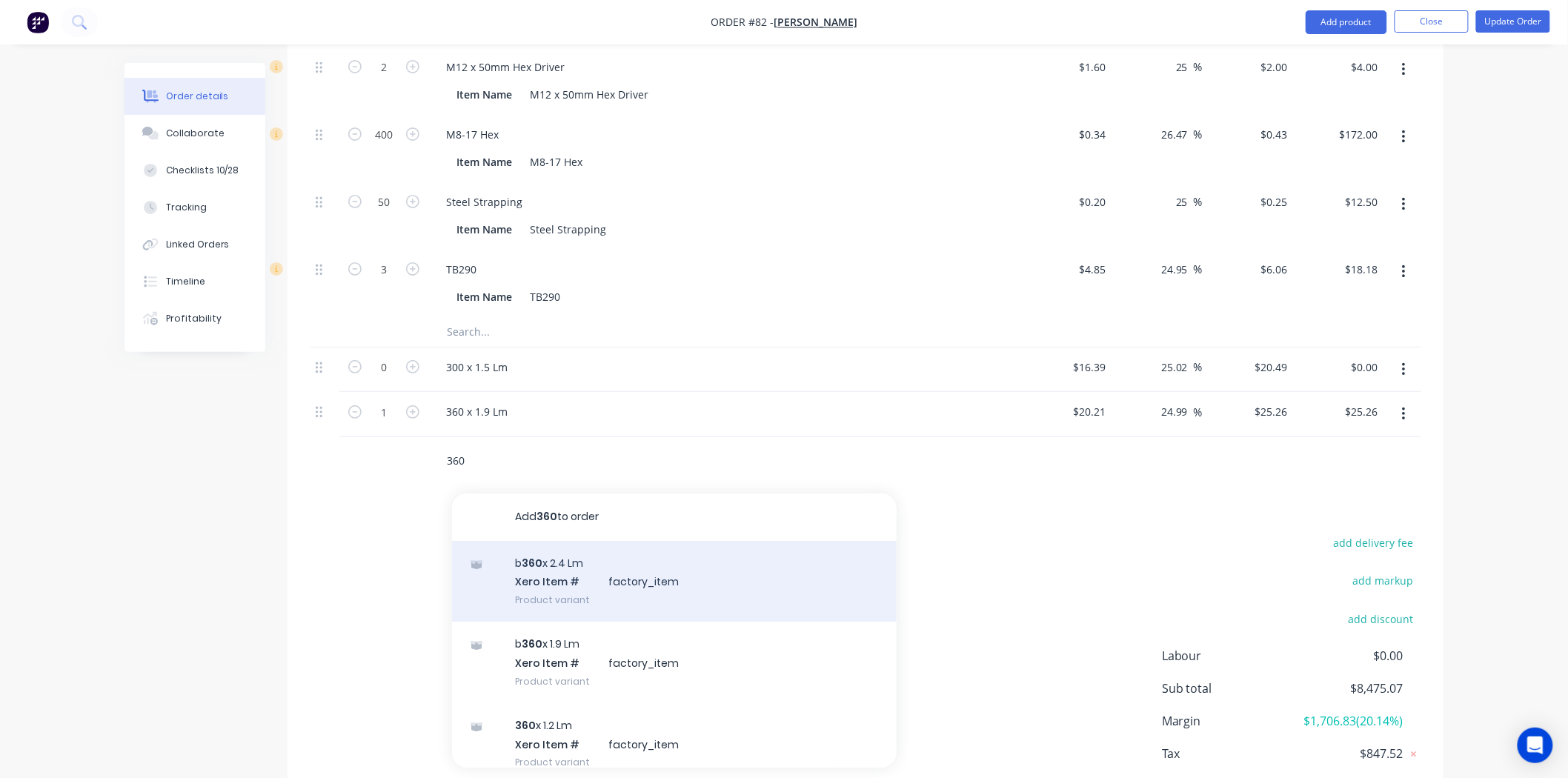
type input "360"
click at [509, 541] on div "b 360 x 2.4 Lm Xero Item # factory_item Product variant" at bounding box center [674, 582] width 444 height 81
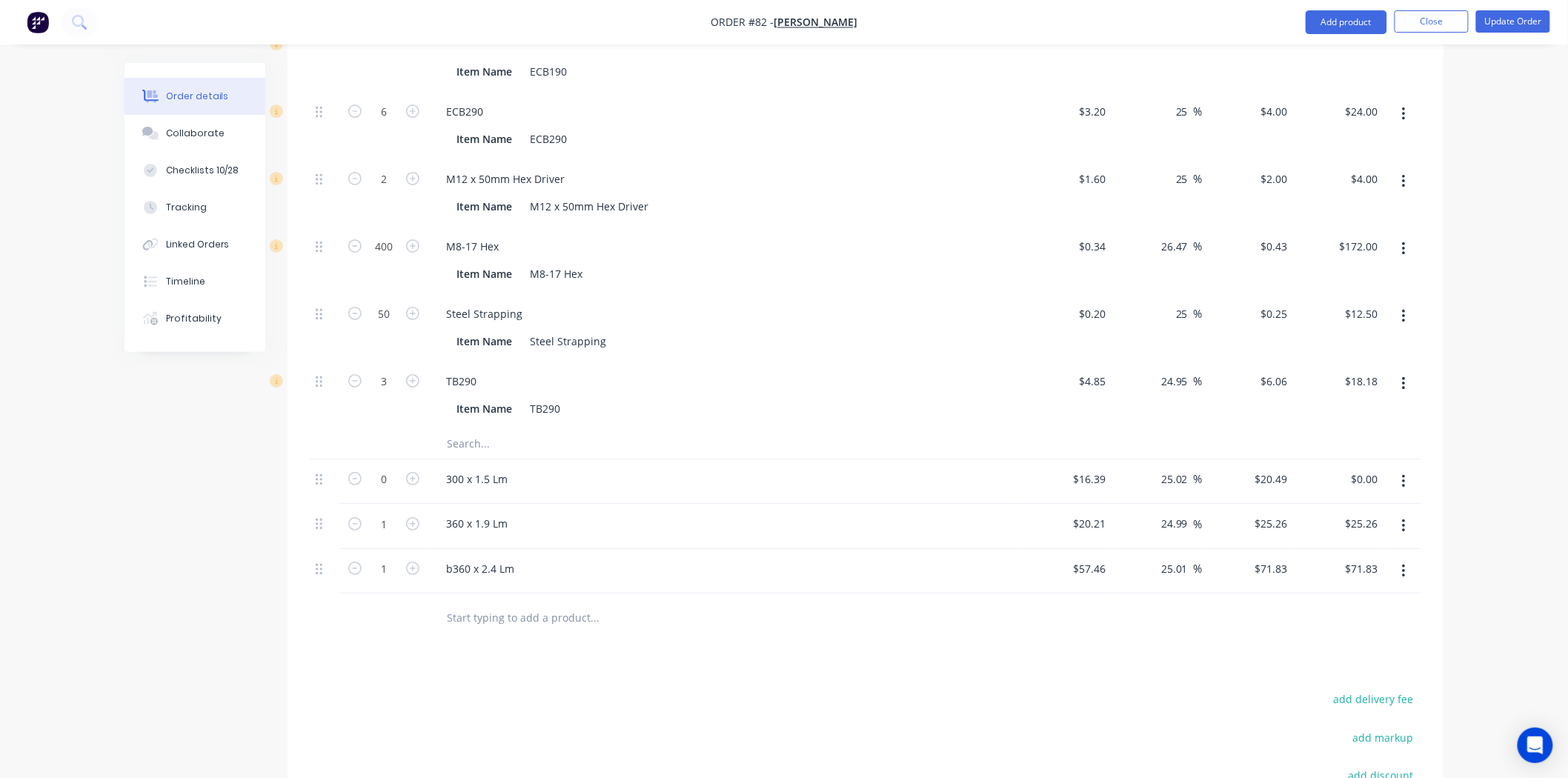
scroll to position [2323, 0]
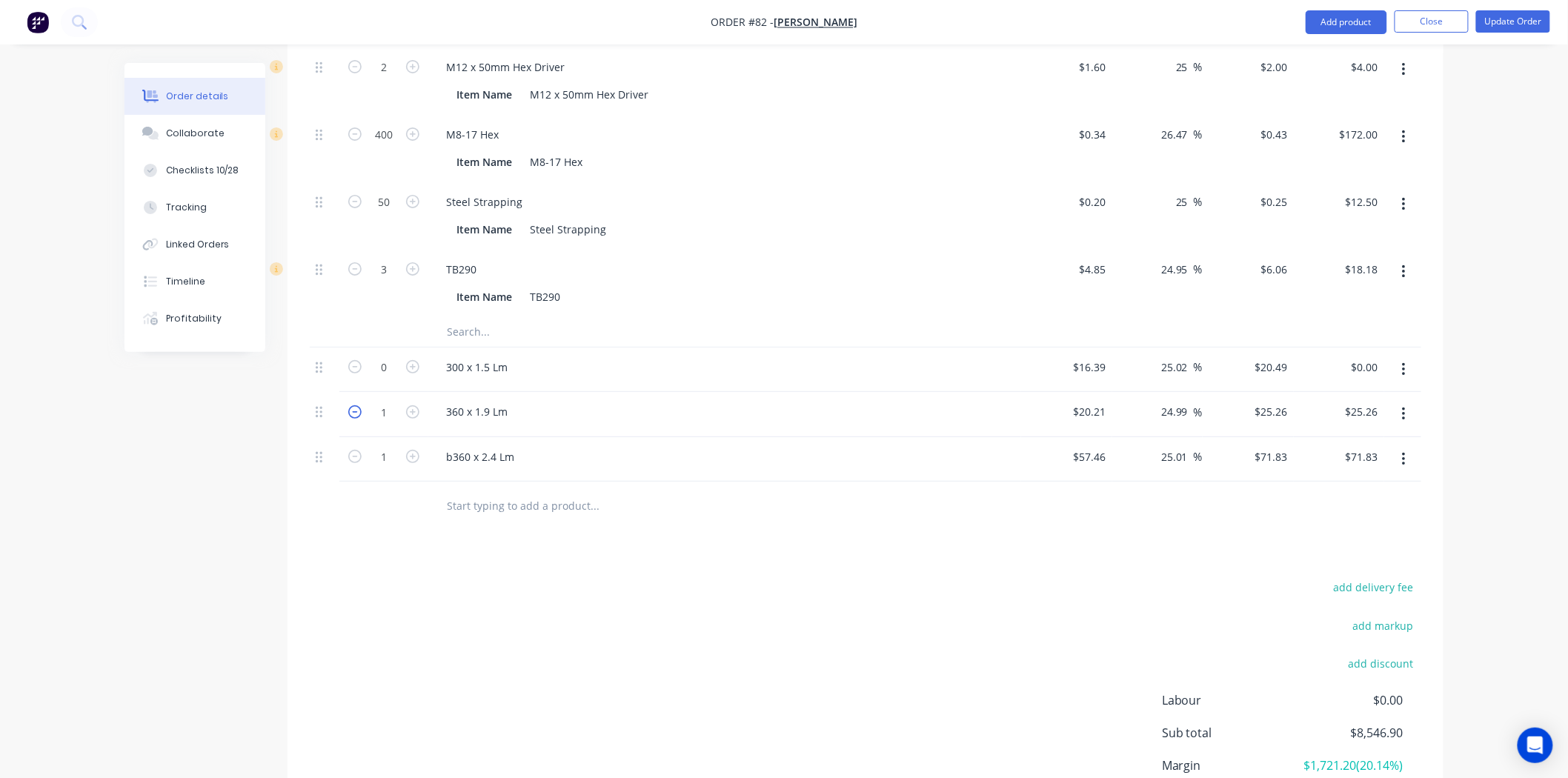
click at [352, 405] on icon "button" at bounding box center [354, 411] width 13 height 13
type input "0"
type input "$0.00"
click at [352, 450] on icon "button" at bounding box center [354, 456] width 13 height 13
type input "0"
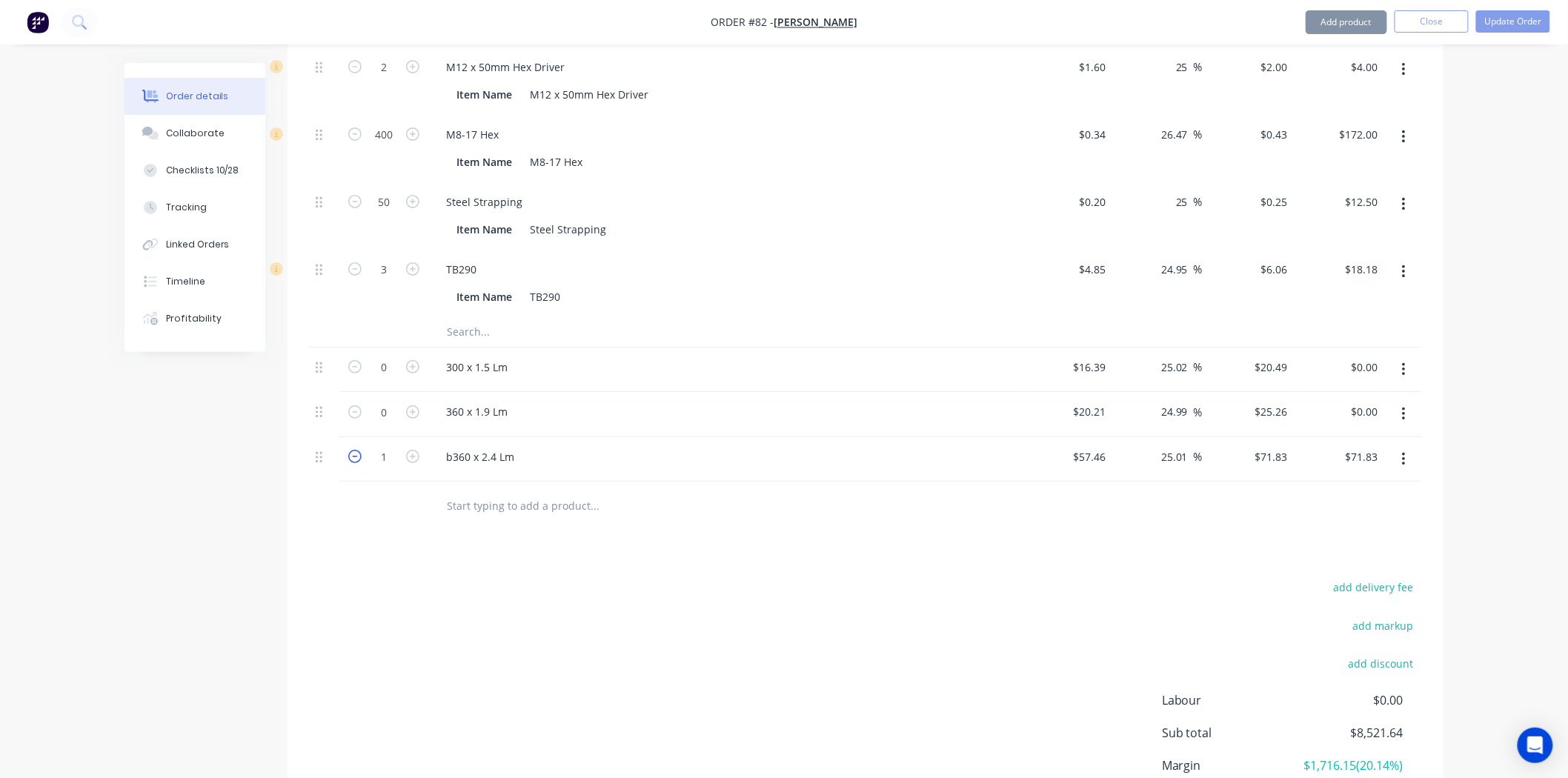
type input "$0.00"
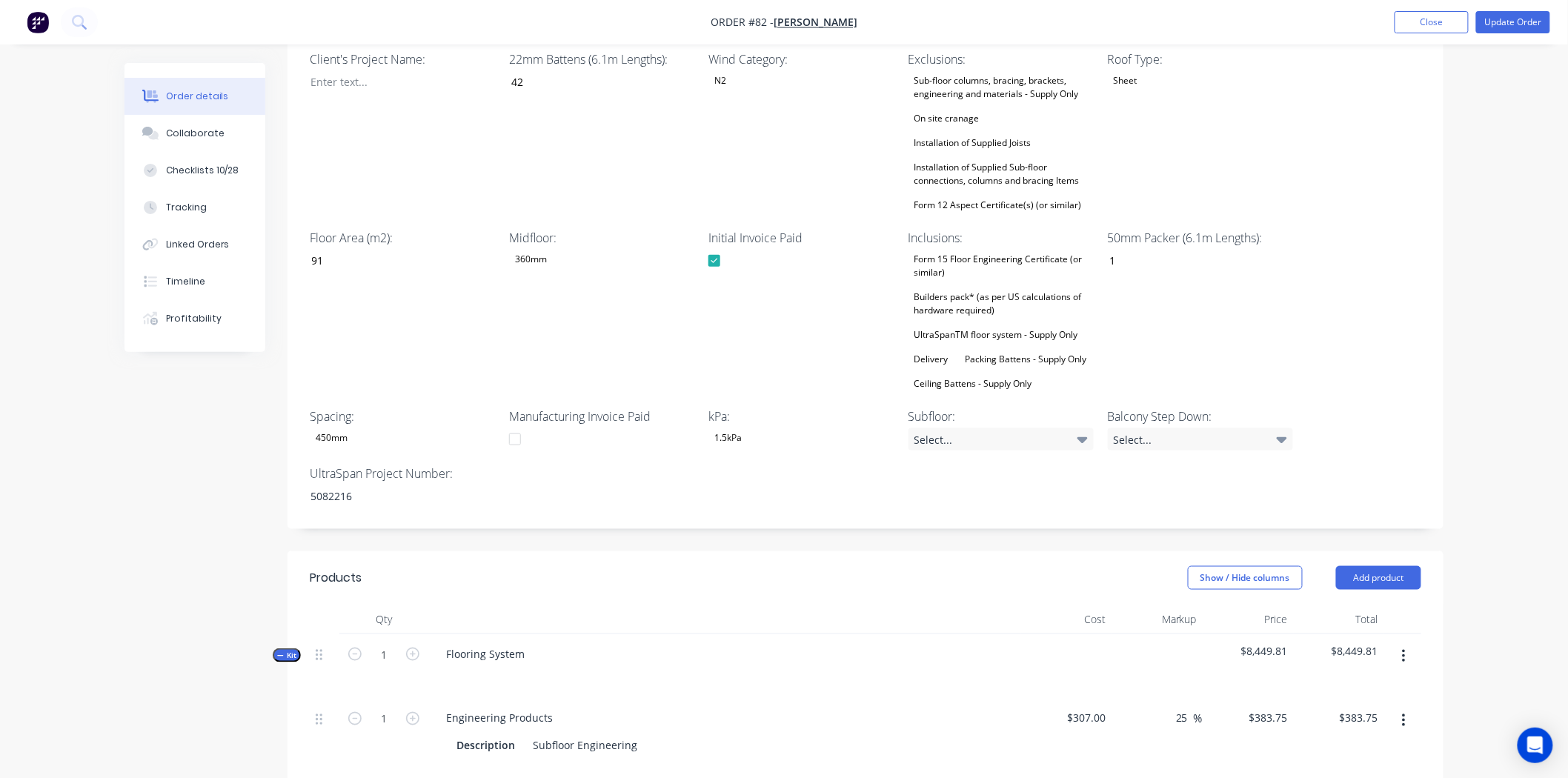
scroll to position [675, 0]
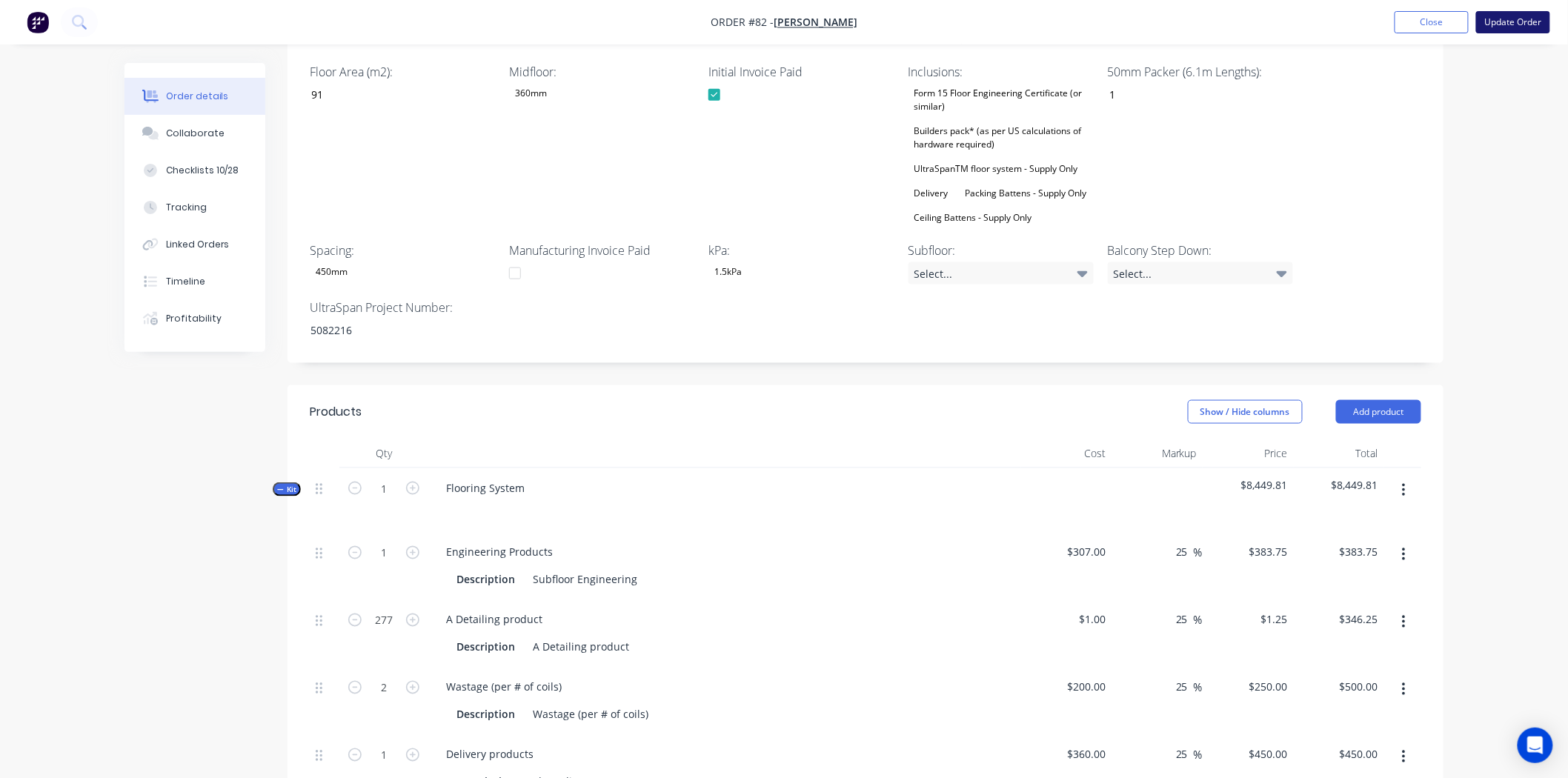
click at [1519, 22] on button "Update Order" at bounding box center [1513, 22] width 74 height 22
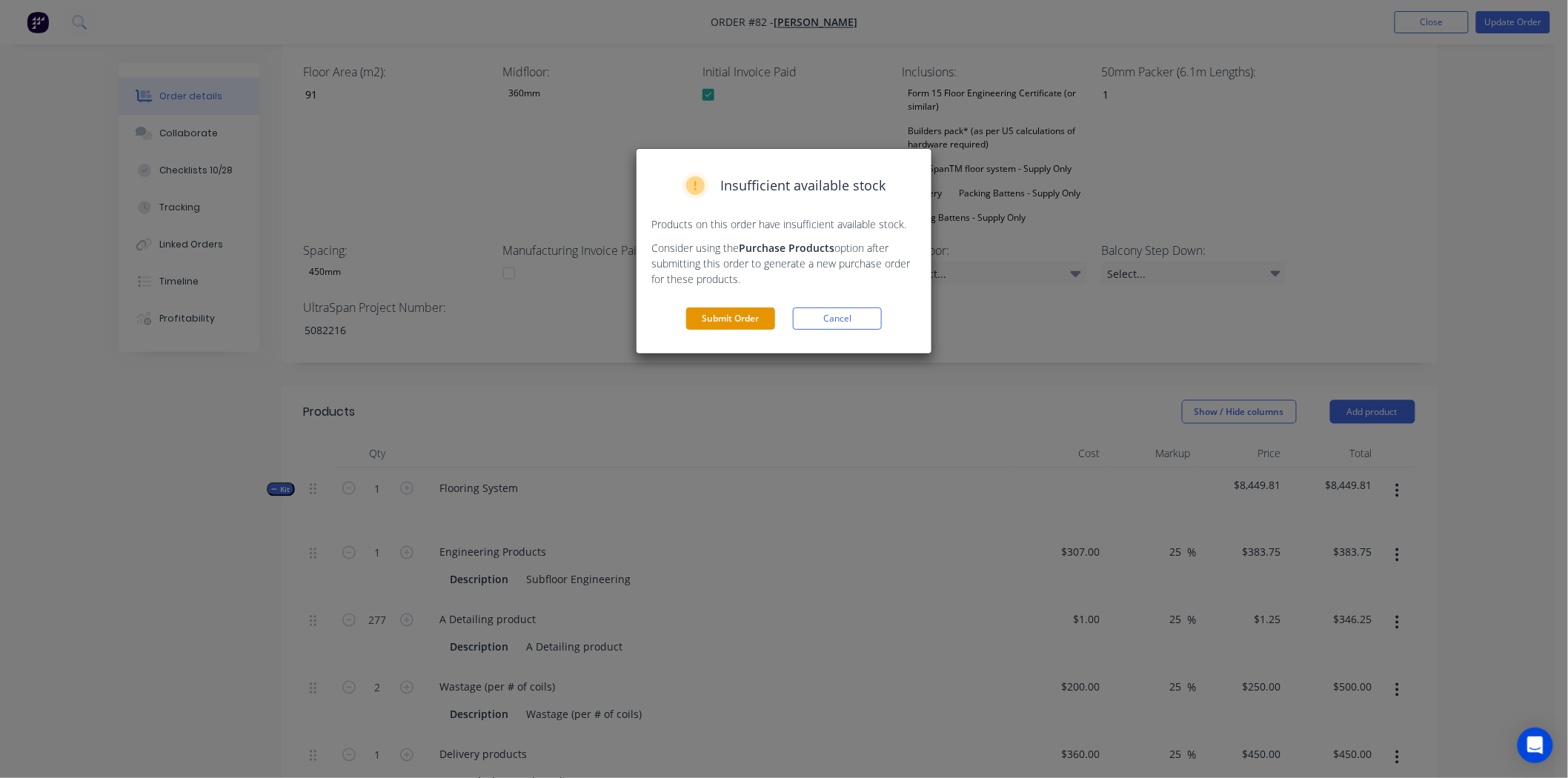
click at [694, 328] on button "Submit Order" at bounding box center [731, 318] width 89 height 22
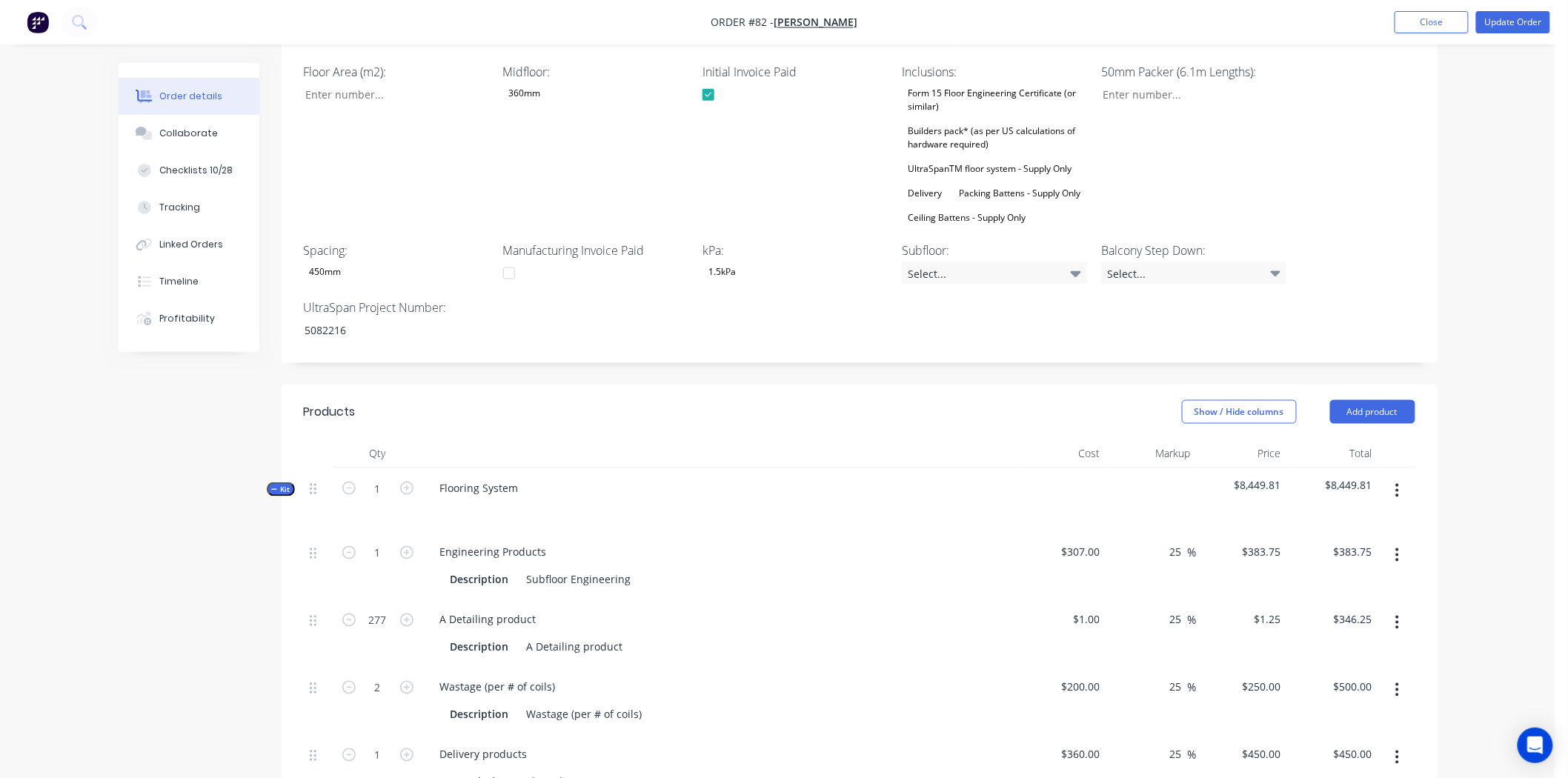
type input "42"
type input "91"
type input "1"
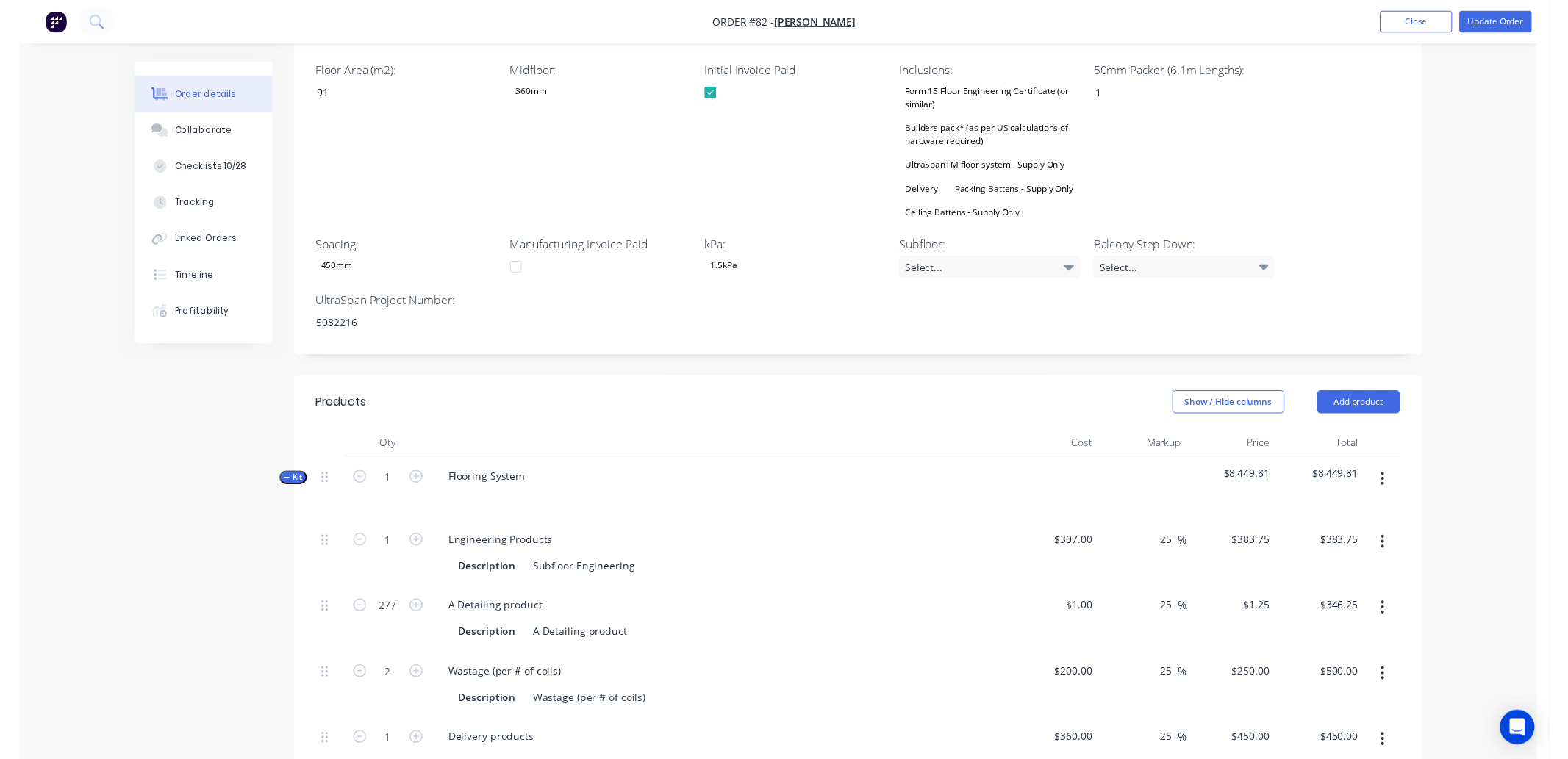
scroll to position [0, 0]
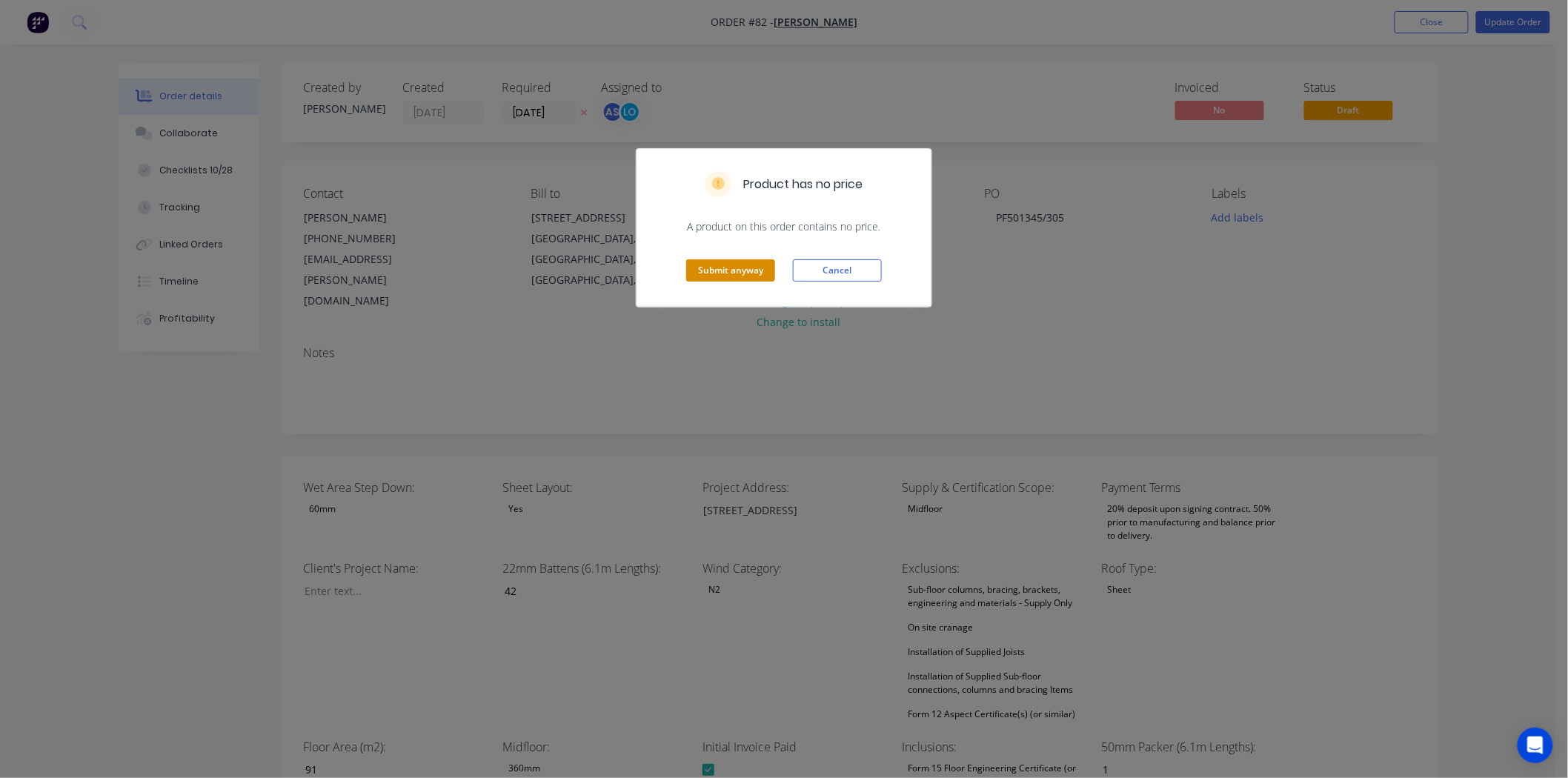
click at [732, 272] on button "Submit anyway" at bounding box center [731, 270] width 89 height 22
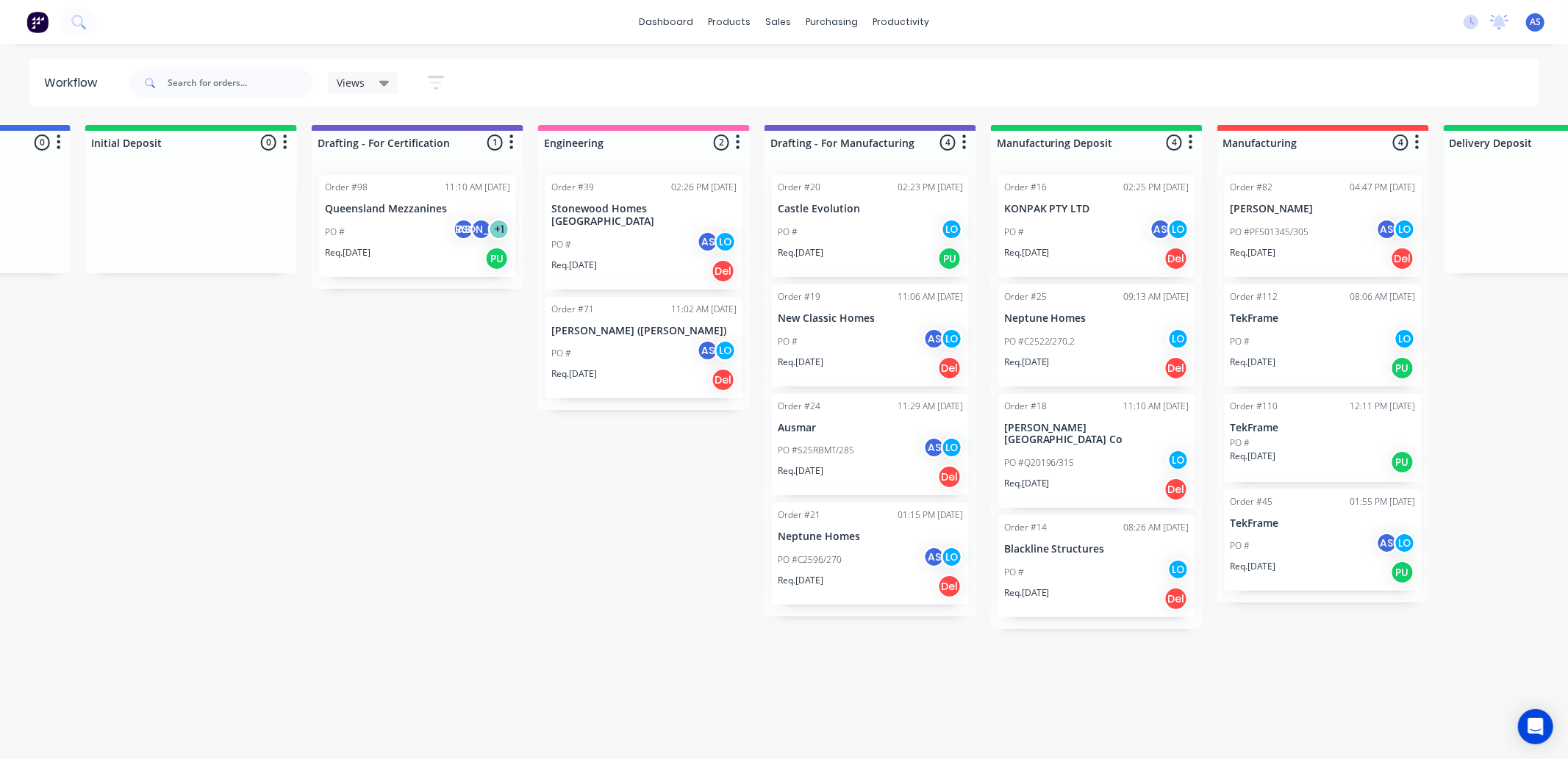
scroll to position [0, 1350]
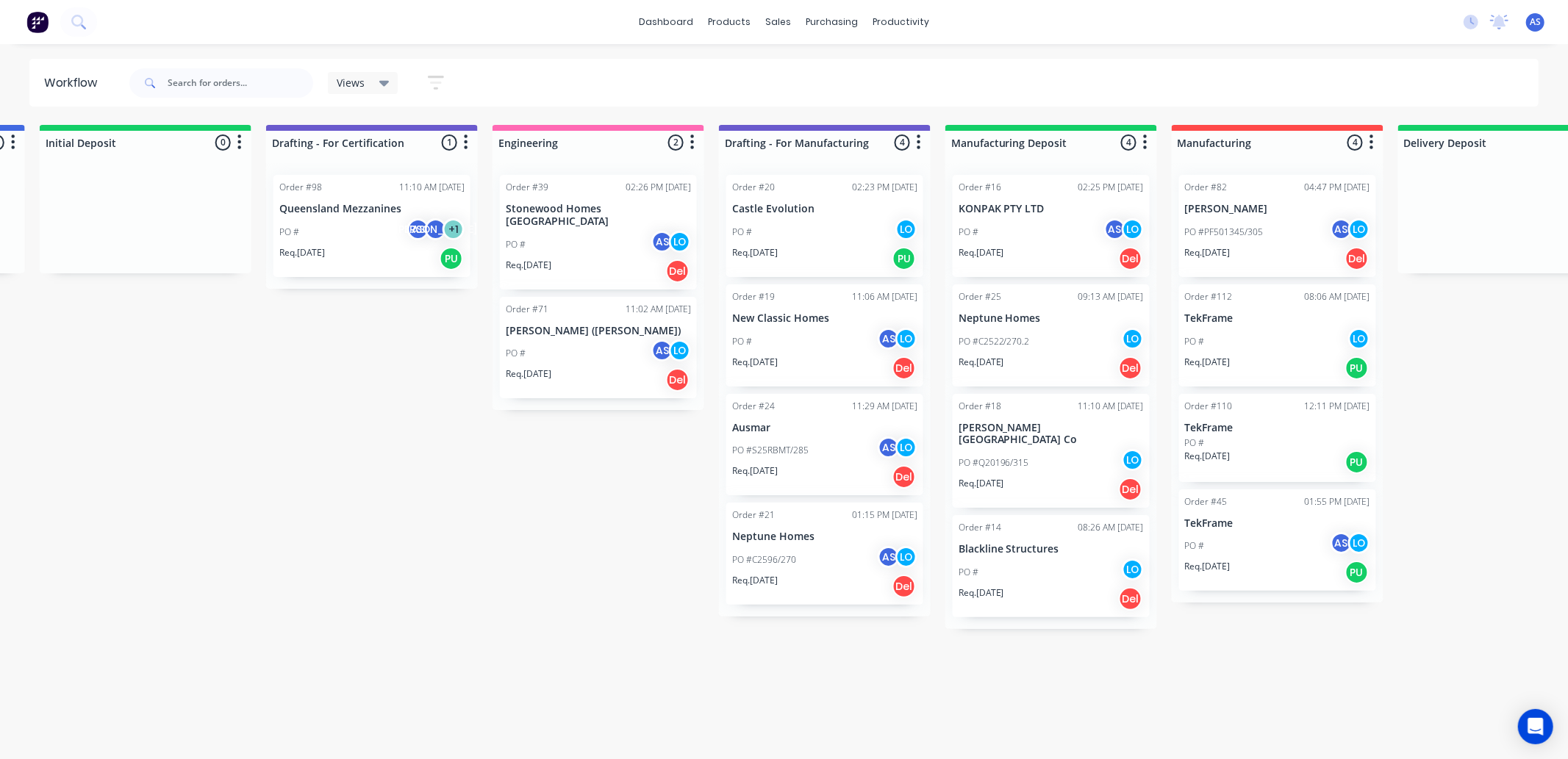
click at [1222, 252] on p "Req. 15/09/25" at bounding box center [1207, 252] width 46 height 13
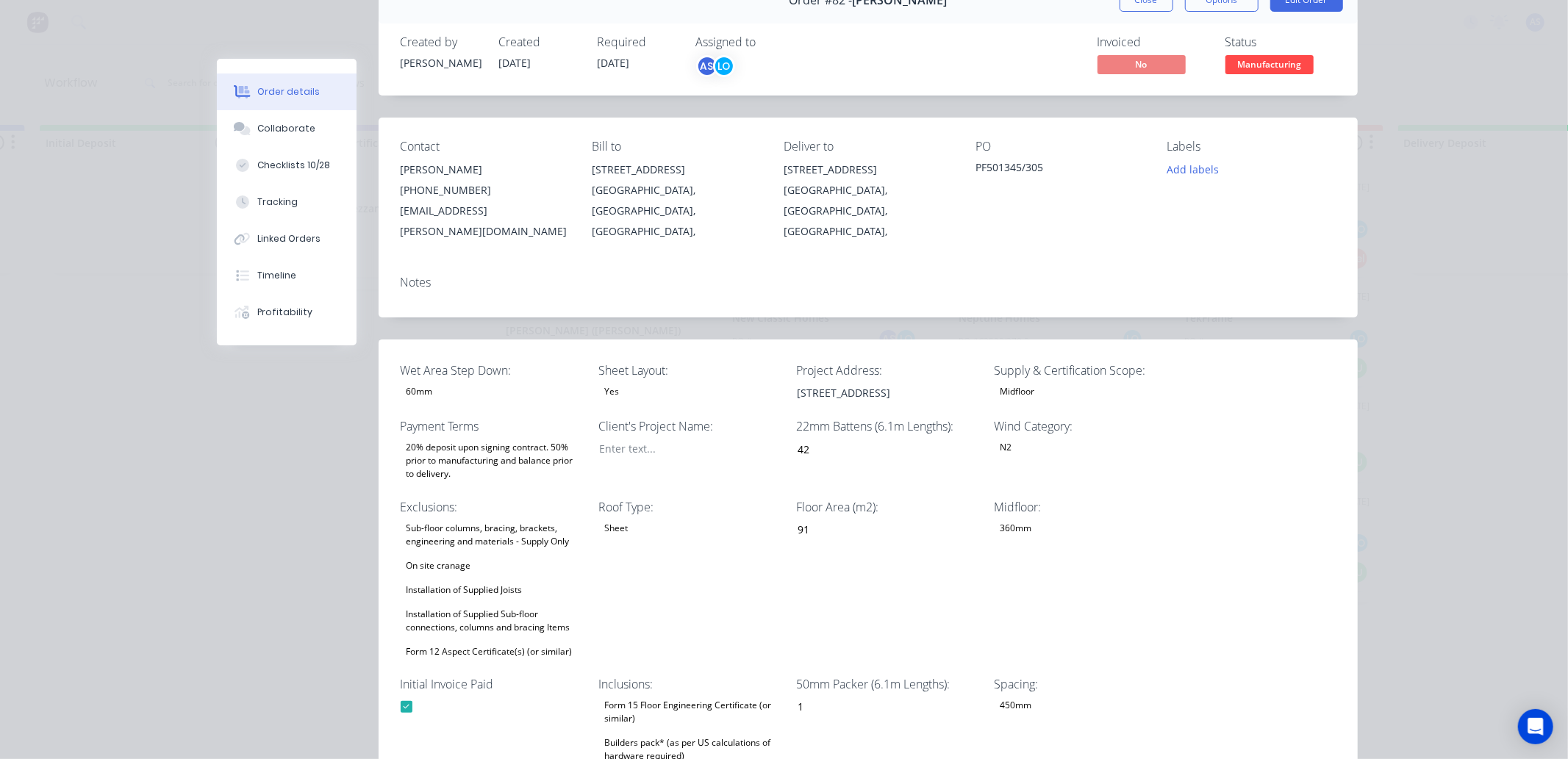
scroll to position [0, 0]
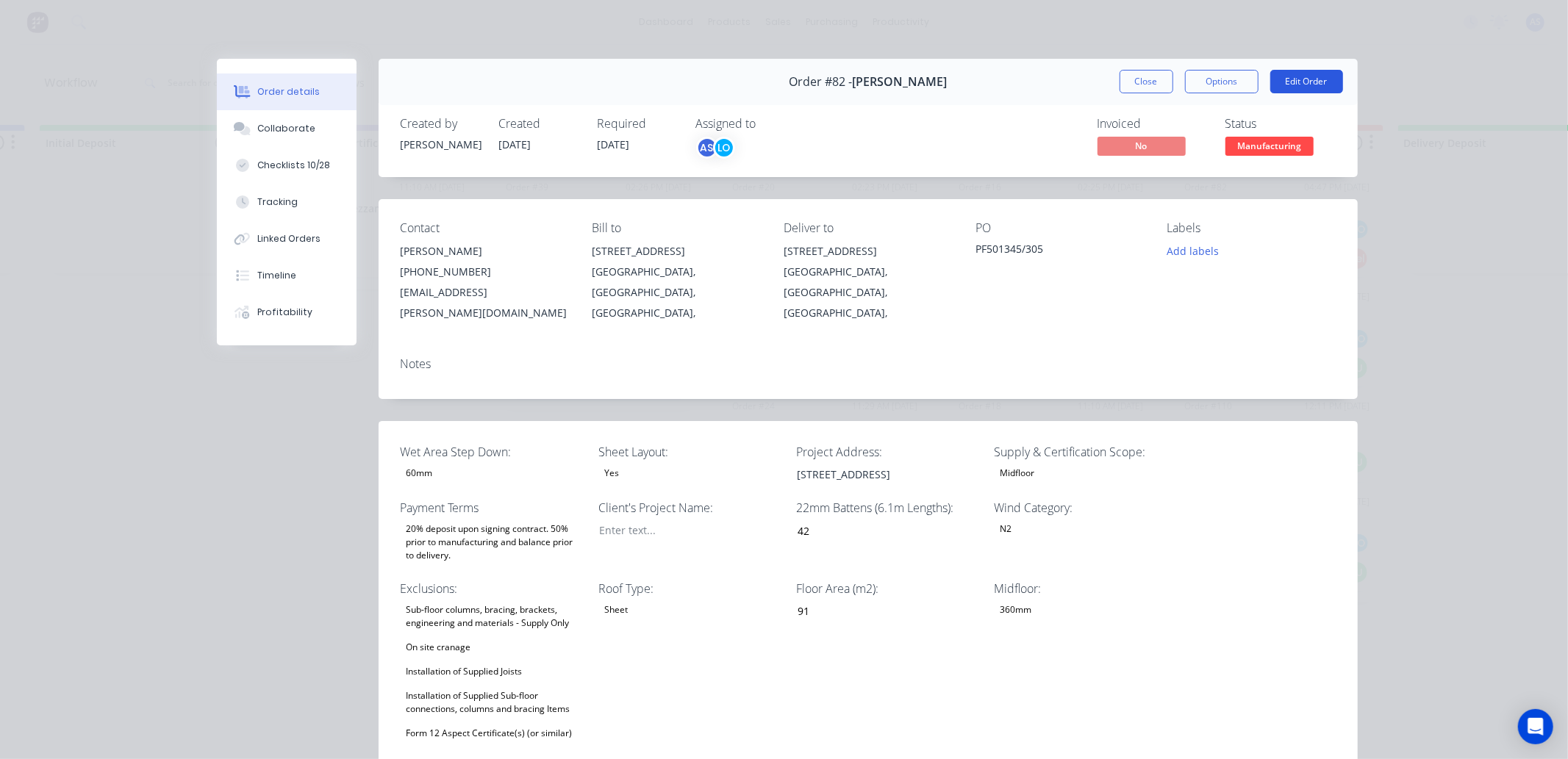
click at [1316, 88] on button "Edit Order" at bounding box center [1307, 81] width 73 height 23
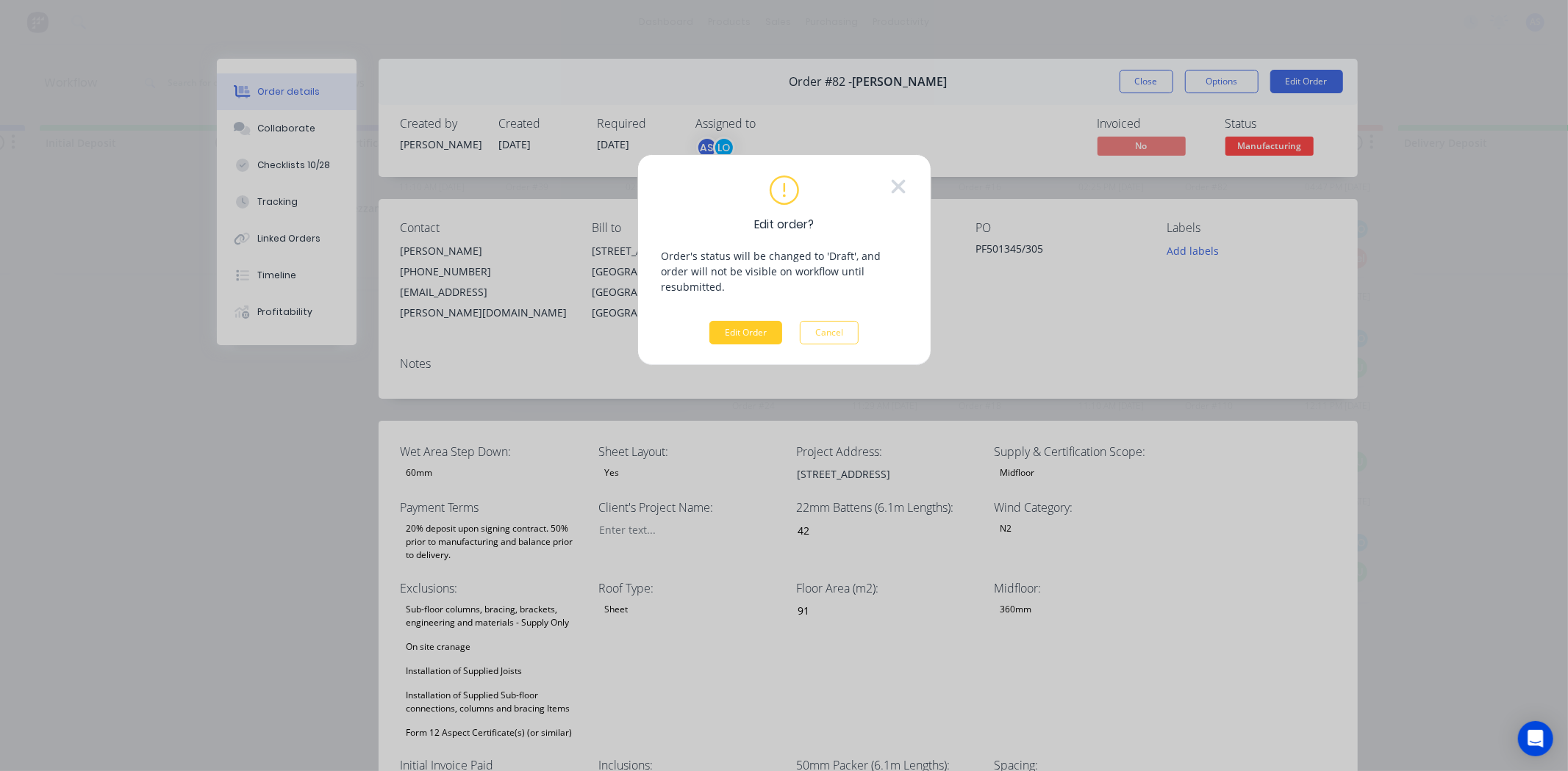
click at [725, 321] on button "Edit Order" at bounding box center [745, 332] width 73 height 23
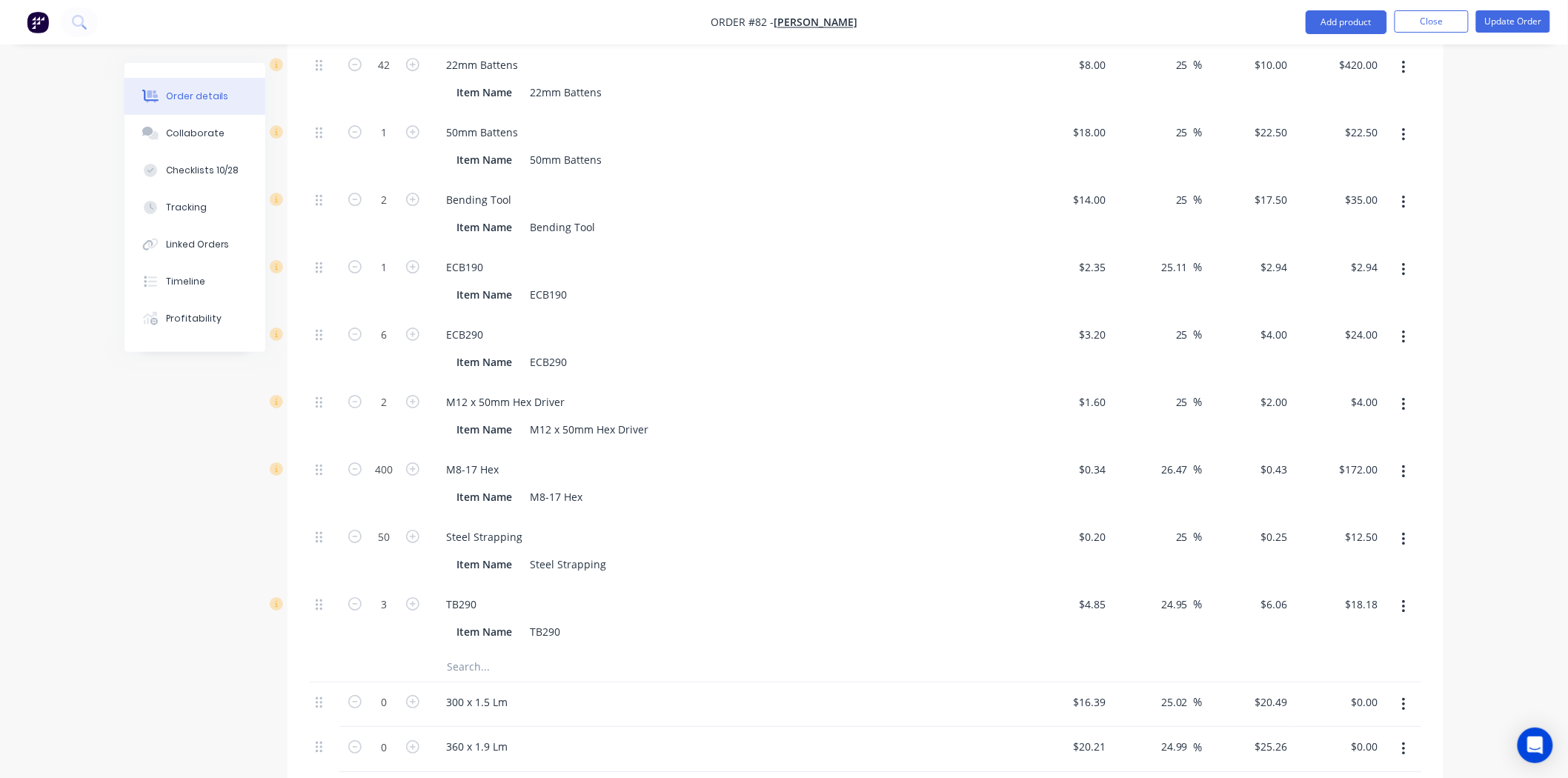
scroll to position [2413, 0]
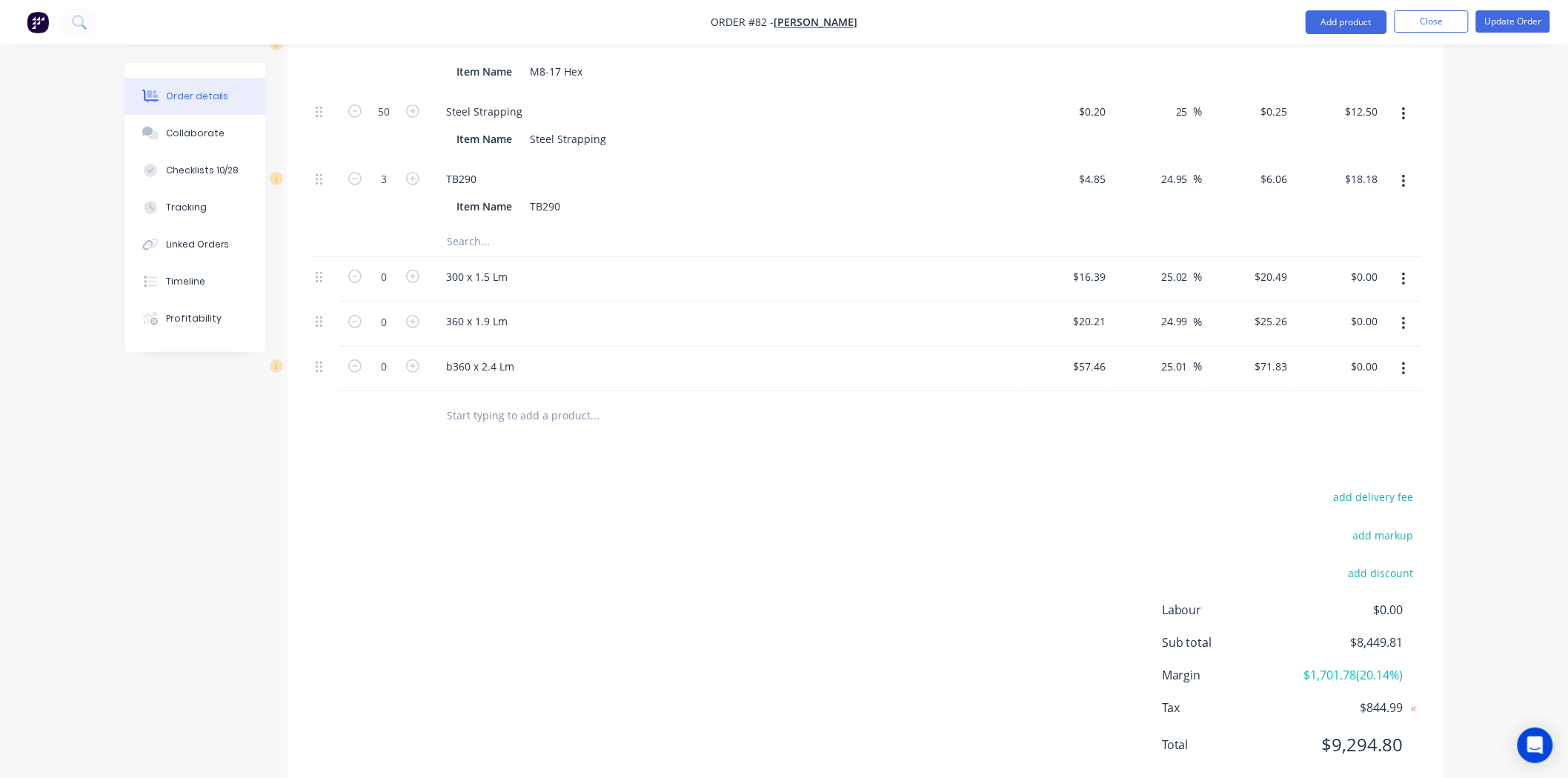
click at [1406, 266] on button "button" at bounding box center [1404, 279] width 35 height 27
click at [1353, 396] on div "Delete" at bounding box center [1351, 407] width 114 height 22
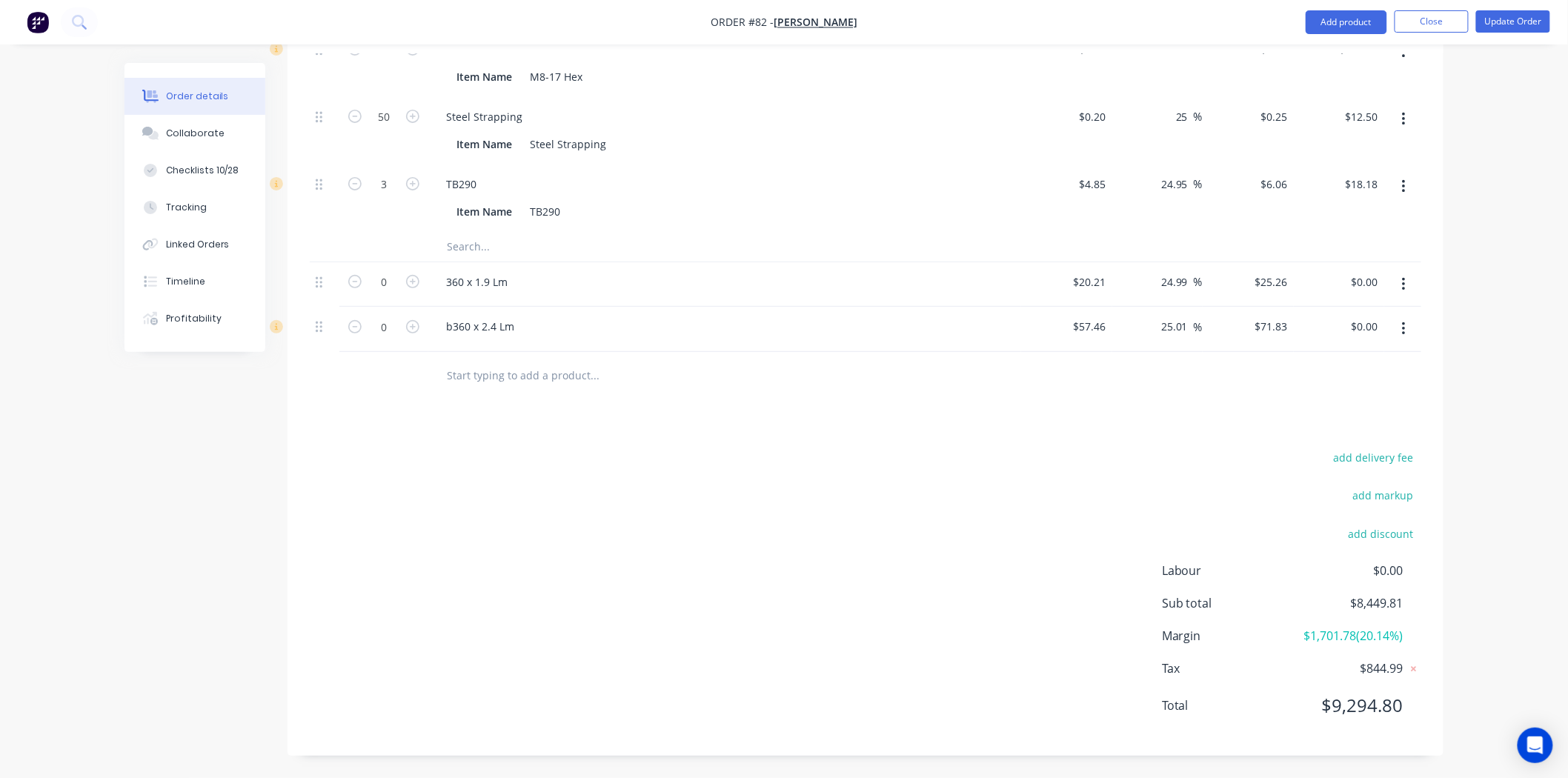
scroll to position [2367, 0]
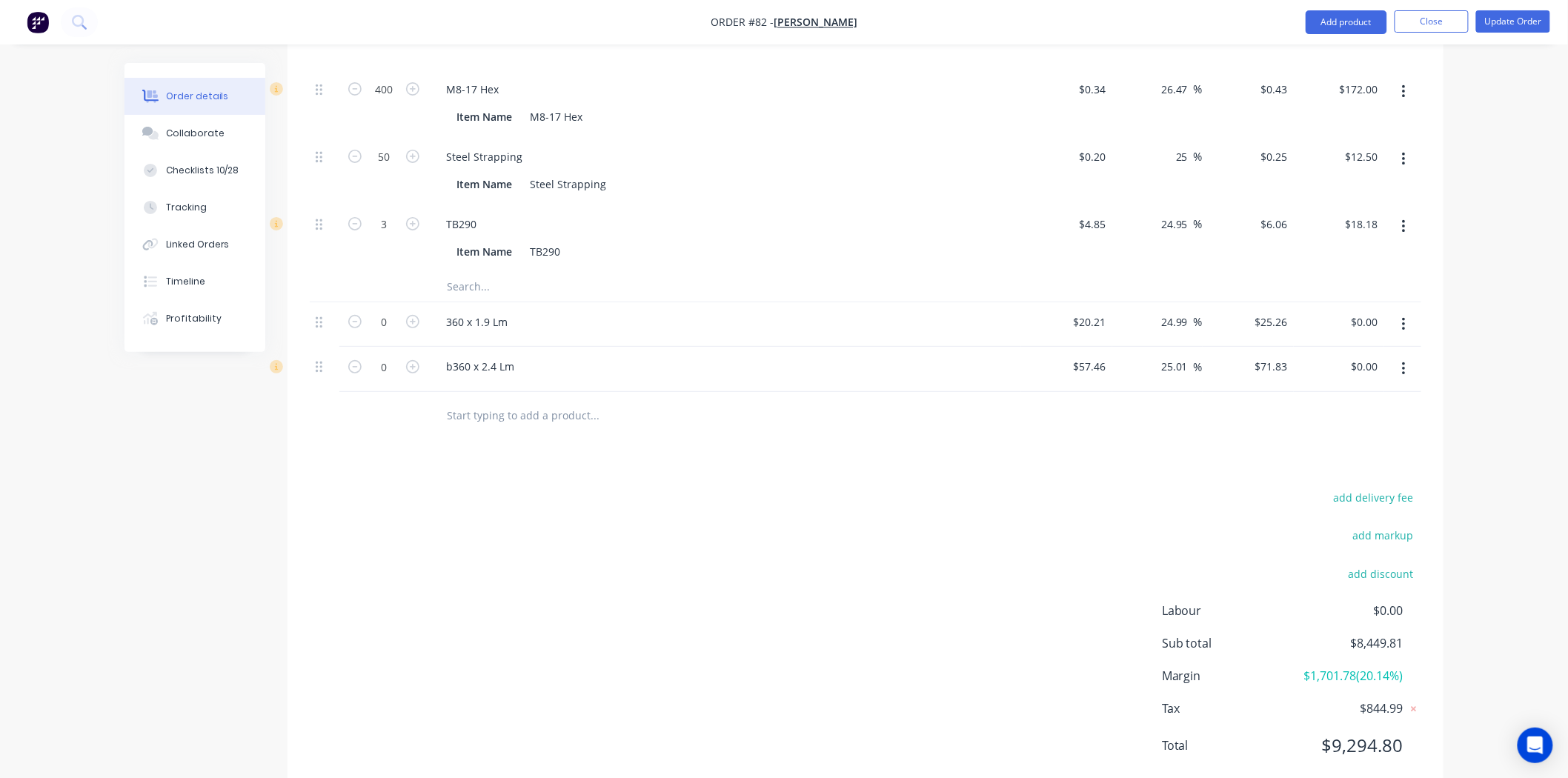
click at [1404, 312] on button "button" at bounding box center [1404, 325] width 35 height 27
click at [1347, 442] on div "Delete" at bounding box center [1351, 452] width 114 height 22
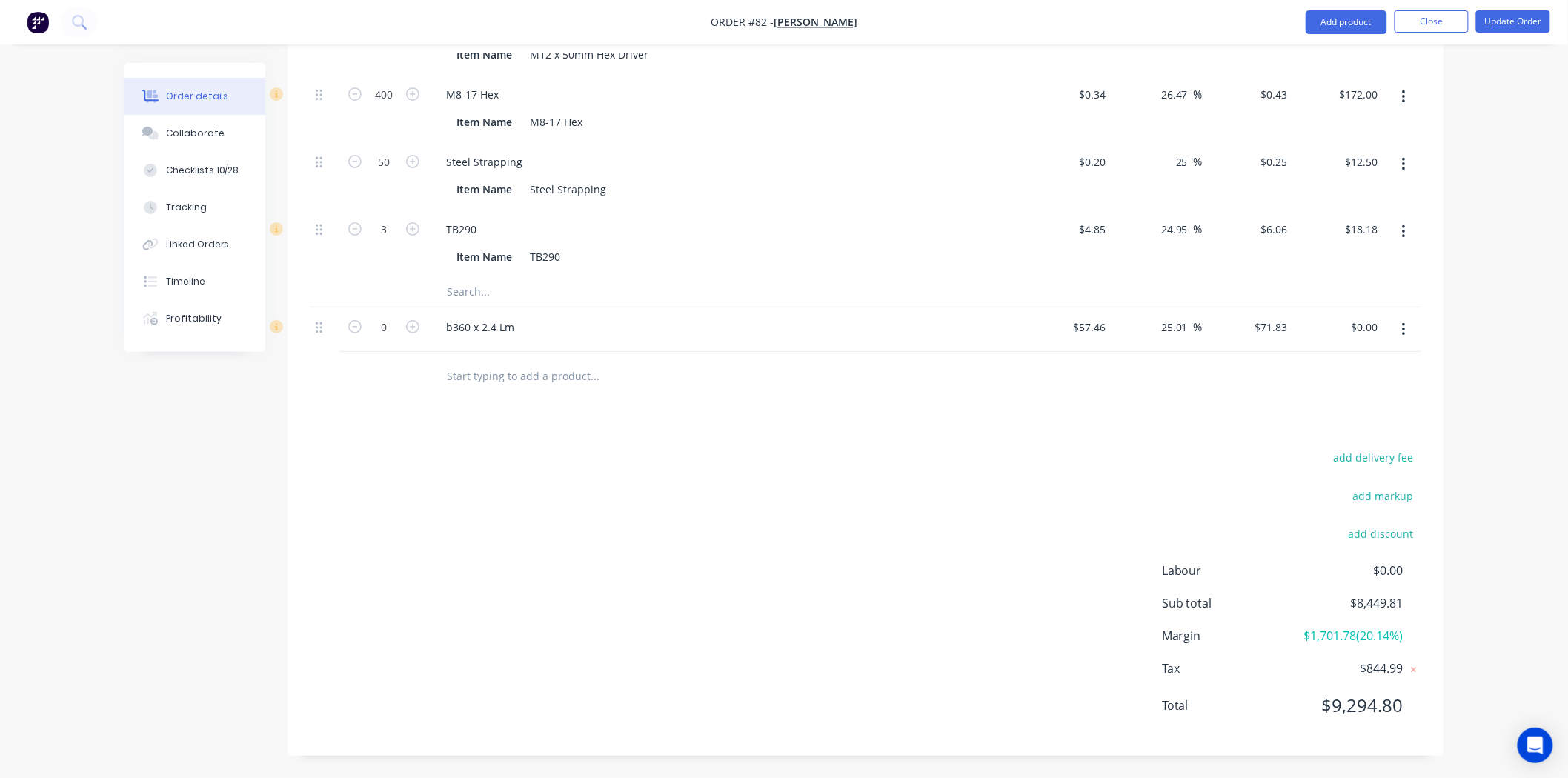
scroll to position [2323, 0]
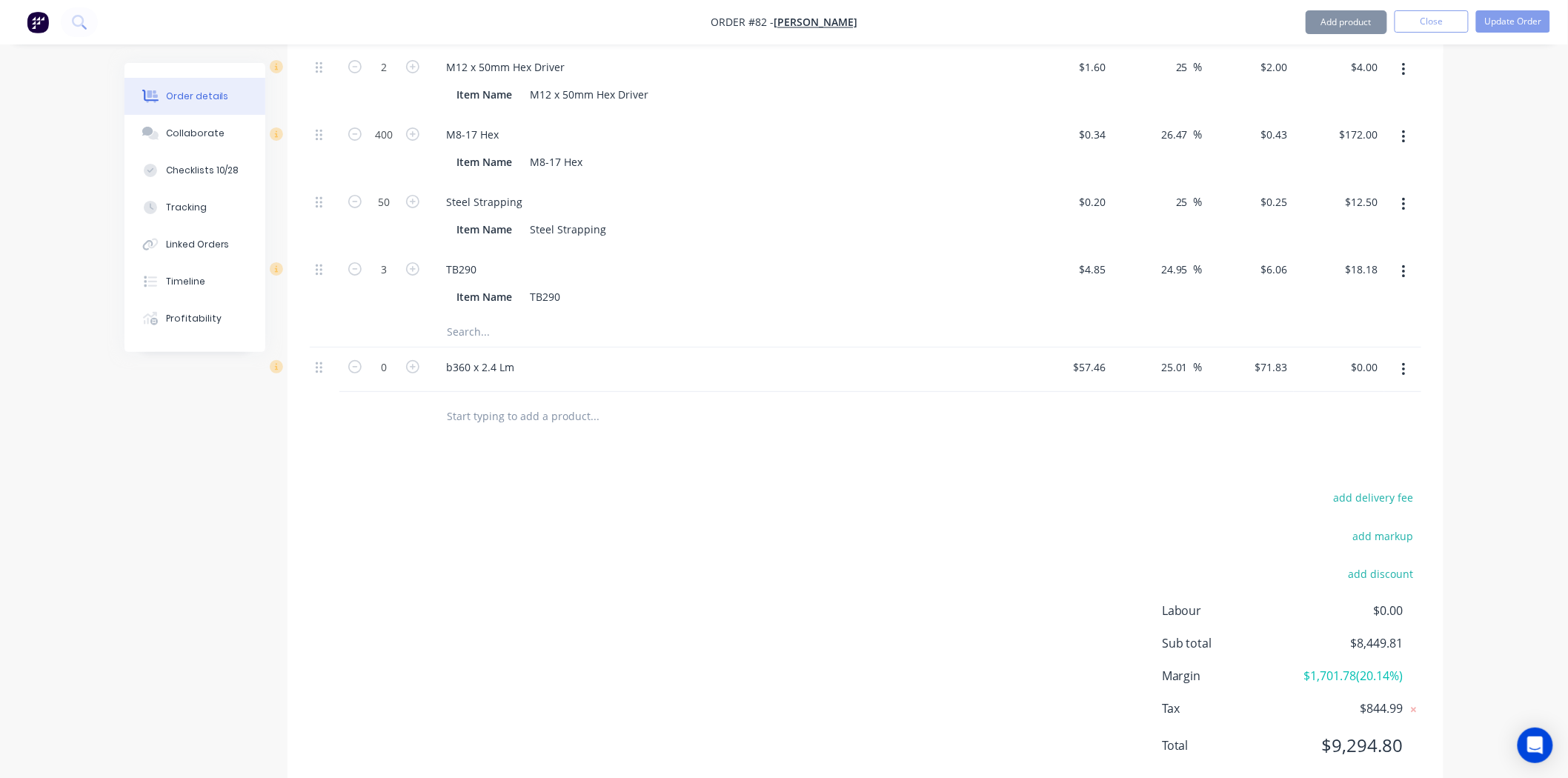
click at [1400, 356] on button "button" at bounding box center [1404, 369] width 35 height 27
click at [1331, 487] on div "Delete" at bounding box center [1351, 498] width 114 height 22
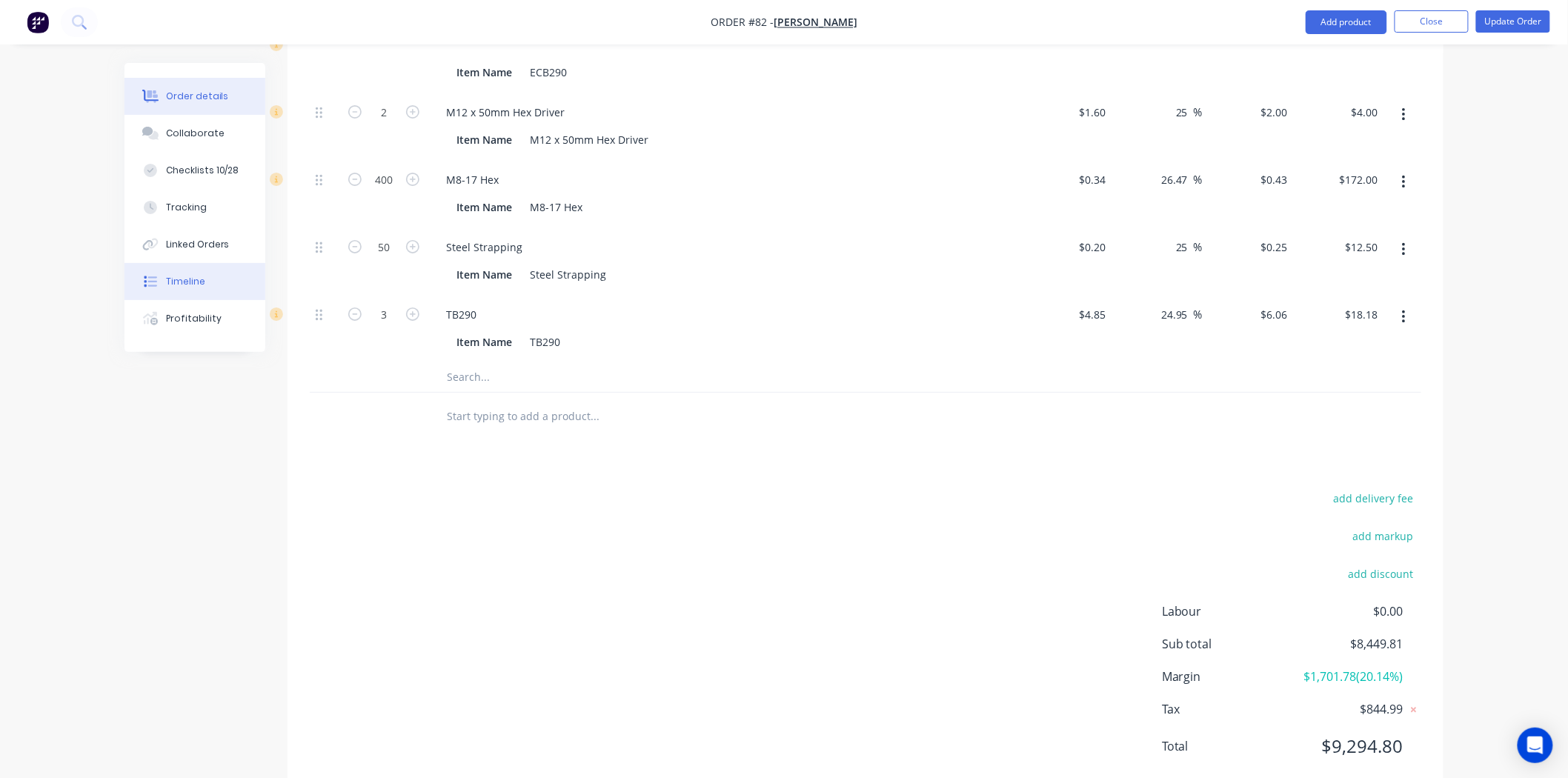
click at [197, 285] on div "Timeline" at bounding box center [185, 281] width 39 height 13
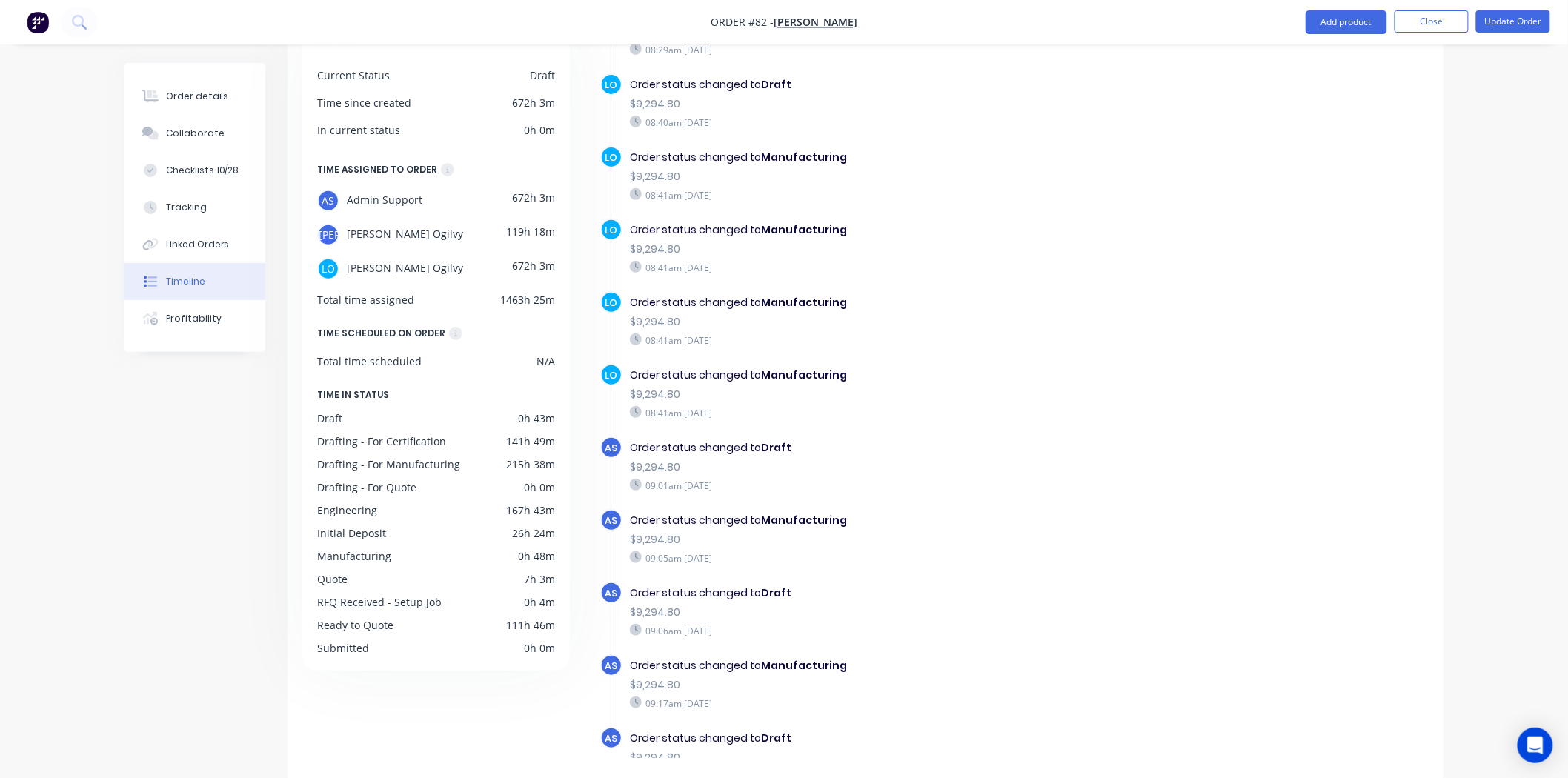
scroll to position [109, 0]
click at [217, 94] on div "Order details" at bounding box center [197, 96] width 63 height 13
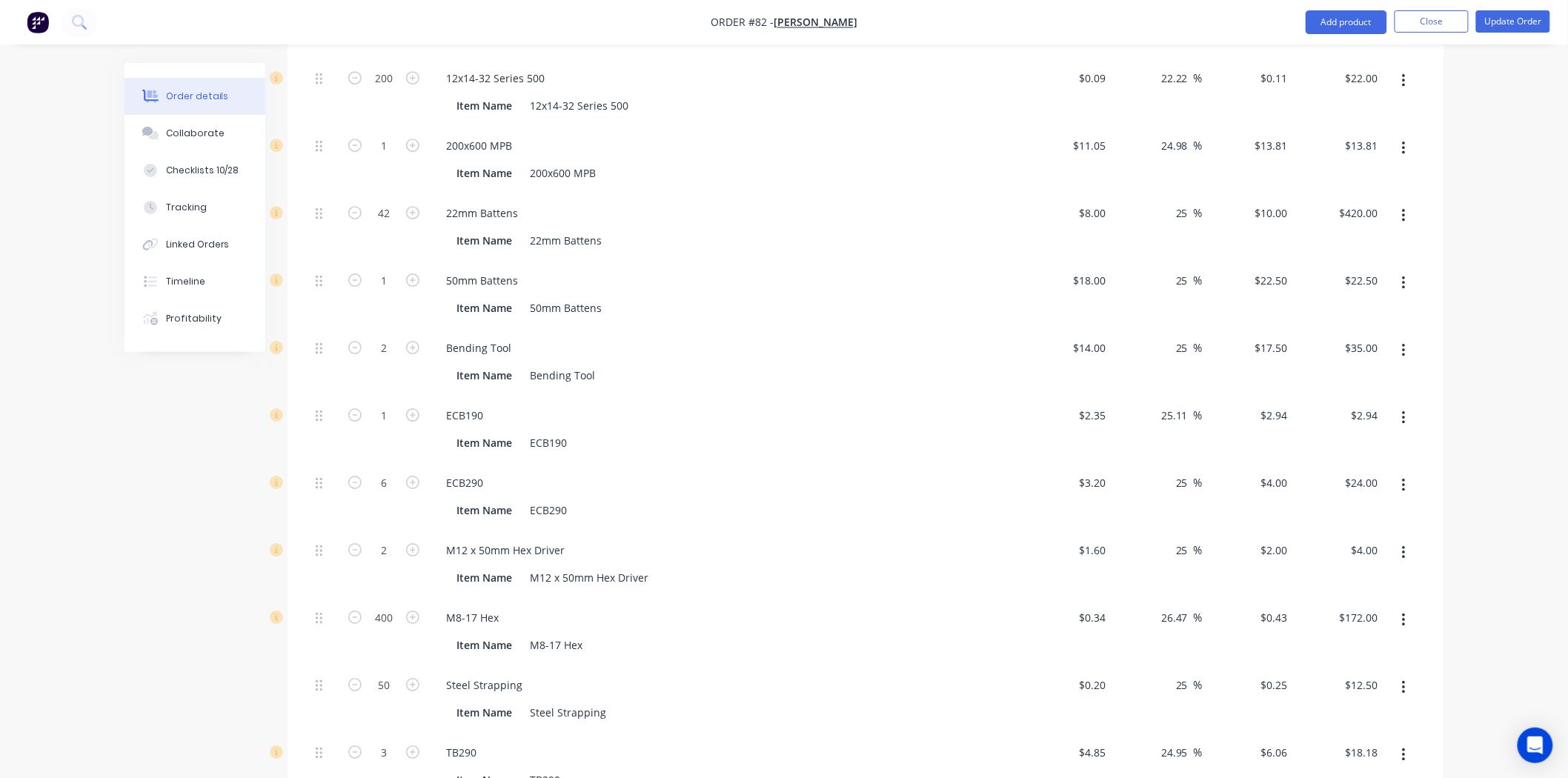
scroll to position [2277, 0]
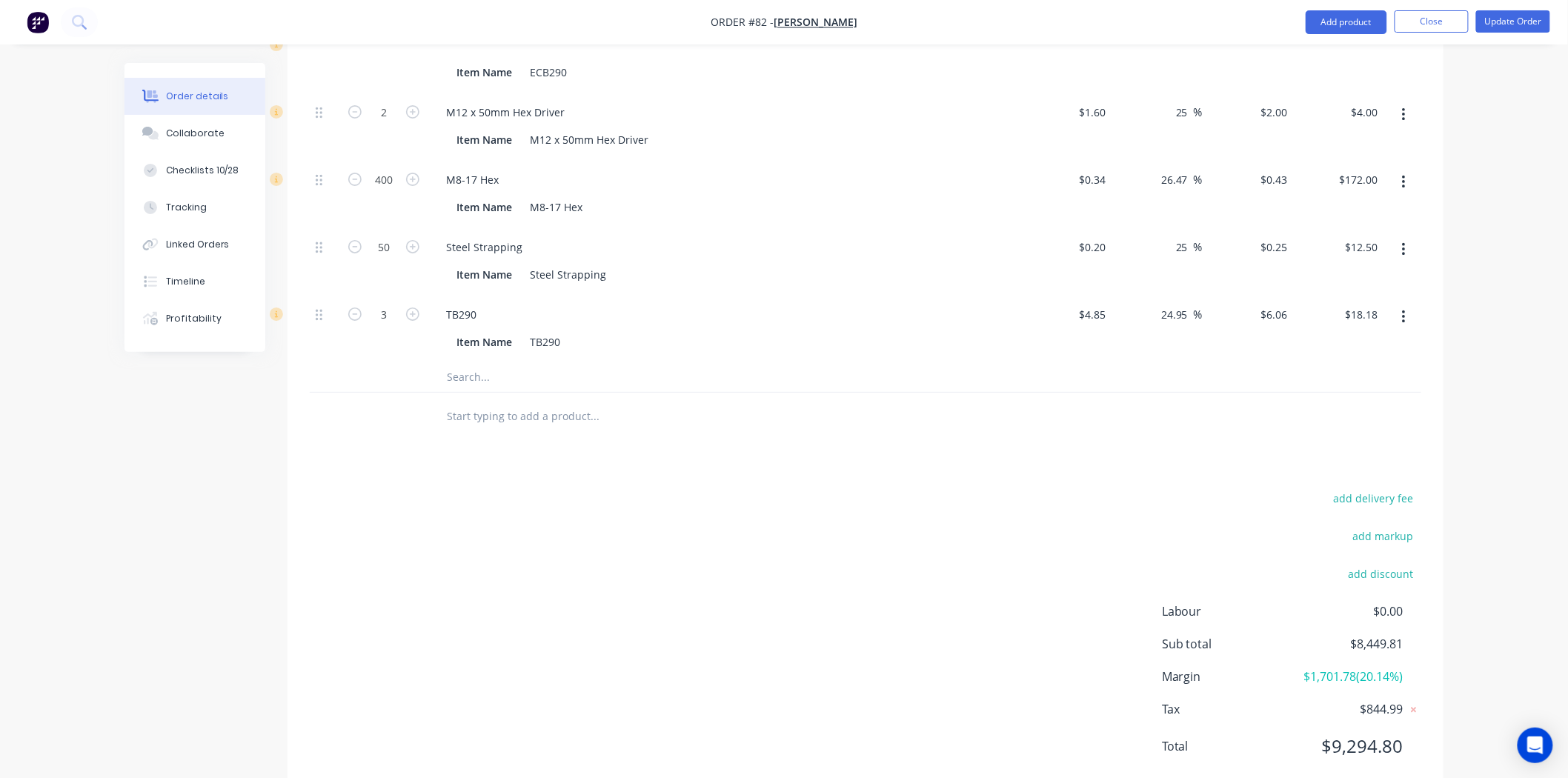
click at [508, 545] on div "add delivery fee add markup add discount Labour $0.00 Sub total $8,449.81 Margi…" at bounding box center [865, 631] width 1111 height 286
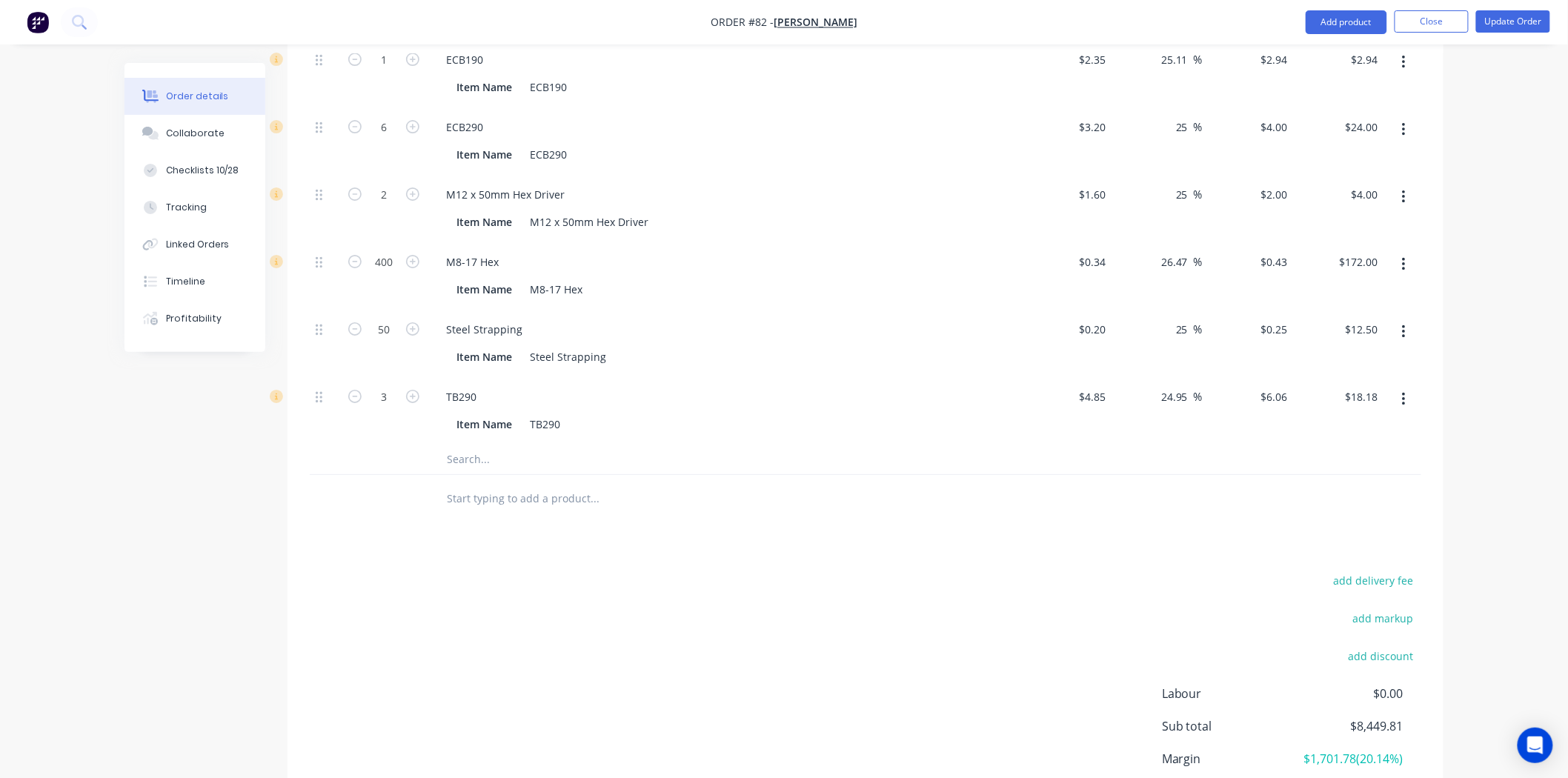
click at [514, 484] on input "text" at bounding box center [595, 499] width 297 height 30
click at [503, 571] on div "add delivery fee add markup add discount Labour $0.00 Sub total $8,449.81 Margi…" at bounding box center [865, 714] width 1111 height 286
click at [512, 484] on input "text" at bounding box center [595, 499] width 297 height 30
click at [529, 571] on div "add delivery fee add markup add discount Labour $0.00 Sub total $8,449.81 Margi…" at bounding box center [865, 714] width 1111 height 286
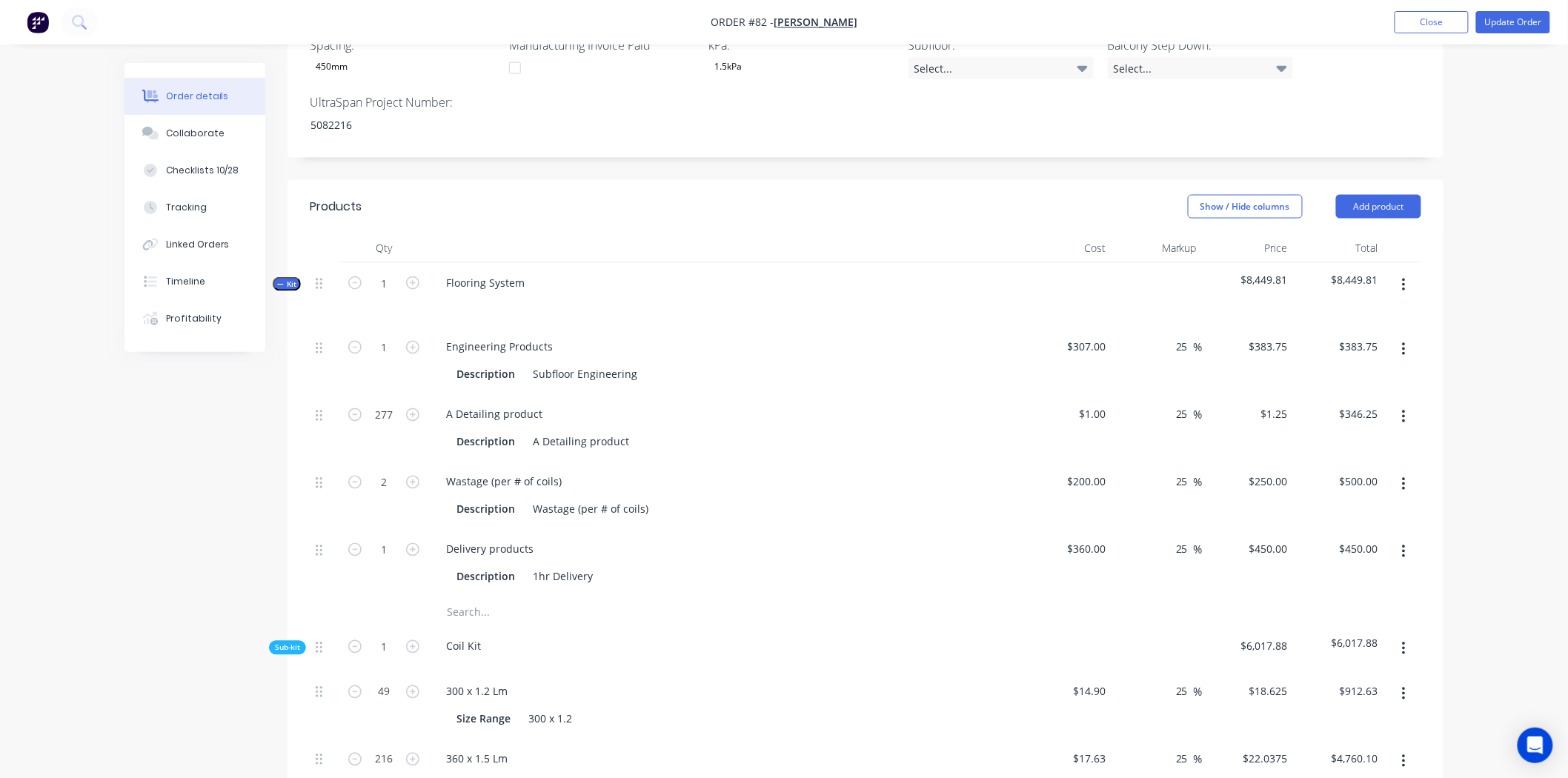
scroll to position [877, 0]
click at [1369, 199] on button "Add product" at bounding box center [1379, 210] width 86 height 24
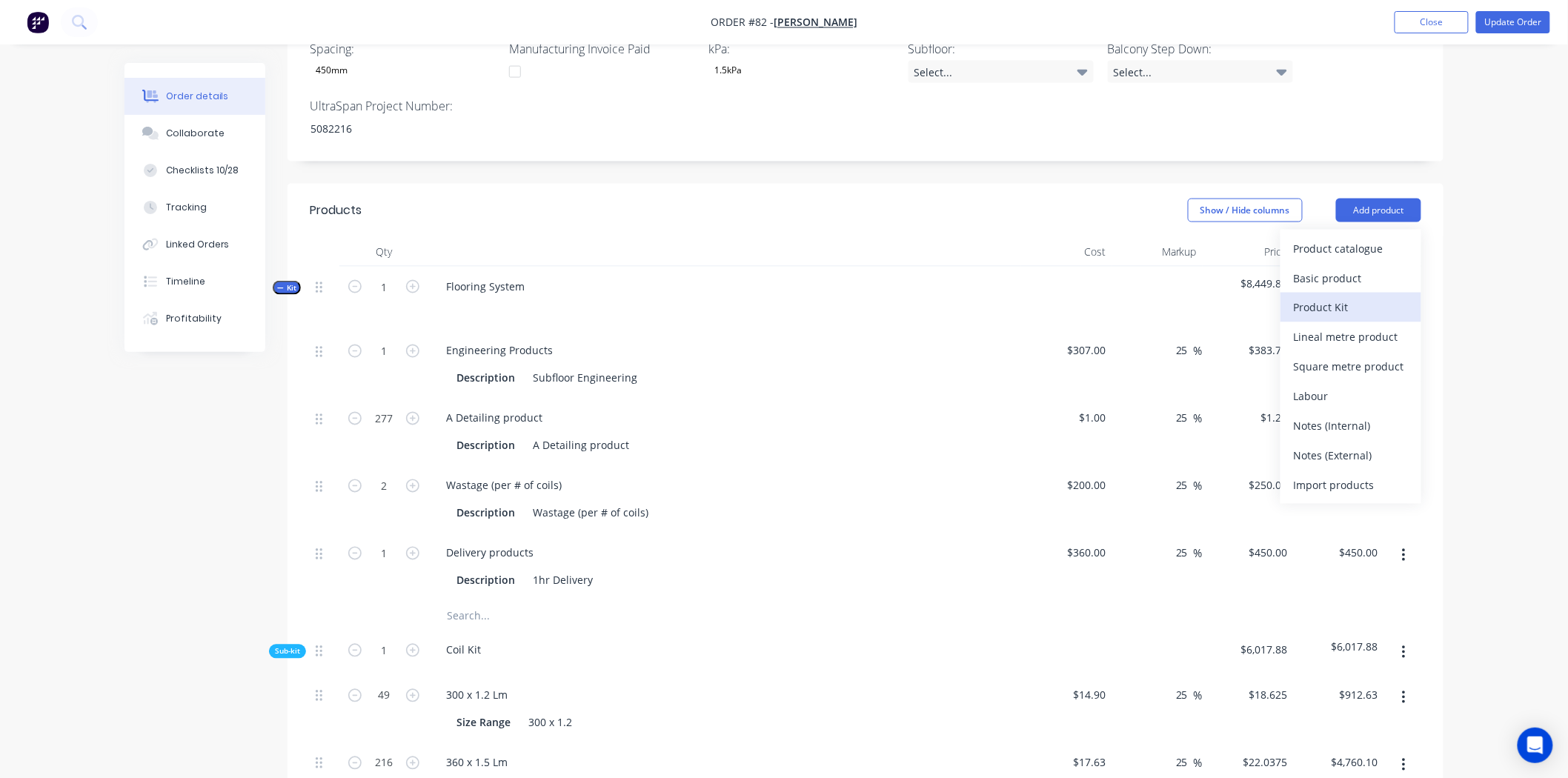
click at [1360, 293] on button "Product Kit" at bounding box center [1351, 307] width 141 height 30
click at [925, 184] on header "Products Show / Hide columns Add product Product kit type Standard pricing Cust…" at bounding box center [865, 210] width 1156 height 53
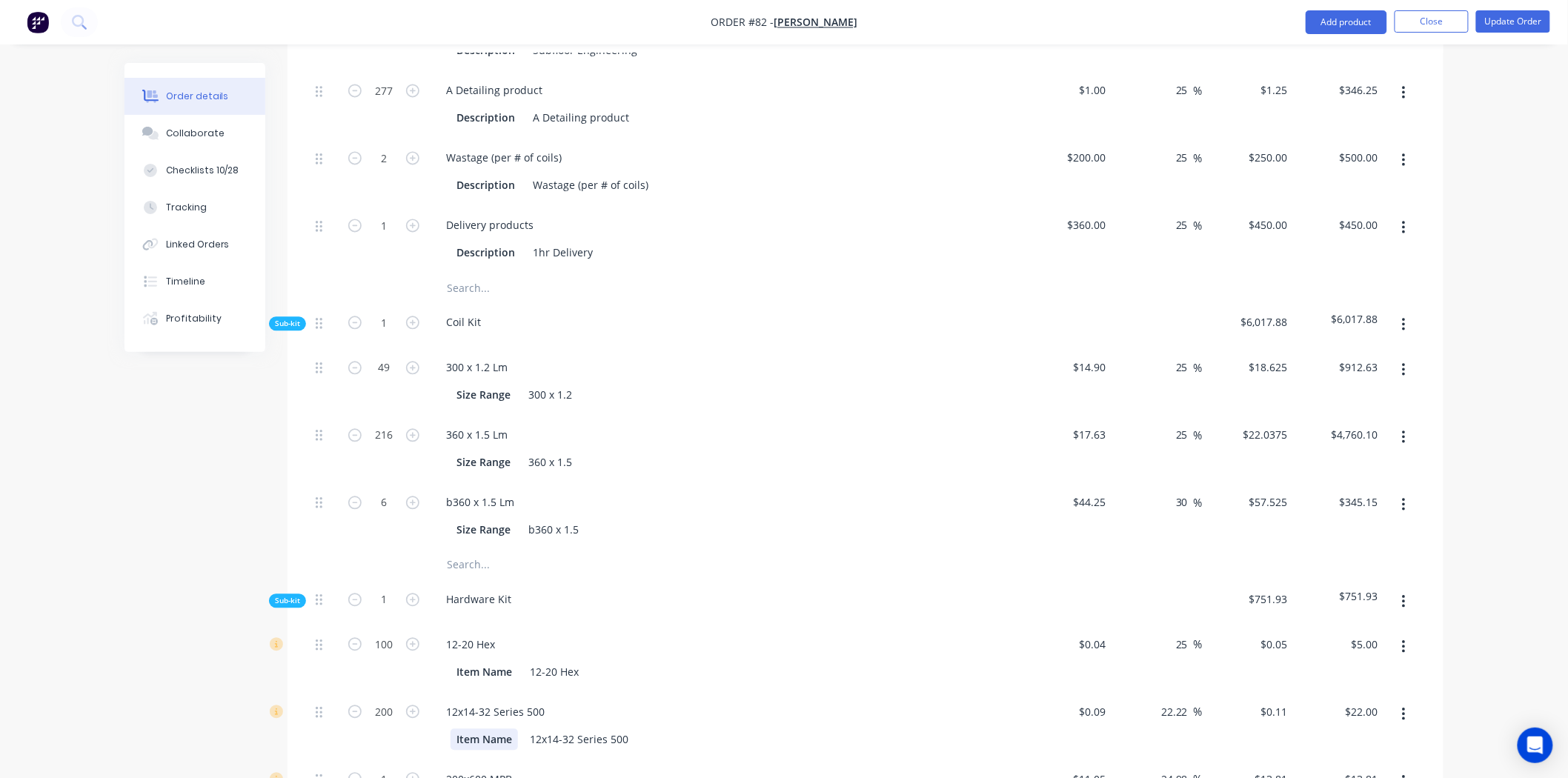
scroll to position [1206, 0]
click at [475, 549] on input "text" at bounding box center [595, 564] width 297 height 30
click at [488, 549] on input "text" at bounding box center [595, 564] width 297 height 30
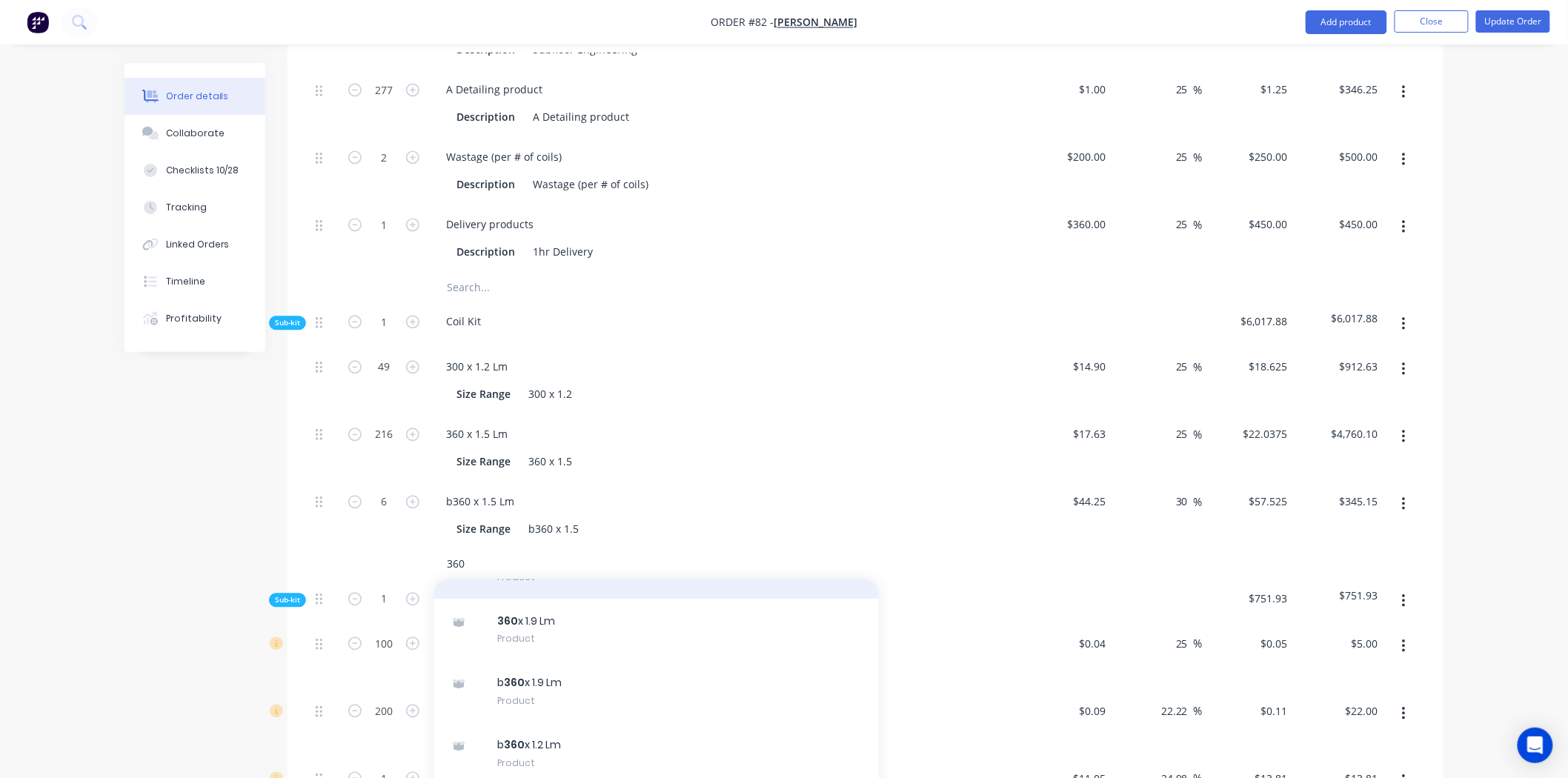
scroll to position [247, 0]
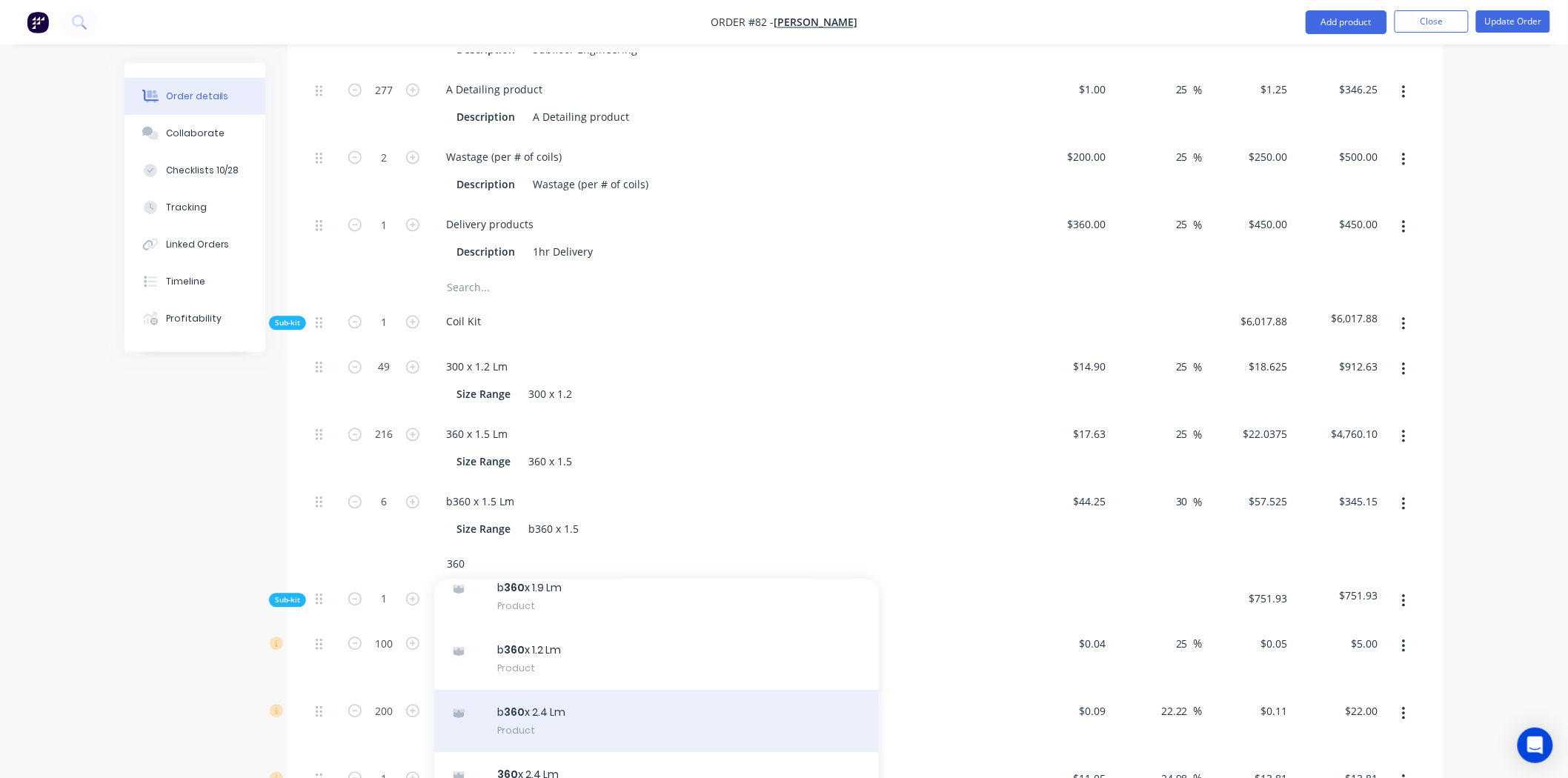
type input "360"
click at [560, 690] on div "b 360 x 2.4 Lm Product" at bounding box center [656, 720] width 444 height 62
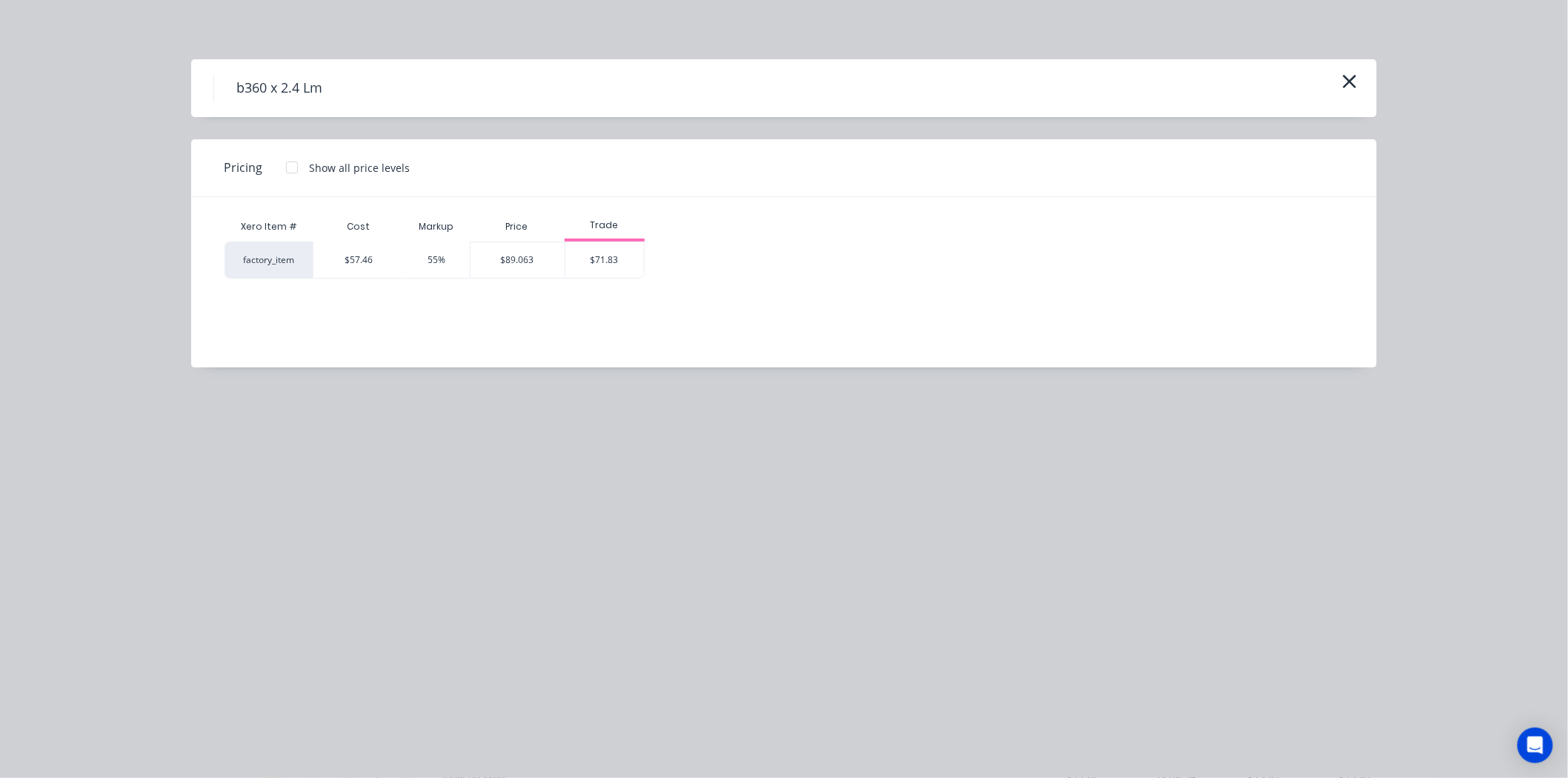
click at [294, 171] on div at bounding box center [292, 168] width 30 height 30
click at [210, 96] on div "b360 x 2.4 Lm" at bounding box center [784, 88] width 1186 height 58
click at [253, 91] on h4 "b360 x 2.4 Lm" at bounding box center [279, 88] width 131 height 28
click at [353, 249] on div "$57.46" at bounding box center [359, 260] width 91 height 37
click at [353, 251] on div "$57.46" at bounding box center [359, 260] width 91 height 37
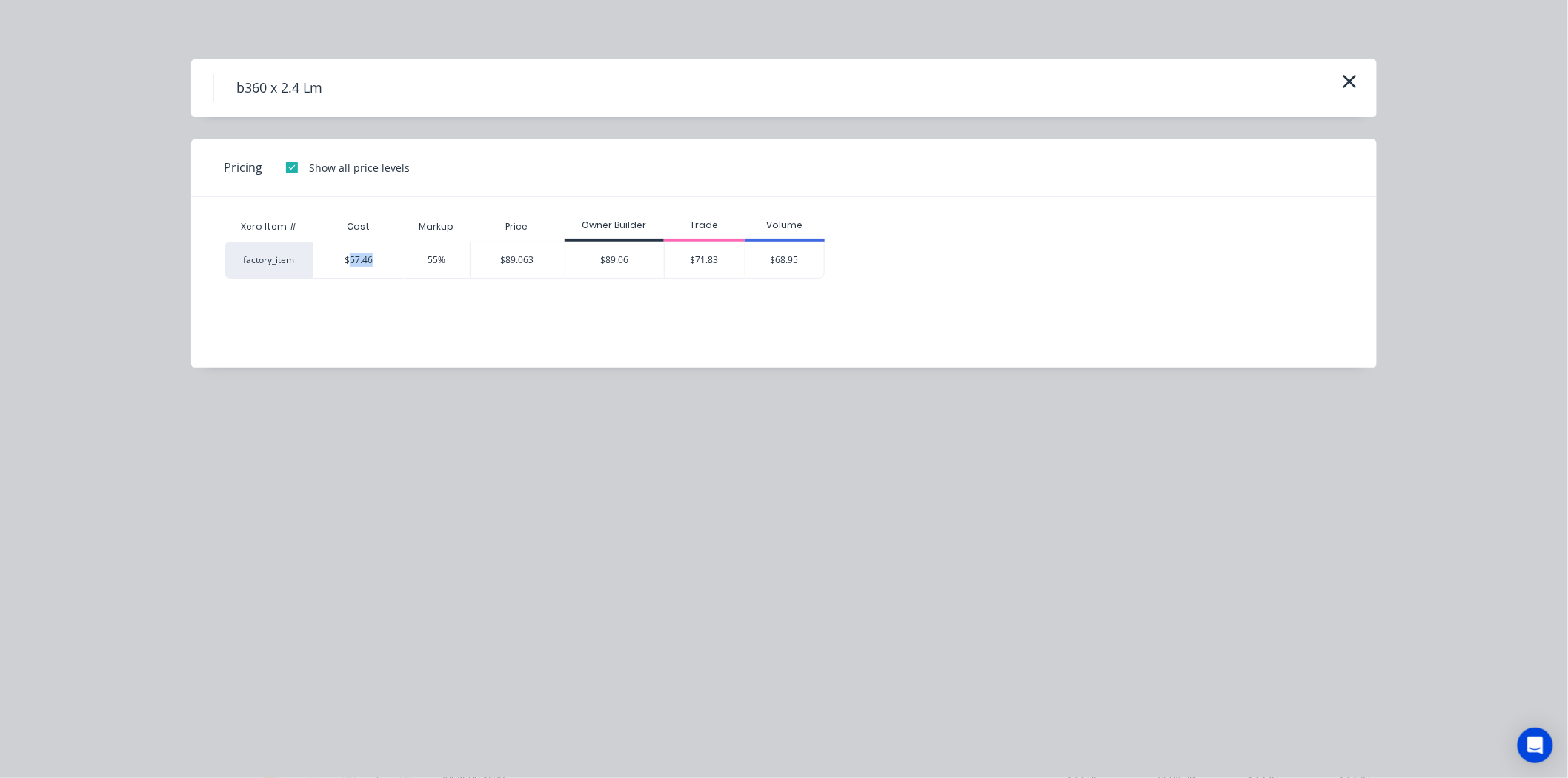
click at [353, 251] on div "$57.46" at bounding box center [359, 260] width 91 height 37
click at [1354, 86] on icon "button" at bounding box center [1350, 81] width 13 height 13
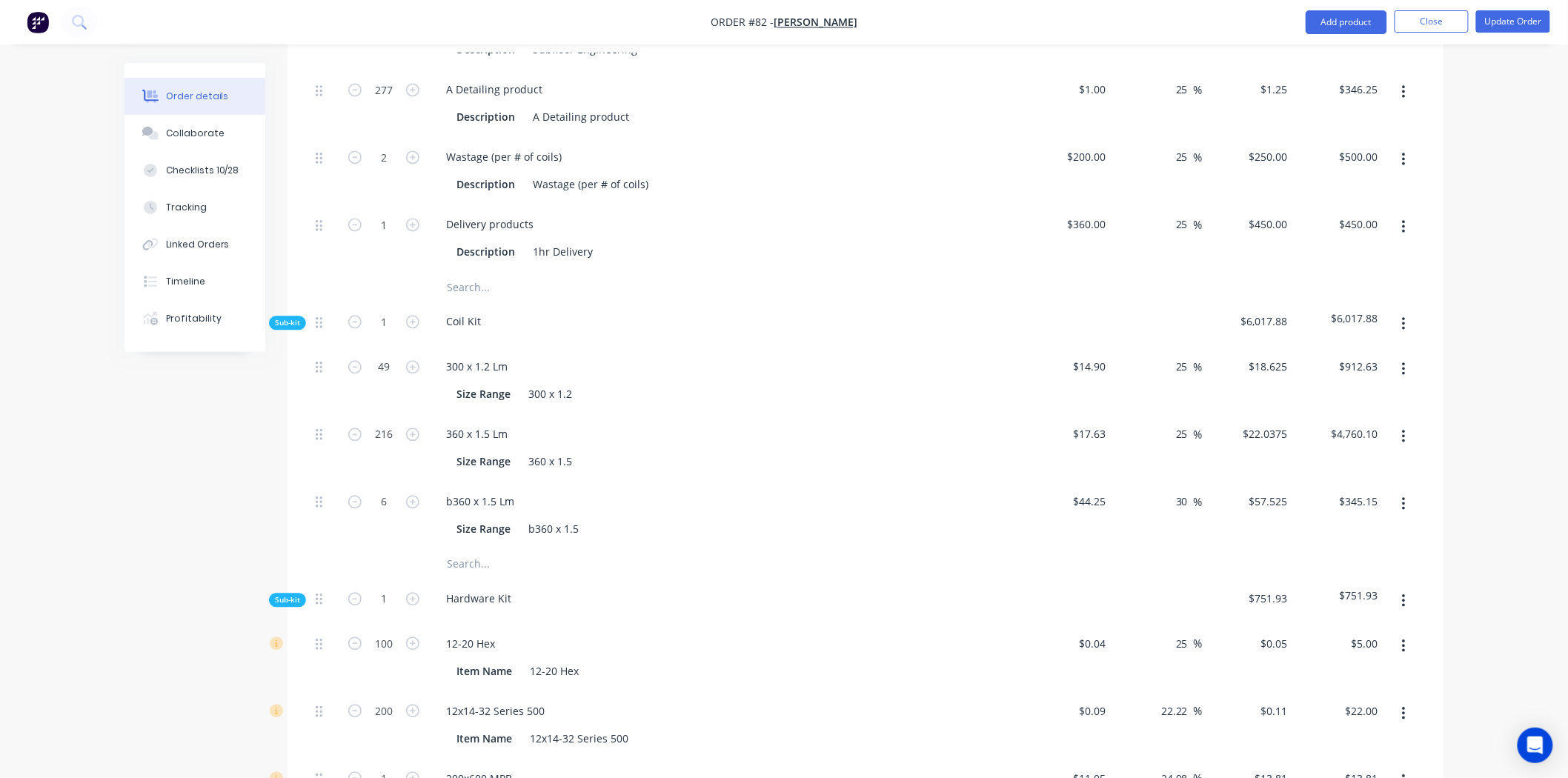
click at [461, 549] on input "text" at bounding box center [595, 564] width 297 height 30
type input "3"
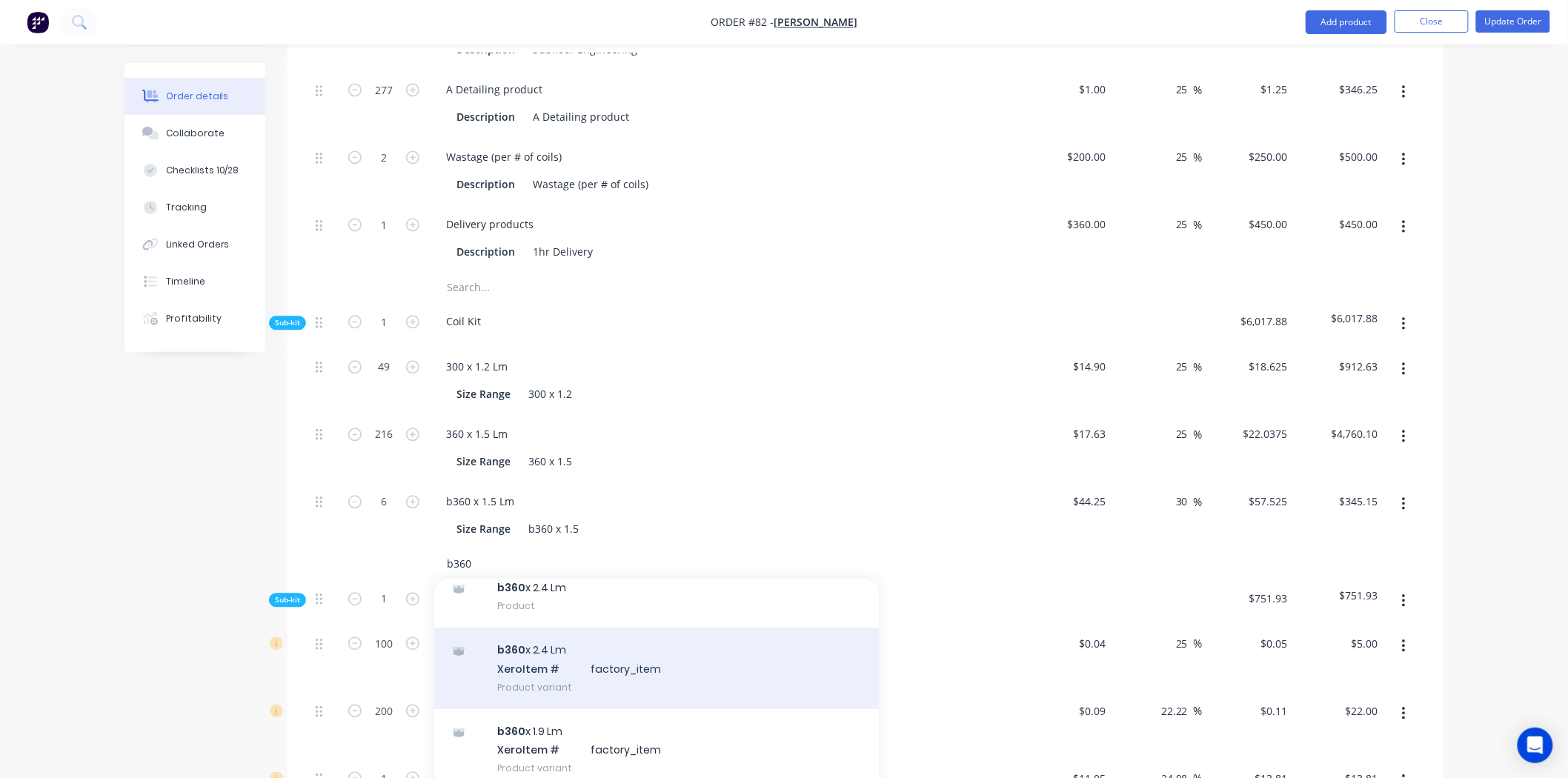
type input "b360"
click at [457, 630] on div "b360 x 2.4 Lm Xero Item # factory_item Product variant" at bounding box center [656, 668] width 444 height 81
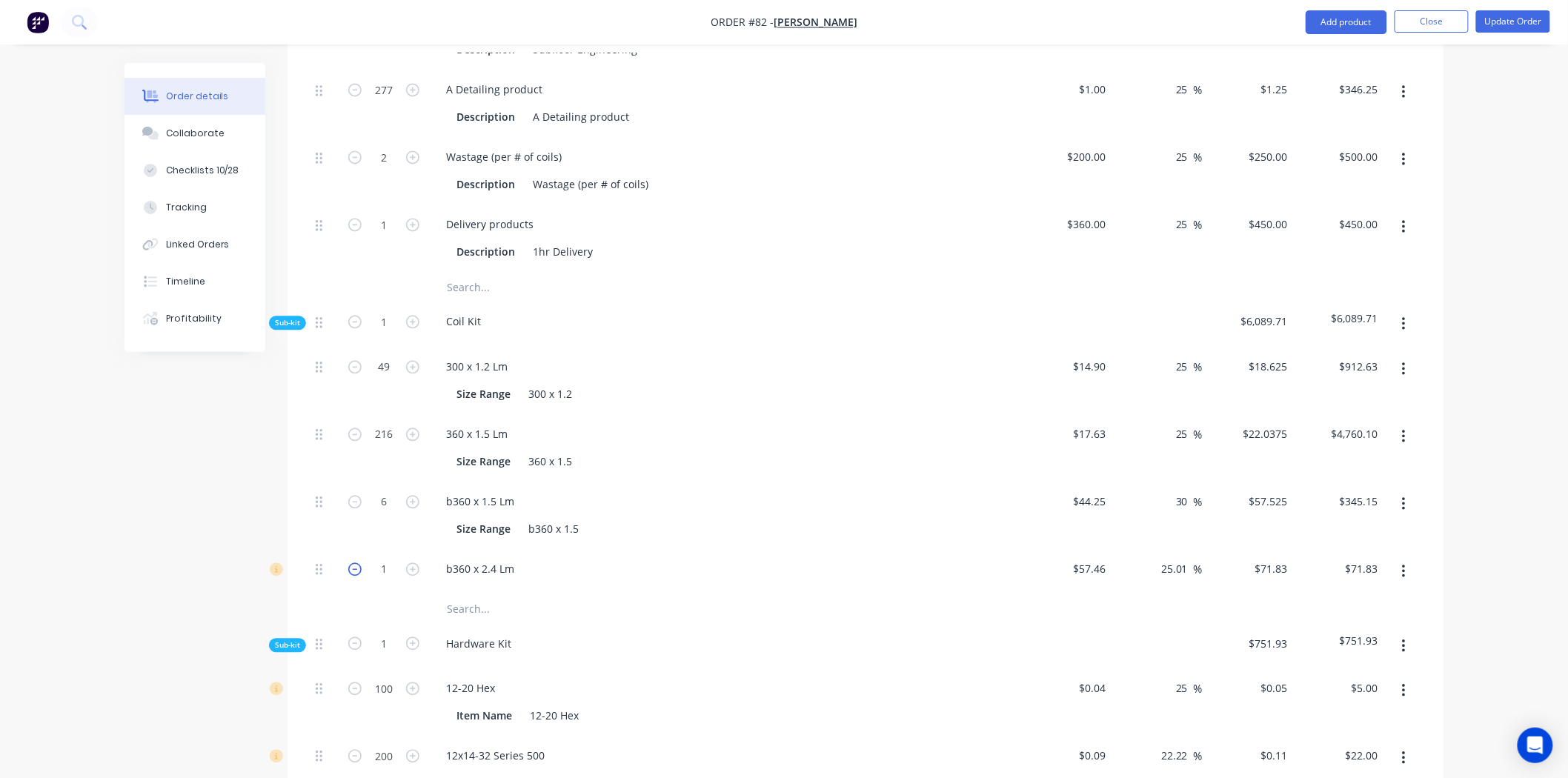
click at [357, 562] on icon "button" at bounding box center [354, 568] width 13 height 13
type input "0"
type input "$0.00"
click at [465, 595] on input "text" at bounding box center [595, 609] width 297 height 30
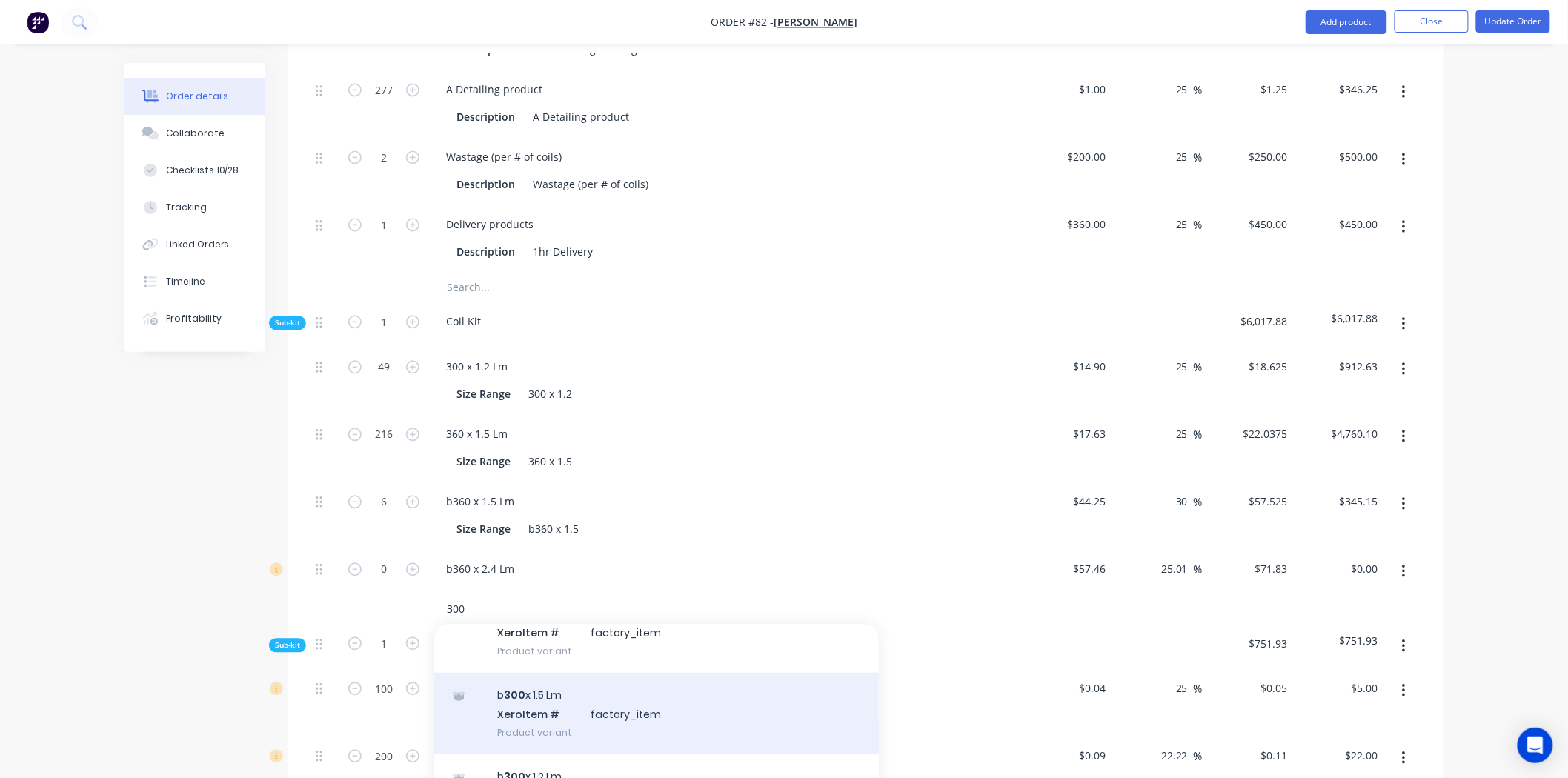
type input "300"
click at [456, 672] on div "b 300 x 1.5 Lm Xero Item # factory_item Product variant" at bounding box center [656, 713] width 444 height 81
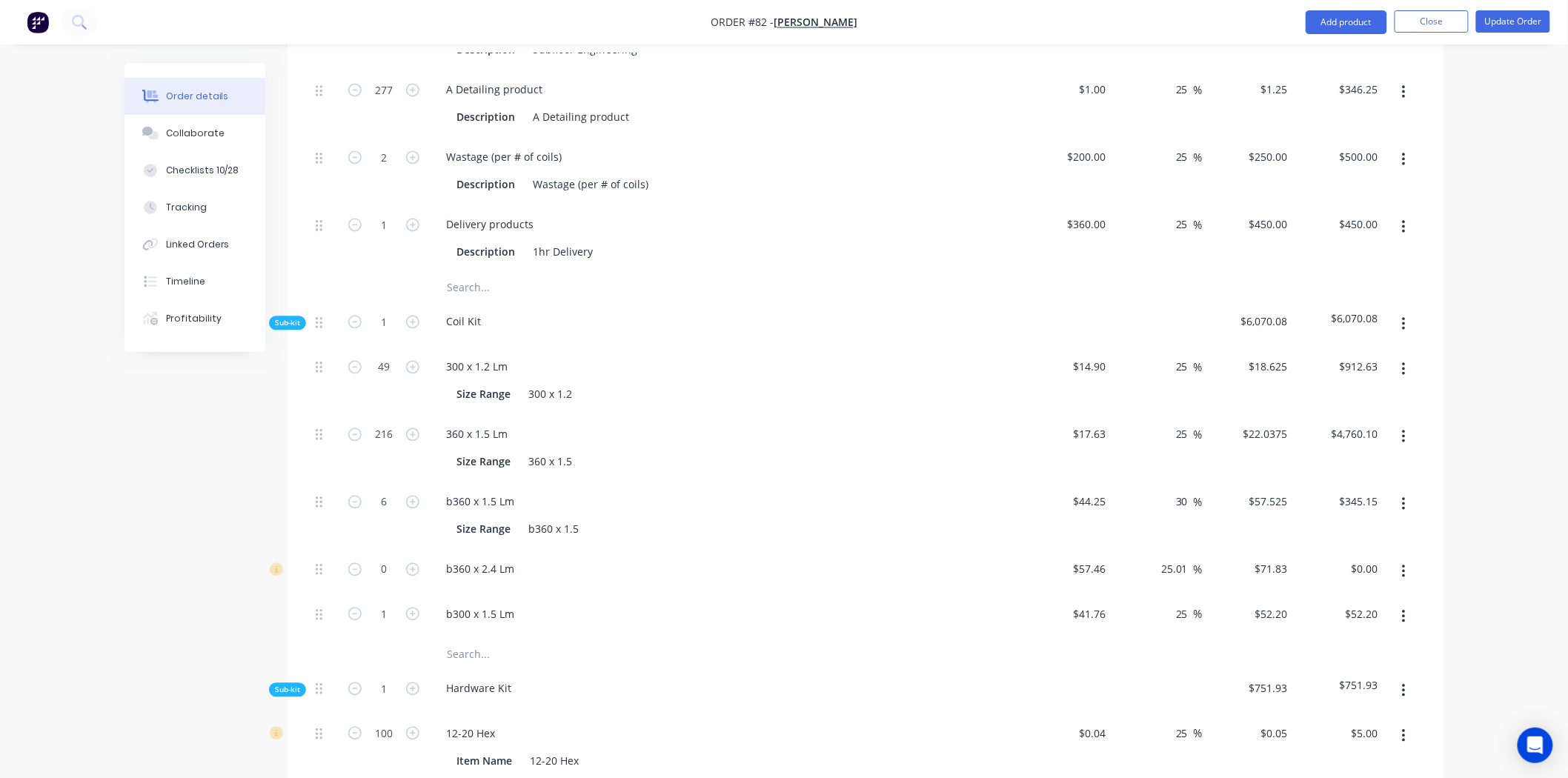
click at [346, 605] on button "button" at bounding box center [355, 613] width 19 height 16
type input "0"
type input "$0.00"
click at [491, 639] on input "text" at bounding box center [595, 654] width 297 height 30
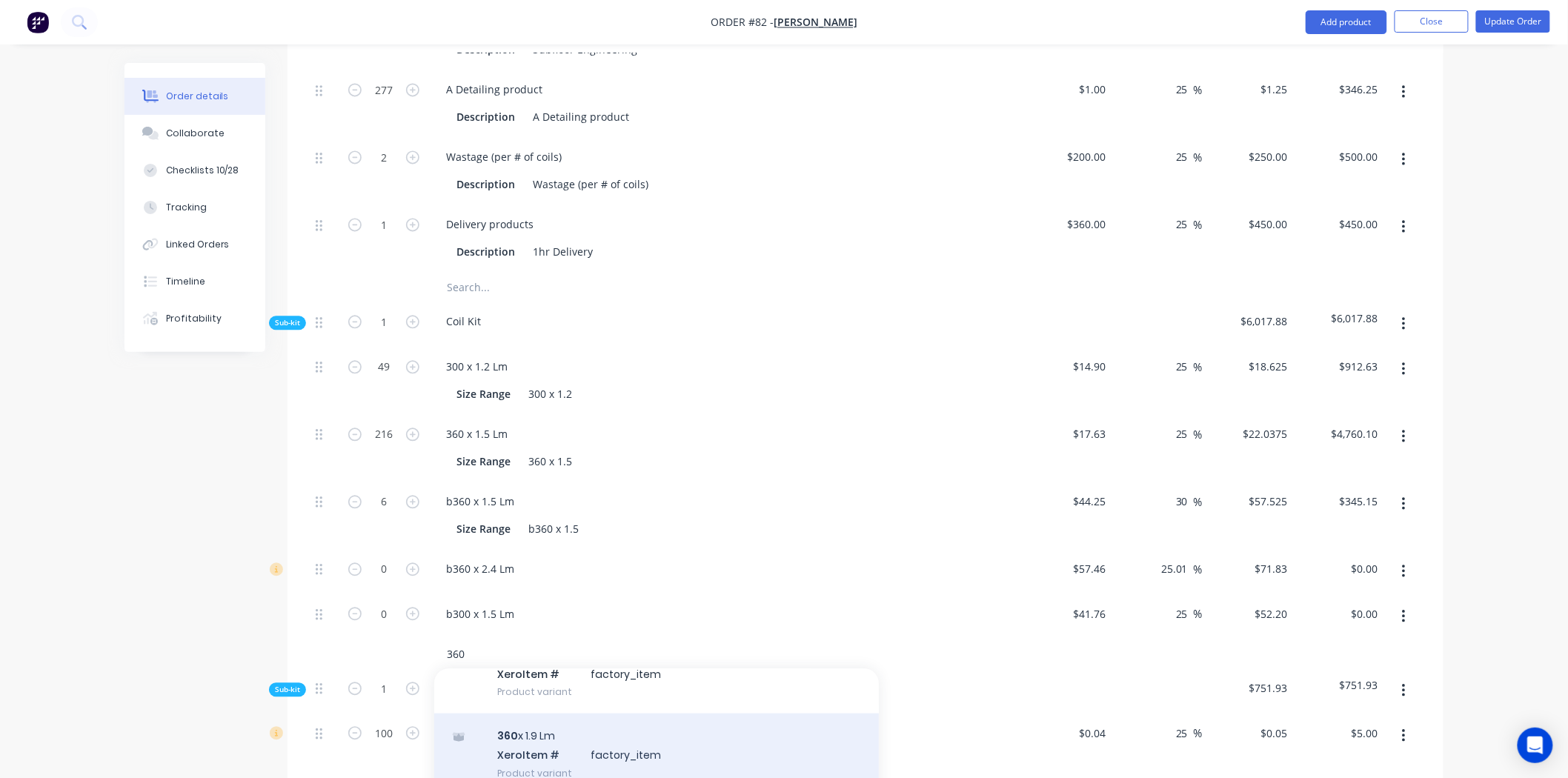
type input "360"
click at [475, 713] on div "360 x 1.9 Lm Xero Item # factory_item Product variant" at bounding box center [656, 754] width 444 height 81
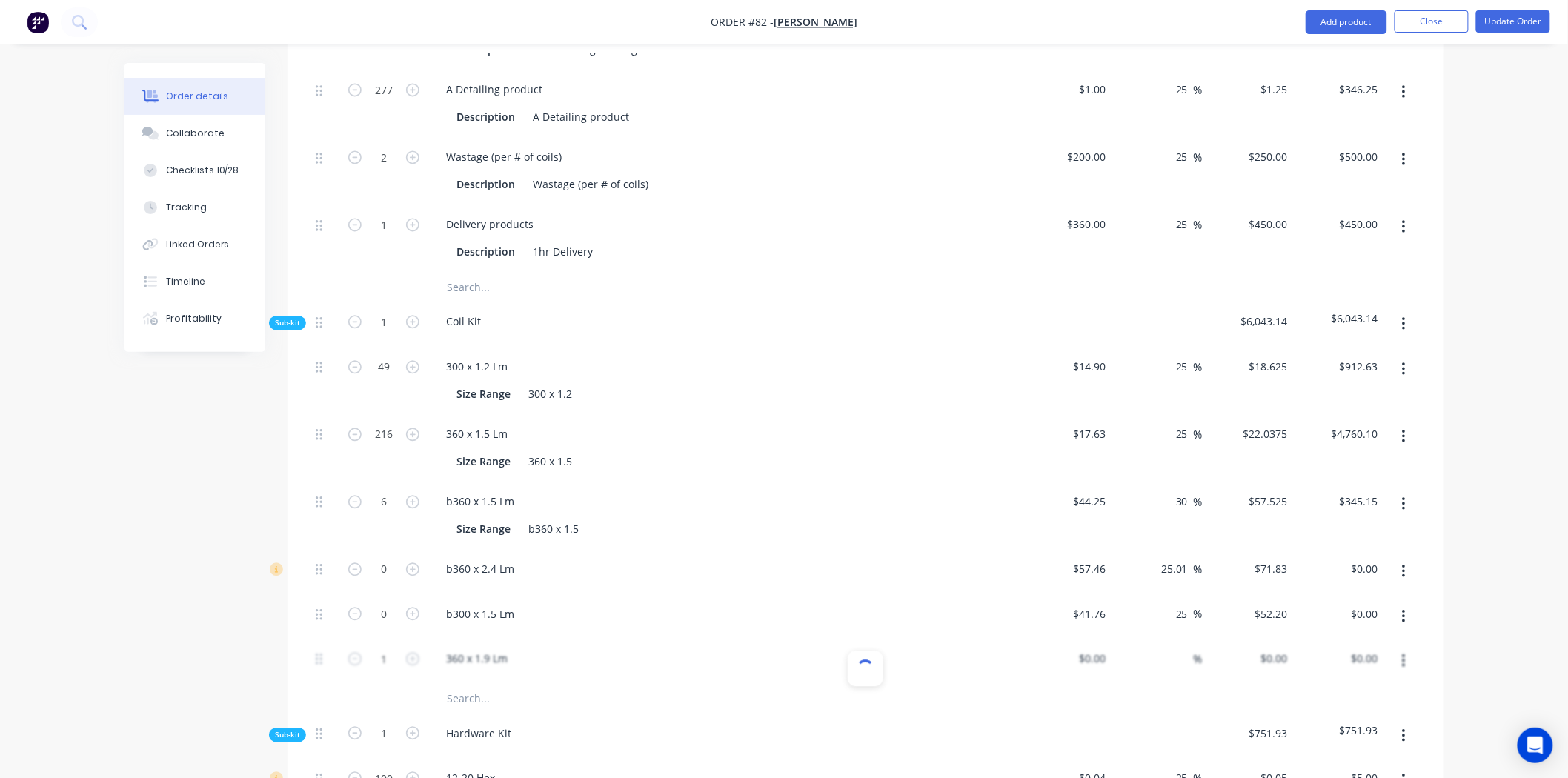
type input "$20.21"
type input "24.99"
type input "$25.26"
click at [350, 650] on button "button" at bounding box center [355, 658] width 19 height 16
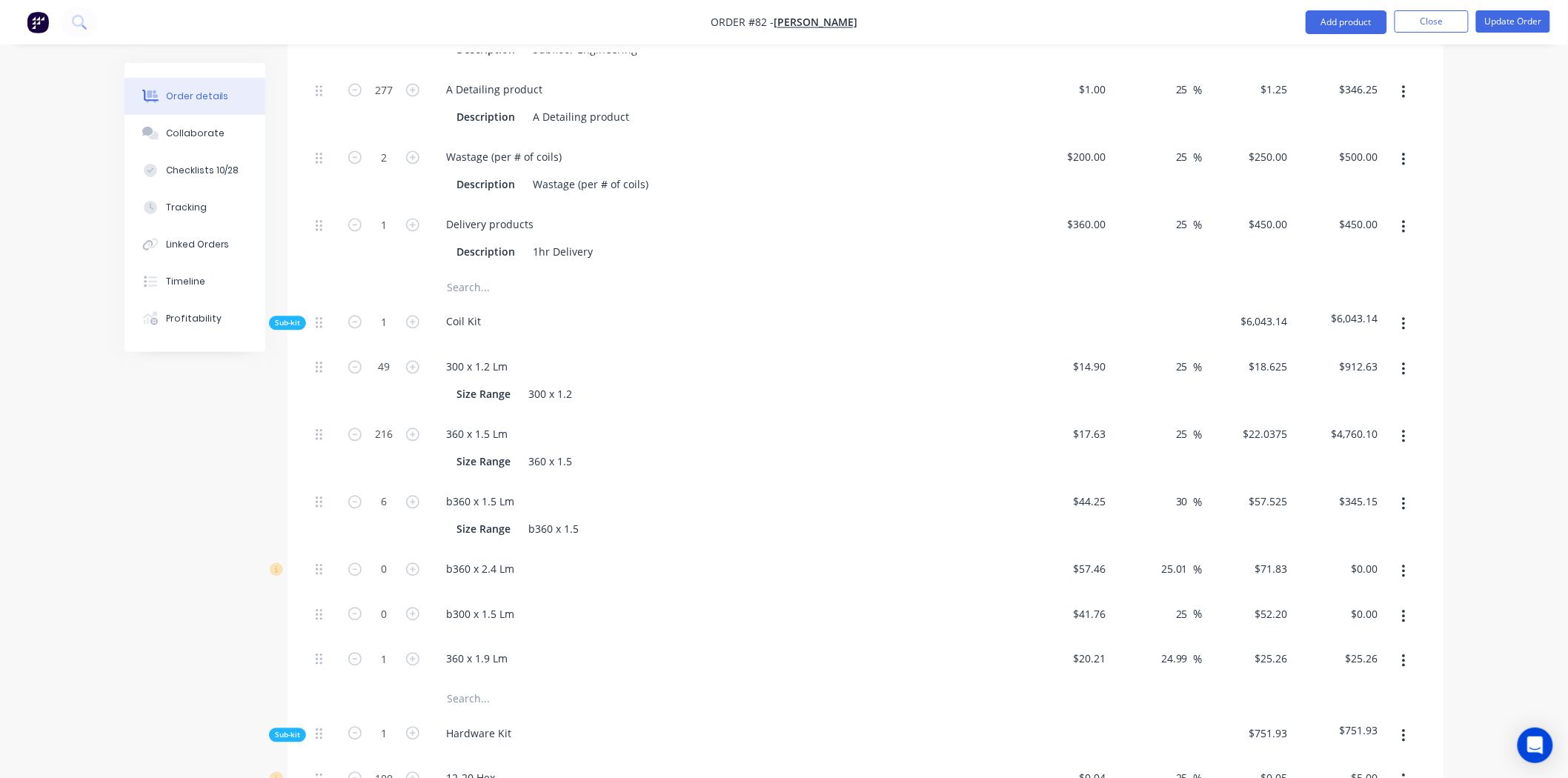
type input "0"
type input "$0.00"
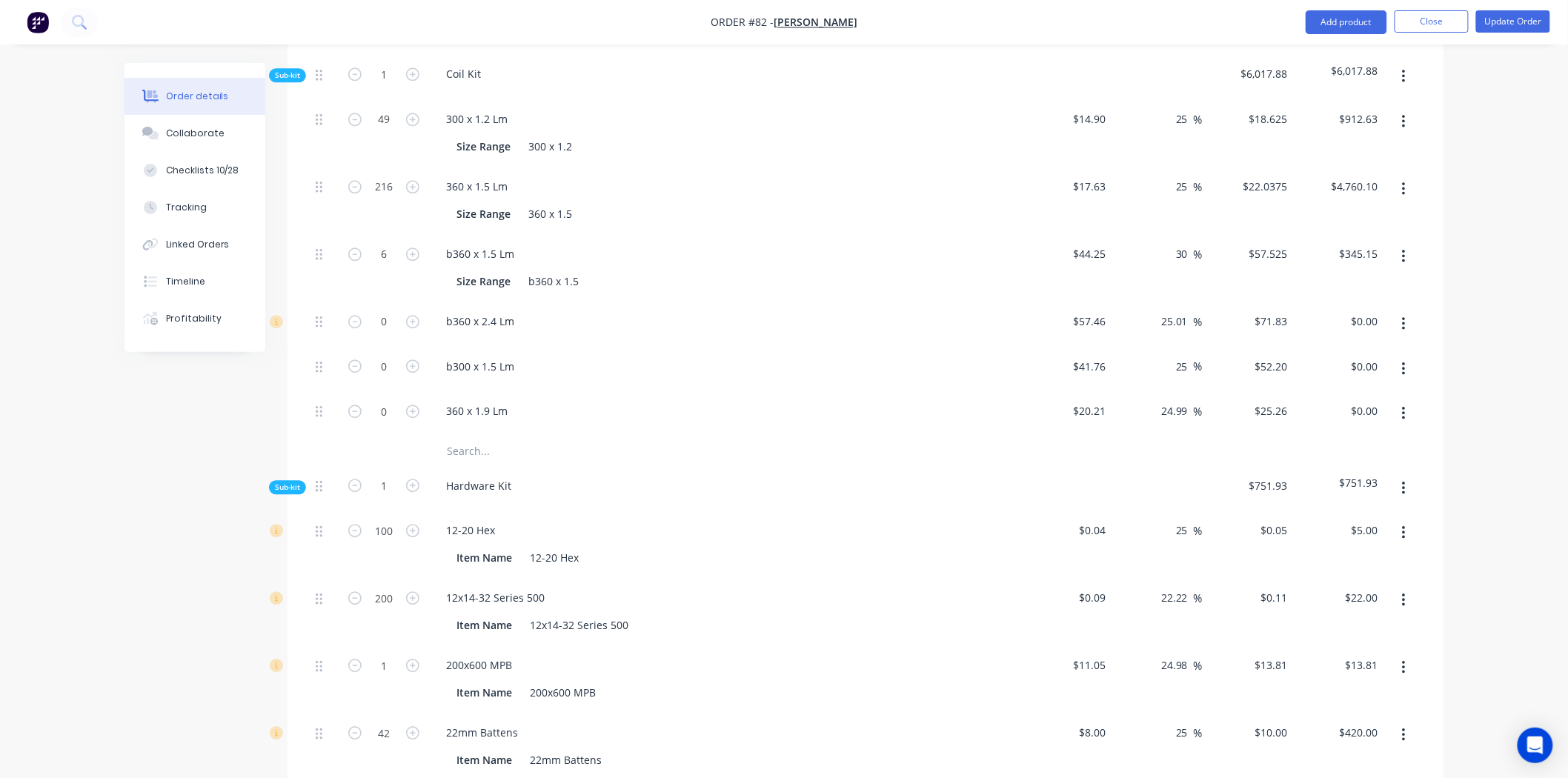
scroll to position [1536, 0]
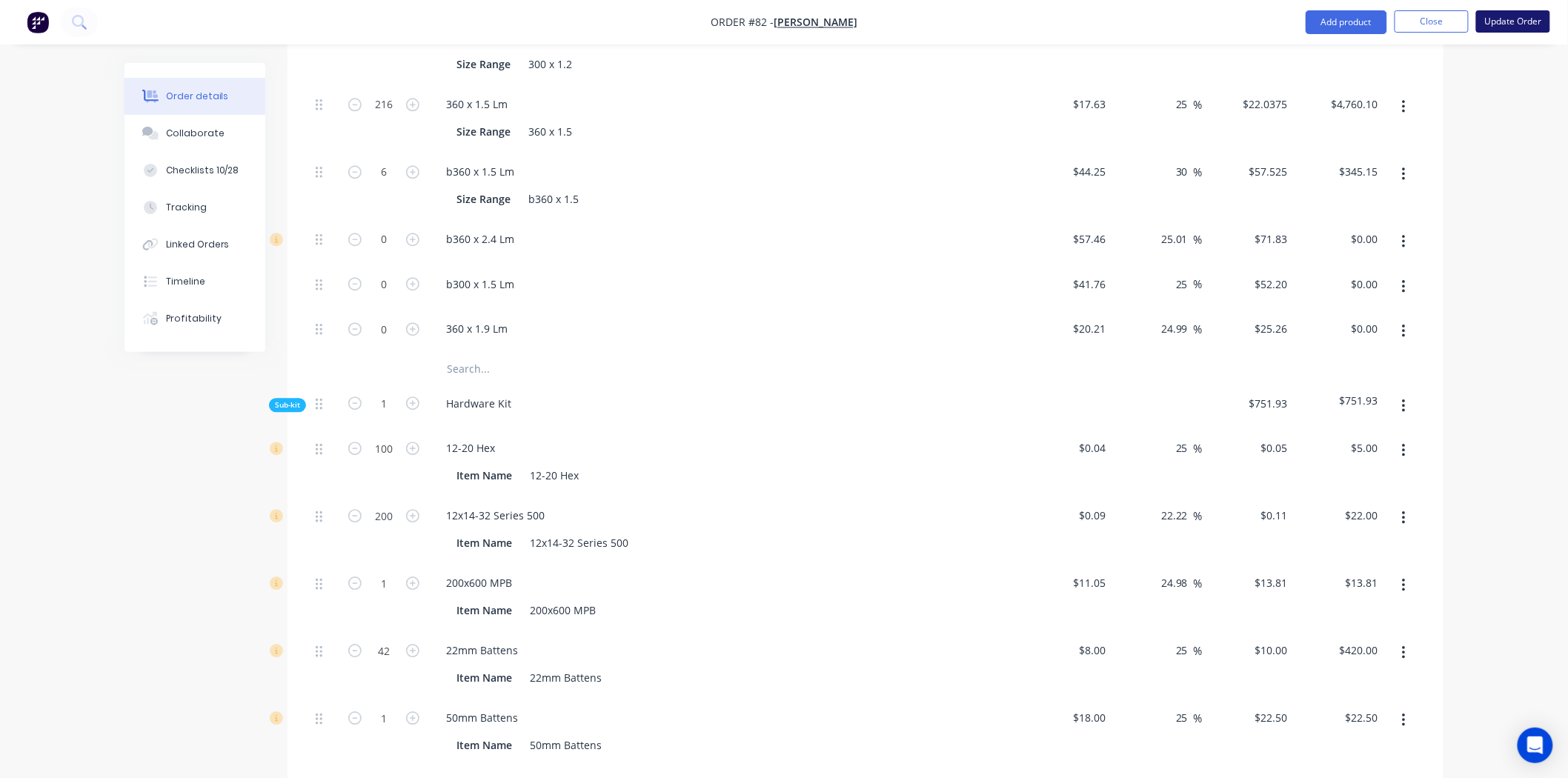
click at [1497, 11] on button "Update Order" at bounding box center [1513, 21] width 74 height 22
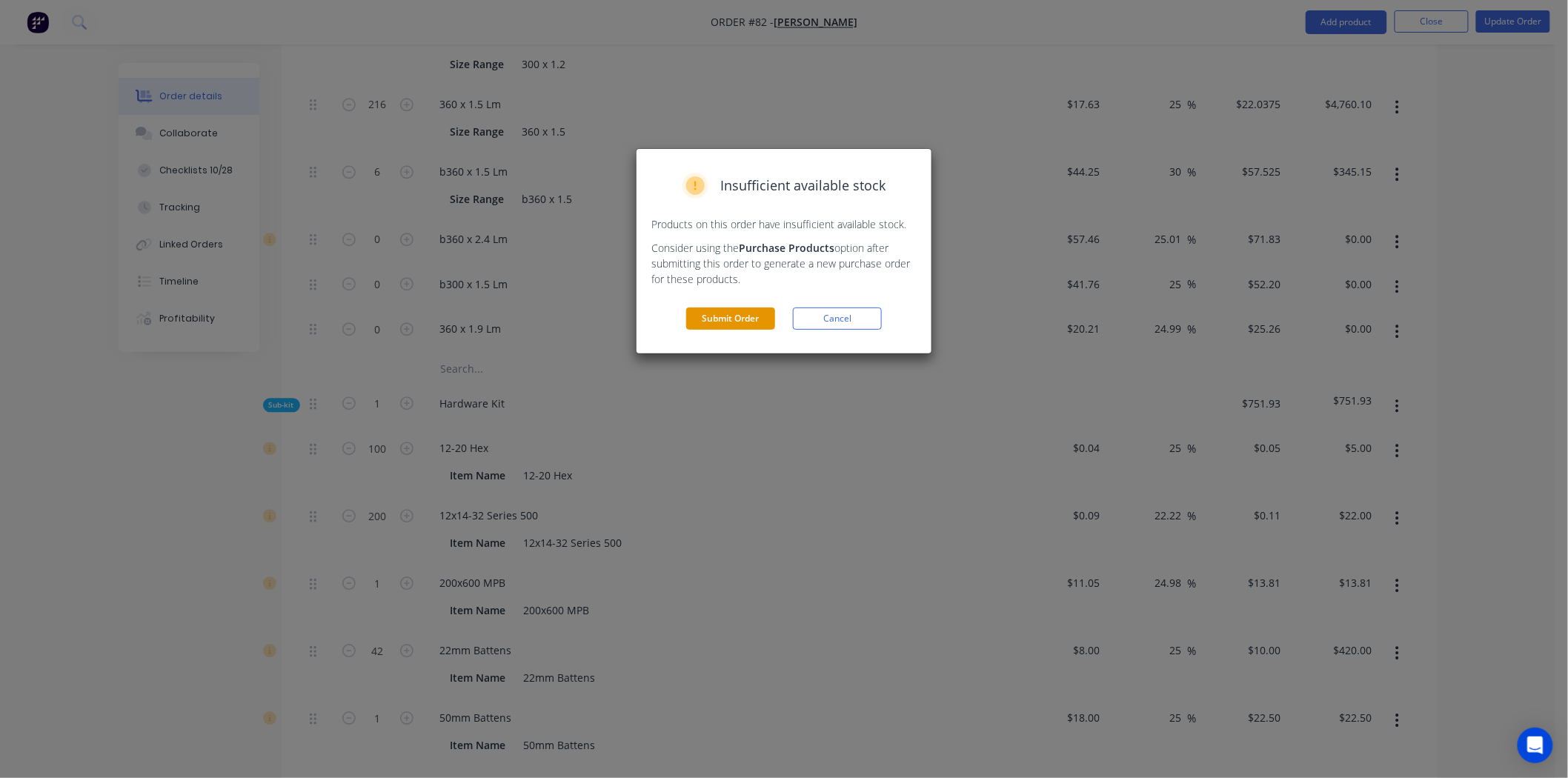
click at [710, 320] on button "Submit Order" at bounding box center [731, 318] width 89 height 22
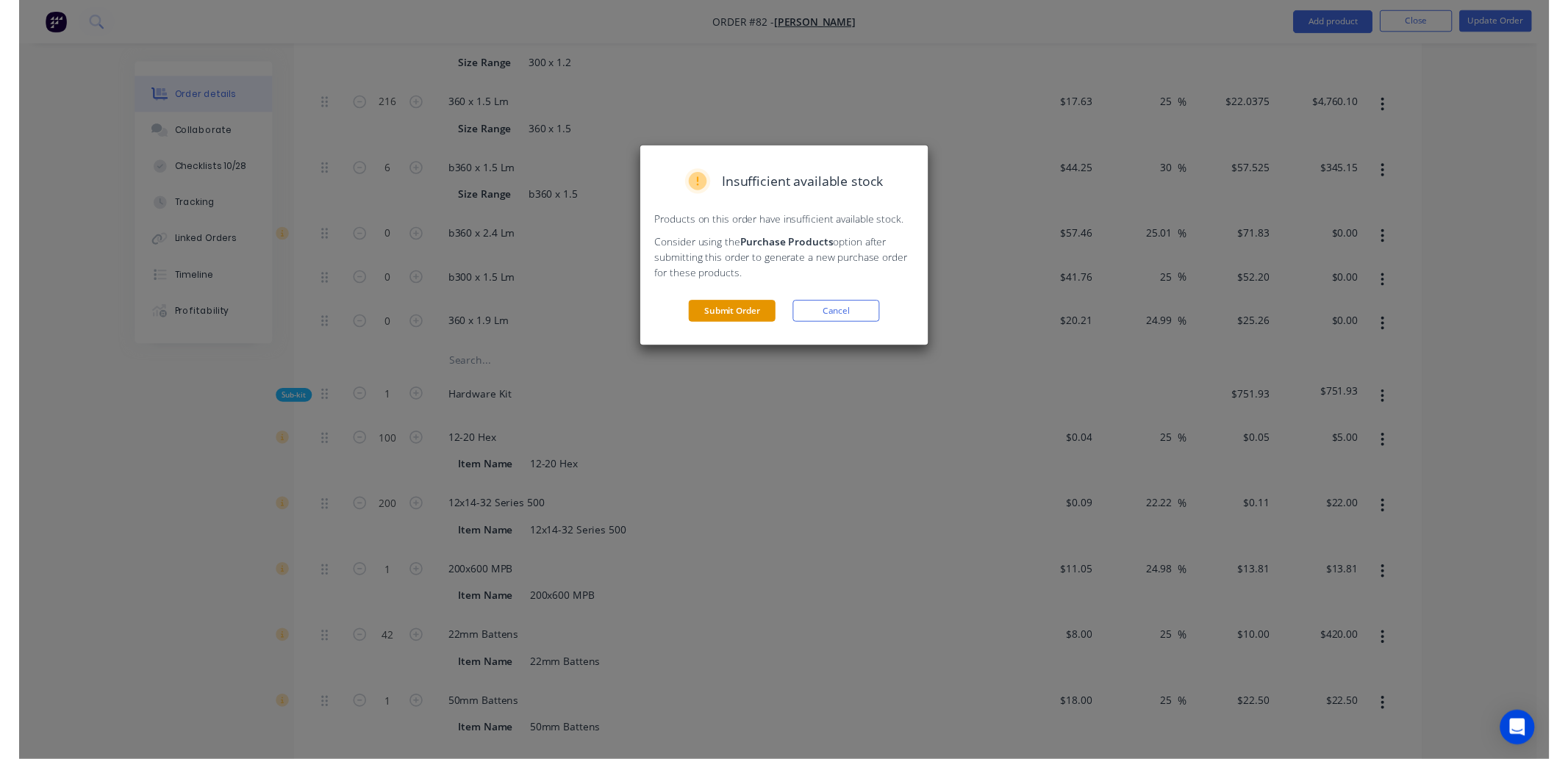
scroll to position [0, 0]
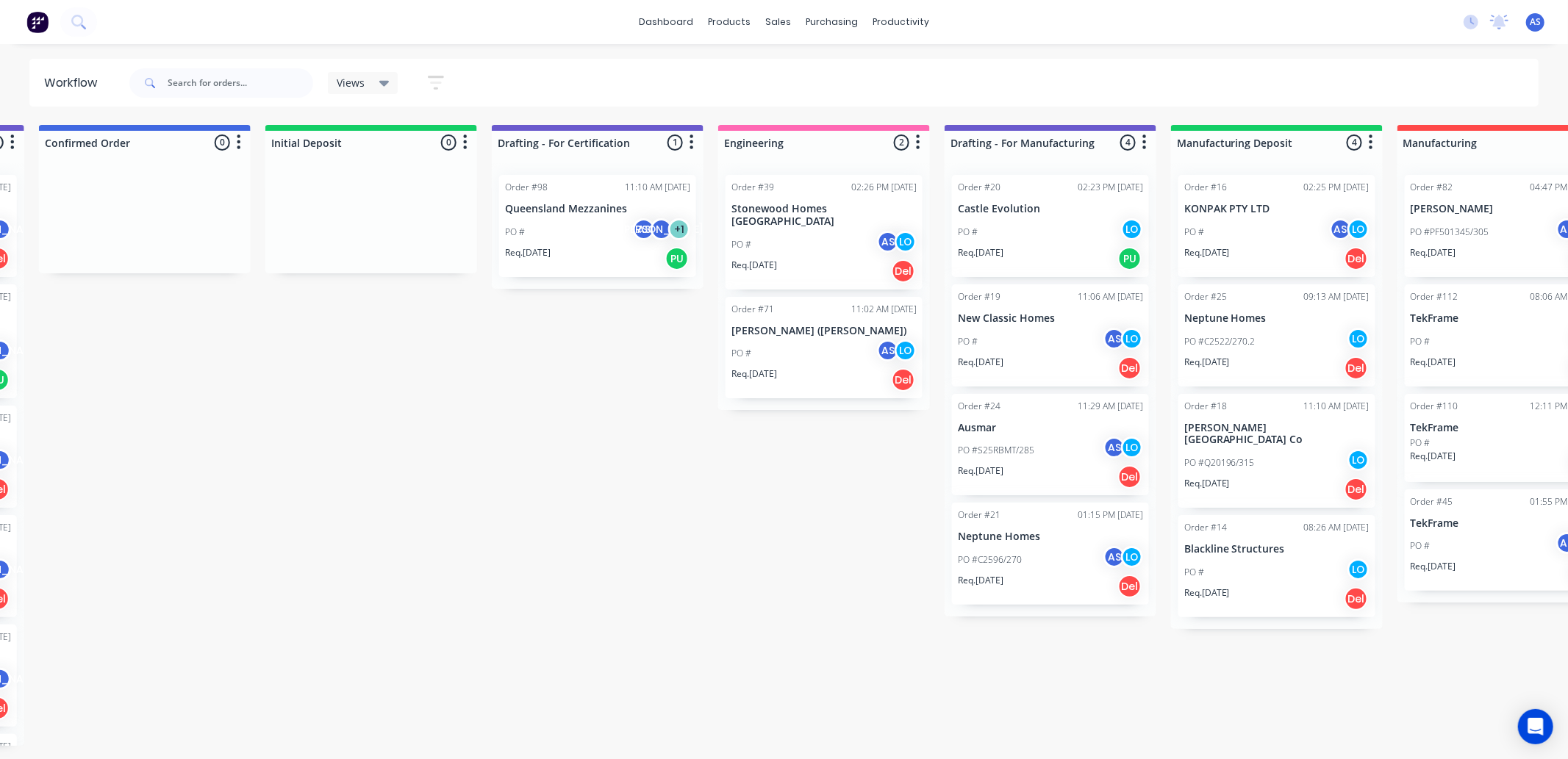
scroll to position [0, 1178]
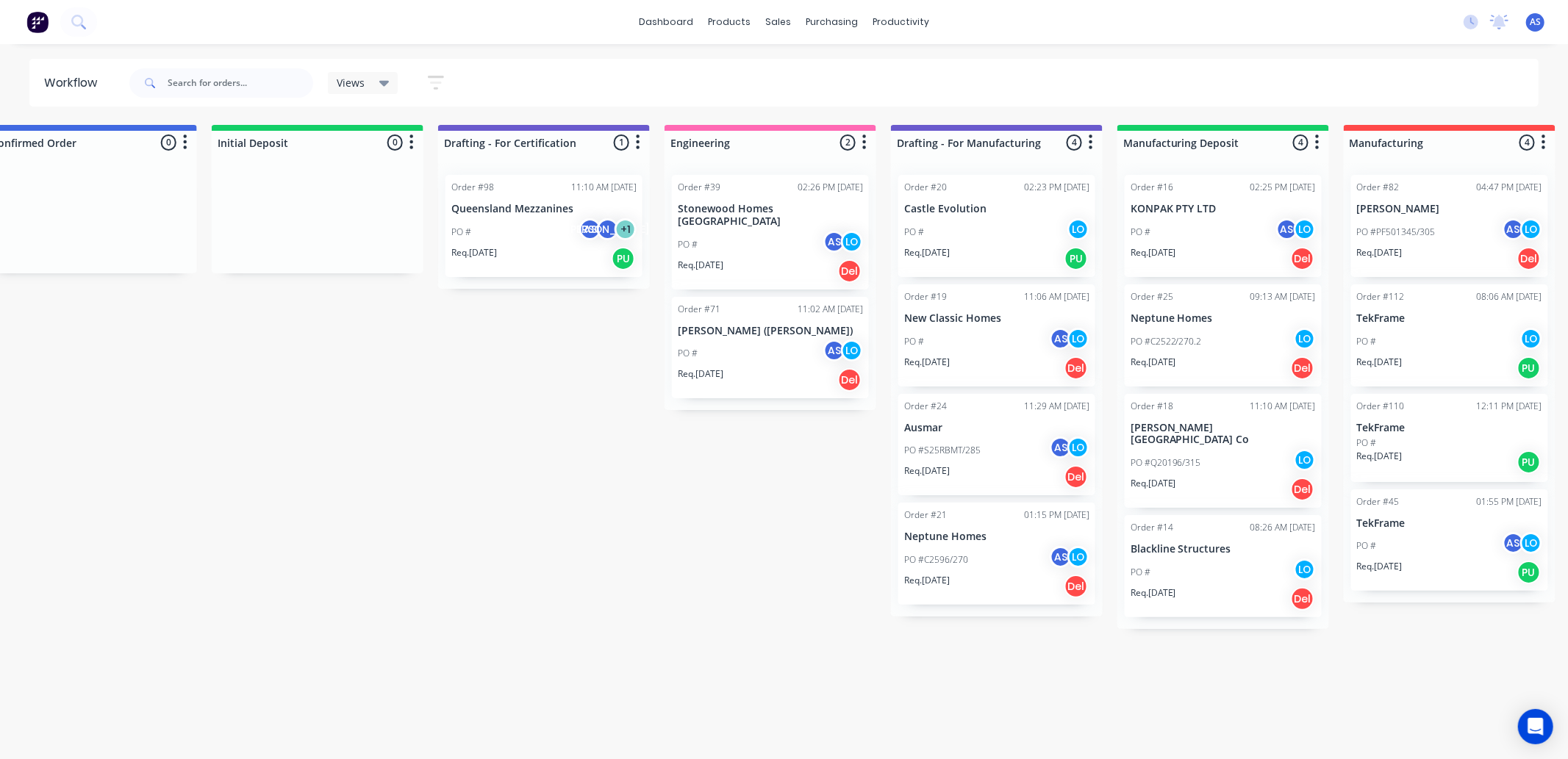
click at [1412, 199] on div "Order #82 04:47 PM 29/08/25 ProFT PO #PF501345/305 AS LO Req. 15/09/25 Del" at bounding box center [1449, 226] width 197 height 102
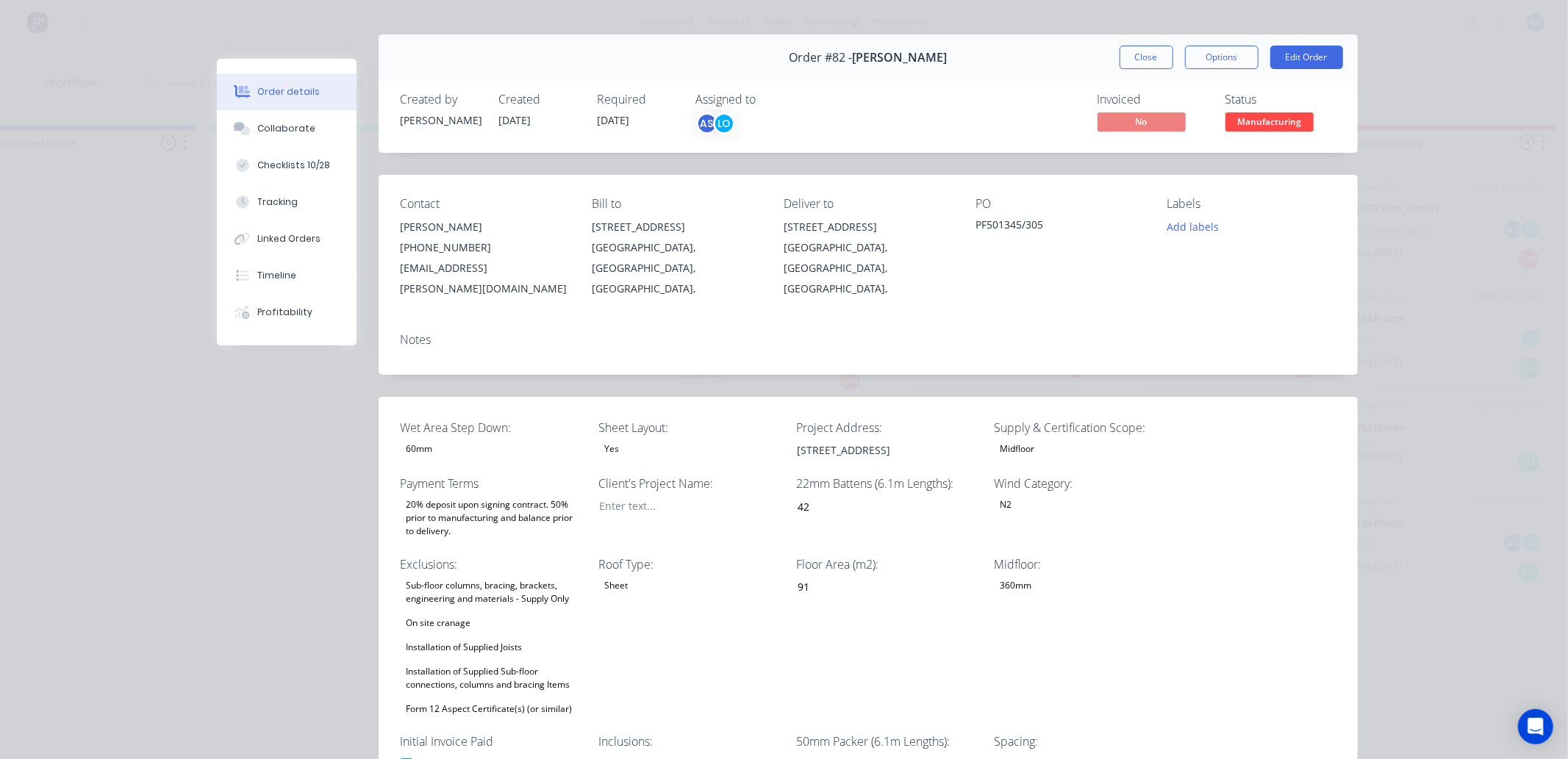
scroll to position [0, 0]
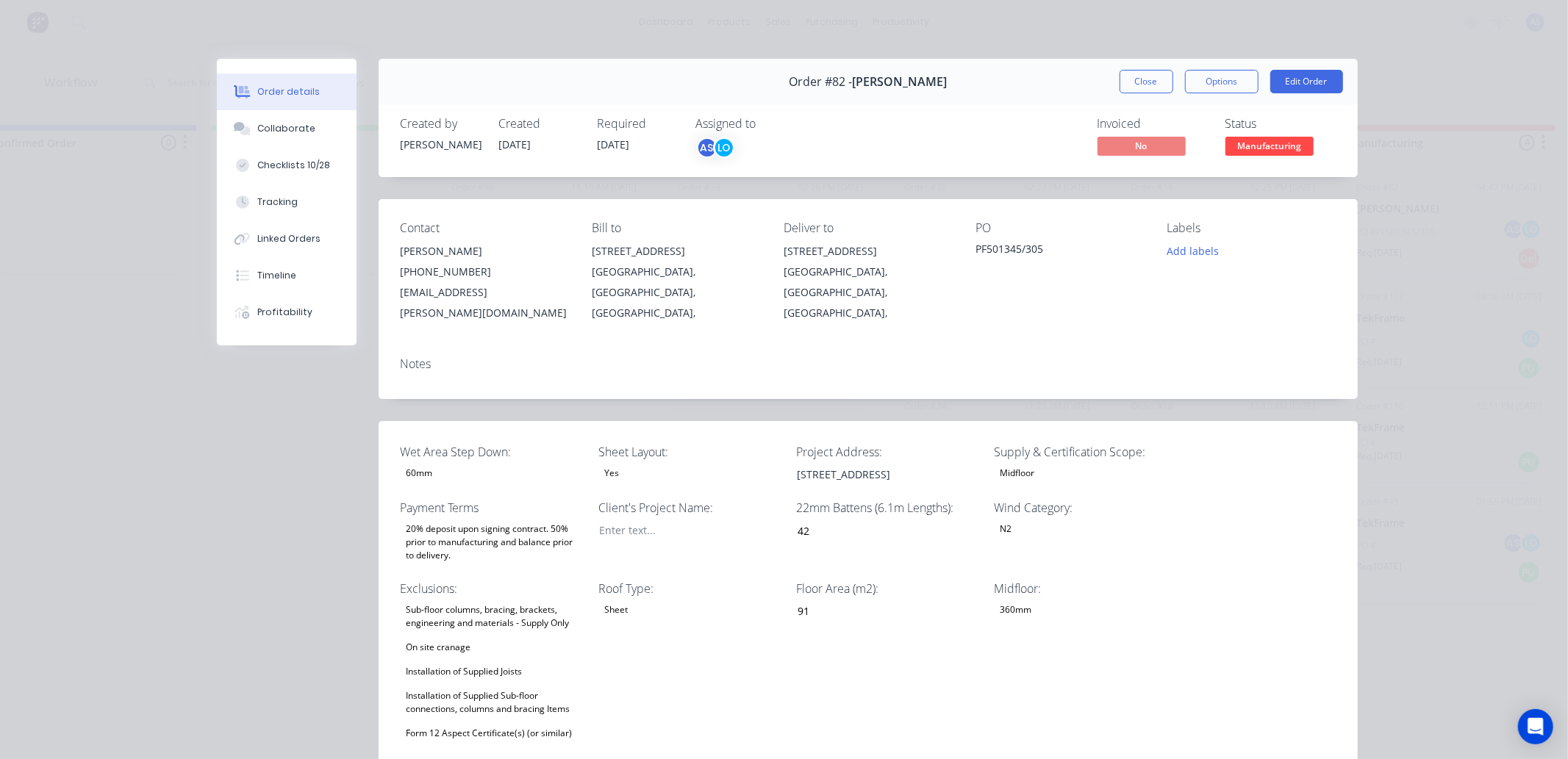
click at [46, 169] on div "Order details Collaborate Checklists 10/28 Tracking Linked Orders Timeline Prof…" at bounding box center [784, 379] width 1568 height 759
click at [1123, 89] on button "Close" at bounding box center [1146, 81] width 54 height 23
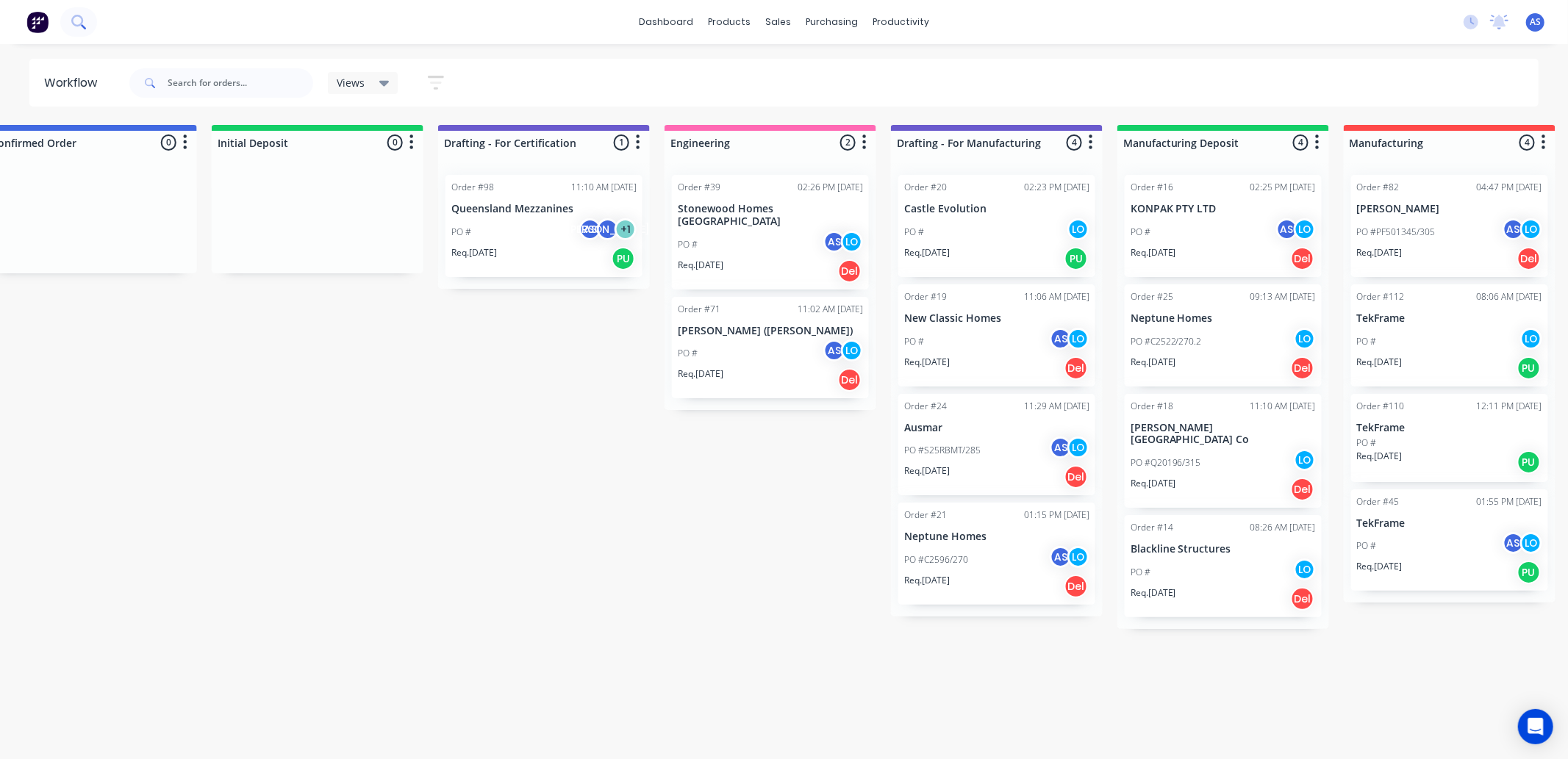
click at [80, 16] on icon at bounding box center [78, 22] width 14 height 14
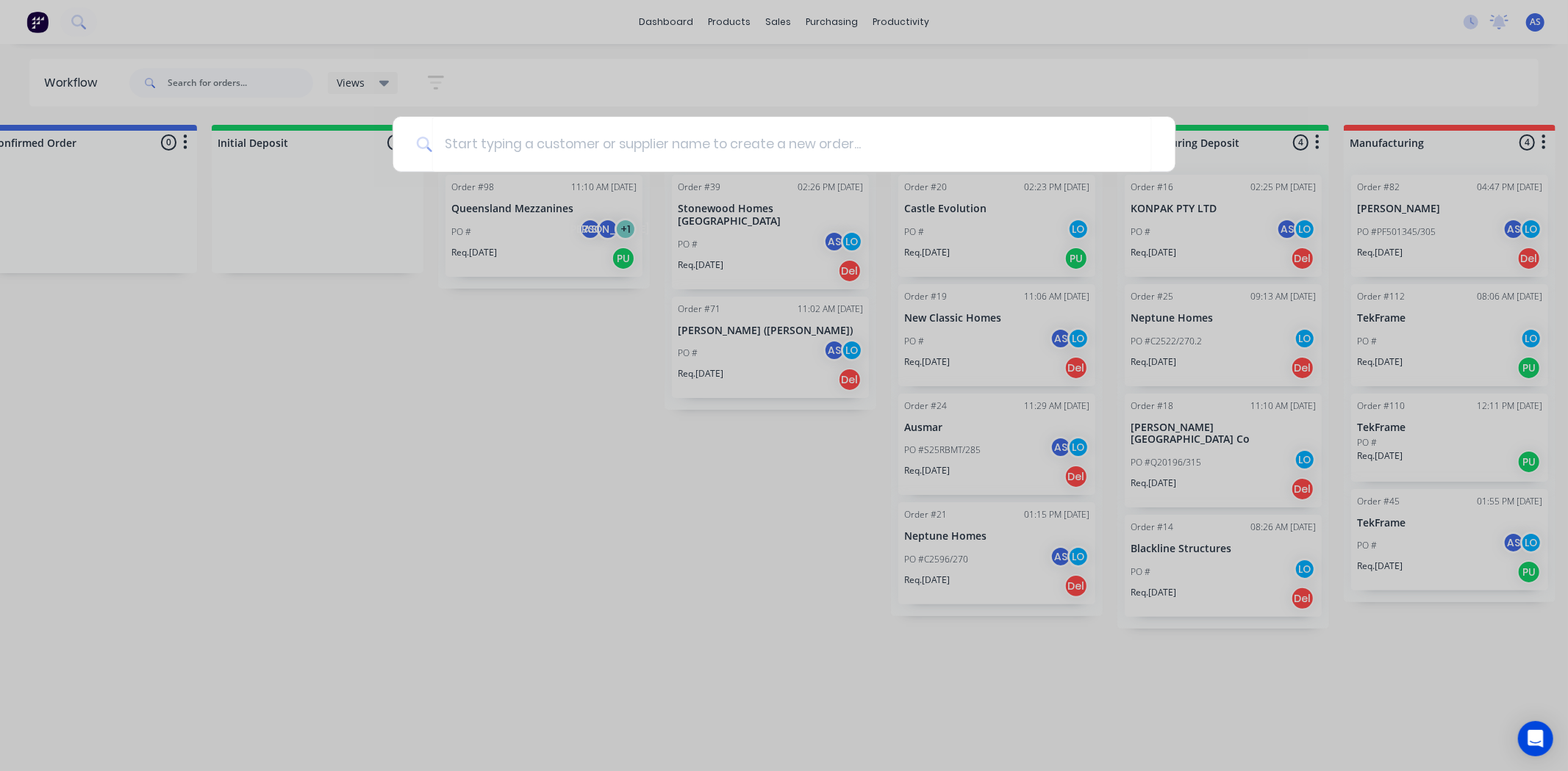
click at [790, 61] on div at bounding box center [784, 385] width 1568 height 771
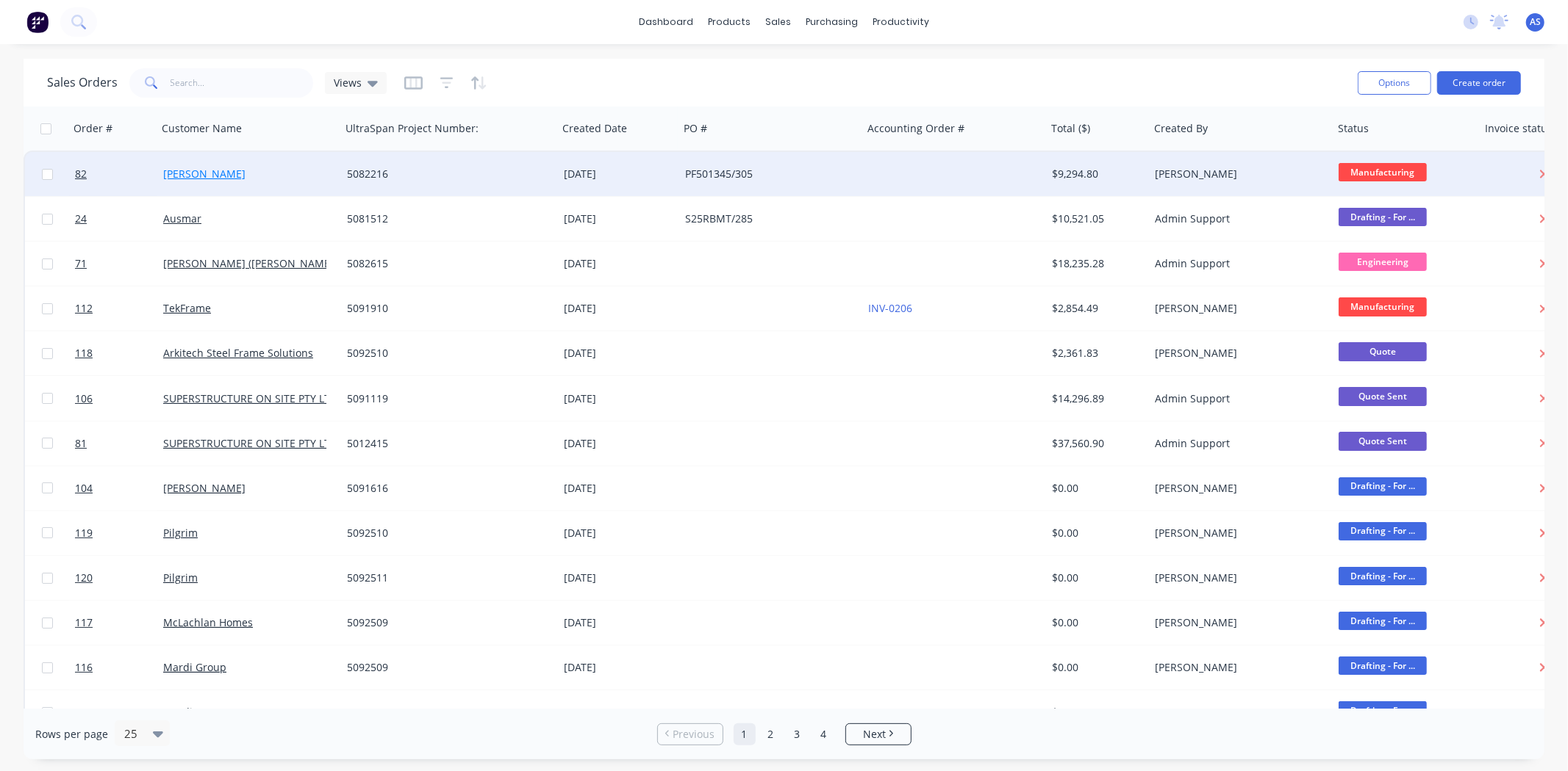
click at [172, 170] on link "[PERSON_NAME]" at bounding box center [203, 174] width 82 height 14
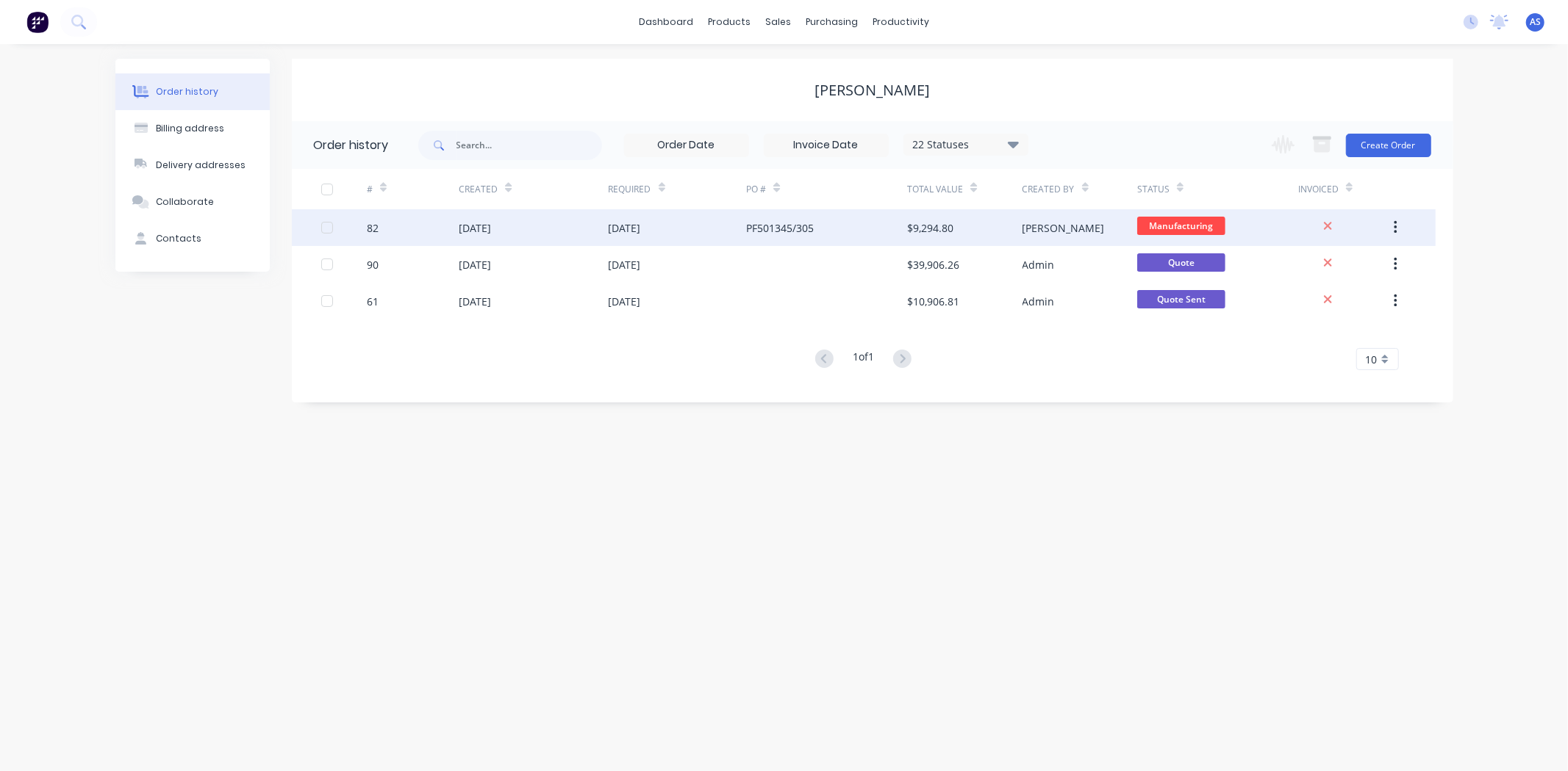
click at [431, 228] on div "82" at bounding box center [413, 228] width 92 height 36
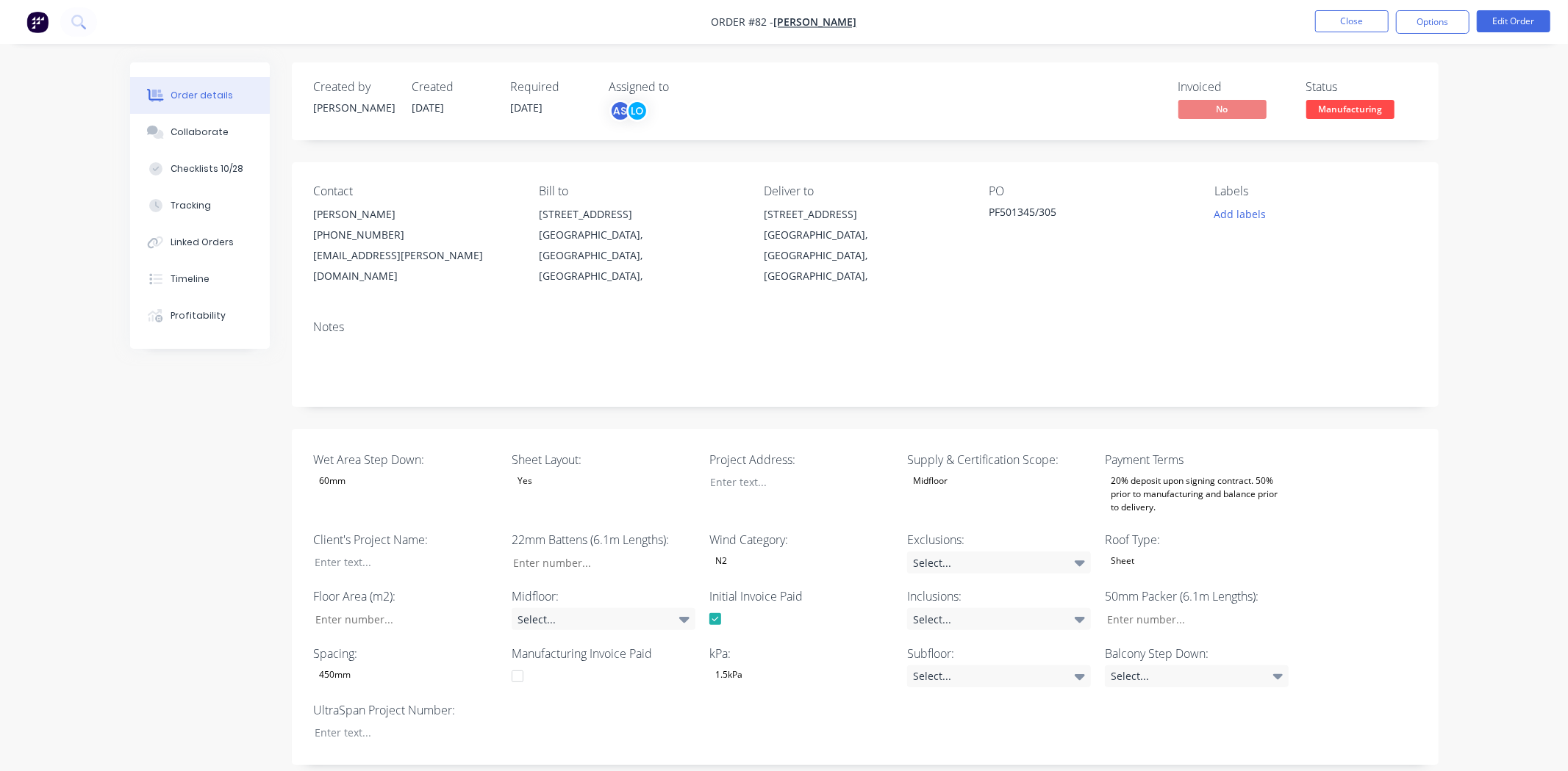
type input "42"
type input "91"
type input "1"
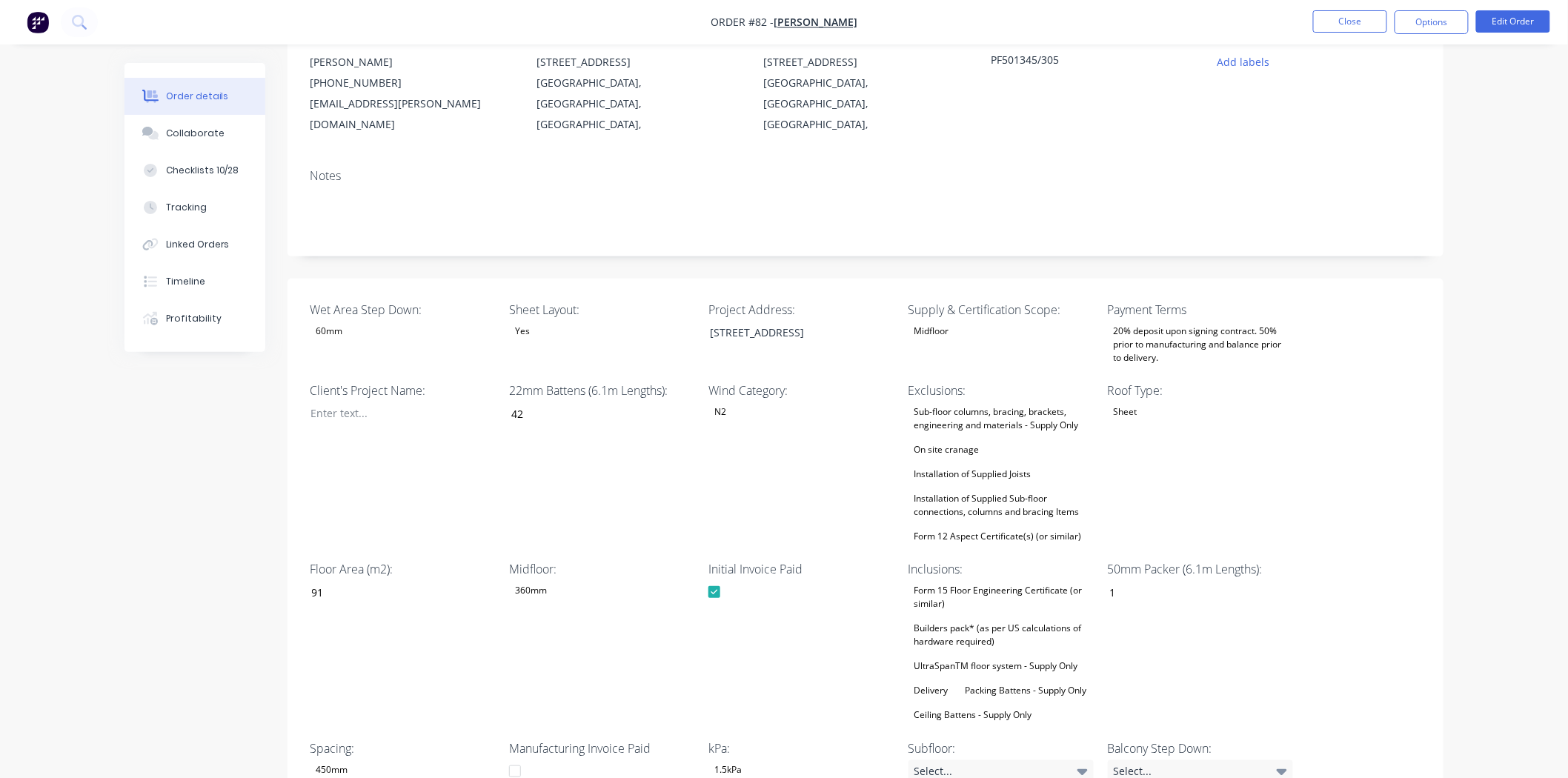
scroll to position [658, 0]
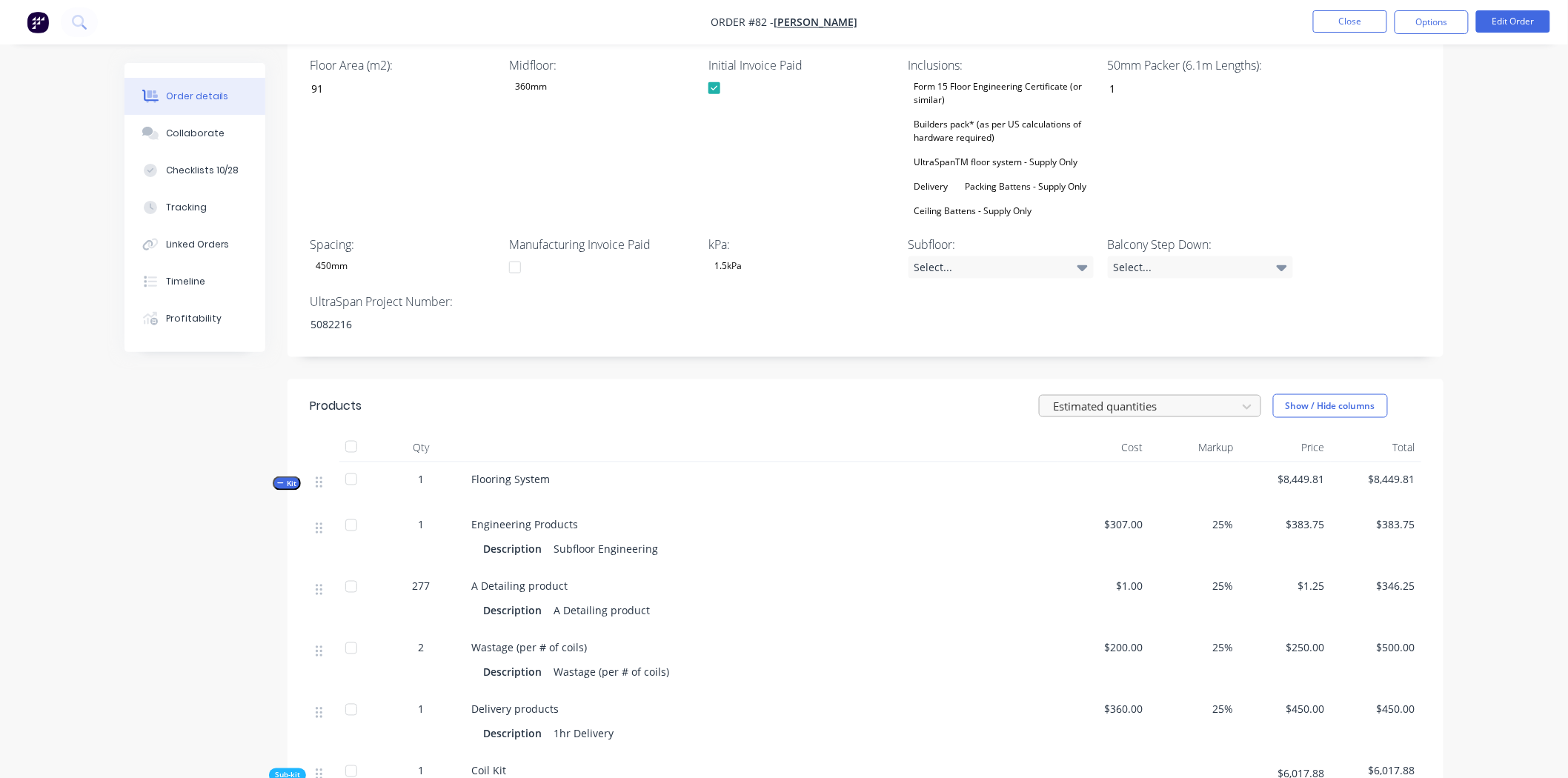
click at [1155, 397] on div at bounding box center [1141, 406] width 178 height 18
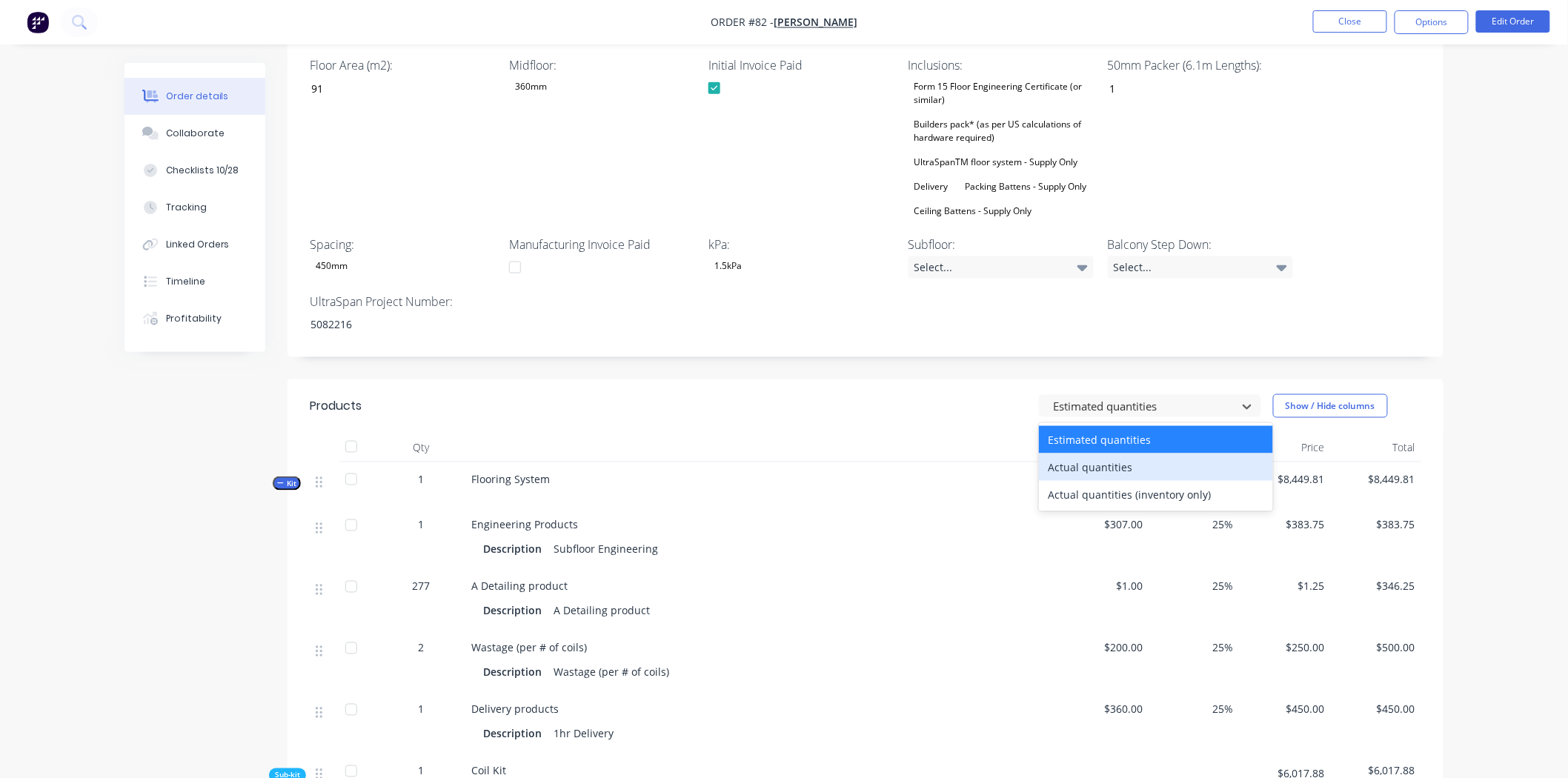
click at [1101, 454] on div "Actual quantities" at bounding box center [1156, 467] width 234 height 27
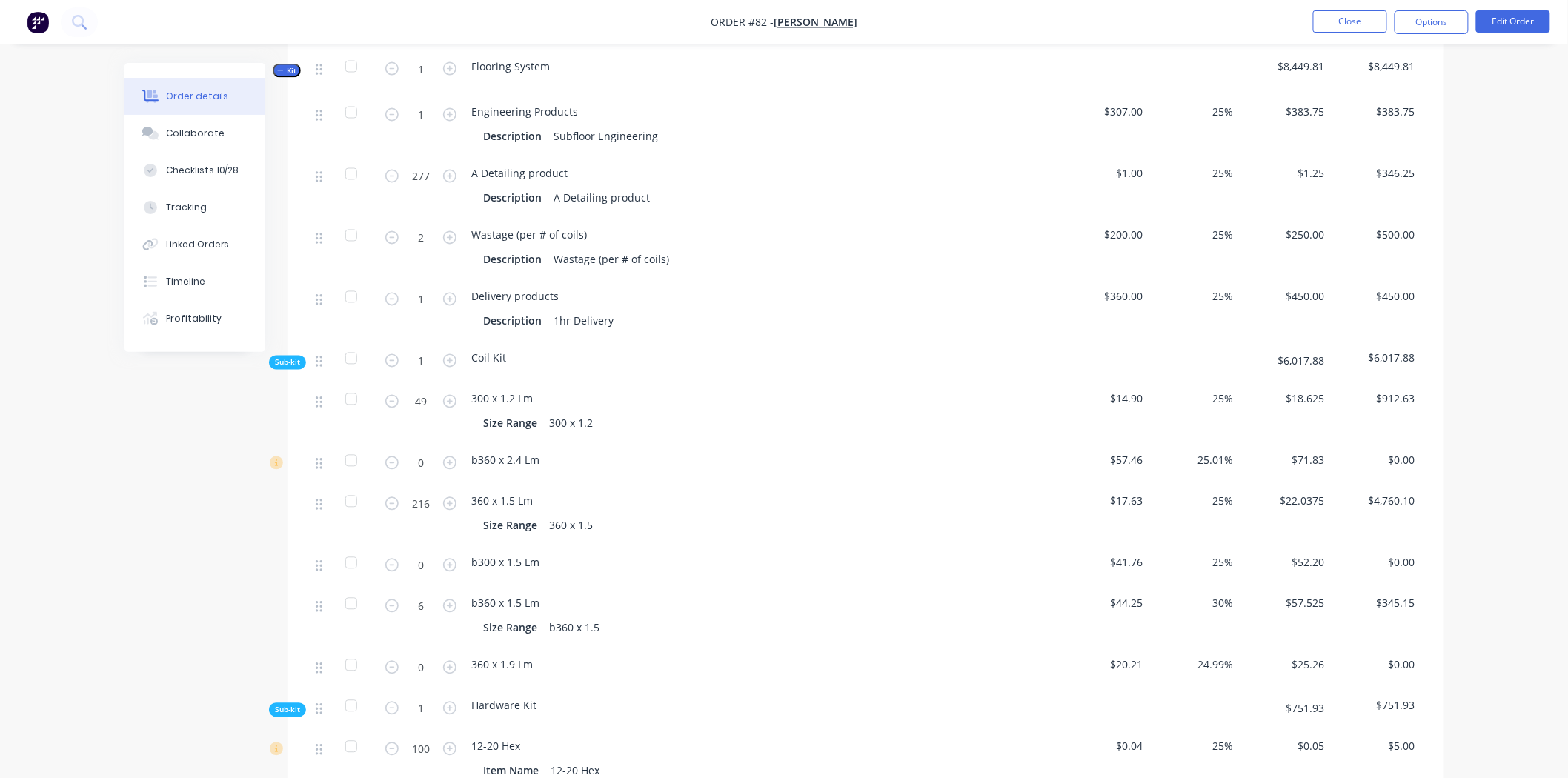
scroll to position [1153, 0]
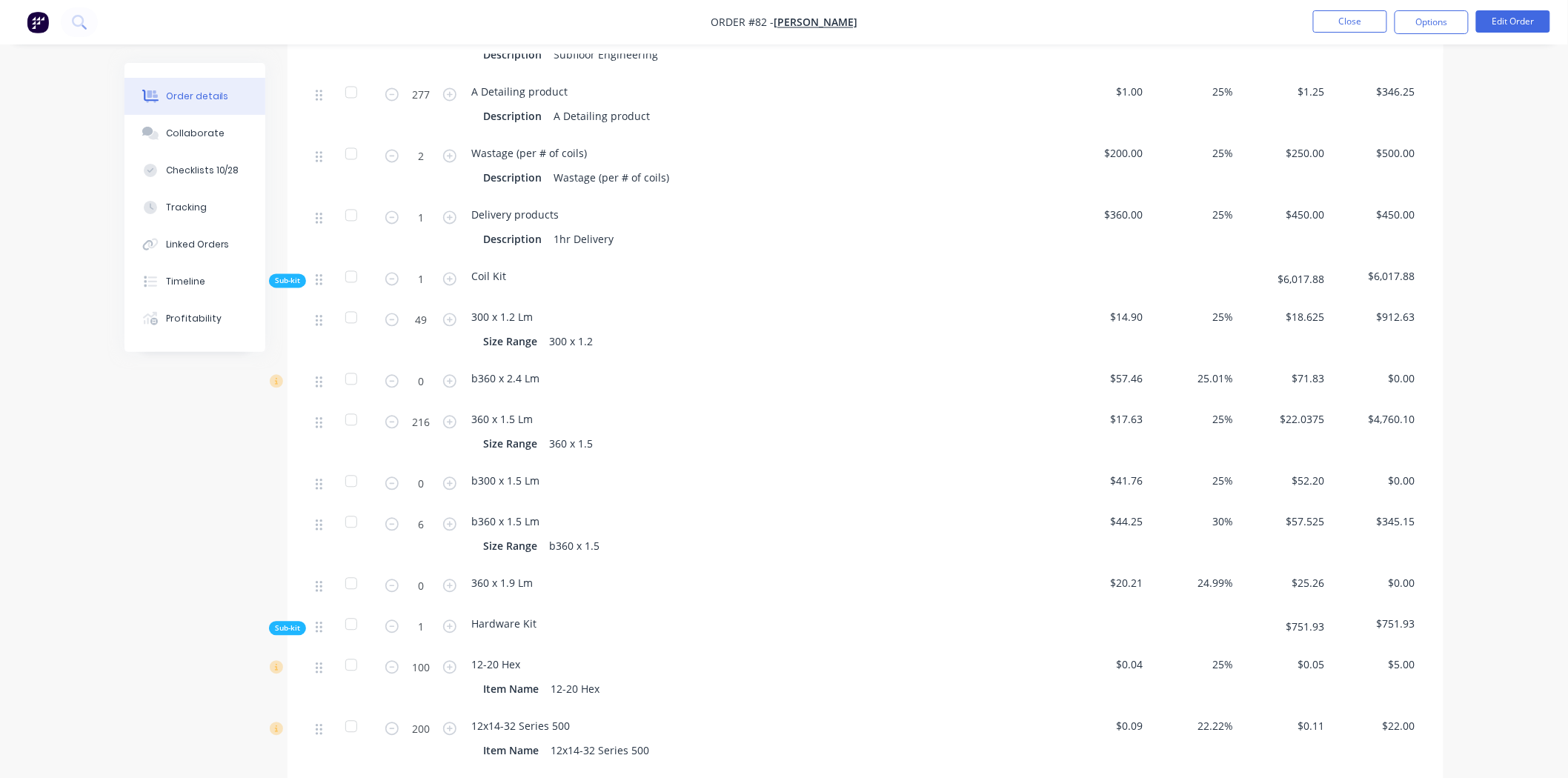
click at [346, 467] on div at bounding box center [351, 482] width 30 height 30
click at [352, 467] on div at bounding box center [351, 482] width 30 height 30
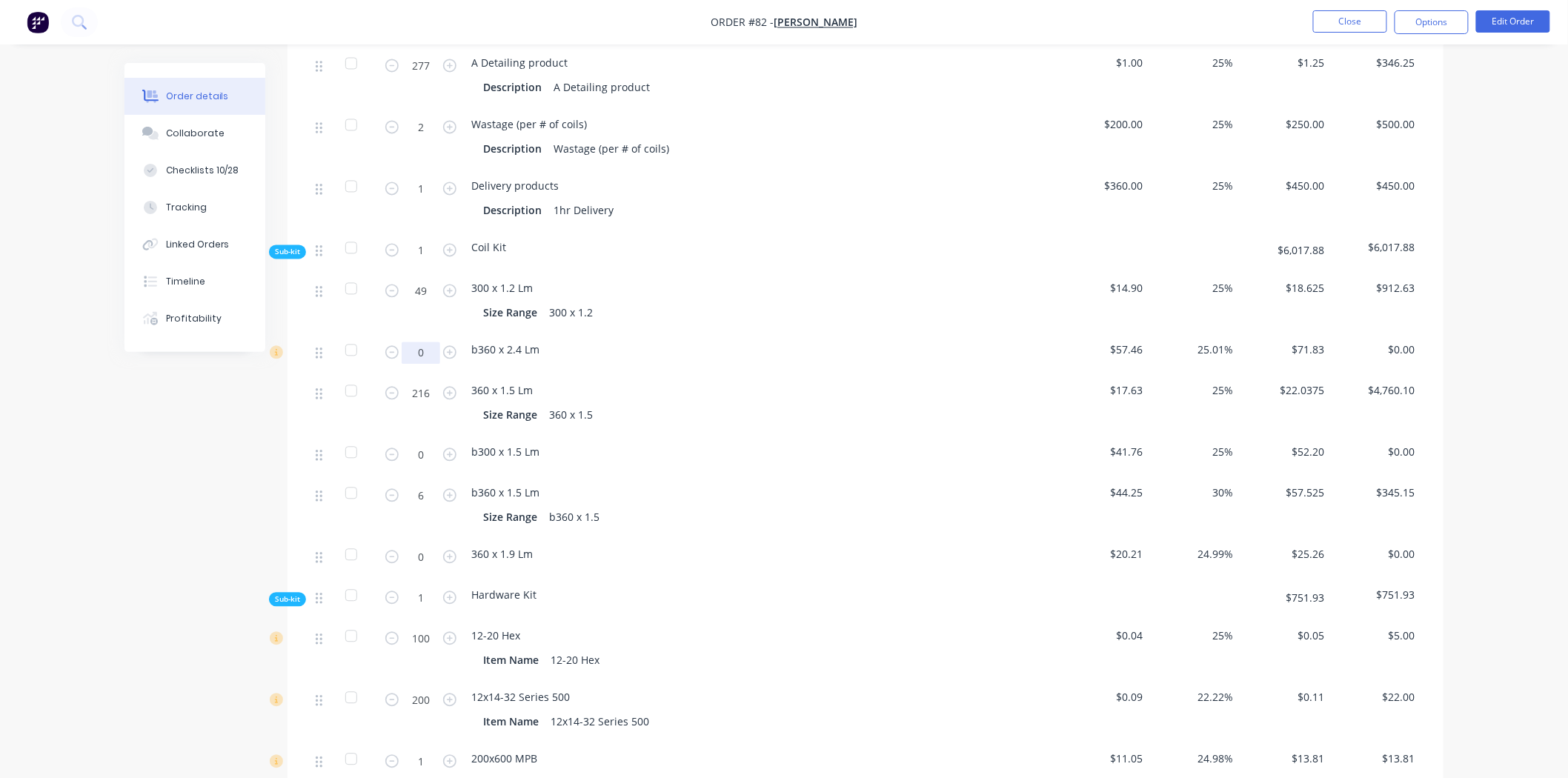
click at [432, 341] on input "0" at bounding box center [421, 352] width 38 height 22
type input "5.7"
click at [704, 404] on div "Size Range 360 x 1.5" at bounding box center [761, 415] width 557 height 22
click at [424, 382] on input "216" at bounding box center [421, 393] width 38 height 22
type input "88.6"
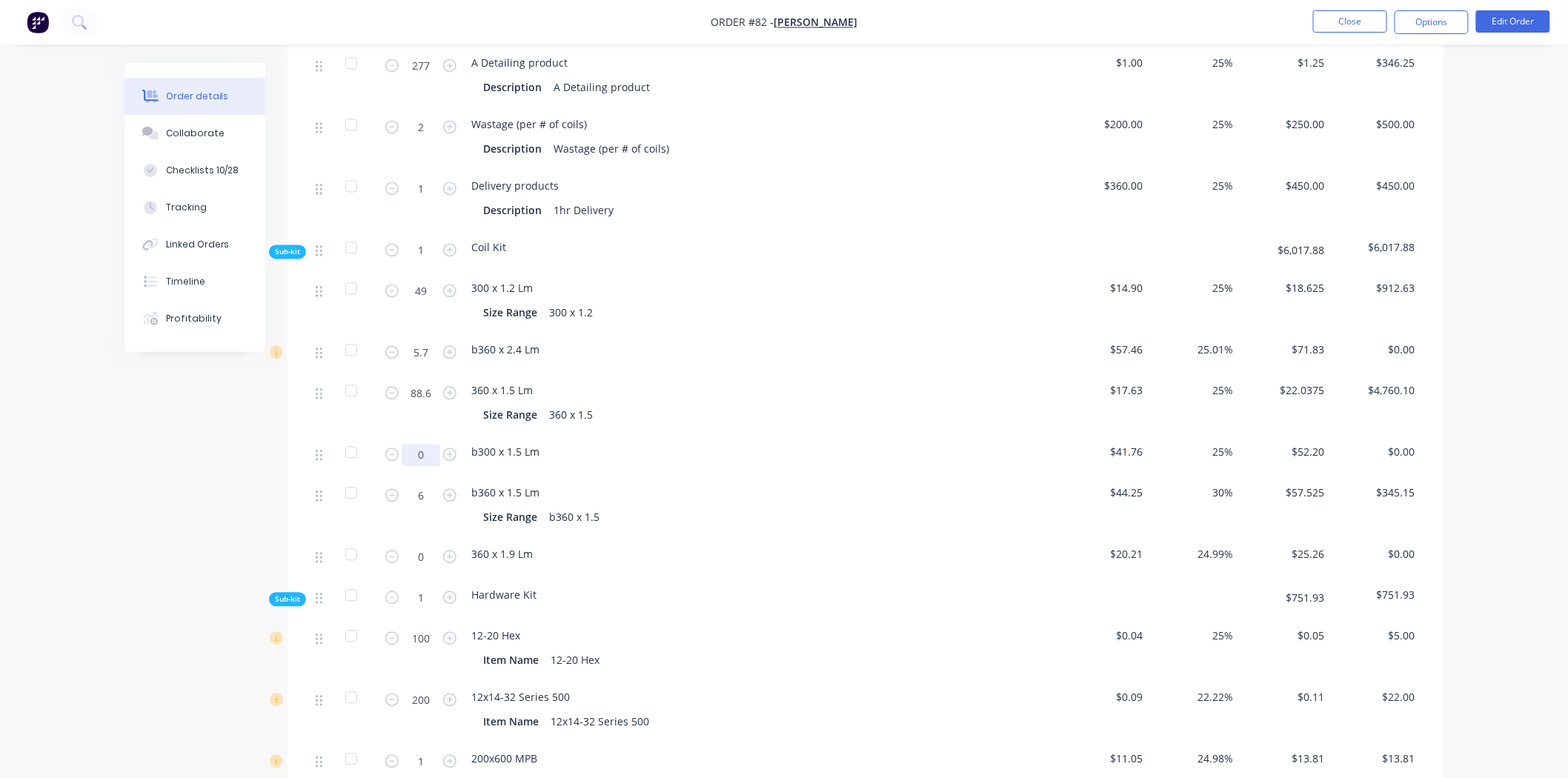
click at [420, 444] on input "0" at bounding box center [421, 454] width 38 height 22
type input "53.1"
click at [426, 485] on input "6" at bounding box center [421, 495] width 38 height 22
type input "2.25"
click at [423, 547] on input "0" at bounding box center [421, 557] width 38 height 22
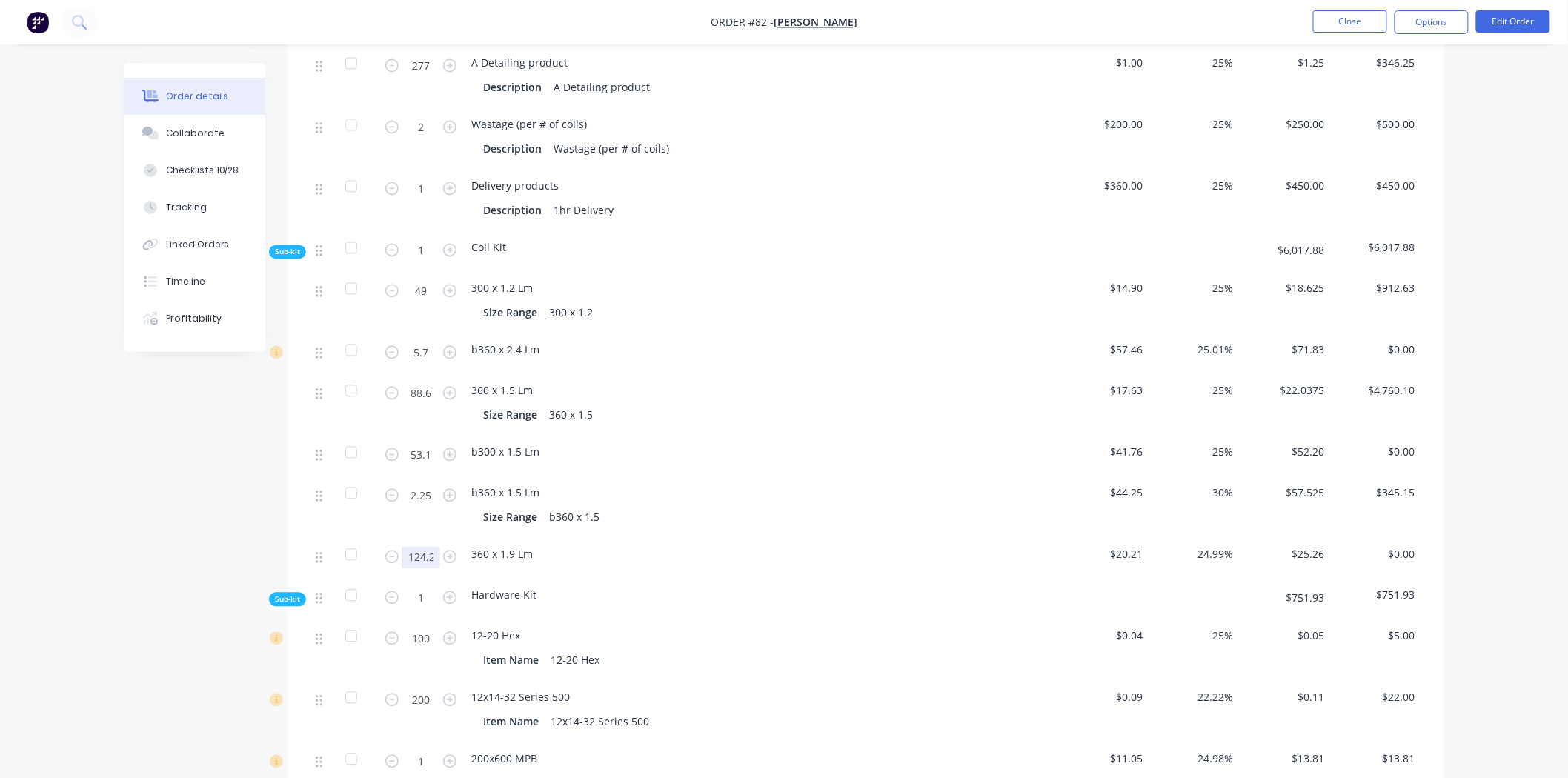
scroll to position [0, 1]
type input "124.2"
click at [272, 475] on div "Created by [PERSON_NAME] Created [DATE] Required [DATE] Assigned to AS LO Invoi…" at bounding box center [784, 251] width 1319 height 2740
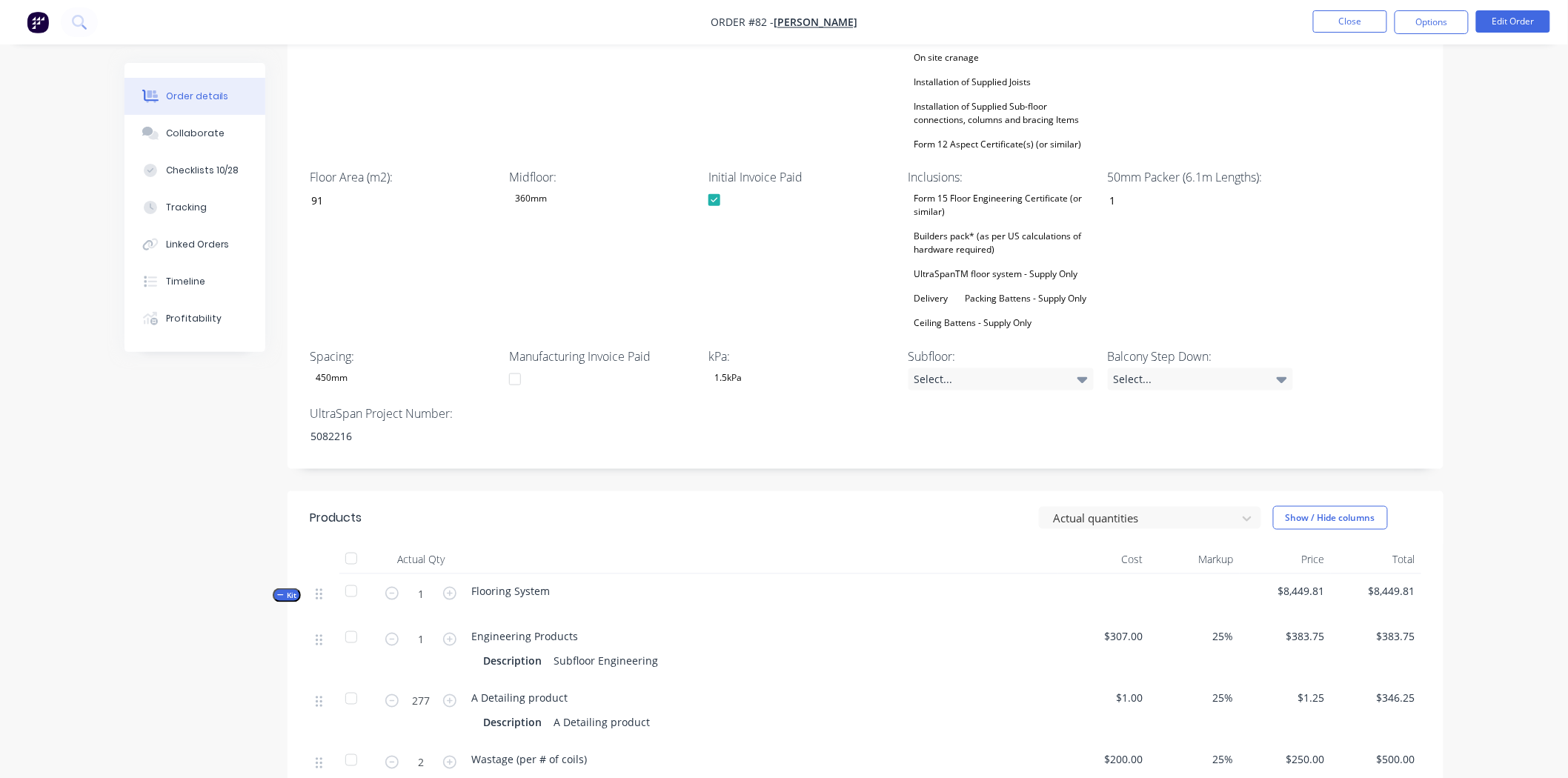
scroll to position [688, 0]
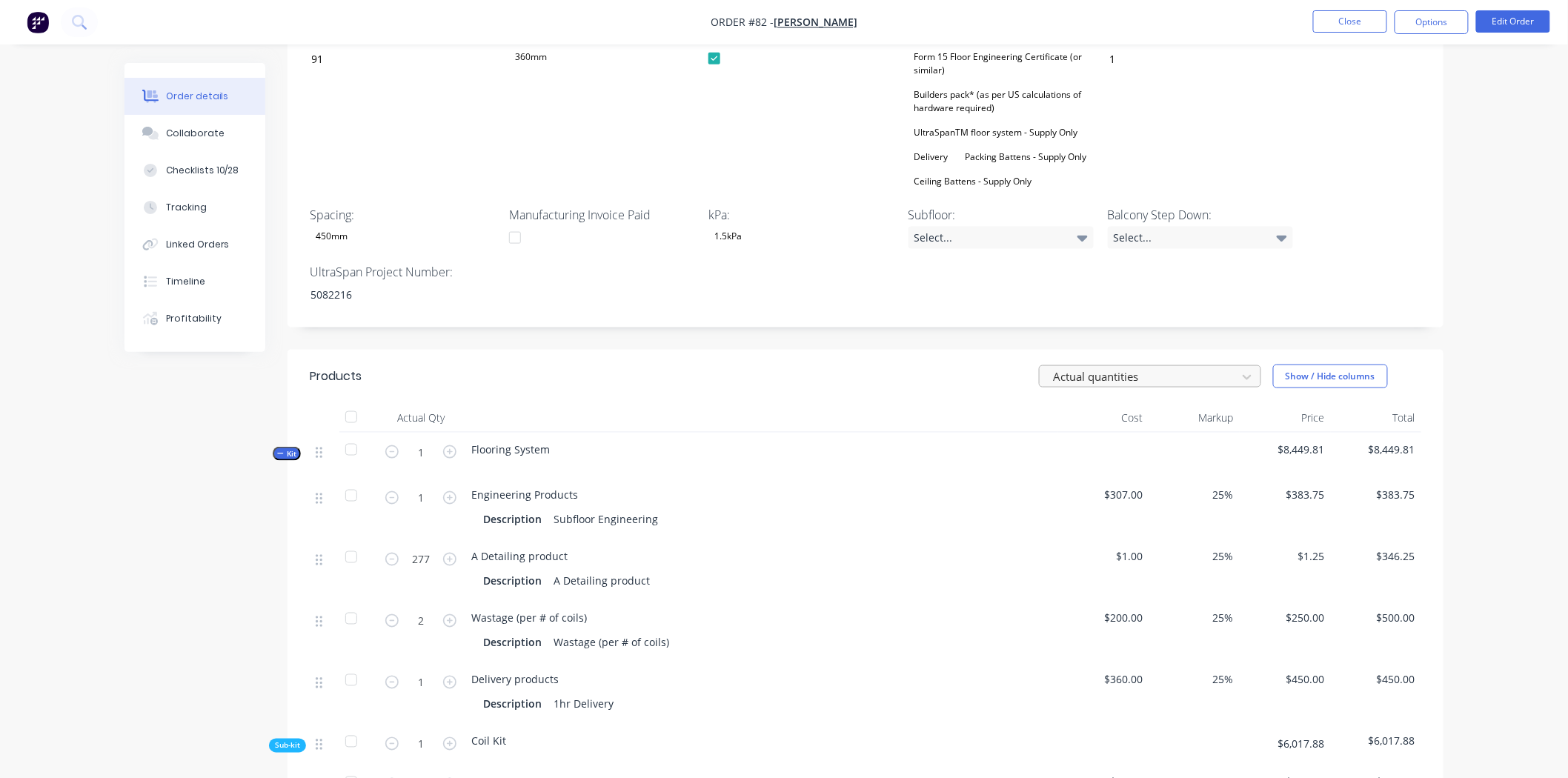
click at [1207, 368] on div at bounding box center [1141, 376] width 178 height 18
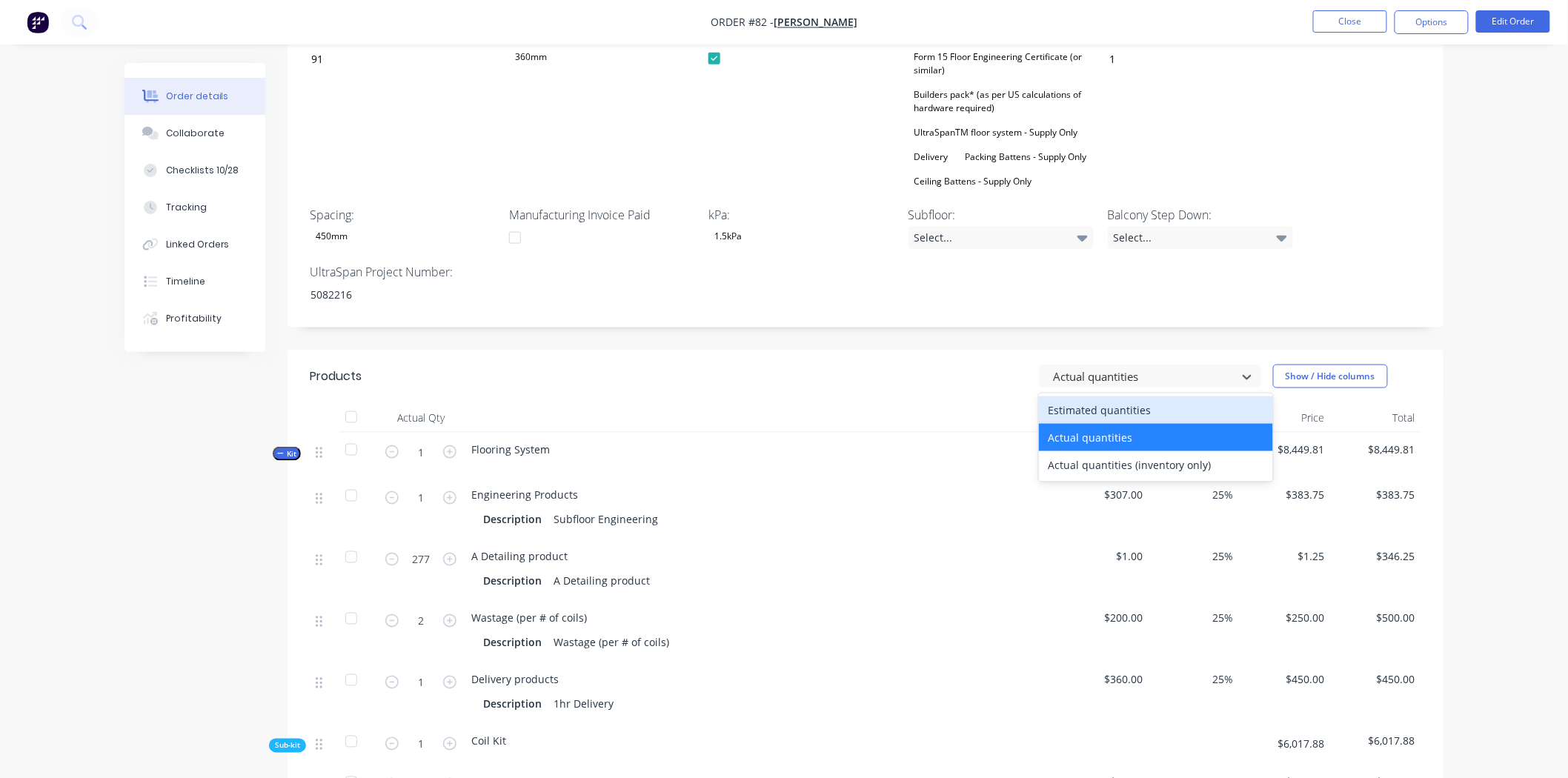
click at [1175, 397] on div "Estimated quantities" at bounding box center [1156, 410] width 234 height 27
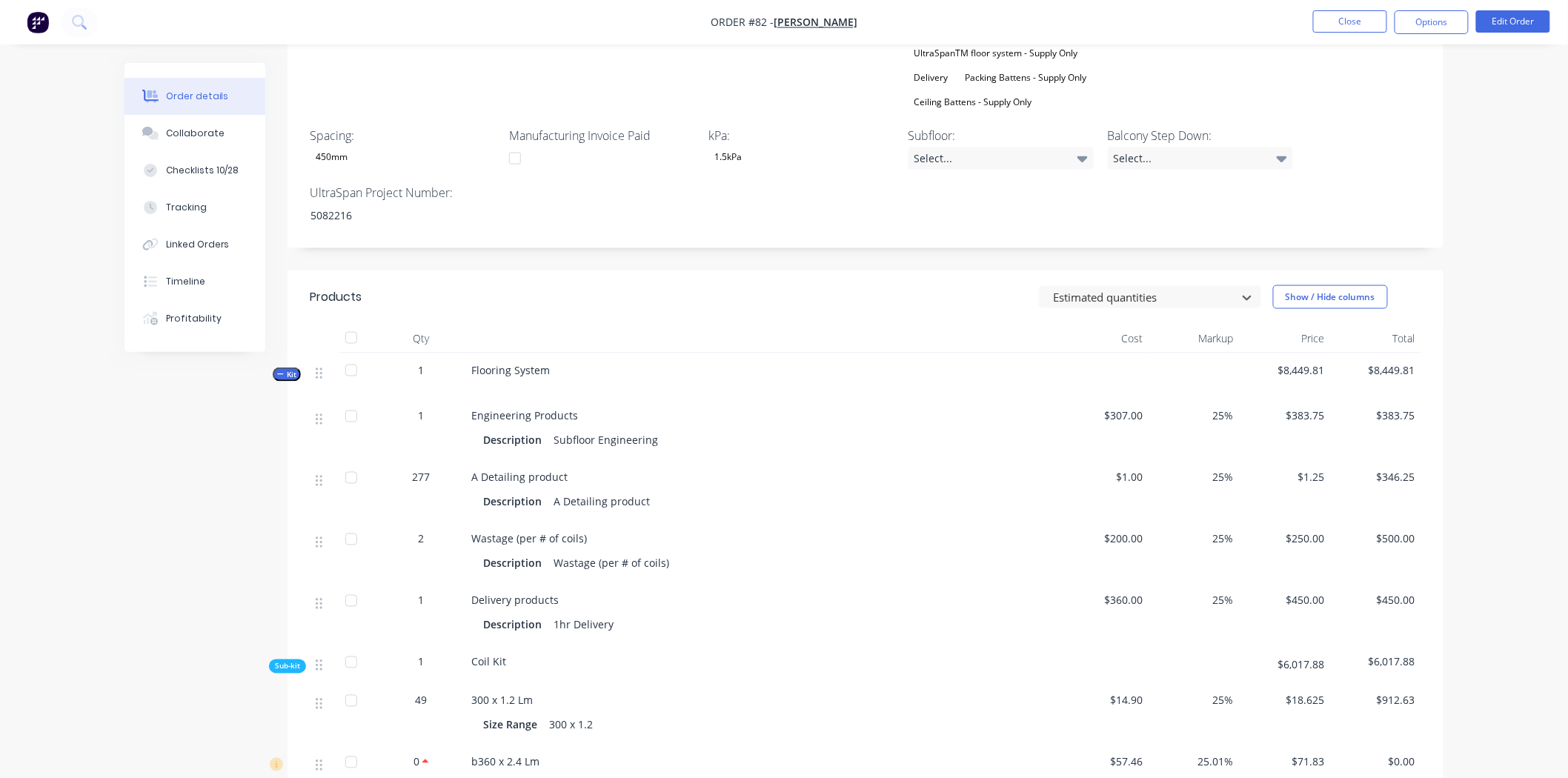
scroll to position [766, 0]
click at [1143, 290] on div at bounding box center [1141, 299] width 178 height 18
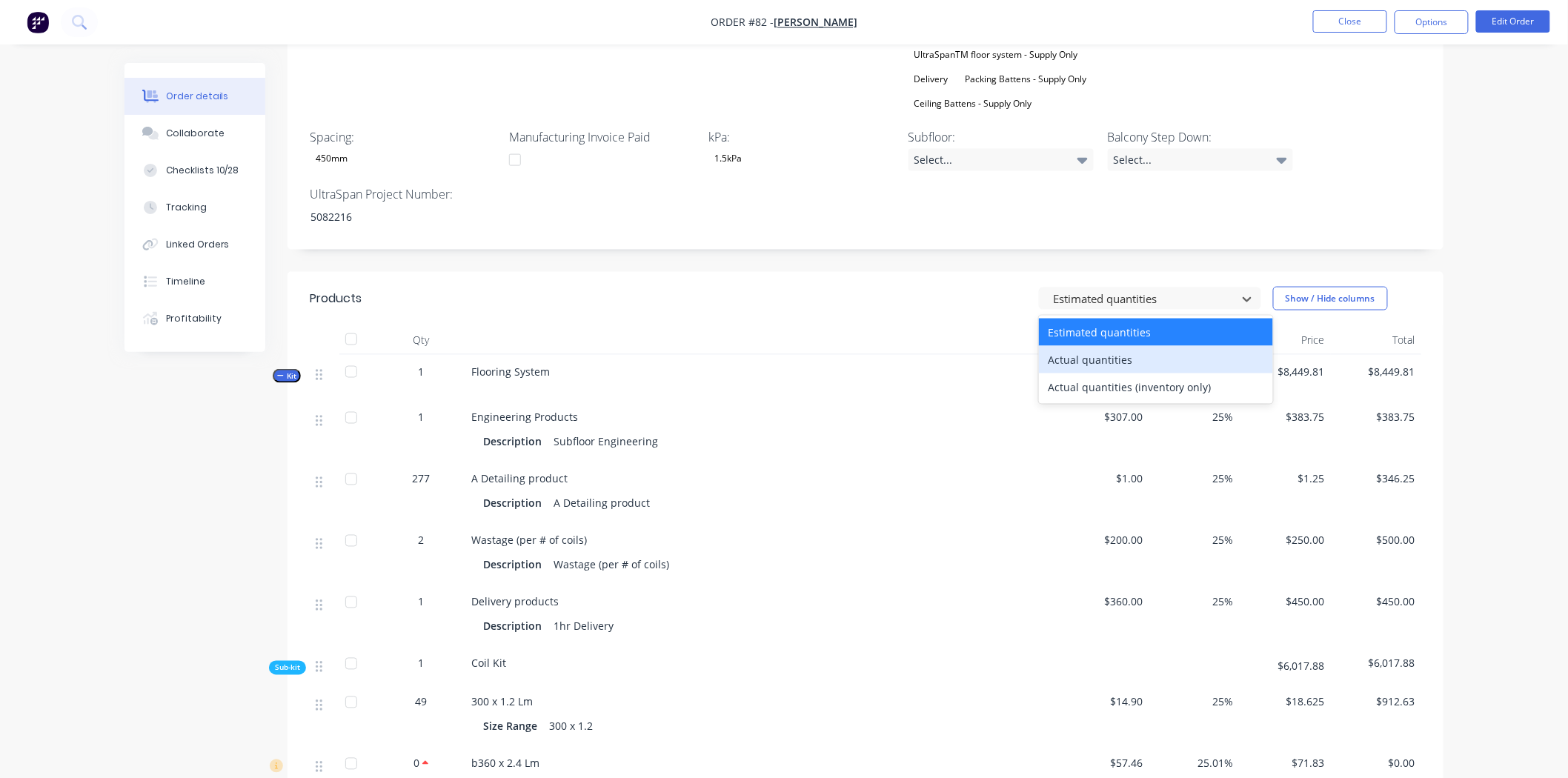
click at [1143, 346] on div "Actual quantities" at bounding box center [1156, 359] width 234 height 27
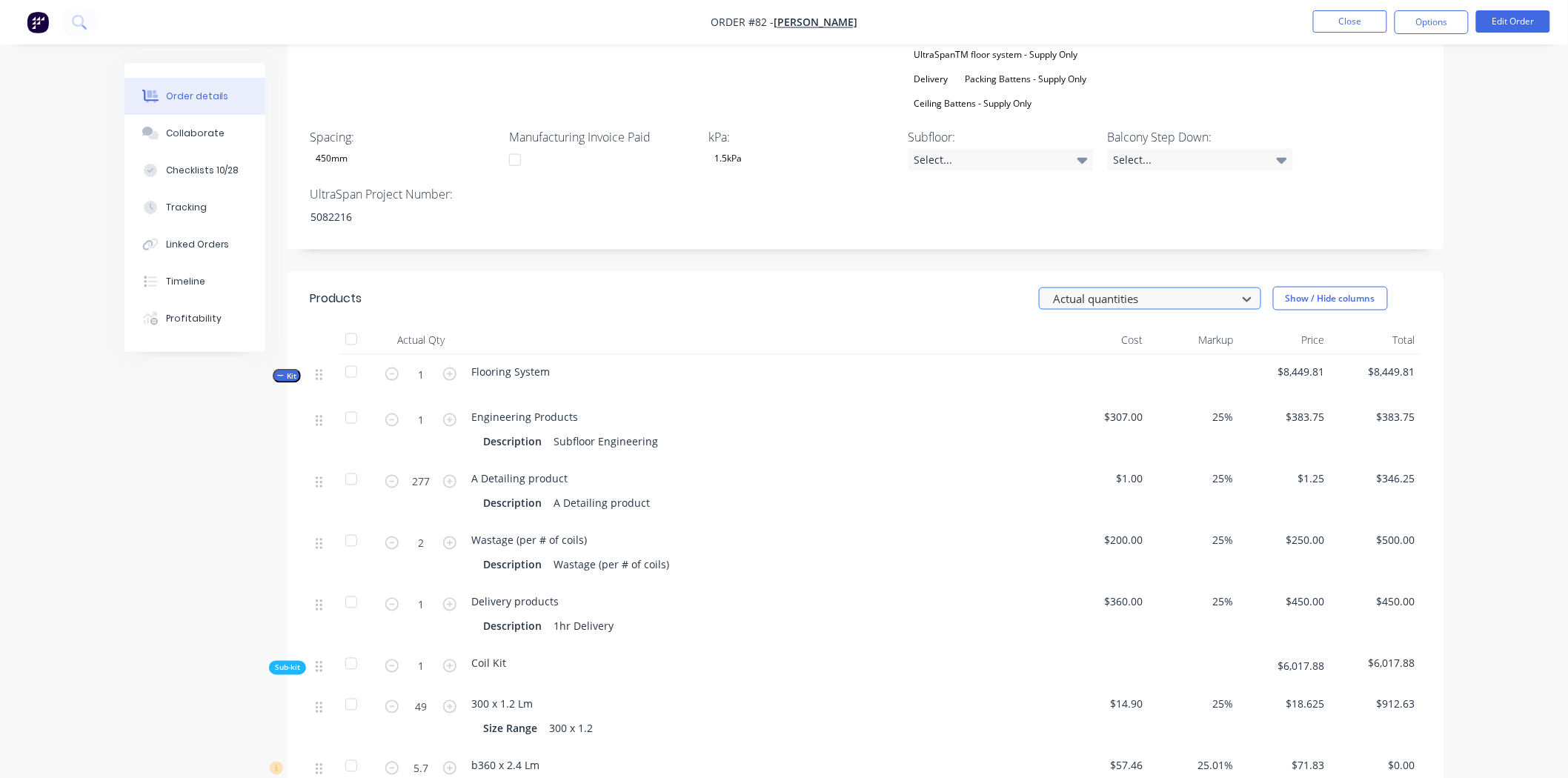
click at [1184, 290] on div at bounding box center [1141, 299] width 178 height 18
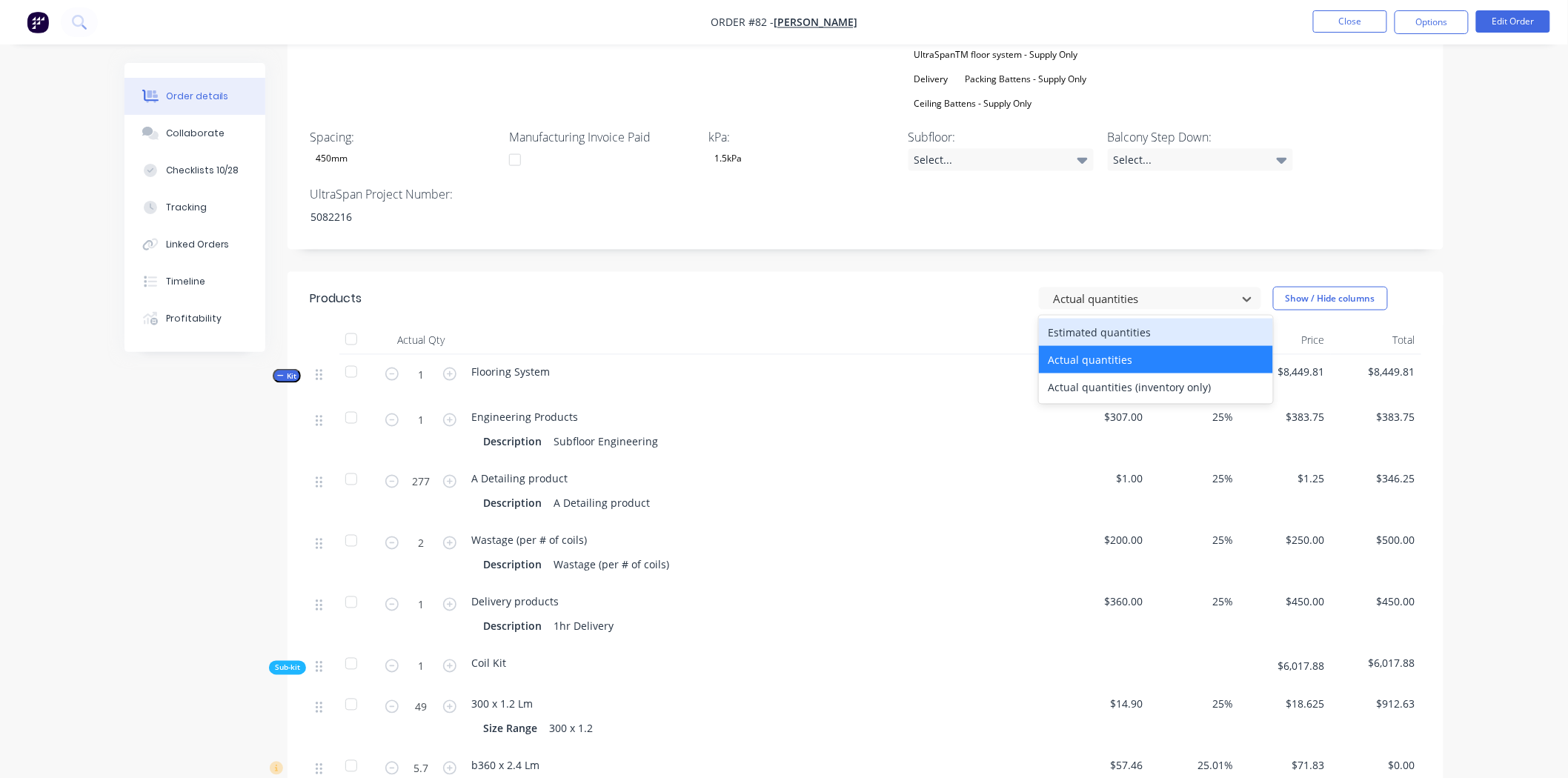
click at [1121, 319] on div "Estimated quantities" at bounding box center [1156, 332] width 234 height 27
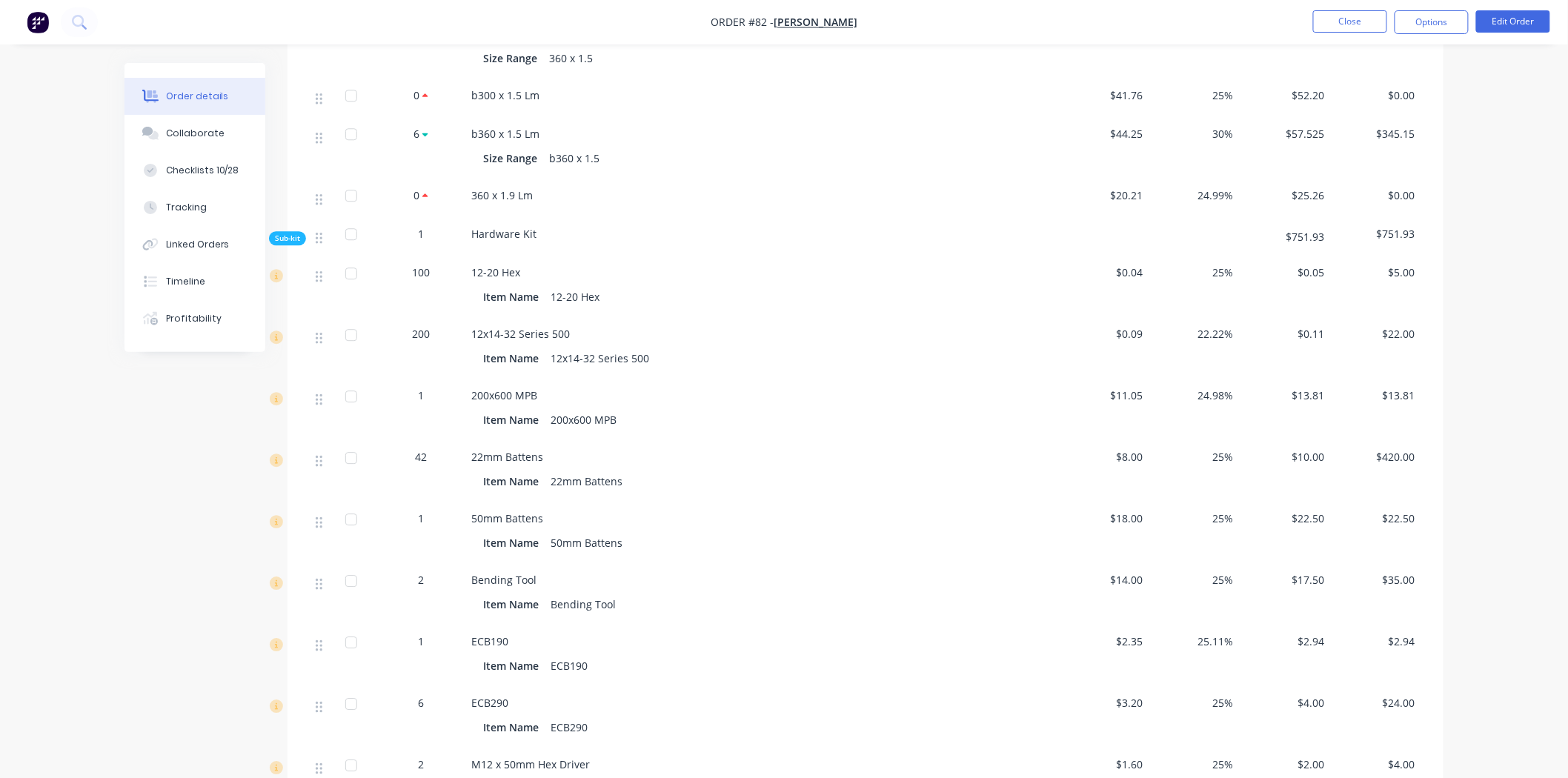
scroll to position [1507, 0]
